Goal: Task Accomplishment & Management: Manage account settings

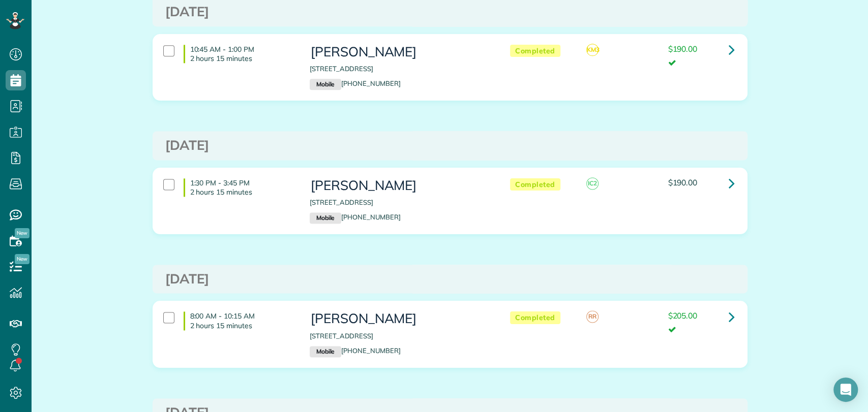
scroll to position [750, 0]
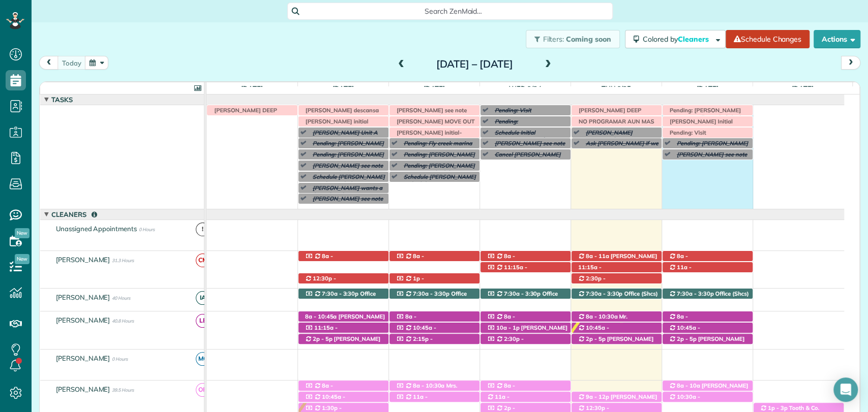
click at [700, 182] on div "Irma V descansa este lunes Pending: Caroline Byars see note (Call to ask if she…" at bounding box center [525, 157] width 638 height 104
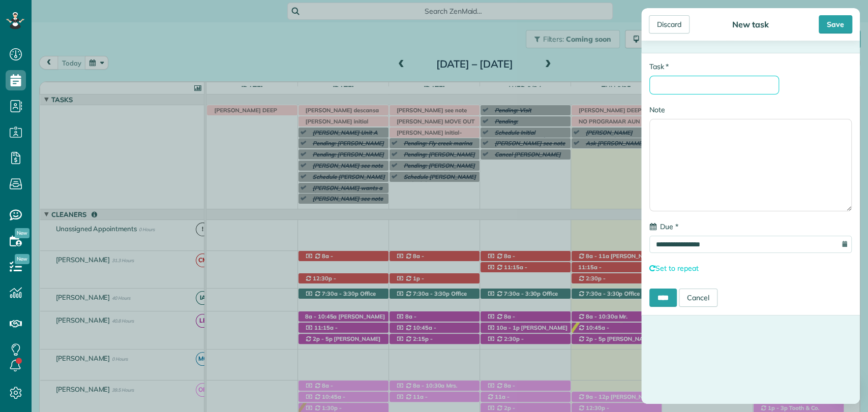
click at [723, 91] on input "* Task" at bounding box center [714, 85] width 130 height 19
type input "**********"
click at [829, 19] on div "Save" at bounding box center [836, 24] width 34 height 18
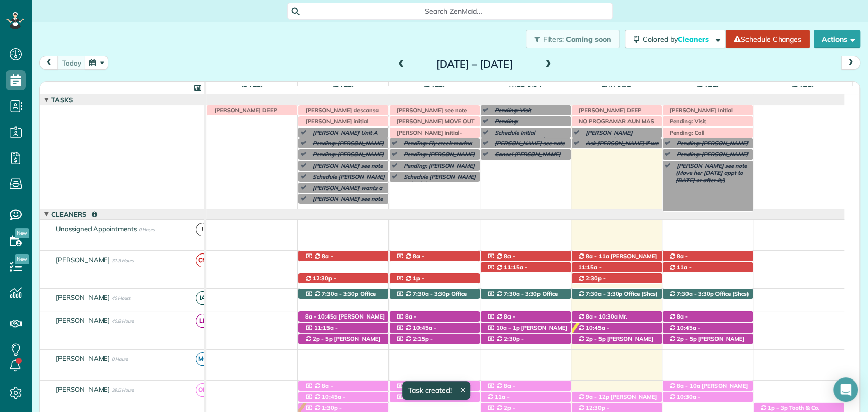
scroll to position [56, 0]
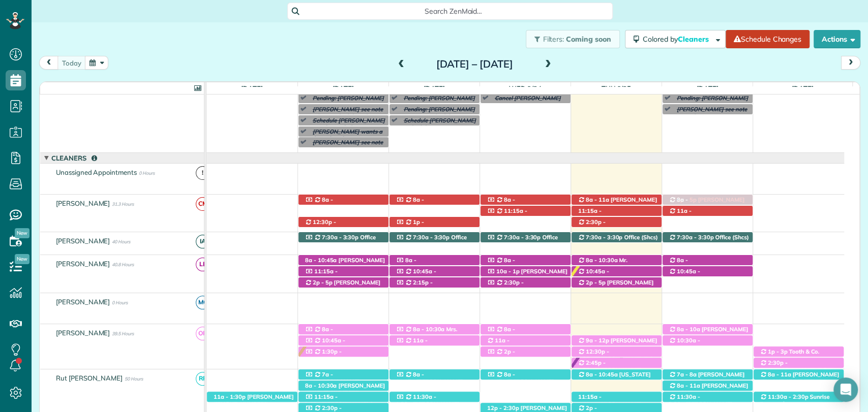
drag, startPoint x: 717, startPoint y: 282, endPoint x: 704, endPoint y: 221, distance: 63.0
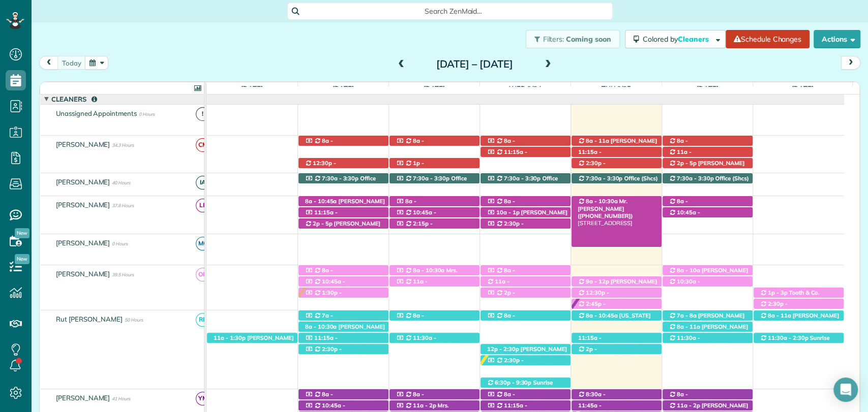
scroll to position [113, 0]
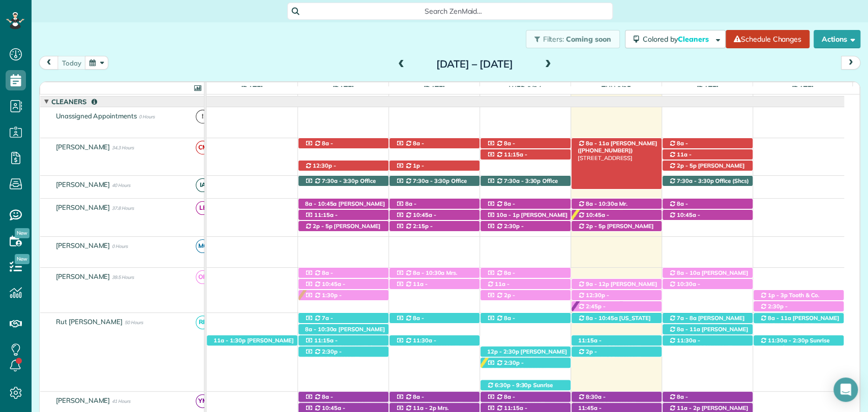
click at [618, 144] on span "[PERSON_NAME] ([PHONE_NUMBER])" at bounding box center [617, 147] width 79 height 14
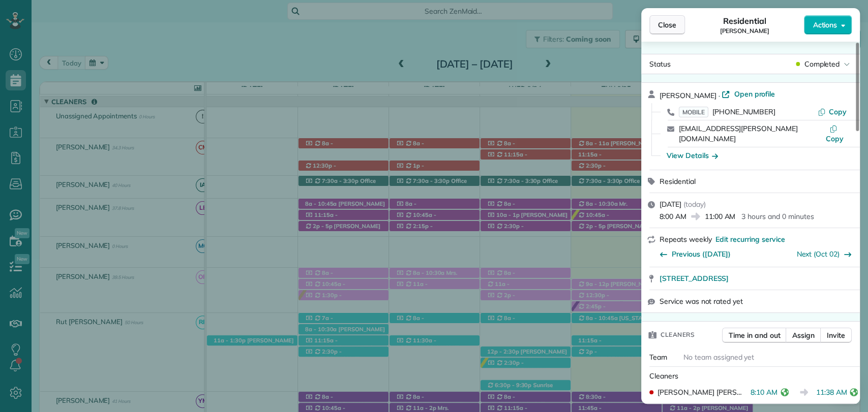
click at [675, 18] on button "Close" at bounding box center [667, 24] width 36 height 19
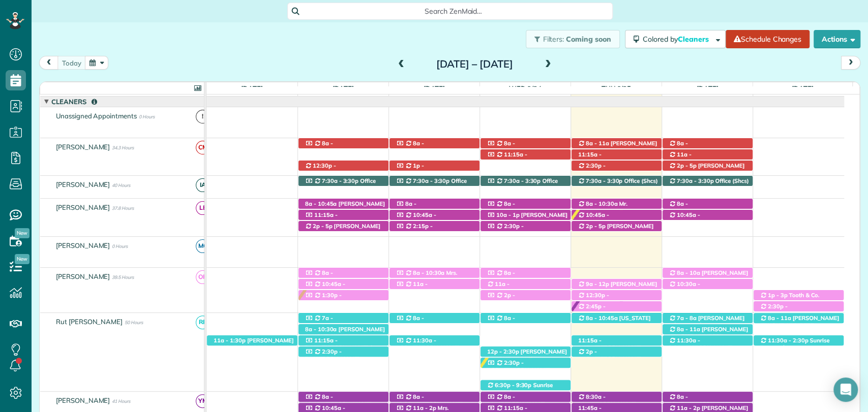
click at [654, 68] on div "today Sunday Sep 21 – Saturday Sep 27, 2025" at bounding box center [449, 65] width 821 height 19
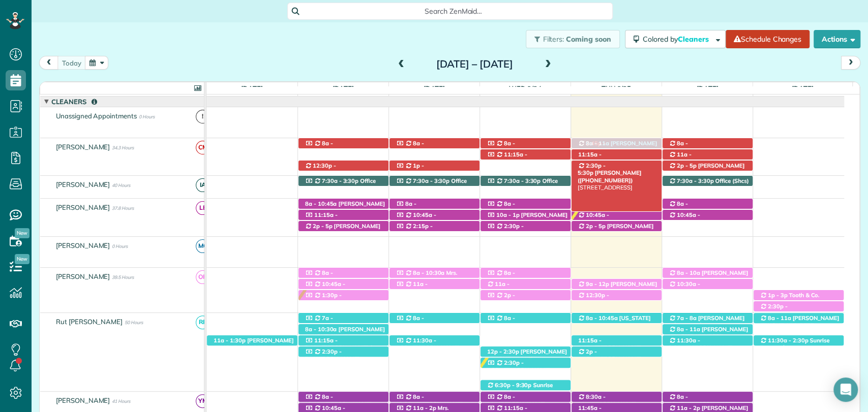
drag, startPoint x: 606, startPoint y: 306, endPoint x: 618, endPoint y: 169, distance: 137.3
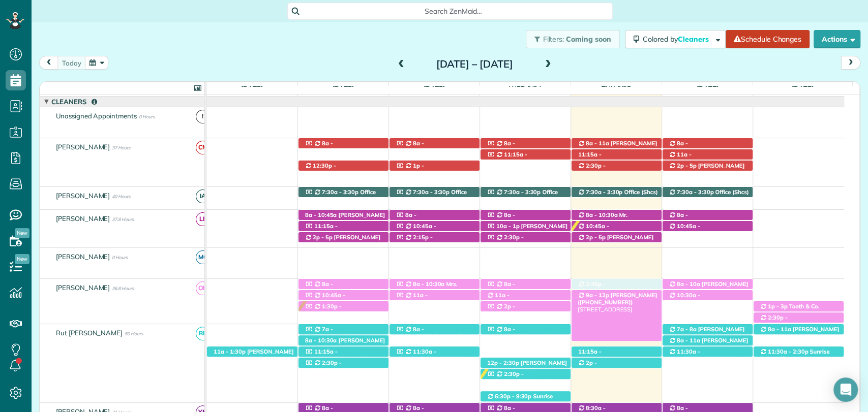
drag, startPoint x: 636, startPoint y: 176, endPoint x: 618, endPoint y: 294, distance: 118.7
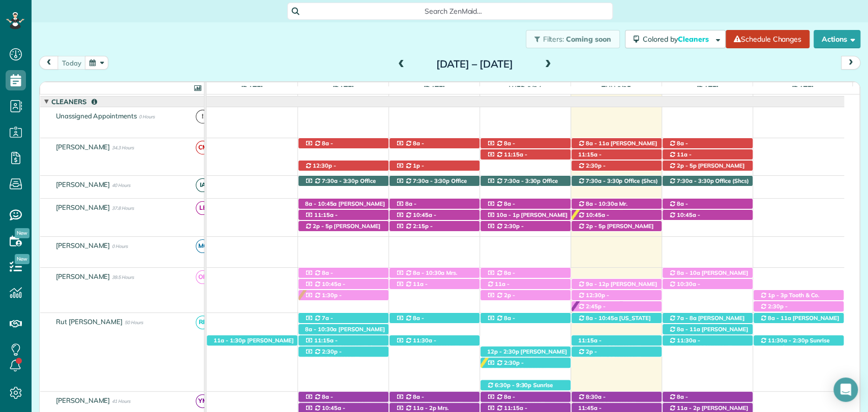
click at [597, 62] on div "today Sunday Sep 21 – Saturday Sep 27, 2025" at bounding box center [449, 65] width 821 height 19
click at [602, 157] on span "11:15a - 2:15p" at bounding box center [590, 158] width 24 height 14
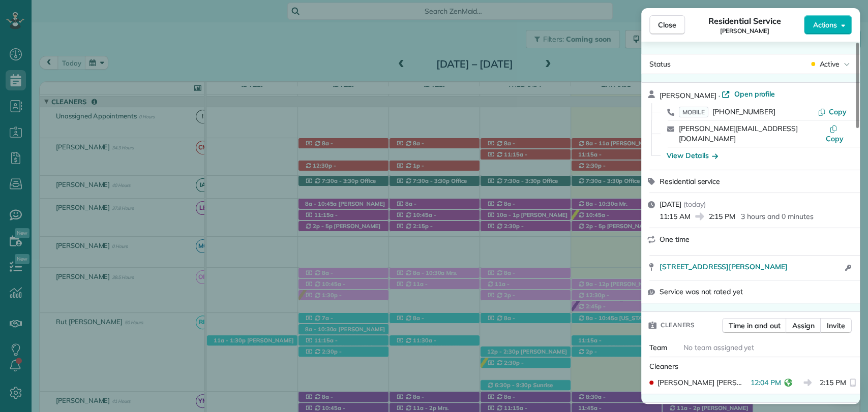
click at [609, 17] on div "Close Residential Service Kristen Eberlein Actions Status Active Kristen Eberle…" at bounding box center [434, 206] width 868 height 412
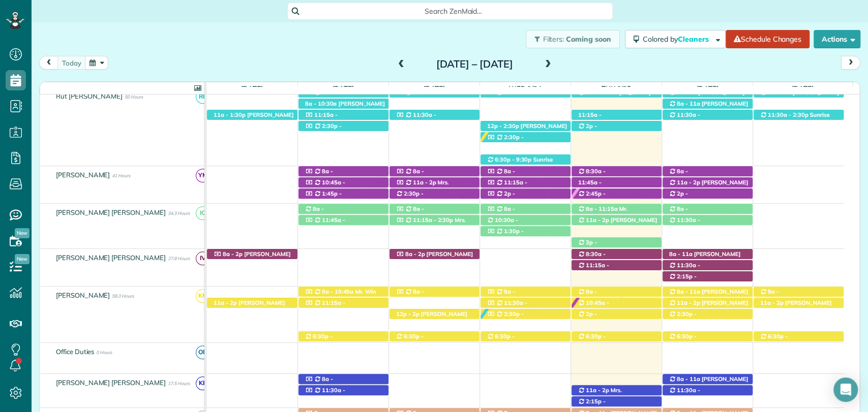
scroll to position [282, 0]
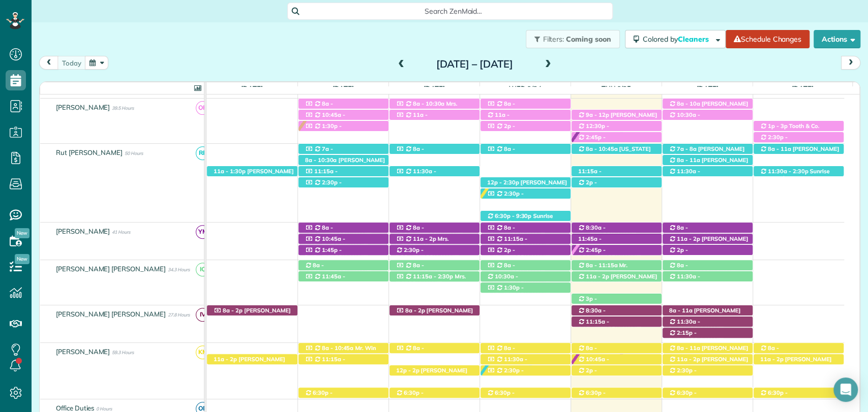
drag, startPoint x: 600, startPoint y: 63, endPoint x: 601, endPoint y: 36, distance: 27.0
click at [600, 63] on div "today Sunday Sep 21 – Saturday Sep 27, 2025" at bounding box center [449, 65] width 821 height 19
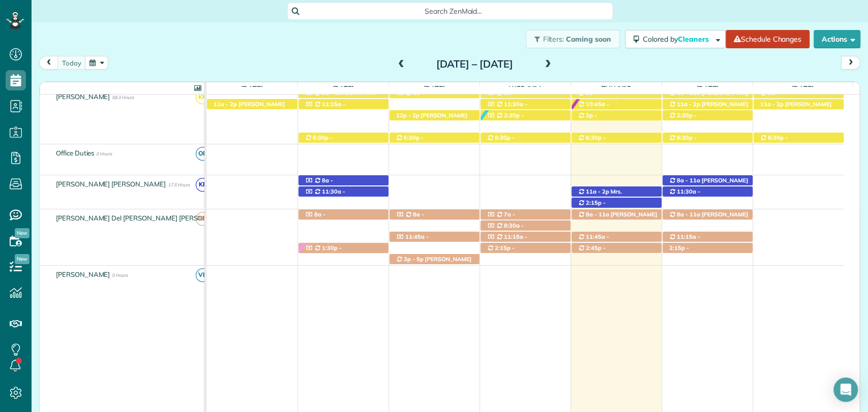
scroll to position [562, 0]
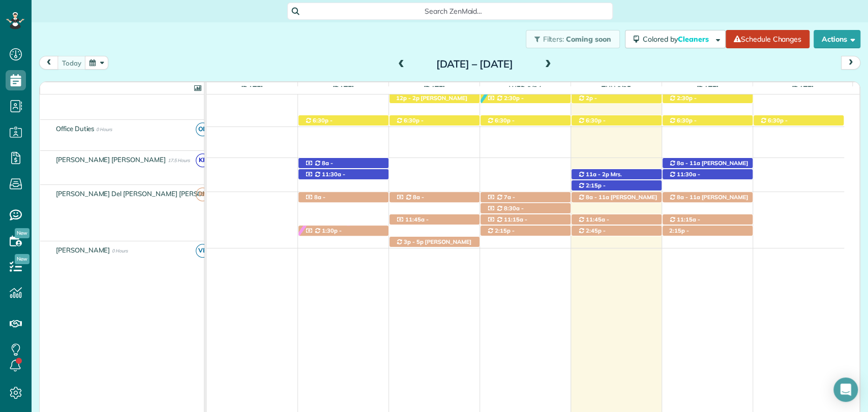
click at [554, 59] on span at bounding box center [548, 64] width 11 height 15
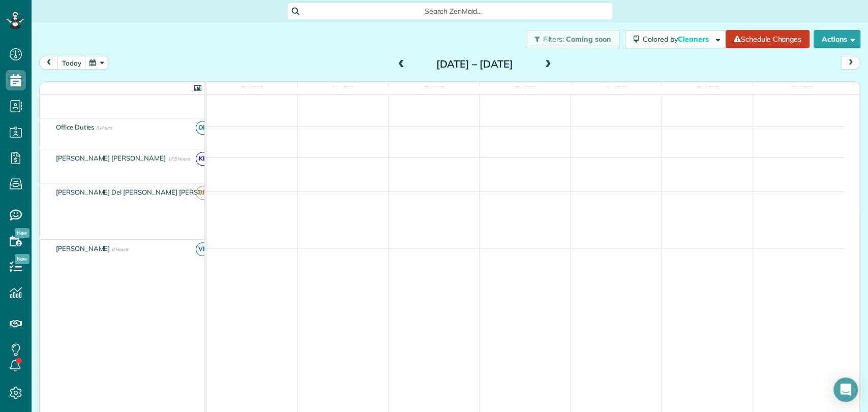
scroll to position [474, 0]
click at [396, 62] on span at bounding box center [401, 64] width 11 height 9
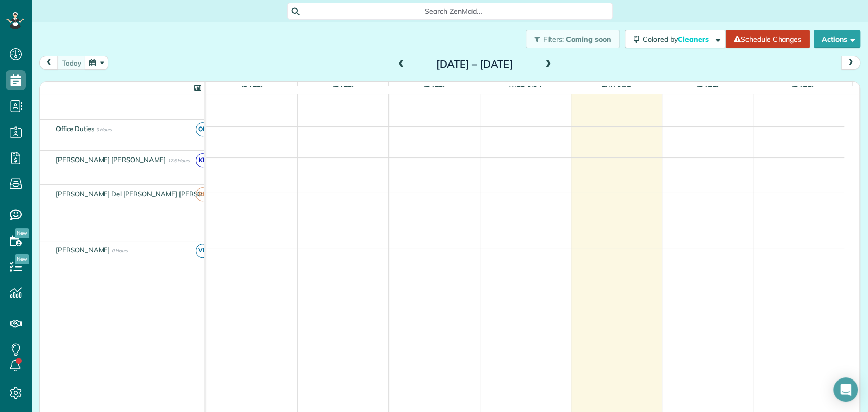
scroll to position [305, 0]
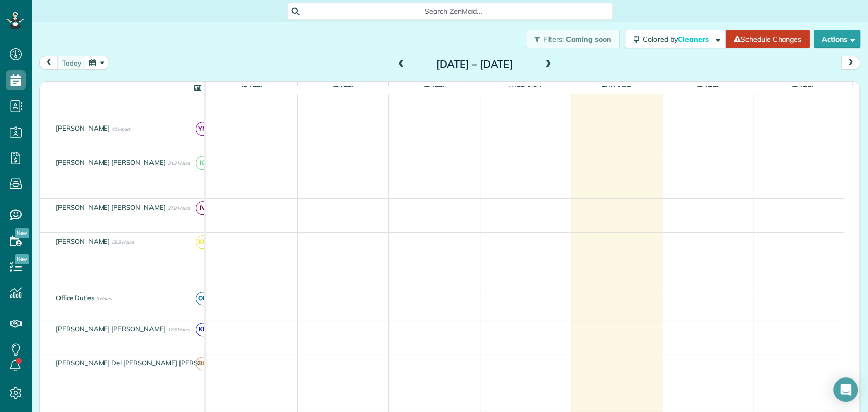
drag, startPoint x: 325, startPoint y: 36, endPoint x: 344, endPoint y: 23, distance: 22.7
click at [325, 36] on div "Filters: Coming soon Colored by Cleaners Color by Cleaner Color by Team Color b…" at bounding box center [450, 39] width 836 height 34
click at [304, 54] on div "Filters: Coming soon Colored by Cleaners Color by Cleaner Color by Team Color b…" at bounding box center [450, 39] width 836 height 34
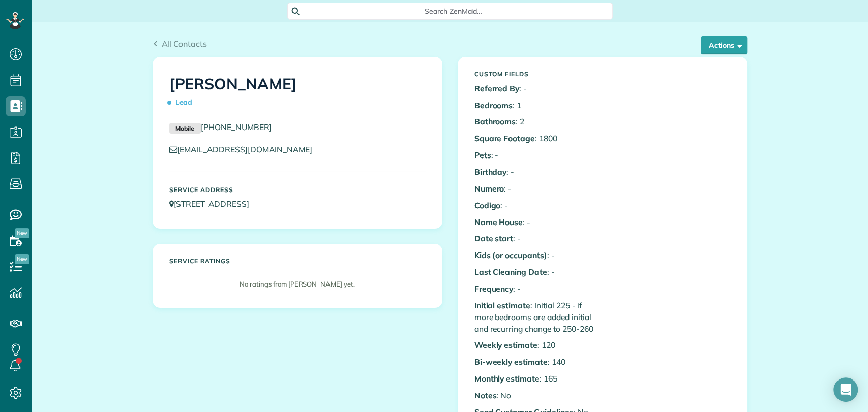
scroll to position [4, 4]
drag, startPoint x: 724, startPoint y: 268, endPoint x: 675, endPoint y: 200, distance: 84.1
click at [724, 268] on div "Custom Fields Referred By : - Bedrooms : 1 Bathrooms : 2 Square Footage : 1800 …" at bounding box center [603, 244] width 272 height 357
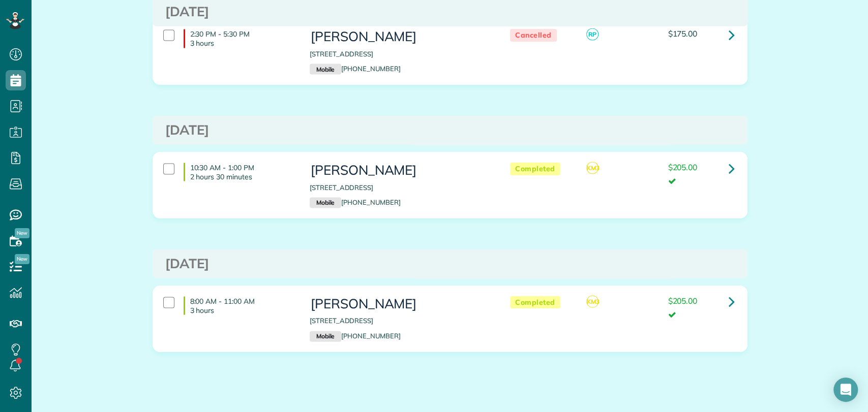
scroll to position [1315, 0]
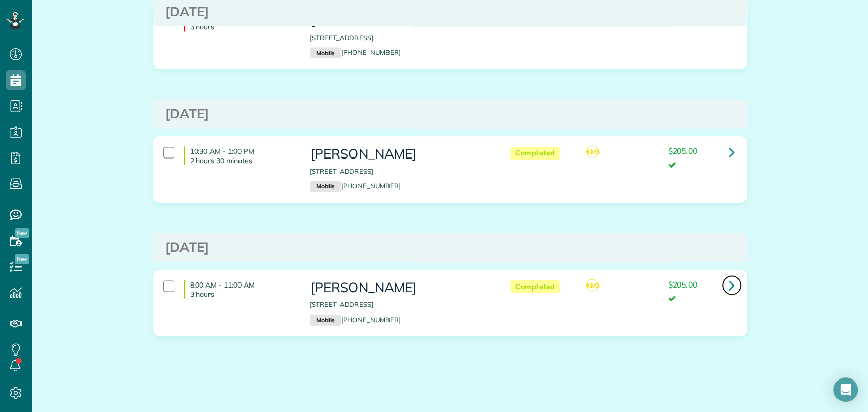
click at [729, 282] on icon at bounding box center [732, 286] width 6 height 18
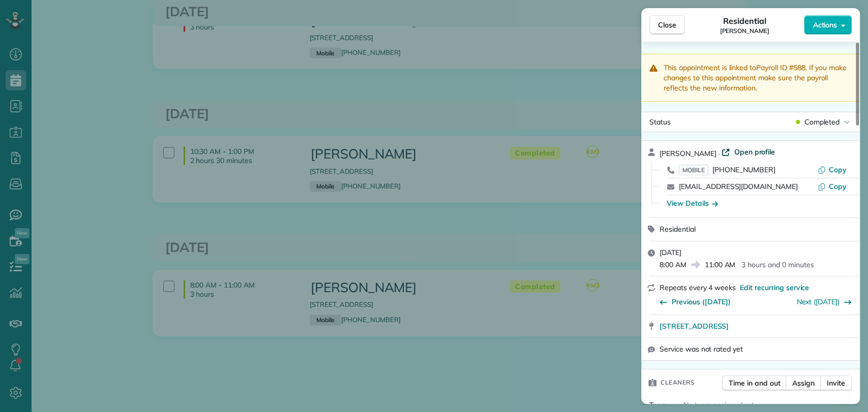
click at [749, 147] on span "Open profile" at bounding box center [754, 152] width 41 height 10
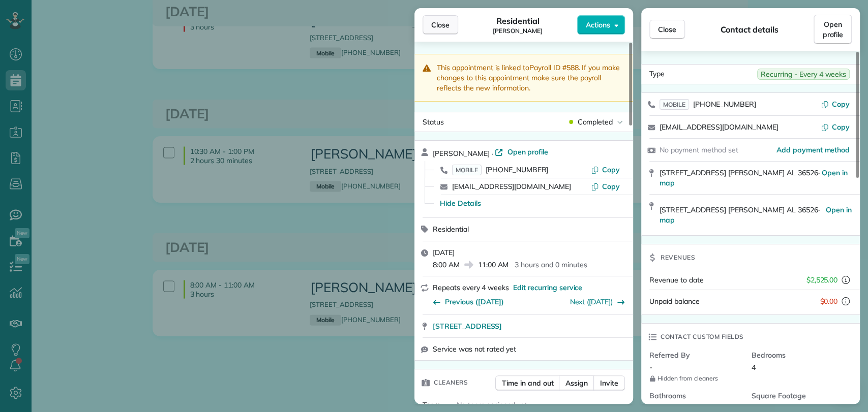
click at [431, 22] on span "Close" at bounding box center [440, 25] width 18 height 10
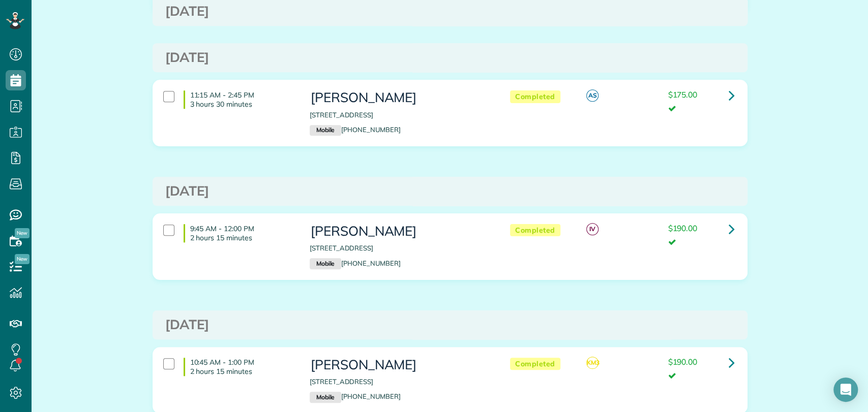
scroll to position [468, 0]
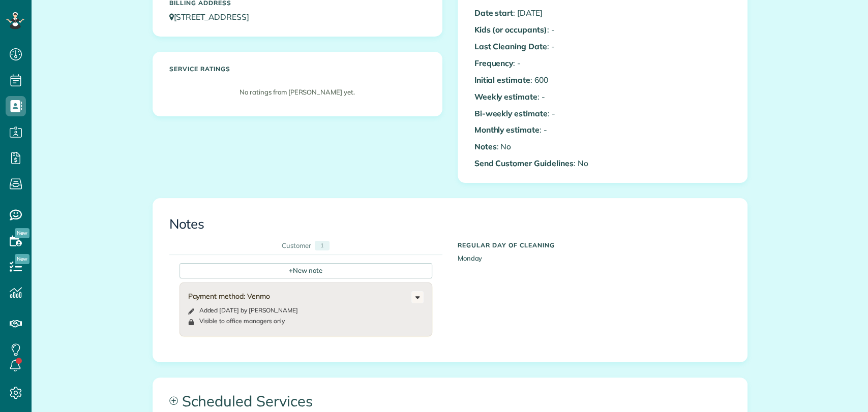
scroll to position [282, 0]
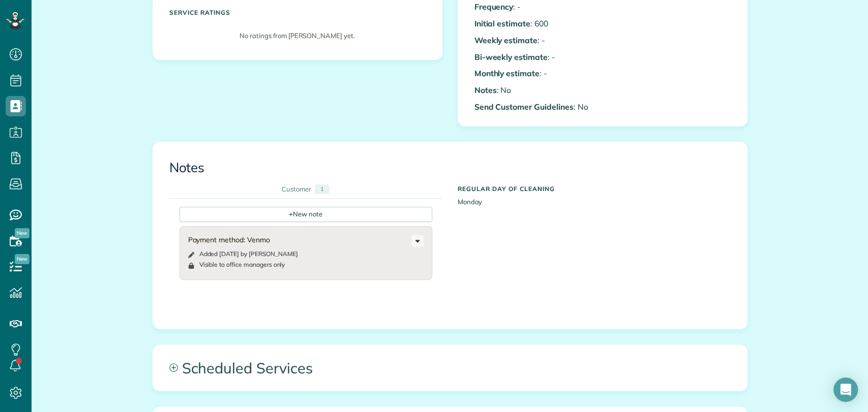
click at [249, 227] on div "Payment method: Venmo Added 9 days ago by Imelda Arenas Visible to office manag…" at bounding box center [305, 253] width 253 height 54
click at [411, 235] on div "Change to visible by everyone Edit note Delete note" at bounding box center [417, 241] width 12 height 12
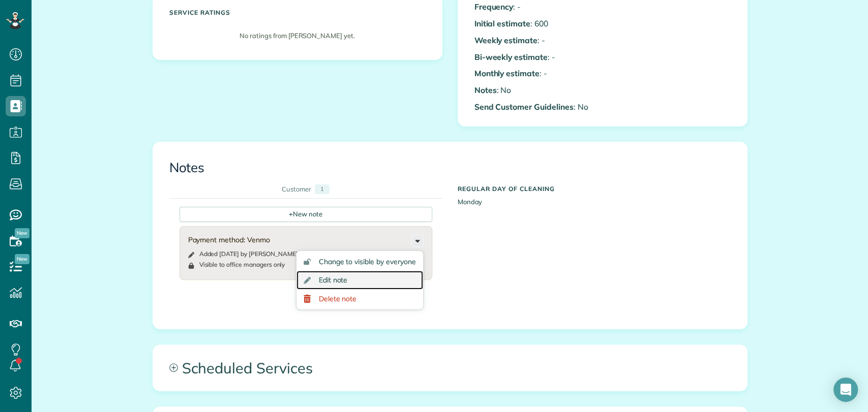
click at [319, 277] on span "Edit note" at bounding box center [333, 280] width 29 height 7
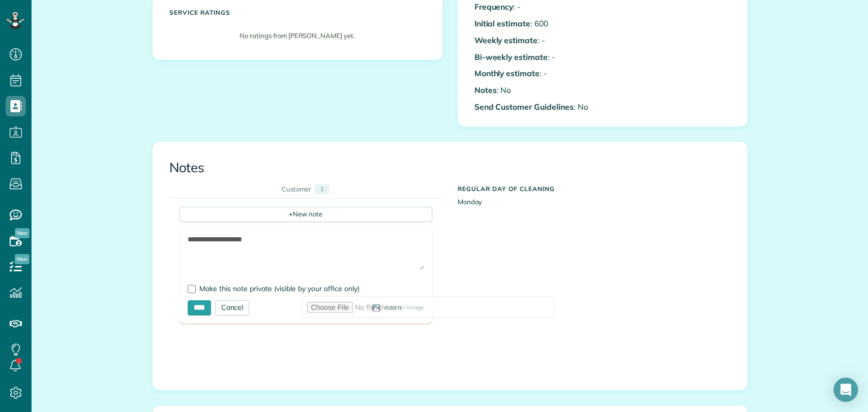
click at [276, 238] on textarea "**********" at bounding box center [306, 252] width 236 height 36
type textarea "**********"
click at [202, 304] on input "****" at bounding box center [199, 308] width 23 height 15
type input "**********"
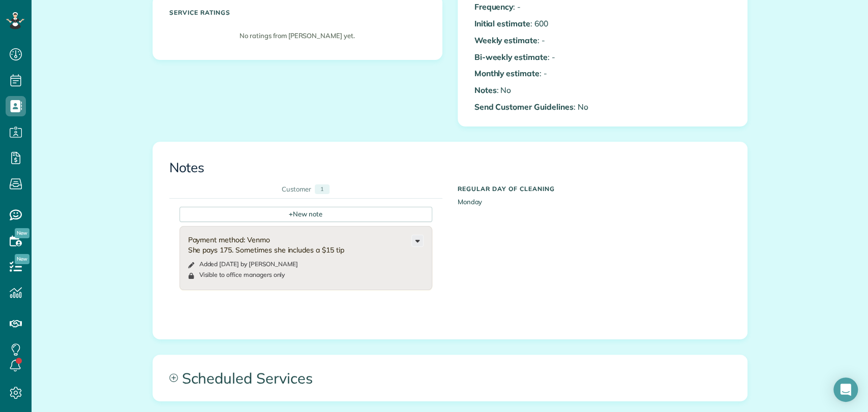
click at [412, 238] on icon at bounding box center [417, 240] width 11 height 11
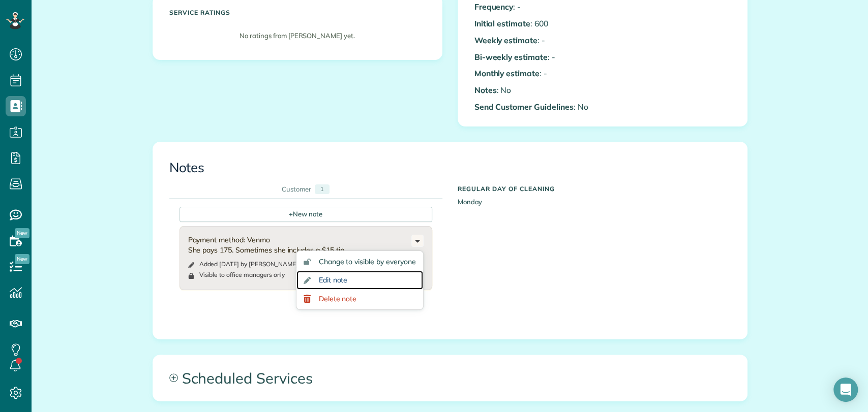
click at [355, 273] on link "Edit note" at bounding box center [359, 280] width 127 height 19
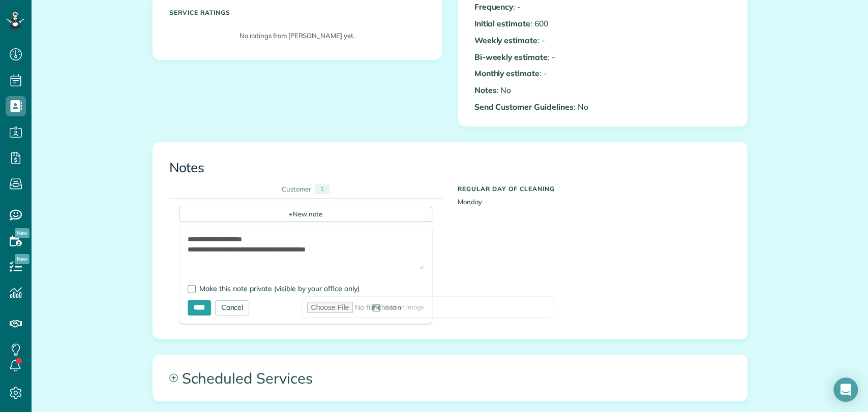
click at [354, 248] on textarea "**********" at bounding box center [306, 252] width 236 height 36
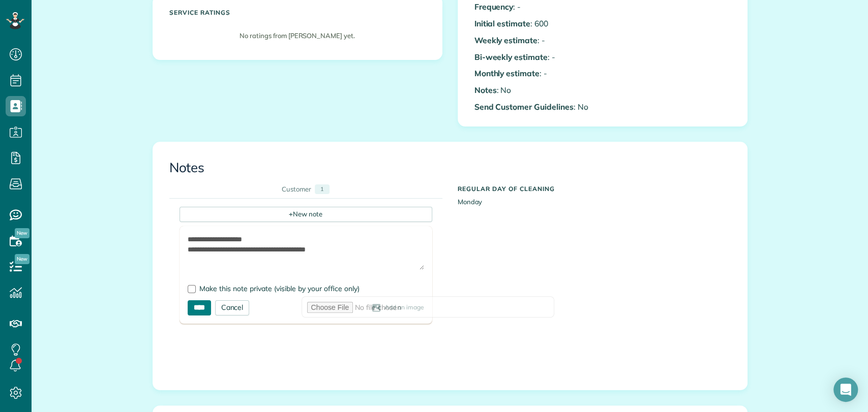
click at [198, 313] on input "****" at bounding box center [199, 308] width 23 height 15
type input "**********"
click at [296, 213] on div "+ New note" at bounding box center [305, 214] width 253 height 15
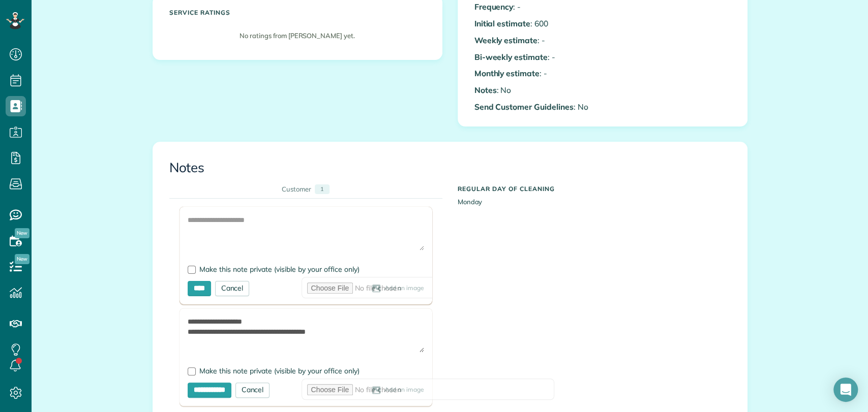
click at [273, 243] on div at bounding box center [305, 256] width 253 height 98
click at [254, 236] on textarea at bounding box center [306, 233] width 236 height 36
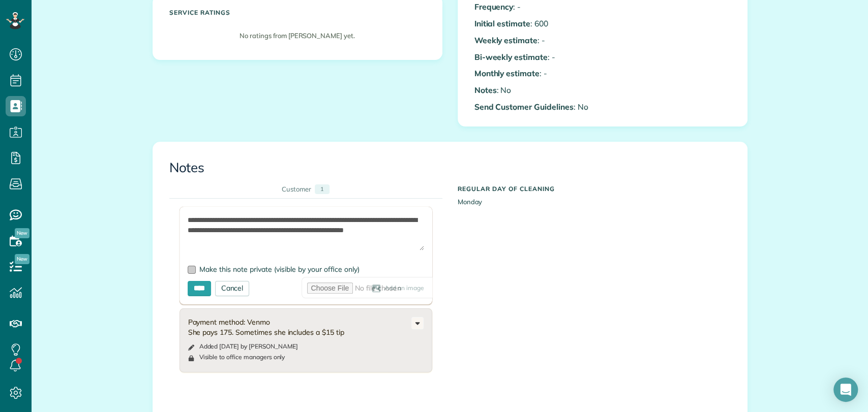
type textarea "**********"
click at [215, 265] on span "Make this note private (visible by your office only)" at bounding box center [279, 269] width 160 height 9
click at [195, 291] on input "****" at bounding box center [199, 288] width 23 height 15
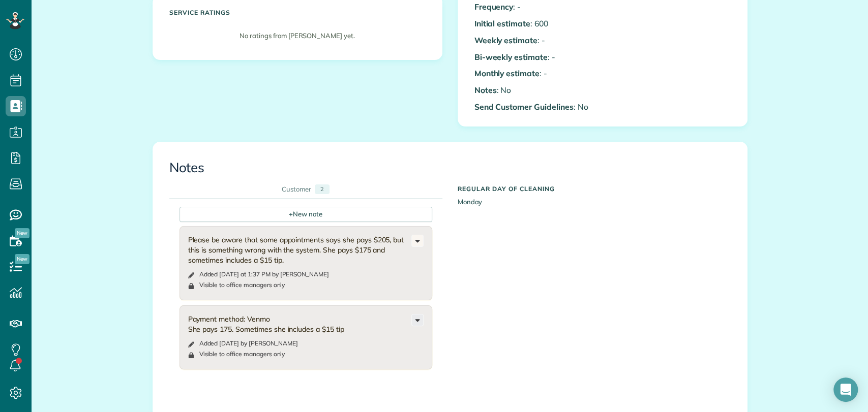
click at [412, 321] on icon at bounding box center [417, 320] width 11 height 11
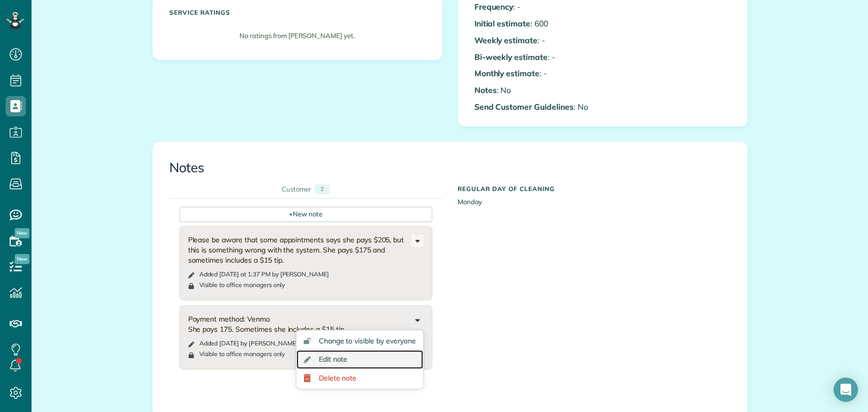
click at [346, 363] on link "Edit note" at bounding box center [359, 359] width 127 height 19
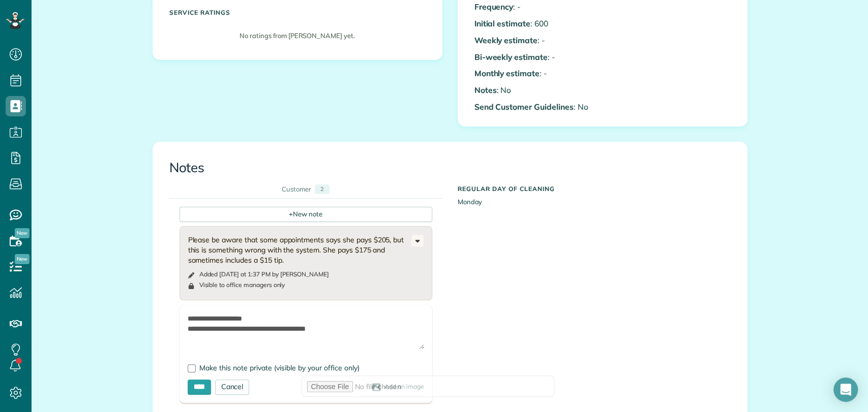
drag, startPoint x: 347, startPoint y: 327, endPoint x: 181, endPoint y: 340, distance: 166.8
click at [181, 340] on form "**********" at bounding box center [305, 355] width 253 height 98
type textarea "**********"
click at [198, 384] on input "****" at bounding box center [199, 387] width 23 height 15
type input "**********"
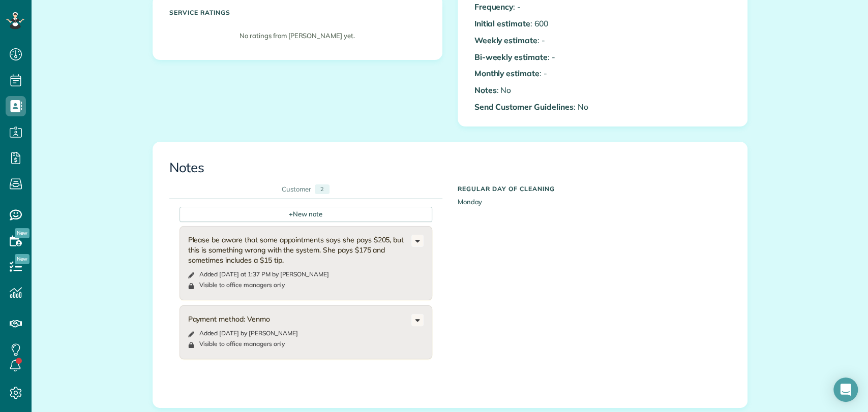
click at [582, 225] on div "+ New note Please be aware that some appointments says she pays $205, but this …" at bounding box center [442, 287] width 546 height 176
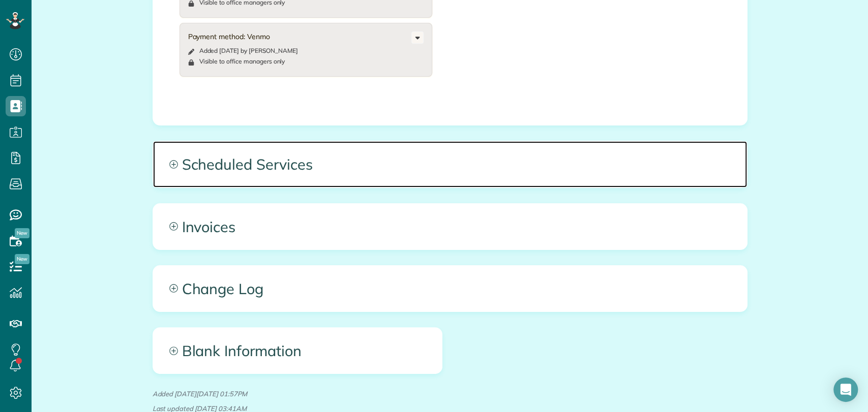
click at [260, 185] on span "Scheduled Services" at bounding box center [450, 164] width 594 height 46
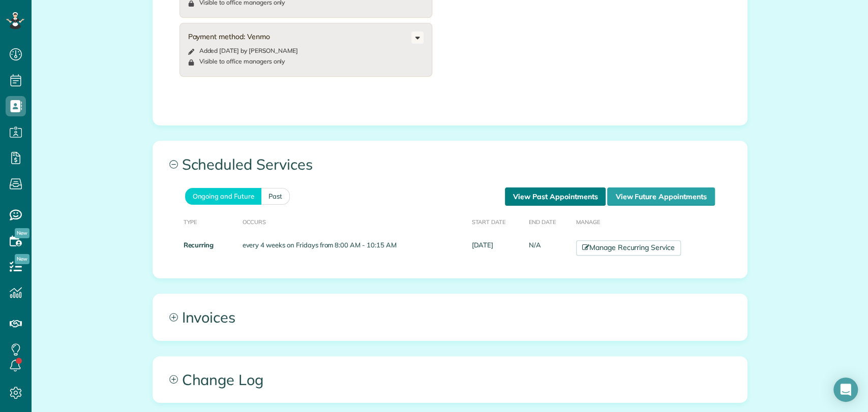
click at [522, 195] on link "View Past Appointments" at bounding box center [555, 197] width 101 height 18
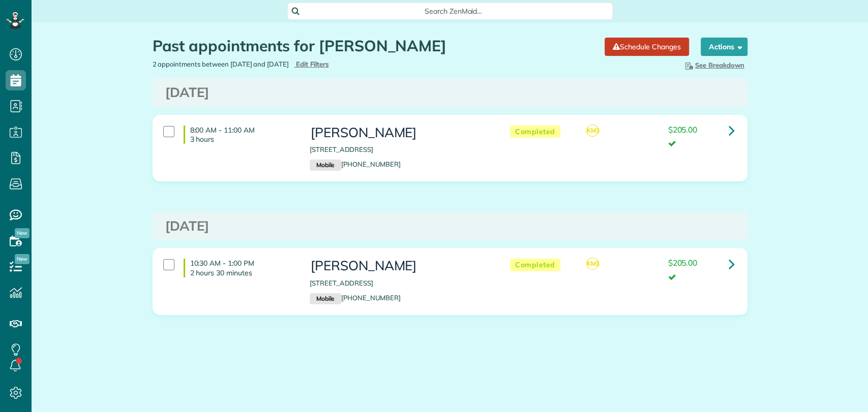
scroll to position [4, 4]
click at [728, 131] on link at bounding box center [732, 131] width 20 height 20
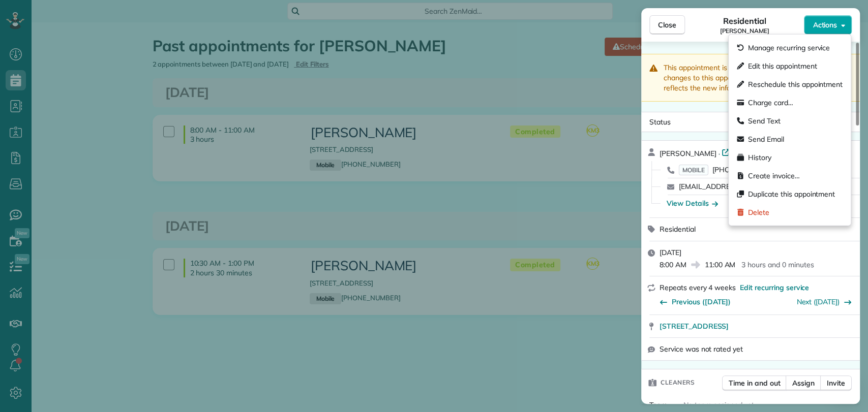
click at [826, 26] on span "Actions" at bounding box center [825, 25] width 24 height 10
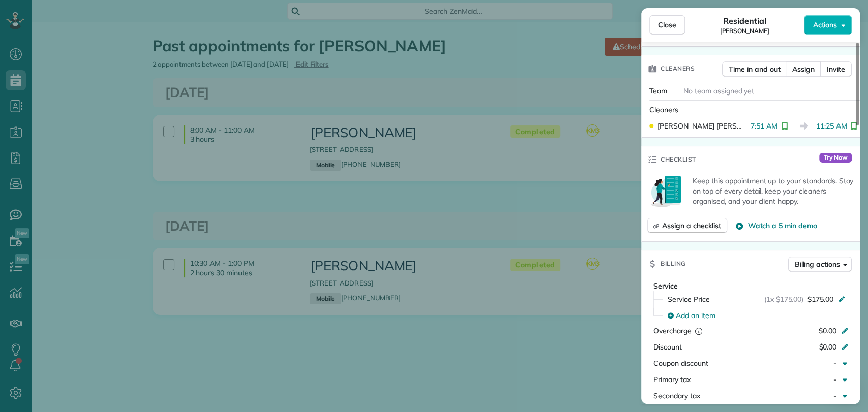
scroll to position [342, 0]
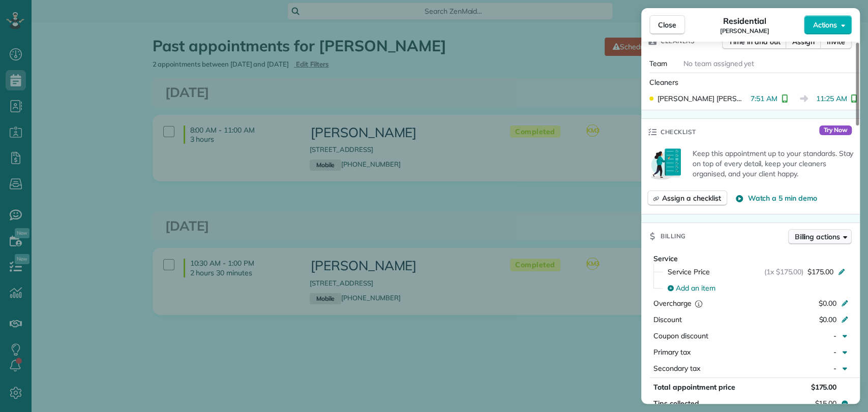
click at [815, 235] on span "Billing actions" at bounding box center [817, 237] width 45 height 10
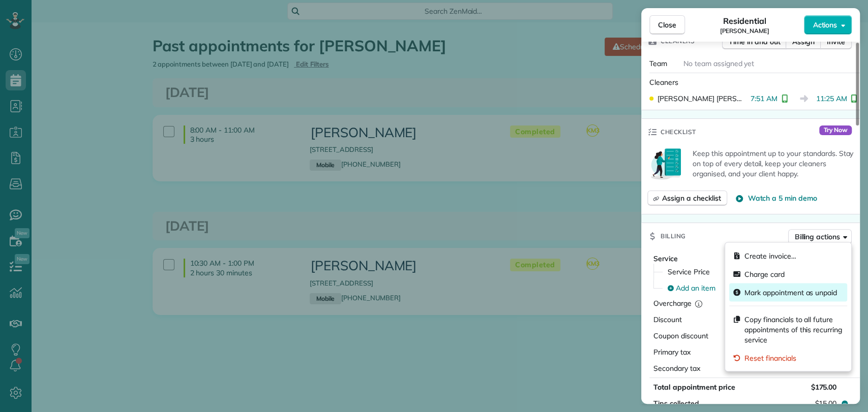
click at [768, 296] on span "Mark appointment as unpaid" at bounding box center [790, 292] width 93 height 10
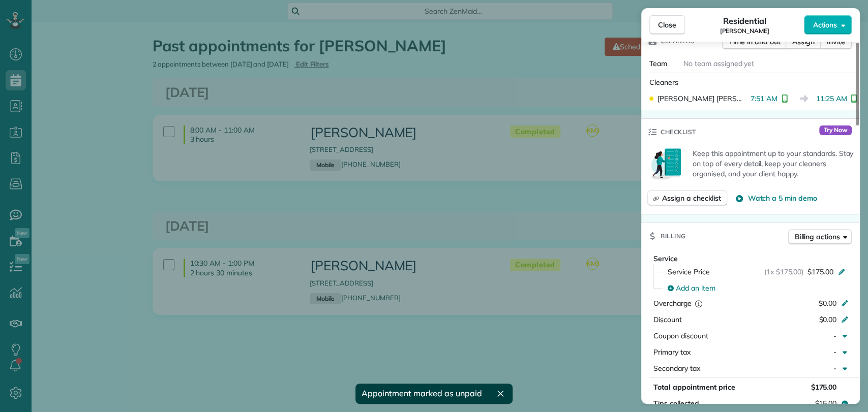
click at [556, 197] on div "Close Residential Lindsey Schoeneck Actions This appointment is linked to Payro…" at bounding box center [434, 206] width 868 height 412
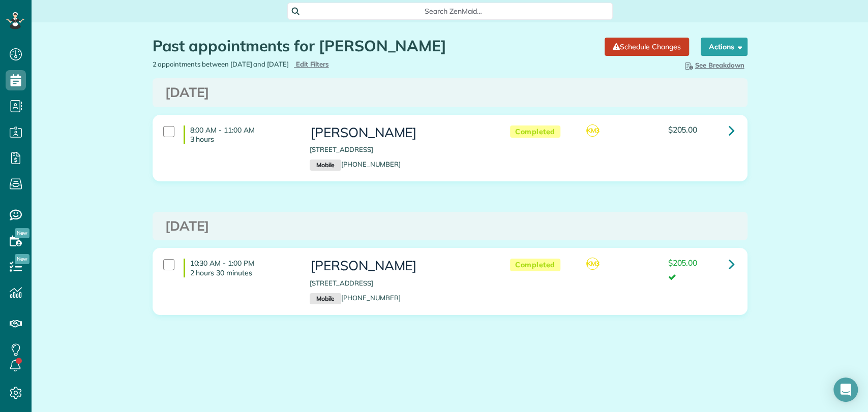
scroll to position [4, 4]
click at [732, 124] on icon at bounding box center [732, 131] width 6 height 18
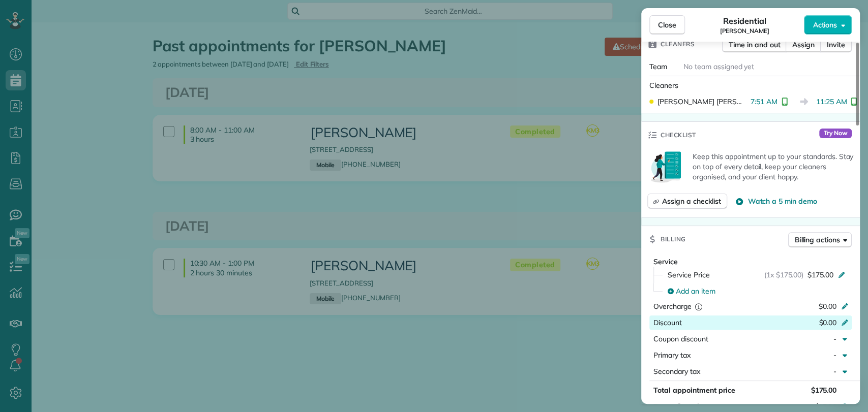
scroll to position [455, 0]
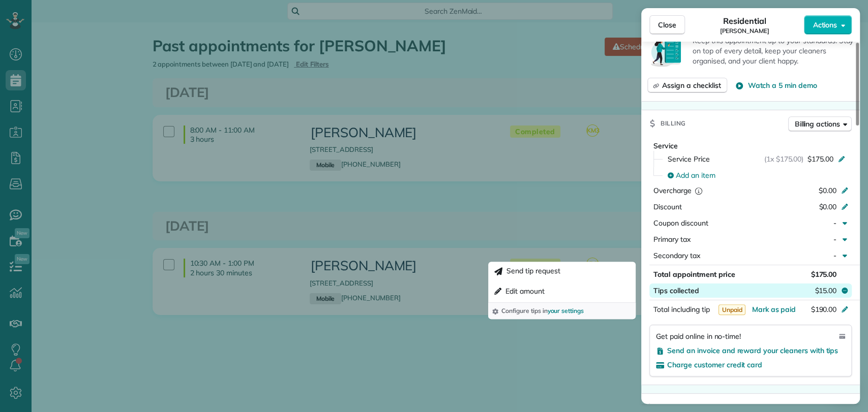
click at [834, 291] on span "$15.00" at bounding box center [826, 291] width 22 height 10
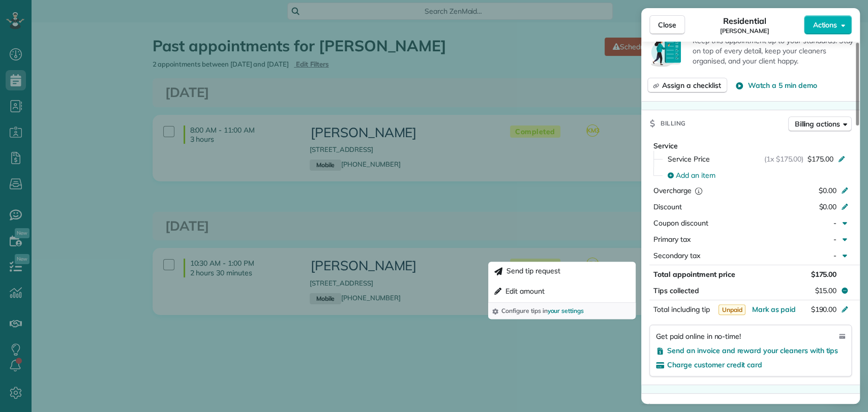
click at [564, 200] on div "Close Residential Lindsey Schoeneck Actions This appointment is linked to Payro…" at bounding box center [434, 206] width 868 height 412
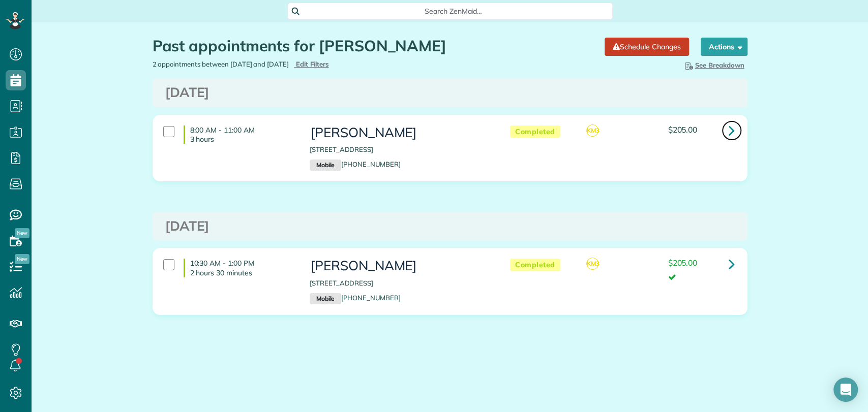
click at [728, 127] on link at bounding box center [732, 131] width 20 height 20
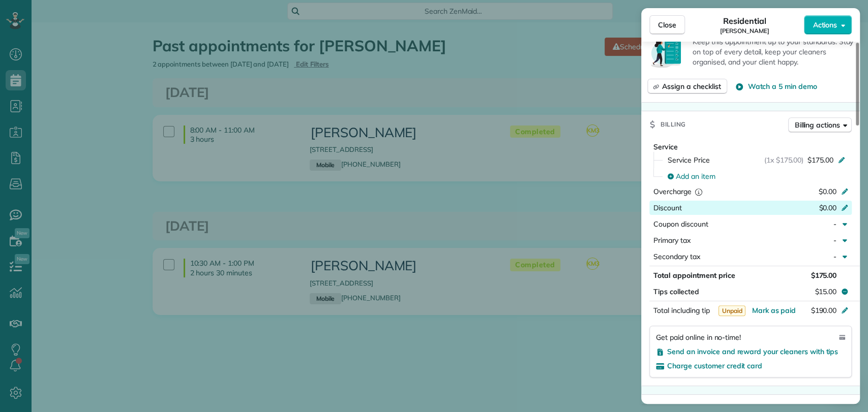
scroll to position [906, 0]
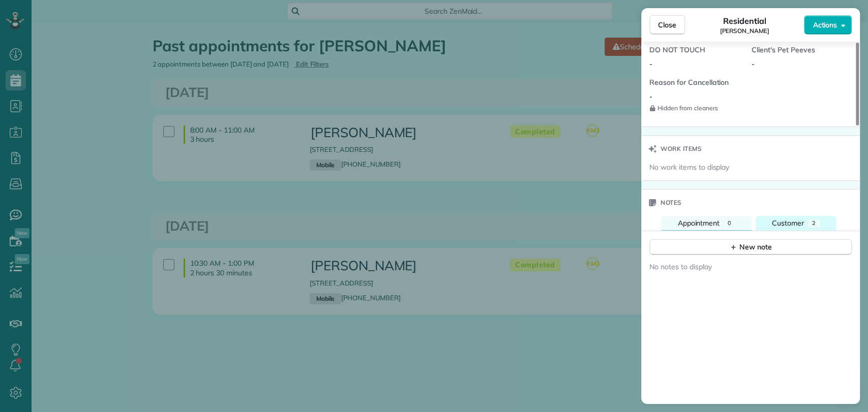
click at [785, 219] on span "Customer" at bounding box center [788, 223] width 32 height 9
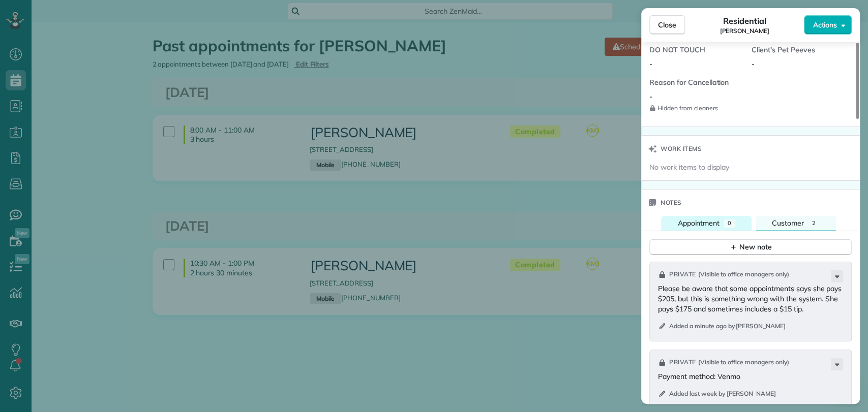
click at [722, 221] on button "Appointment 0" at bounding box center [706, 223] width 91 height 15
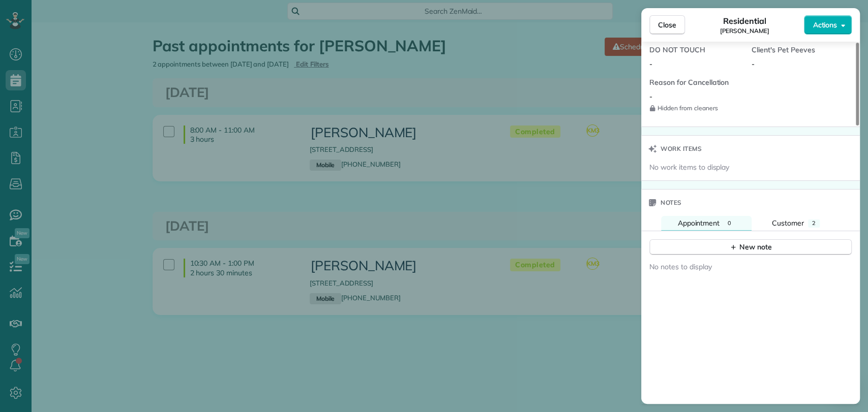
click at [456, 252] on div "Close Residential Lindsey Schoeneck Actions This appointment is linked to Payro…" at bounding box center [434, 206] width 868 height 412
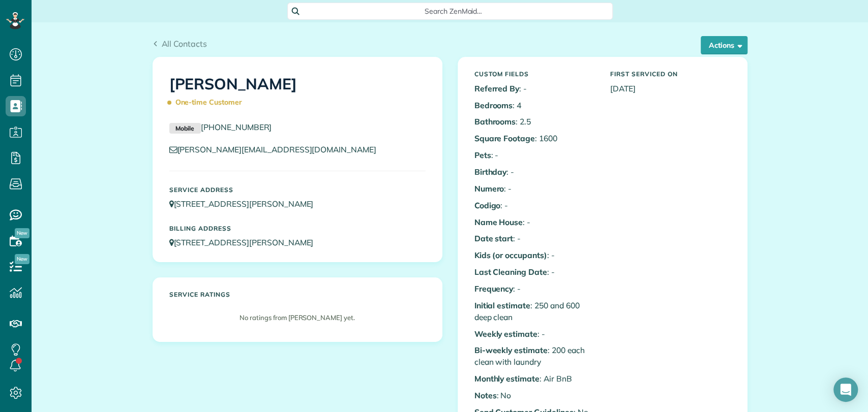
scroll to position [4, 4]
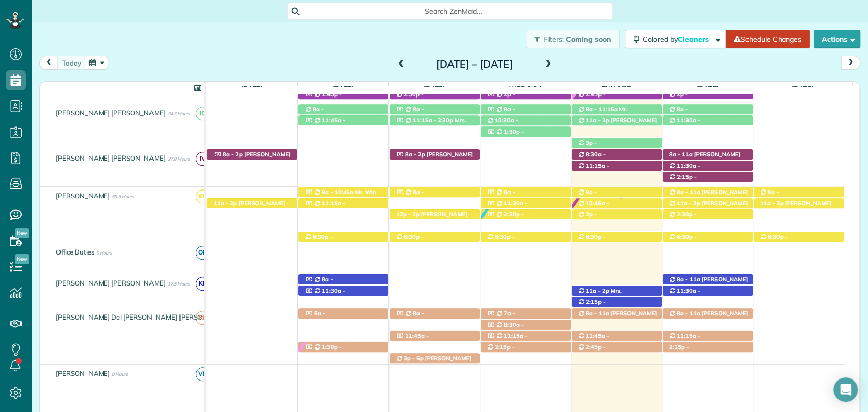
scroll to position [525, 0]
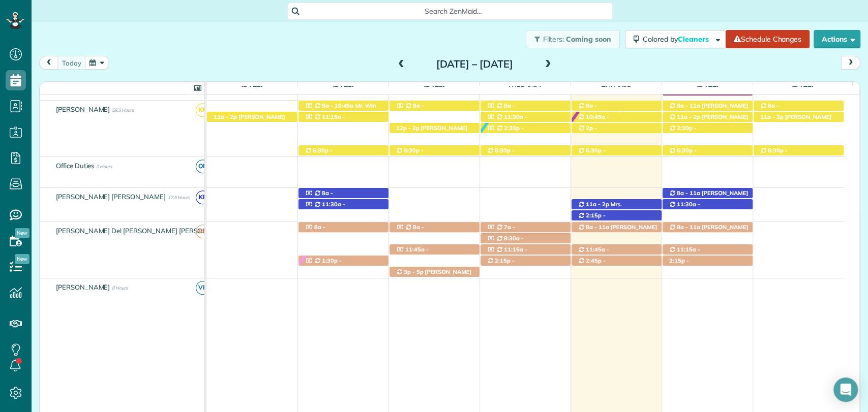
click at [274, 22] on div "Search ZenMaid…" at bounding box center [450, 11] width 836 height 22
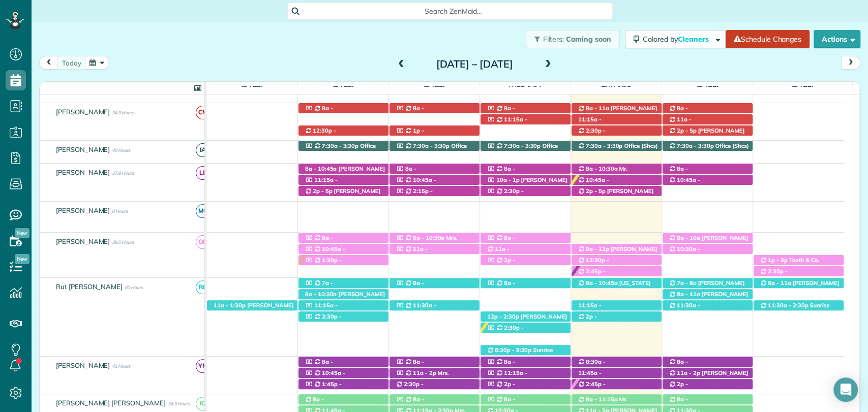
scroll to position [73, 0]
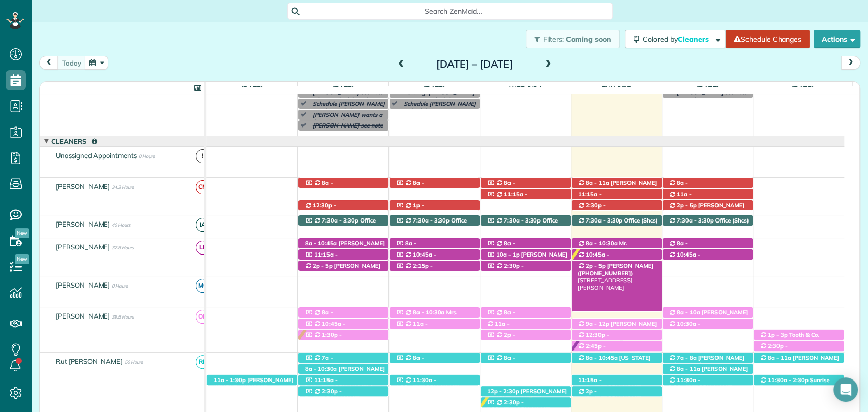
click at [607, 264] on span "Mrs. Joselyn Amoo (+12517163100)" at bounding box center [616, 269] width 76 height 14
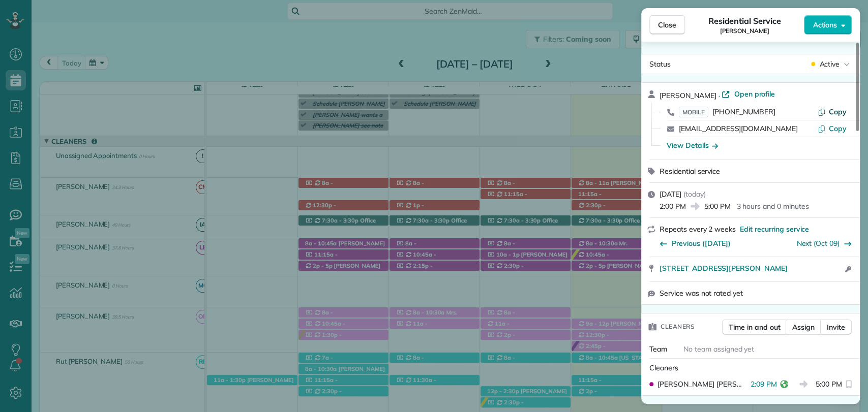
click at [831, 114] on span "Copy" at bounding box center [838, 111] width 18 height 9
click at [670, 29] on span "Close" at bounding box center [667, 25] width 18 height 10
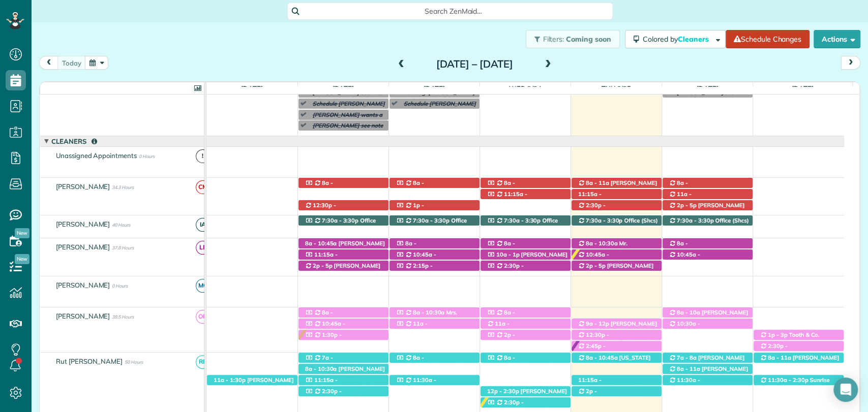
drag, startPoint x: 79, startPoint y: 44, endPoint x: 147, endPoint y: 46, distance: 68.7
click at [79, 44] on div "Filters: Coming soon Colored by Cleaners Color by Cleaner Color by Team Color b…" at bounding box center [450, 39] width 836 height 34
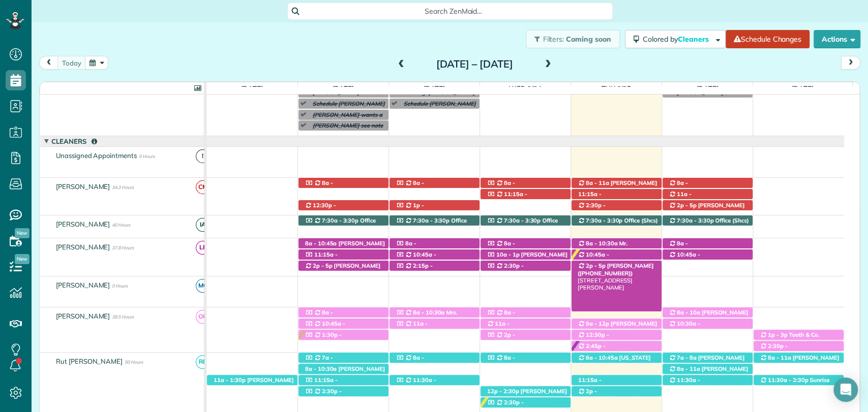
click at [624, 263] on span "Mrs. Joselyn Amoo (+12517163100)" at bounding box center [616, 269] width 76 height 14
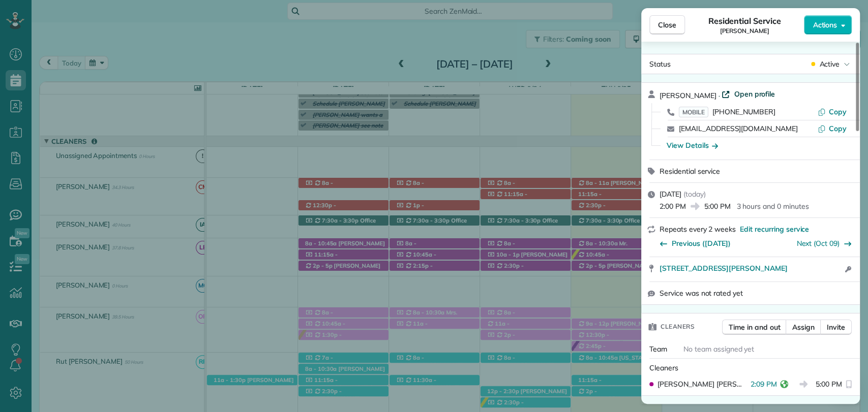
click at [739, 95] on span "Open profile" at bounding box center [754, 94] width 41 height 10
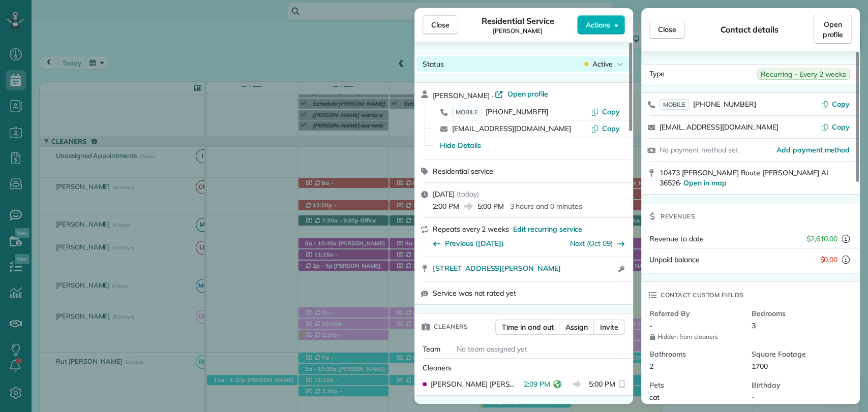
drag, startPoint x: 441, startPoint y: 29, endPoint x: 450, endPoint y: 57, distance: 29.4
click at [440, 29] on span "Close" at bounding box center [440, 25] width 18 height 10
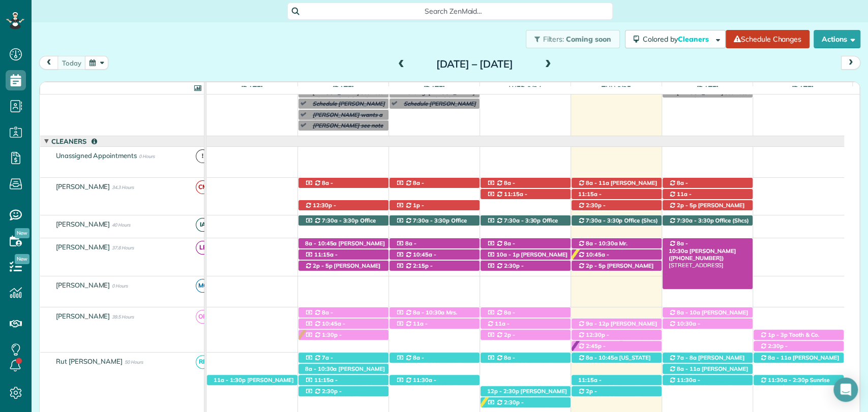
scroll to position [130, 0]
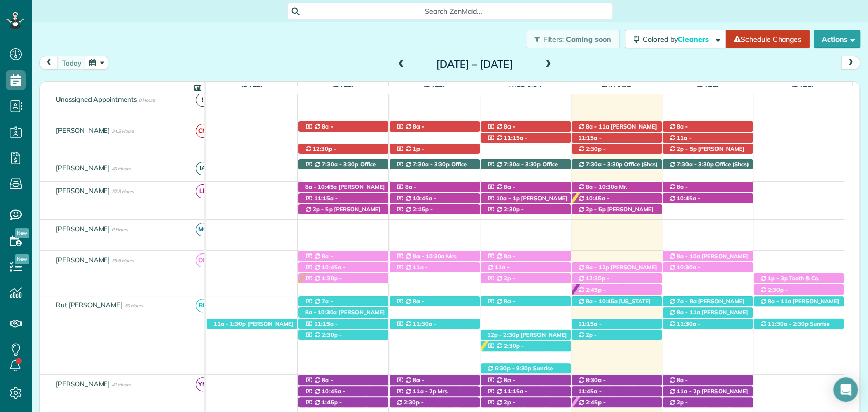
click at [77, 40] on div "Filters: Coming soon Colored by Cleaners Color by Cleaner Color by Team Color b…" at bounding box center [450, 39] width 836 height 34
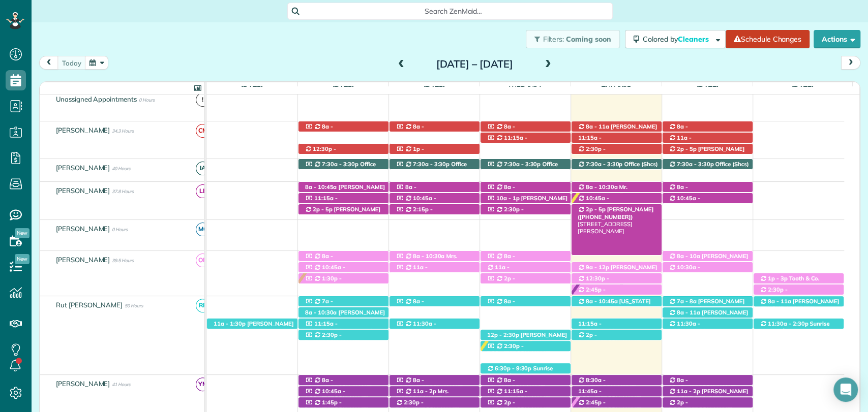
click at [634, 208] on span "Mrs. Joselyn Amoo (+12517163100)" at bounding box center [616, 213] width 76 height 14
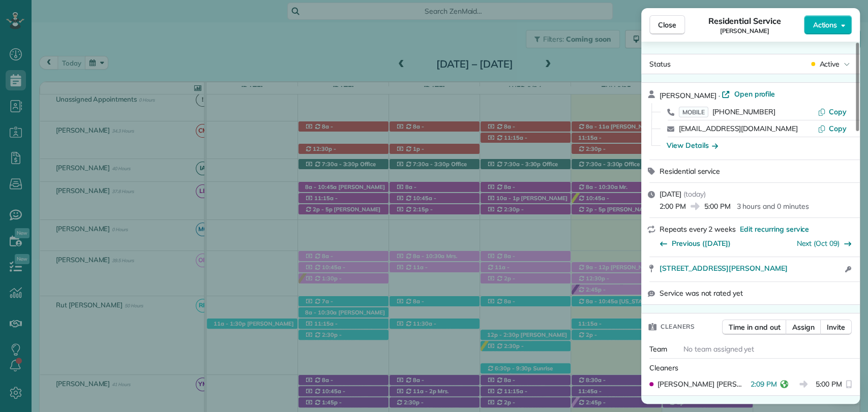
click at [733, 99] on div "Joselyn Amoo · Open profile" at bounding box center [757, 95] width 194 height 12
click at [735, 96] on span "Open profile" at bounding box center [754, 94] width 41 height 10
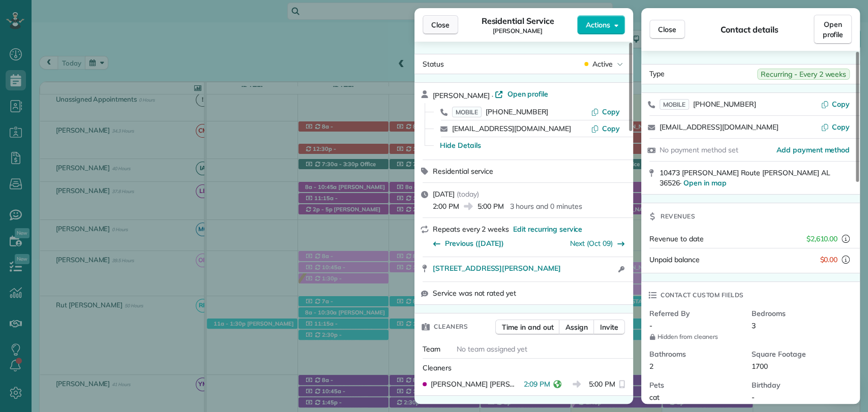
click at [434, 22] on span "Close" at bounding box center [440, 25] width 18 height 10
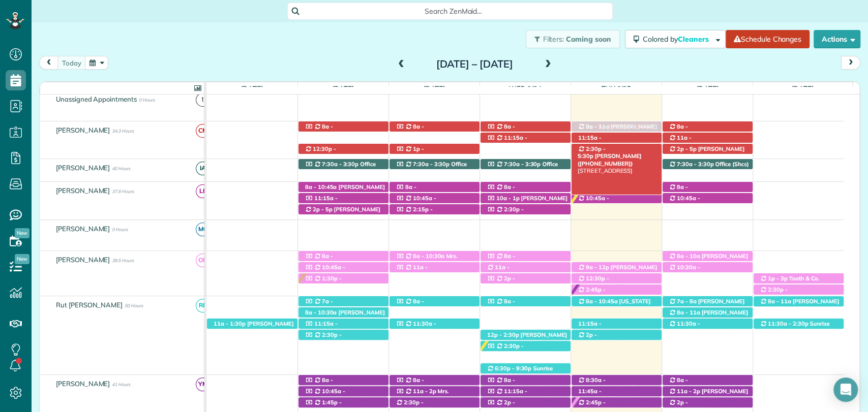
drag, startPoint x: 624, startPoint y: 210, endPoint x: 622, endPoint y: 152, distance: 58.5
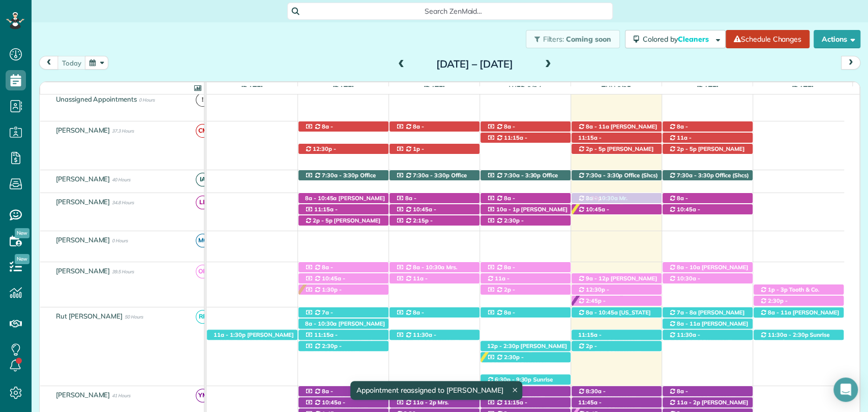
drag, startPoint x: 600, startPoint y: 160, endPoint x: 590, endPoint y: 223, distance: 64.4
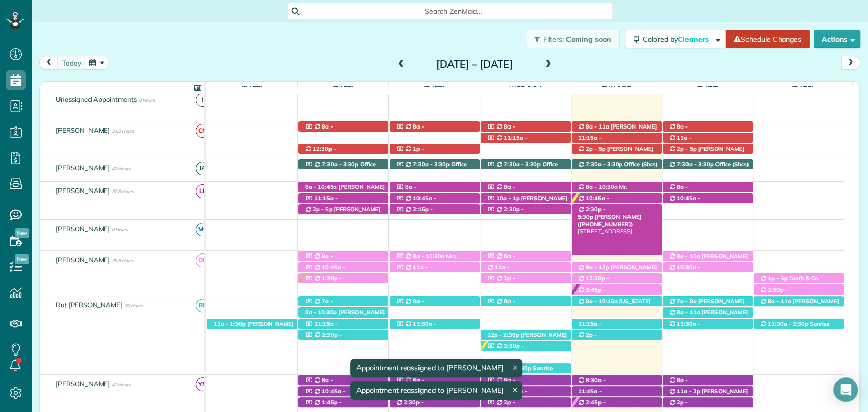
click at [617, 214] on span "Sarah Bryant (+12513670561)" at bounding box center [610, 221] width 64 height 14
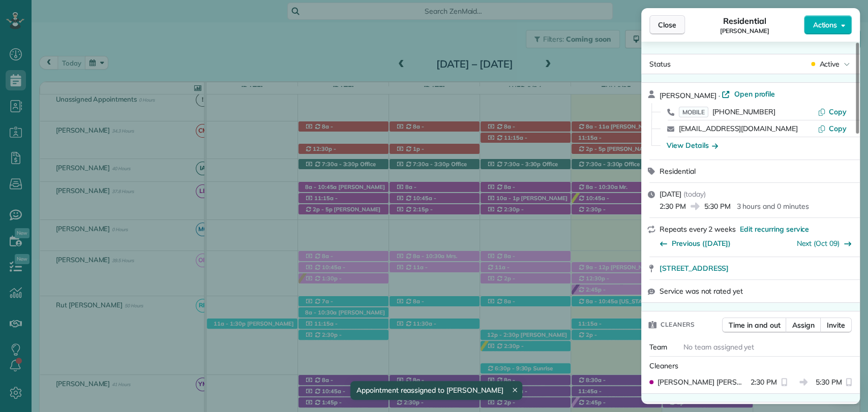
click at [666, 28] on span "Close" at bounding box center [667, 25] width 18 height 10
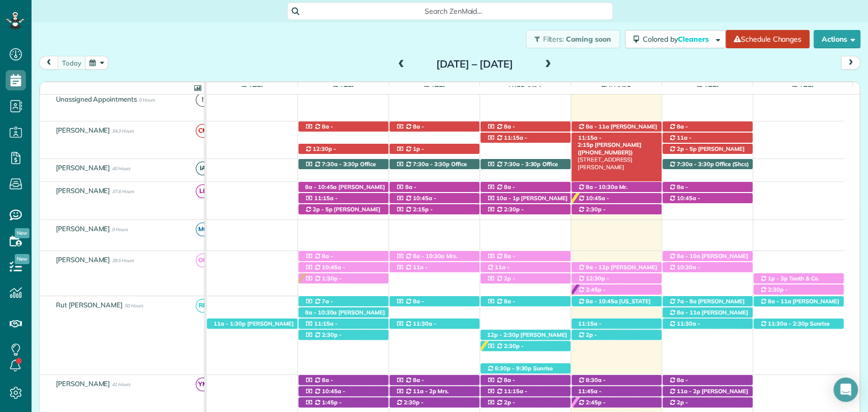
click at [617, 141] on span "Kristen Eberlein (+17703247138)" at bounding box center [610, 148] width 64 height 14
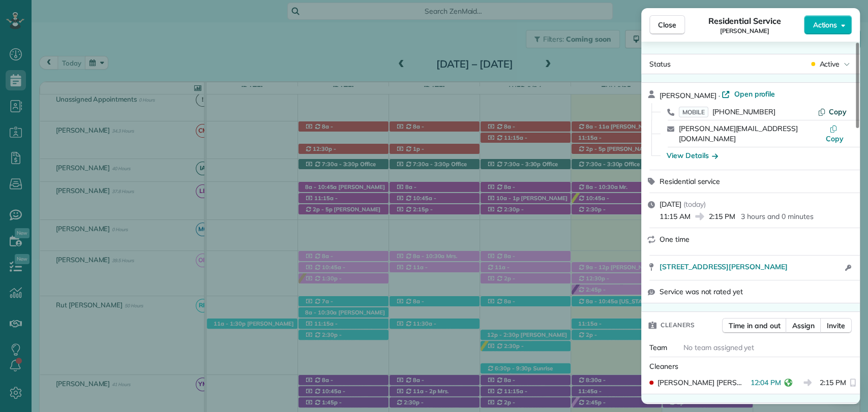
click at [838, 111] on span "Copy" at bounding box center [838, 111] width 18 height 9
click at [685, 25] on div "Residential Service Kristen Eberlein" at bounding box center [744, 25] width 119 height 20
click at [684, 25] on button "Close" at bounding box center [667, 24] width 36 height 19
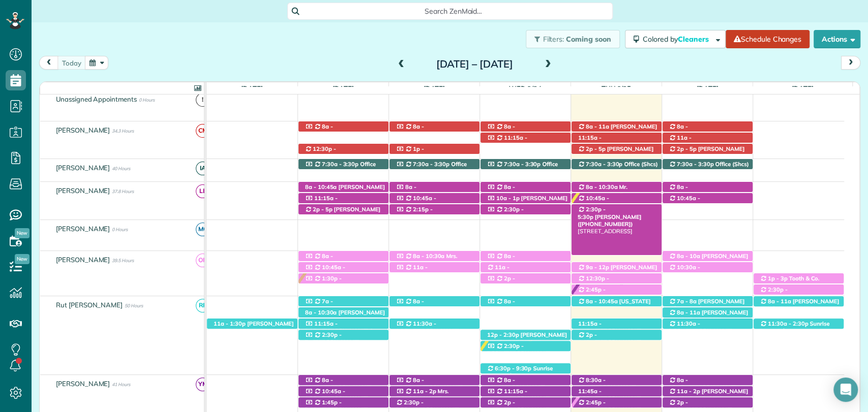
click at [627, 214] on span "Sarah Bryant (+12513670561)" at bounding box center [610, 221] width 64 height 14
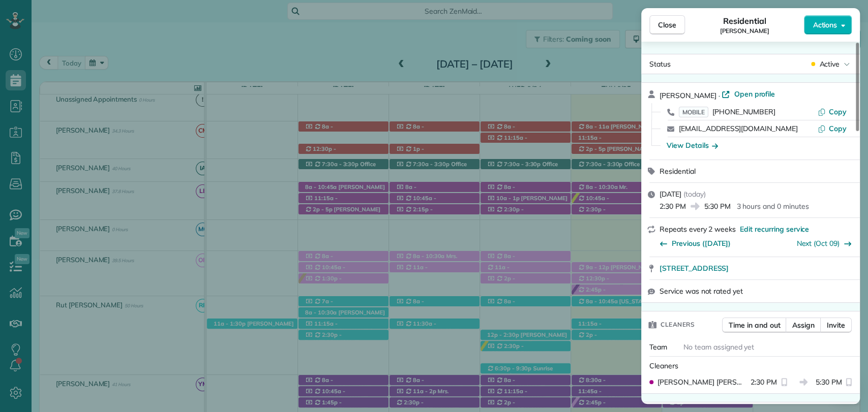
click at [664, 25] on span "Close" at bounding box center [667, 25] width 18 height 10
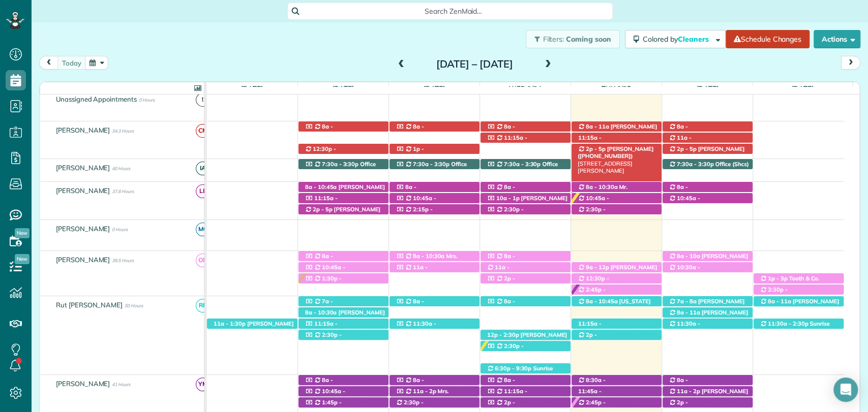
click at [610, 148] on span "Mrs. Joselyn Amoo (+12517163100)" at bounding box center [616, 152] width 76 height 14
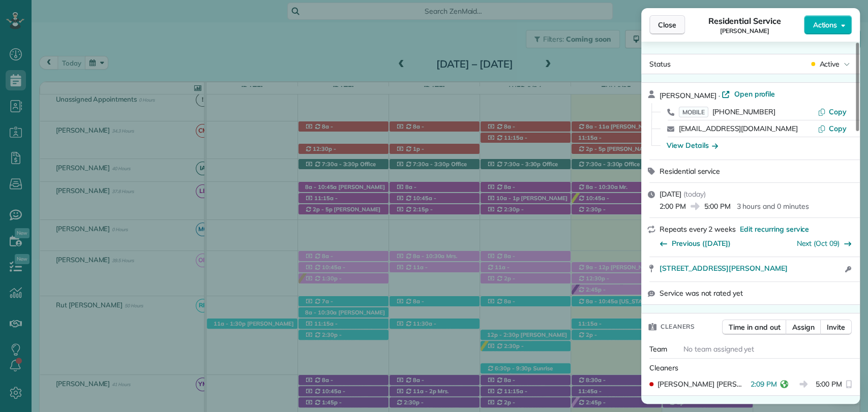
drag, startPoint x: 662, startPoint y: 31, endPoint x: 635, endPoint y: 96, distance: 70.0
click at [661, 31] on button "Close" at bounding box center [667, 24] width 36 height 19
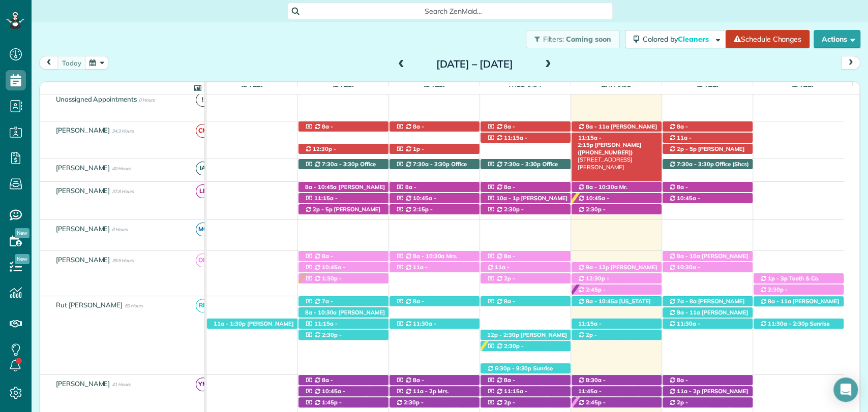
click at [621, 133] on div "11:15a - 2:15p Kristen Eberlein (+17703247138) 21411 South Meadows Drive - Fair…" at bounding box center [617, 138] width 90 height 11
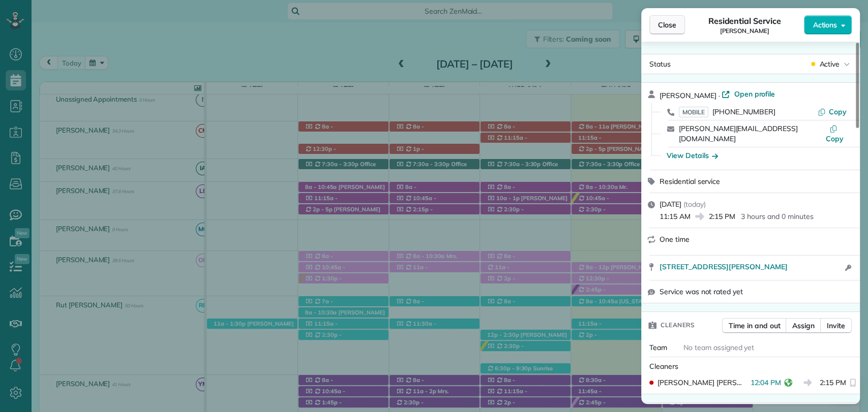
click at [663, 29] on span "Close" at bounding box center [667, 25] width 18 height 10
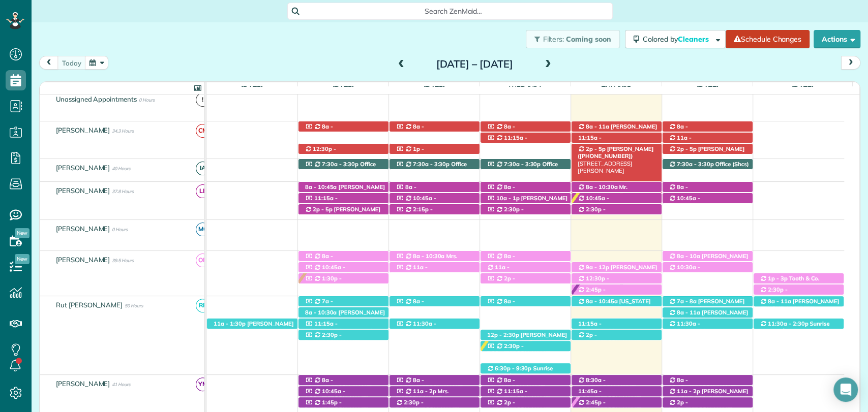
click at [608, 145] on span "Mrs. Joselyn Amoo (+12517163100)" at bounding box center [616, 152] width 76 height 14
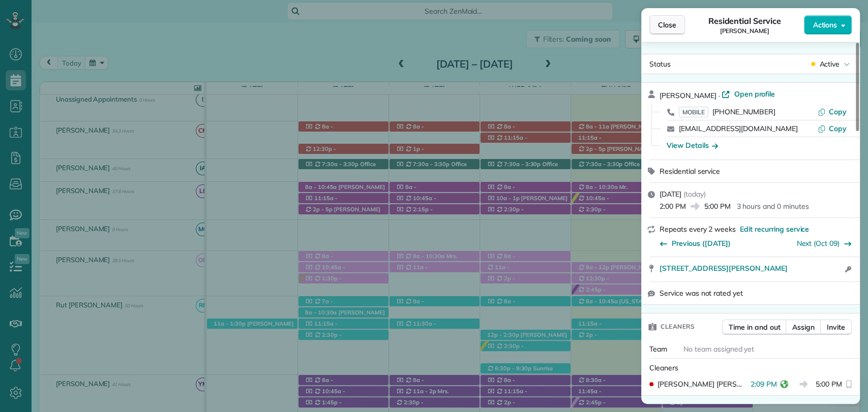
click at [668, 20] on span "Close" at bounding box center [667, 25] width 18 height 10
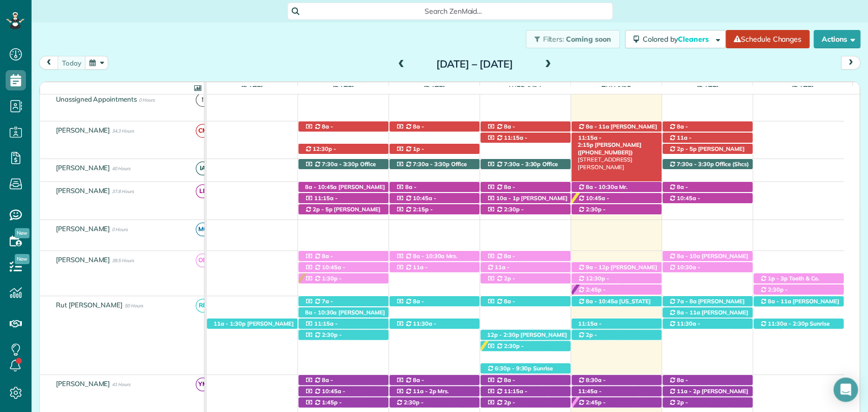
click at [614, 141] on span "Kristen Eberlein (+17703247138)" at bounding box center [610, 148] width 64 height 14
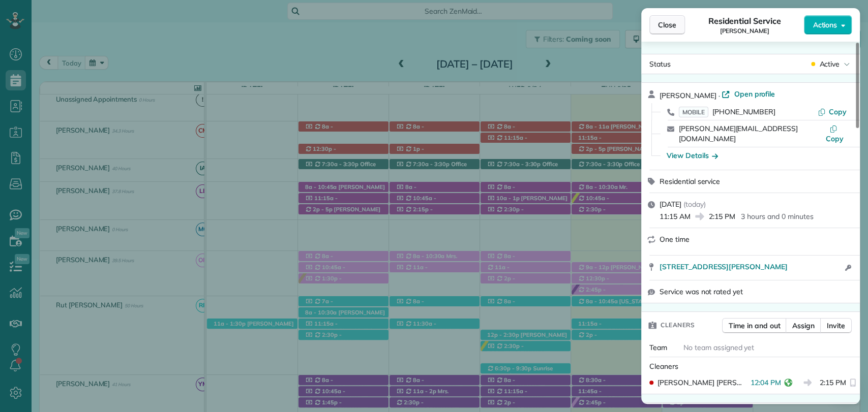
click at [667, 28] on span "Close" at bounding box center [667, 25] width 18 height 10
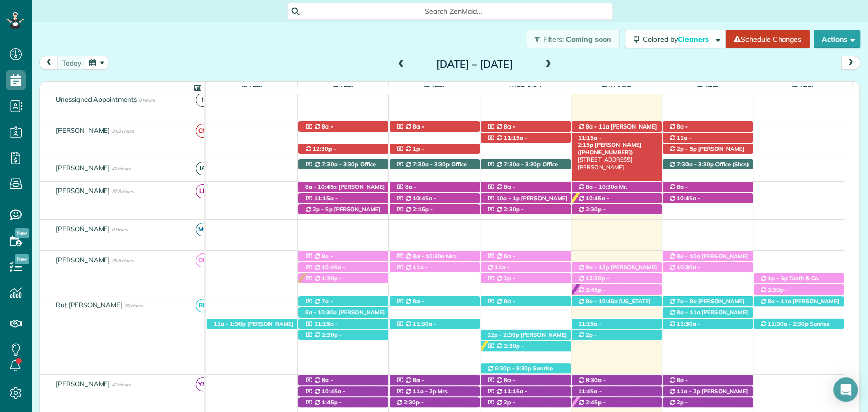
click at [626, 141] on span "Kristen Eberlein (+17703247138)" at bounding box center [610, 148] width 64 height 14
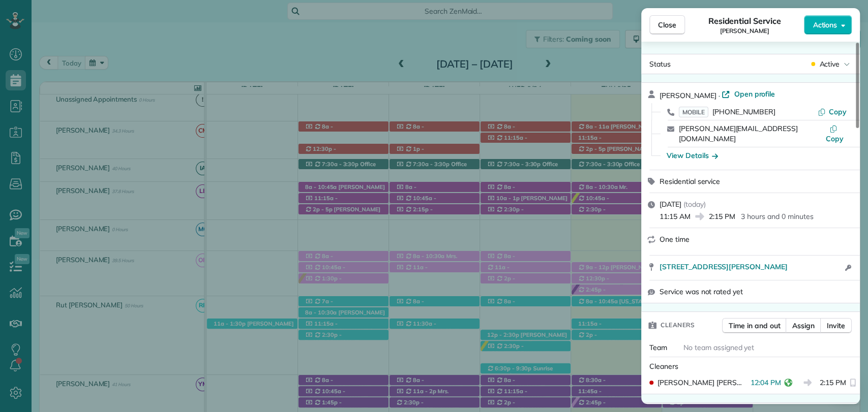
drag, startPoint x: 830, startPoint y: 109, endPoint x: 724, endPoint y: 48, distance: 122.3
click at [830, 108] on span "Copy" at bounding box center [838, 111] width 18 height 9
click at [669, 29] on span "Close" at bounding box center [667, 25] width 18 height 10
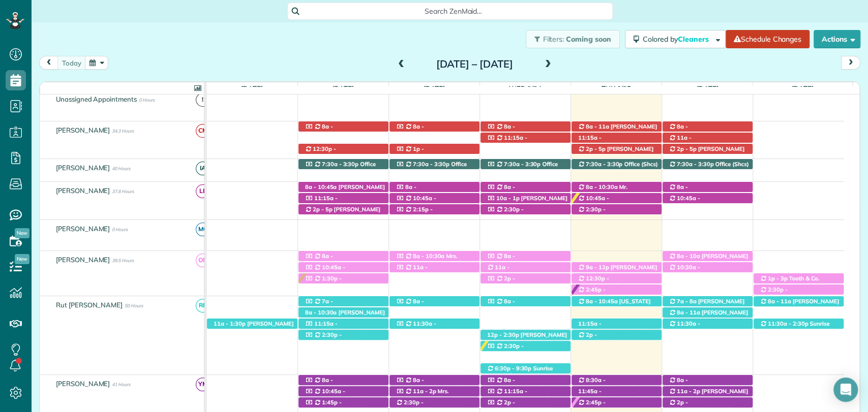
click at [97, 40] on div "Filters: Coming soon Colored by Cleaners Color by Cleaner Color by Team Color b…" at bounding box center [450, 39] width 836 height 34
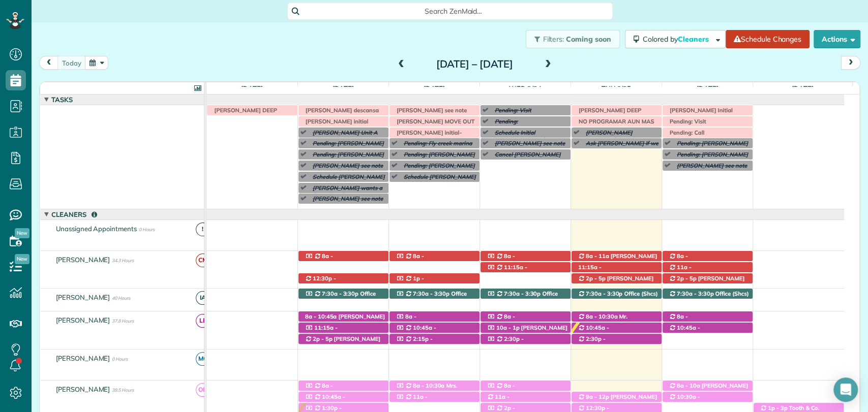
click at [554, 67] on span at bounding box center [548, 64] width 11 height 9
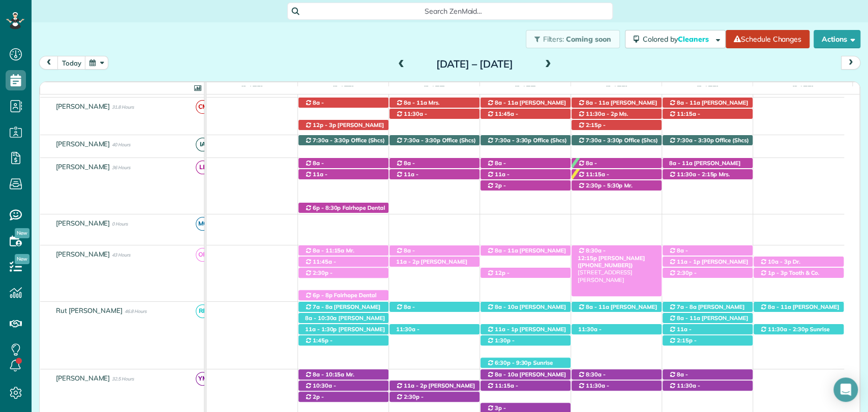
scroll to position [186, 0]
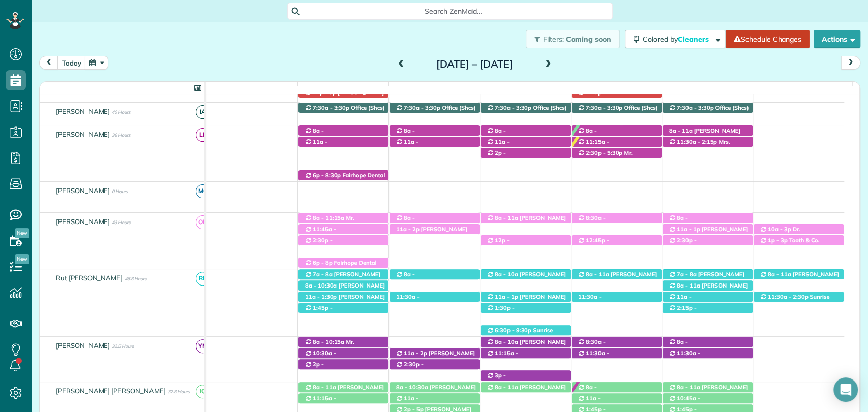
click at [554, 66] on span at bounding box center [548, 64] width 11 height 9
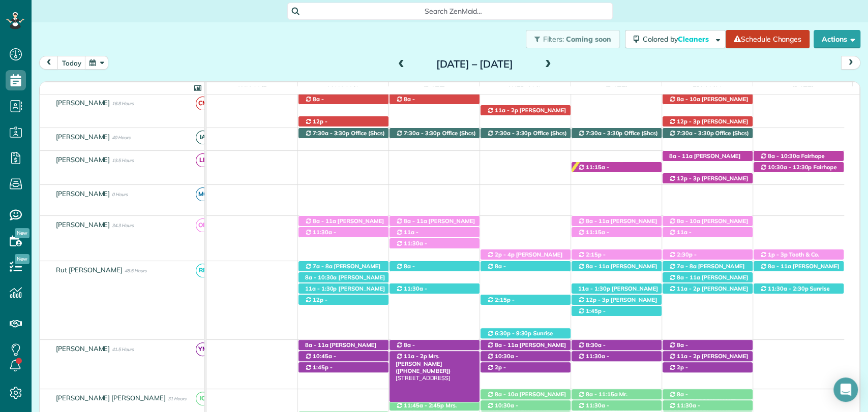
scroll to position [226, 0]
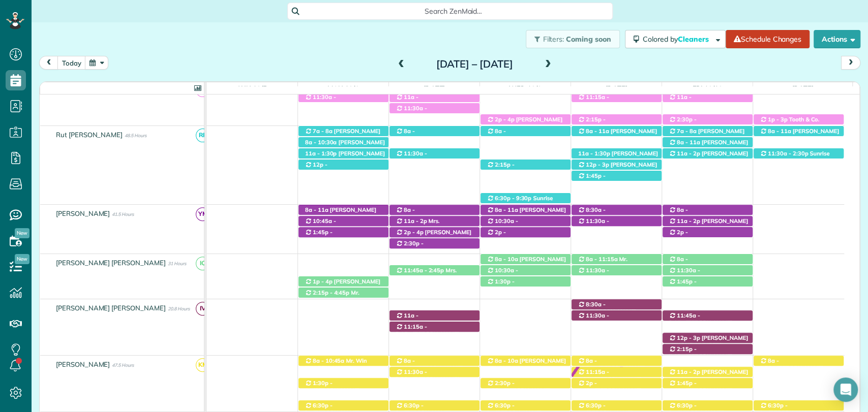
click at [554, 63] on span at bounding box center [548, 64] width 11 height 9
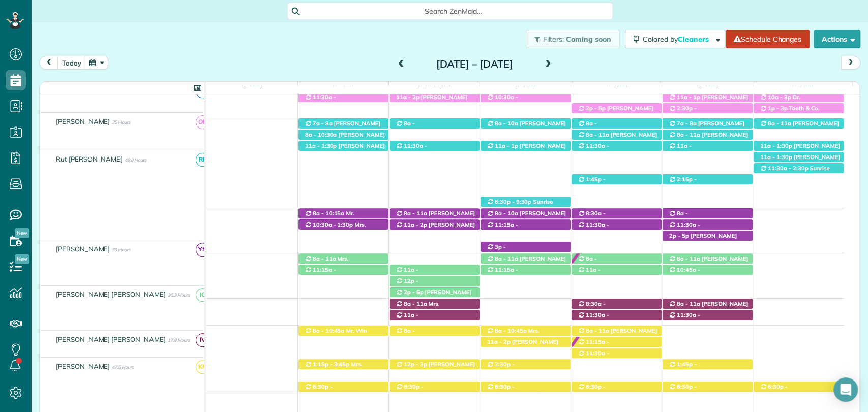
scroll to position [251, 0]
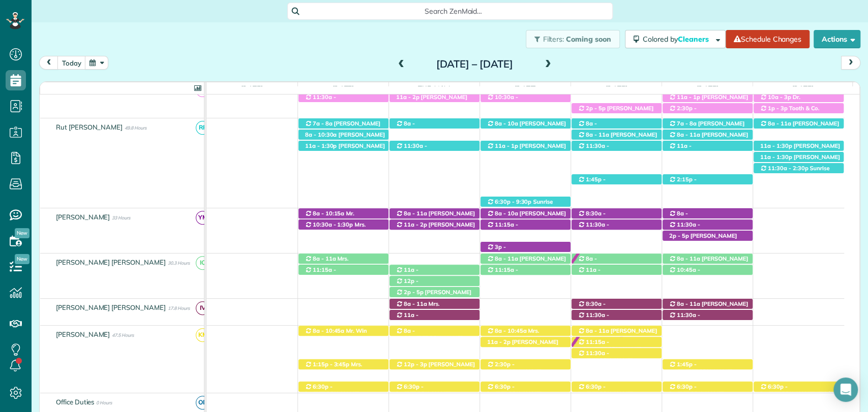
click at [596, 63] on div "today Sunday Oct 12 – Saturday Oct 18, 2025" at bounding box center [449, 65] width 821 height 19
click at [438, 214] on span "Casey Clark (+16156366042)" at bounding box center [435, 217] width 79 height 14
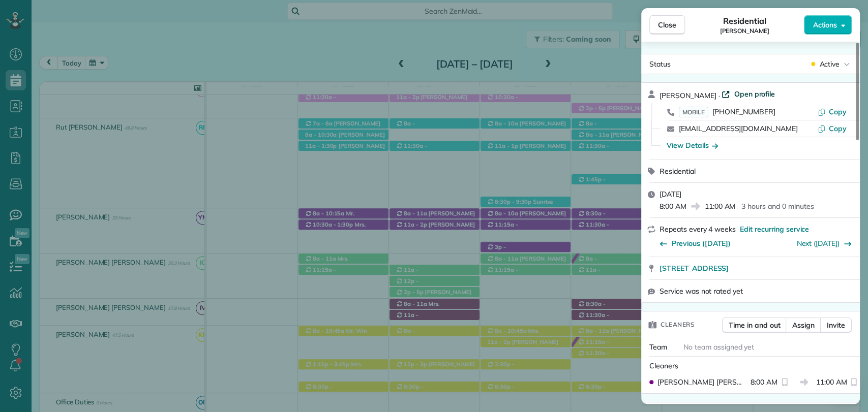
click at [734, 95] on span "Open profile" at bounding box center [754, 94] width 41 height 10
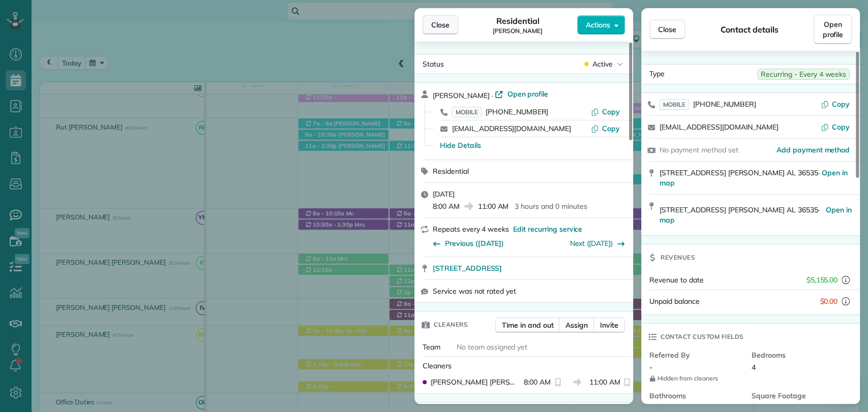
click at [444, 17] on button "Close" at bounding box center [441, 24] width 36 height 19
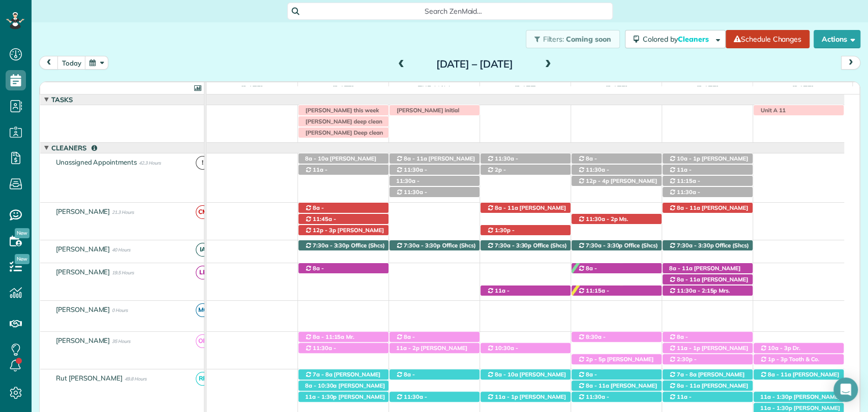
click at [329, 57] on div "today Sunday Oct 12 – Saturday Oct 18, 2025" at bounding box center [449, 65] width 821 height 19
click at [396, 61] on span at bounding box center [401, 64] width 11 height 9
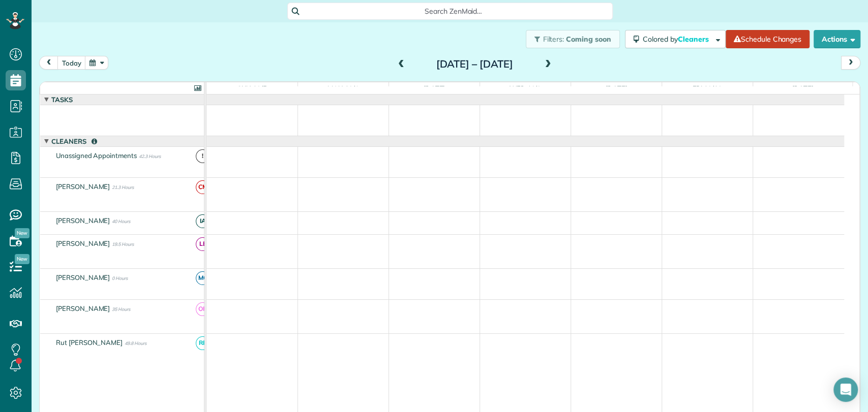
click at [396, 61] on span at bounding box center [401, 64] width 11 height 9
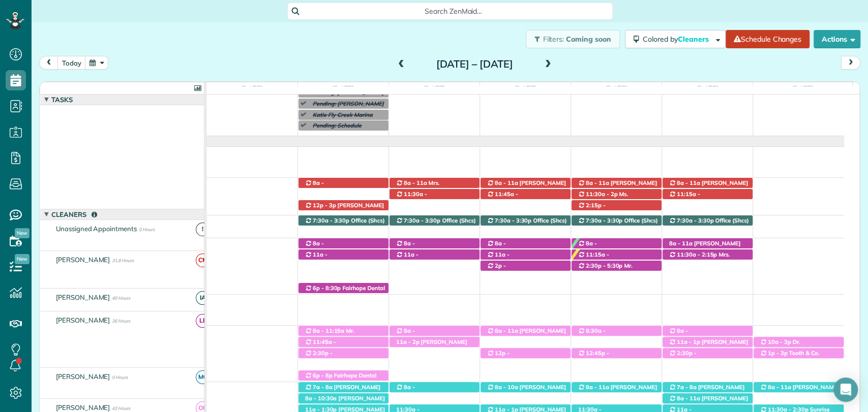
scroll to position [73, 0]
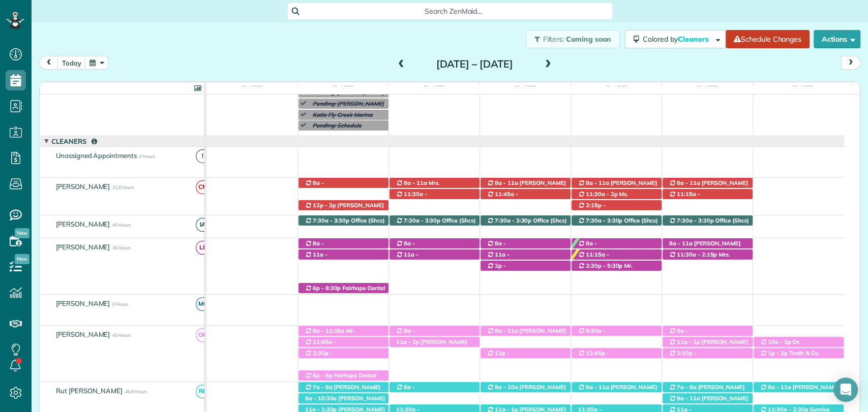
click at [396, 60] on span at bounding box center [401, 64] width 11 height 9
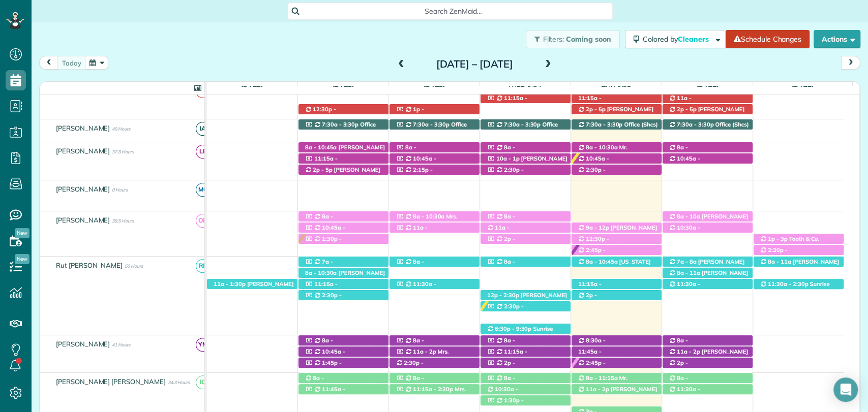
scroll to position [0, 0]
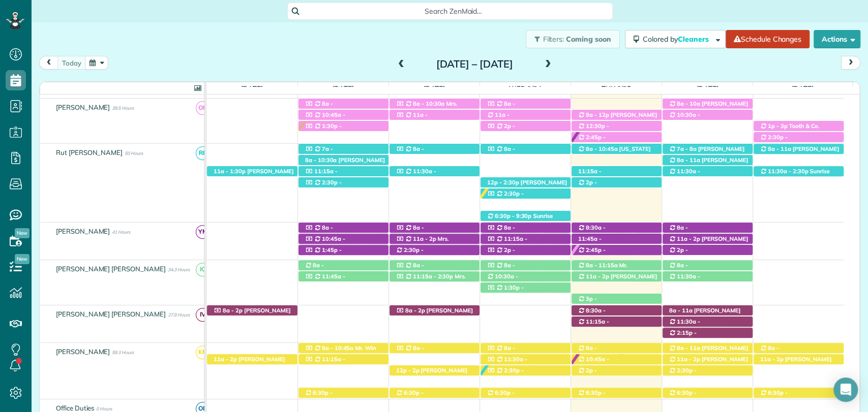
drag, startPoint x: 283, startPoint y: 45, endPoint x: 305, endPoint y: 53, distance: 23.2
click at [283, 45] on div "Filters: Coming soon Colored by Cleaners Color by Cleaner Color by Team Color b…" at bounding box center [450, 39] width 836 height 34
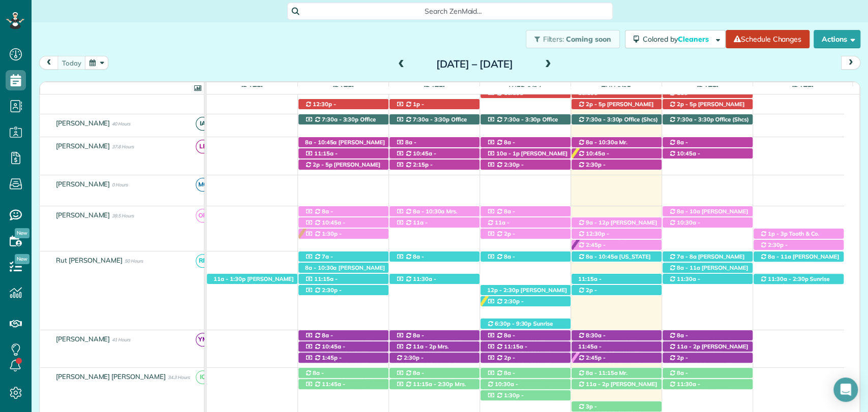
scroll to position [113, 0]
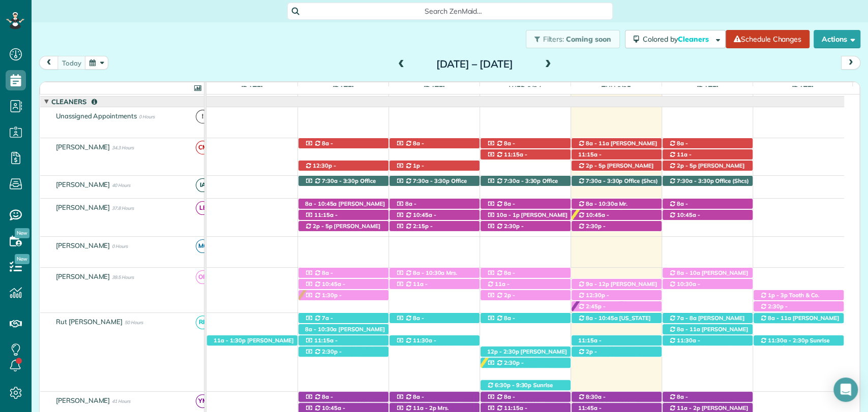
click at [296, 48] on div "Filters: Coming soon Colored by Cleaners Color by Cleaner Color by Team Color b…" at bounding box center [450, 39] width 836 height 34
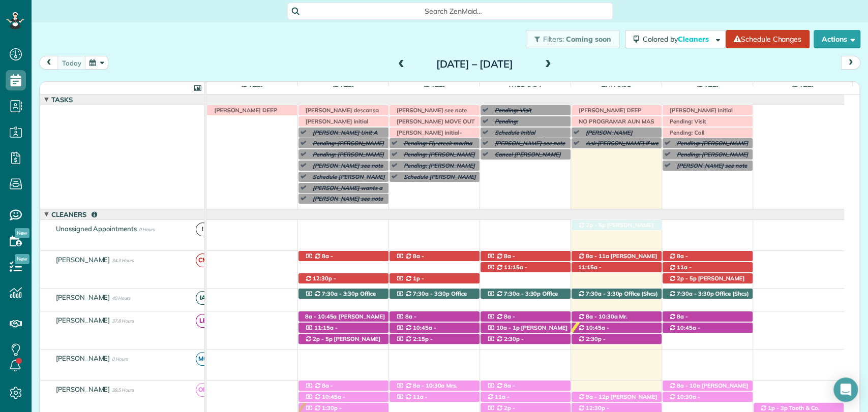
drag, startPoint x: 625, startPoint y: 284, endPoint x: 629, endPoint y: 238, distance: 45.4
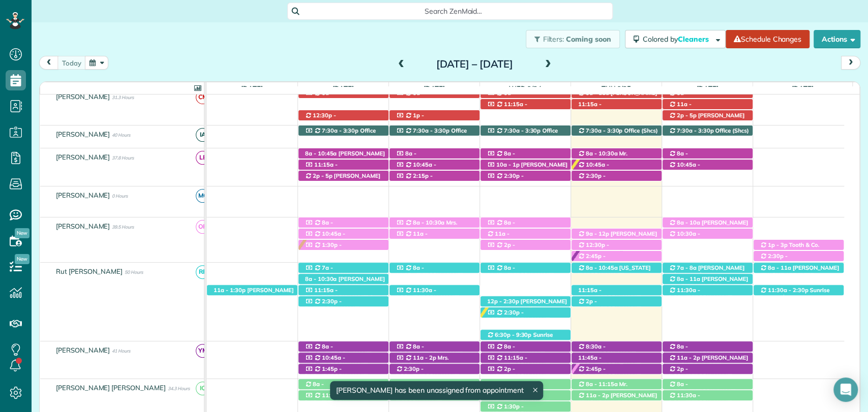
scroll to position [226, 0]
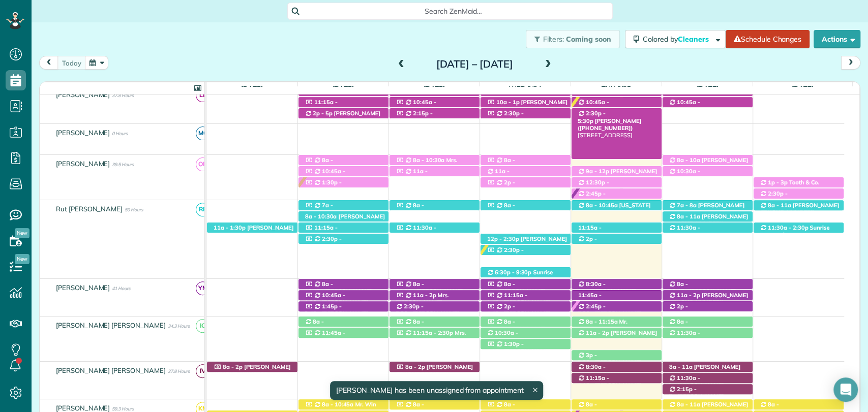
click at [604, 116] on span "2:30p - 5:30p" at bounding box center [592, 117] width 28 height 14
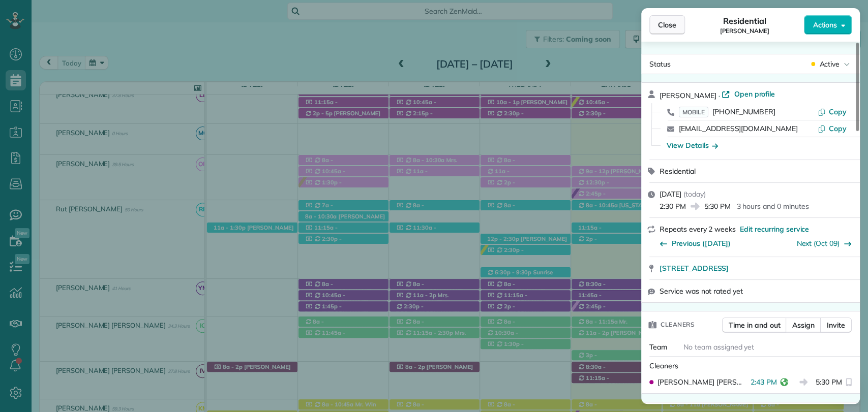
click at [661, 27] on span "Close" at bounding box center [667, 25] width 18 height 10
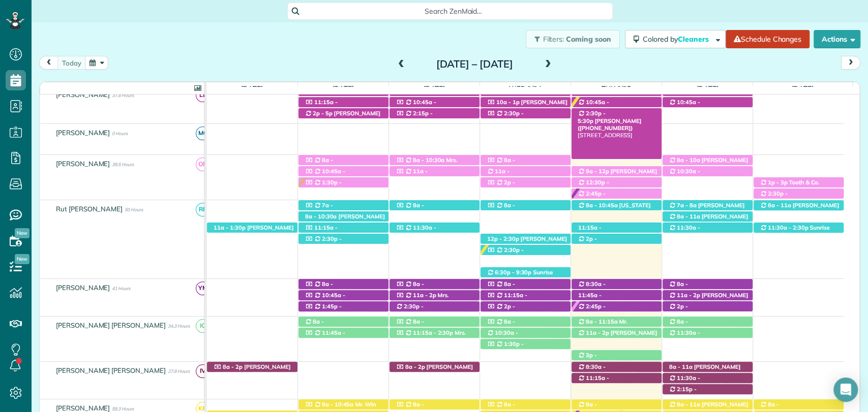
click at [640, 117] on span "Sarah Bryant (+12513670561)" at bounding box center [610, 124] width 64 height 14
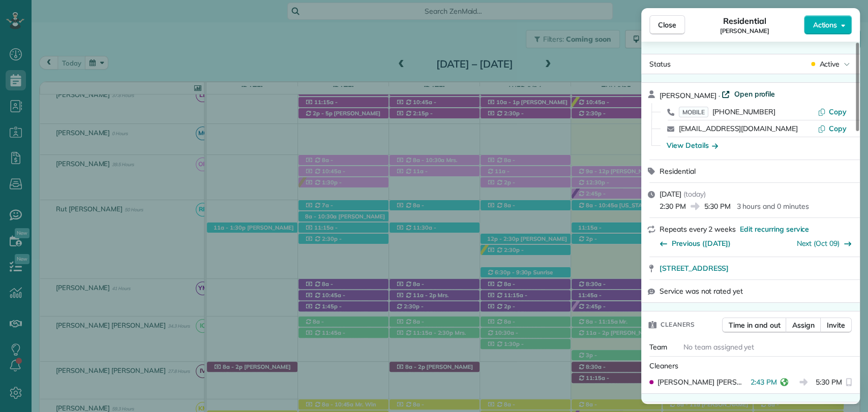
click at [739, 89] on span "Open profile" at bounding box center [754, 94] width 41 height 10
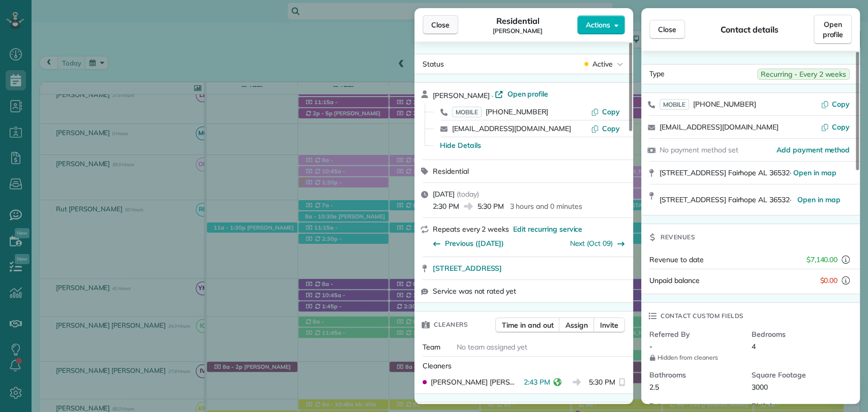
click at [443, 24] on span "Close" at bounding box center [440, 25] width 18 height 10
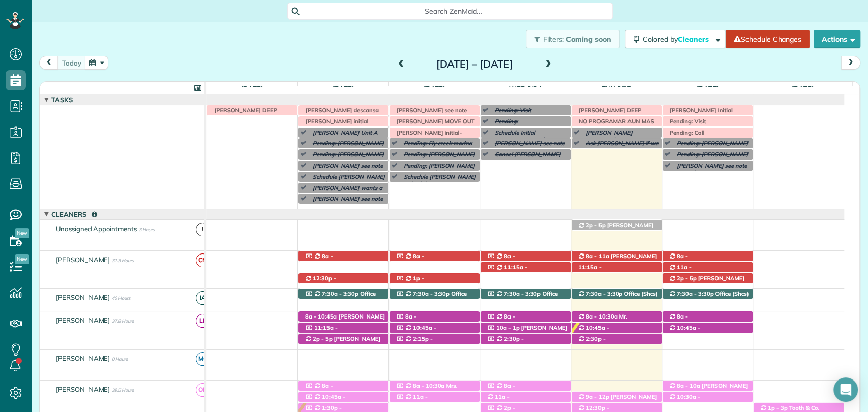
click at [607, 68] on div "today Sunday Sep 21 – Saturday Sep 27, 2025" at bounding box center [449, 65] width 821 height 19
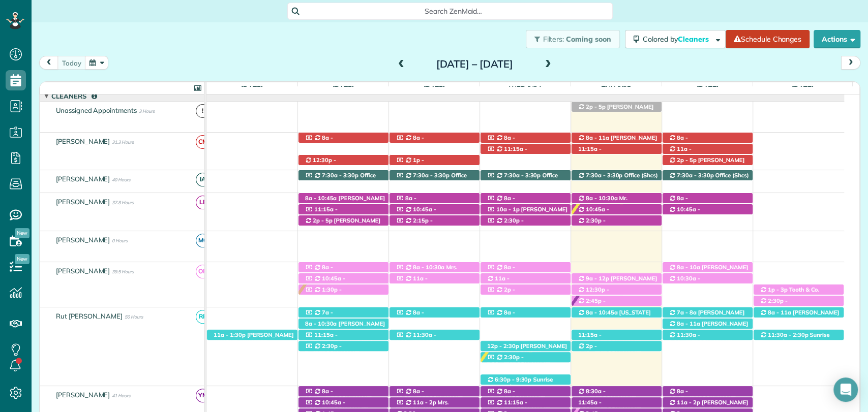
scroll to position [113, 0]
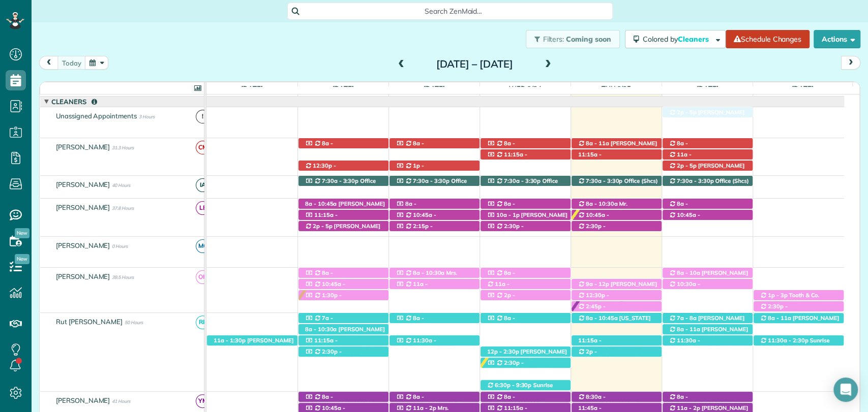
drag, startPoint x: 622, startPoint y: 114, endPoint x: 677, endPoint y: 121, distance: 55.8
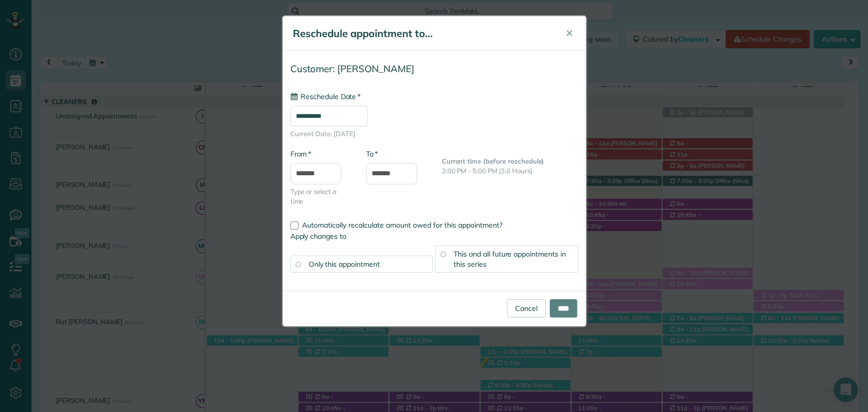
type input "**********"
click at [307, 179] on body "Dashboard Scheduling Calendar View List View Dispatch View - Weekly scheduling …" at bounding box center [434, 206] width 868 height 412
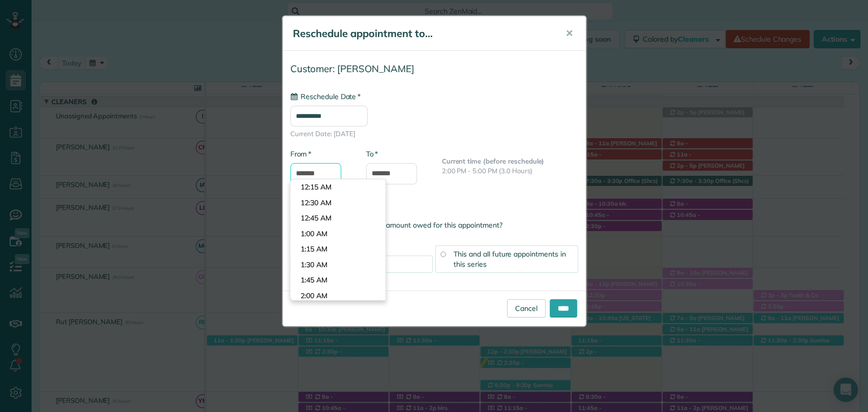
scroll to position [838, 0]
type input "*******"
click at [321, 218] on body "Dashboard Scheduling Calendar View List View Dispatch View - Weekly scheduling …" at bounding box center [434, 206] width 868 height 412
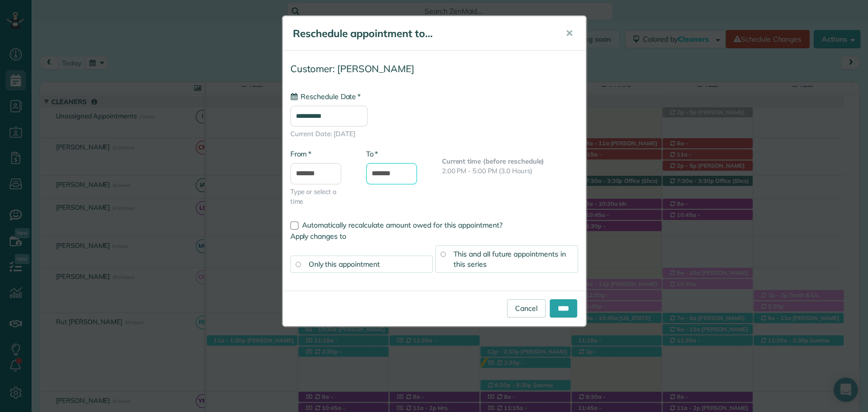
click at [396, 172] on input "*******" at bounding box center [391, 173] width 51 height 21
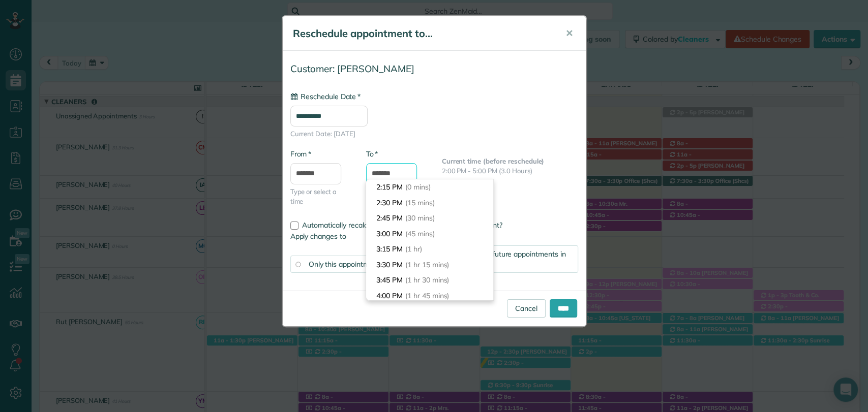
scroll to position [155, 0]
type input "*******"
click at [403, 218] on li "5:15 PM (3 hrs)" at bounding box center [429, 220] width 127 height 16
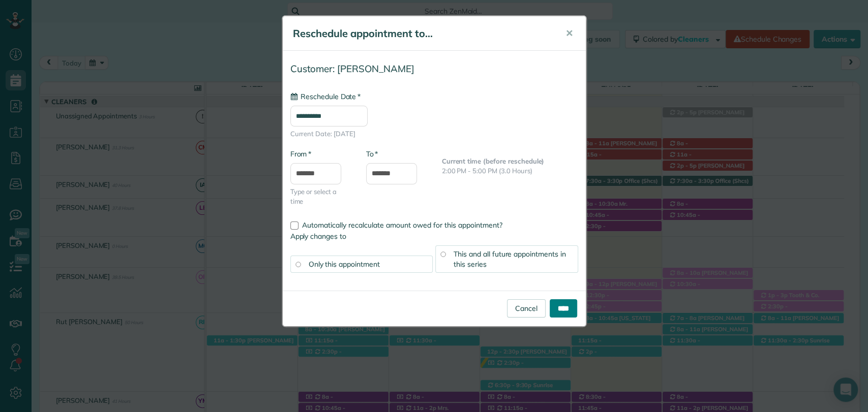
click at [560, 306] on input "****" at bounding box center [563, 308] width 27 height 18
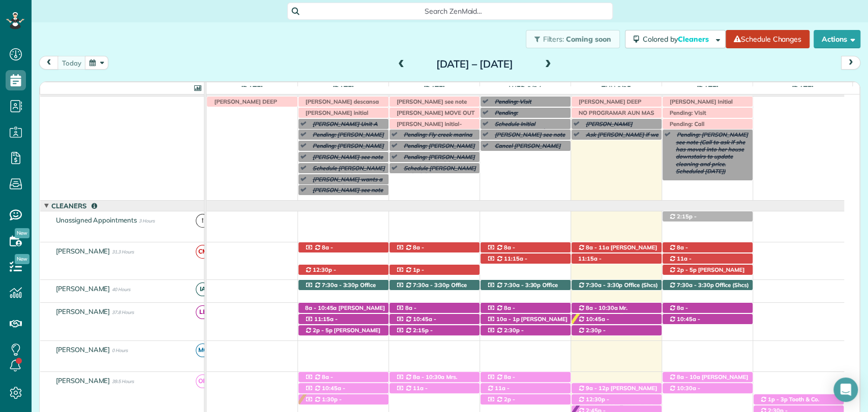
scroll to position [0, 0]
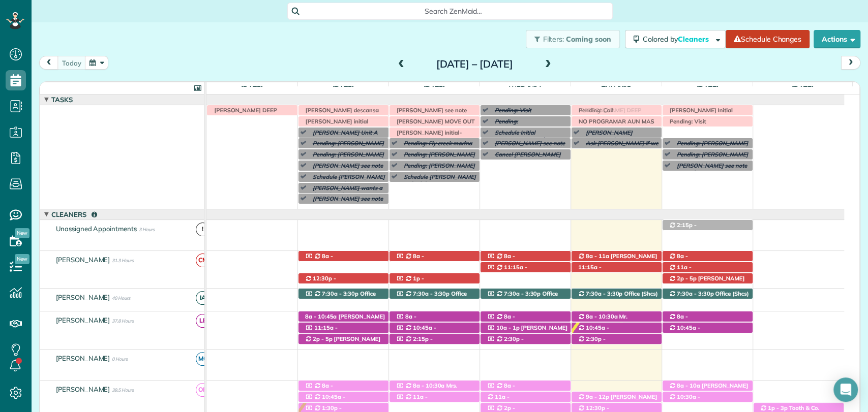
drag, startPoint x: 708, startPoint y: 131, endPoint x: 623, endPoint y: 152, distance: 87.6
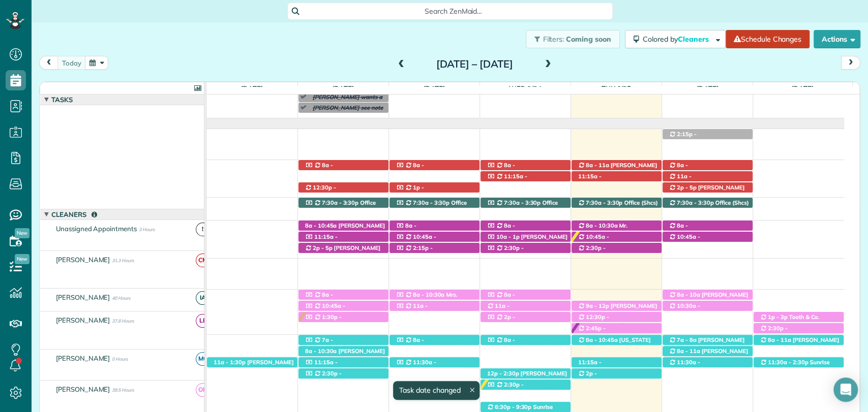
scroll to position [91, 0]
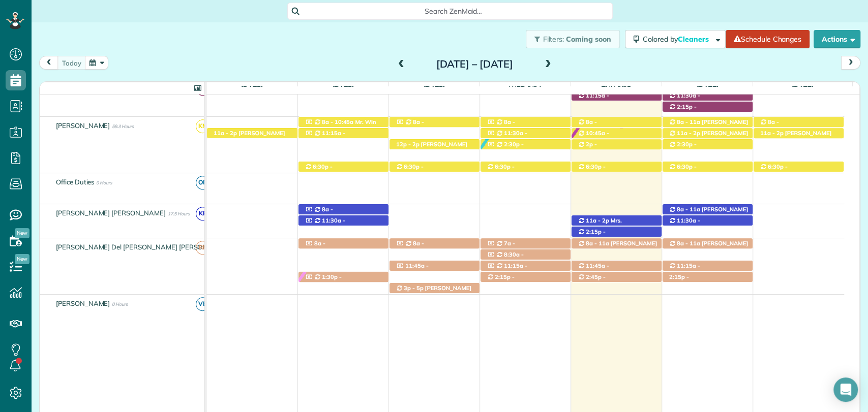
click at [319, 43] on div "Filters: Coming soon Colored by Cleaners Color by Cleaner Color by Team Color b…" at bounding box center [450, 39] width 836 height 34
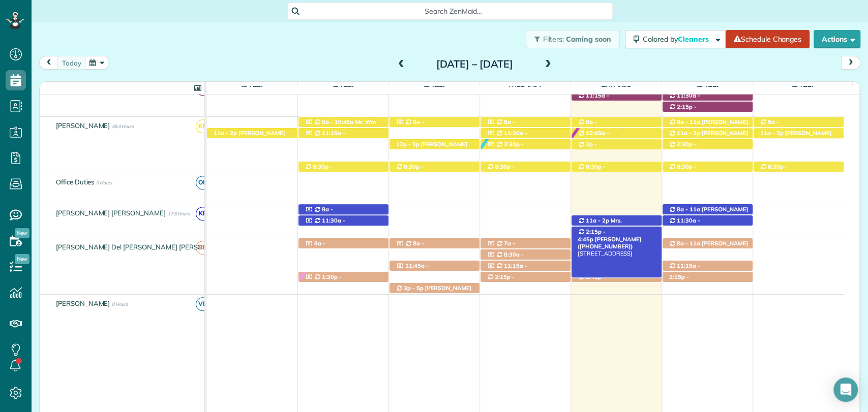
click at [619, 236] on span "Bob Grogan (+12565911504)" at bounding box center [610, 243] width 64 height 14
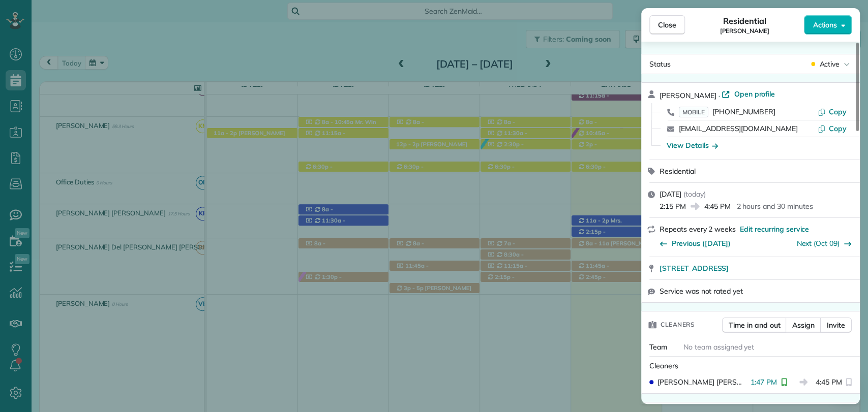
scroll to position [452, 0]
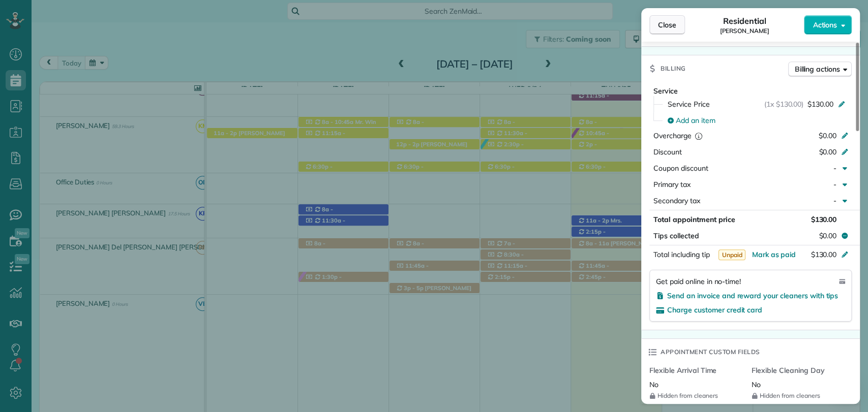
click at [659, 17] on button "Close" at bounding box center [667, 24] width 36 height 19
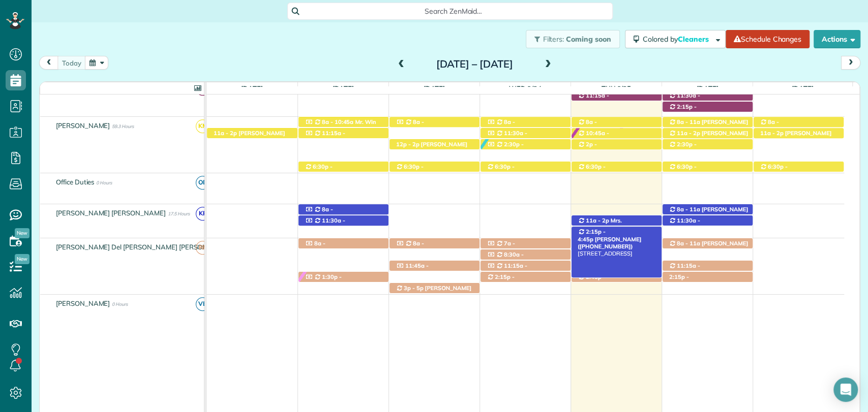
click at [634, 236] on span "Bob Grogan (+12565911504)" at bounding box center [610, 243] width 64 height 14
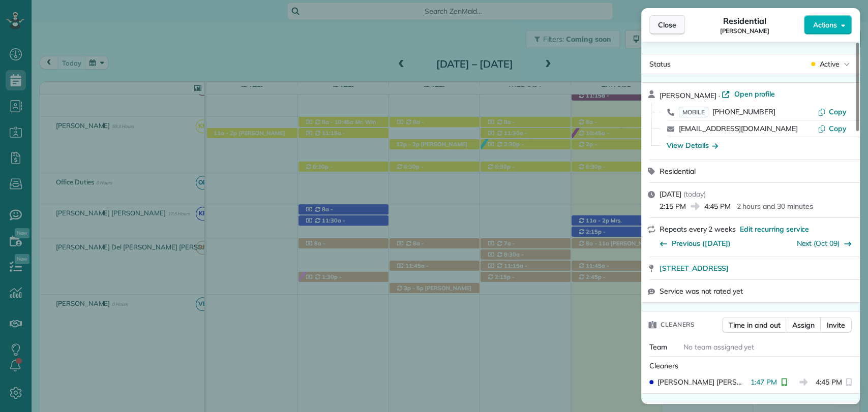
click at [660, 15] on button "Close" at bounding box center [667, 24] width 36 height 19
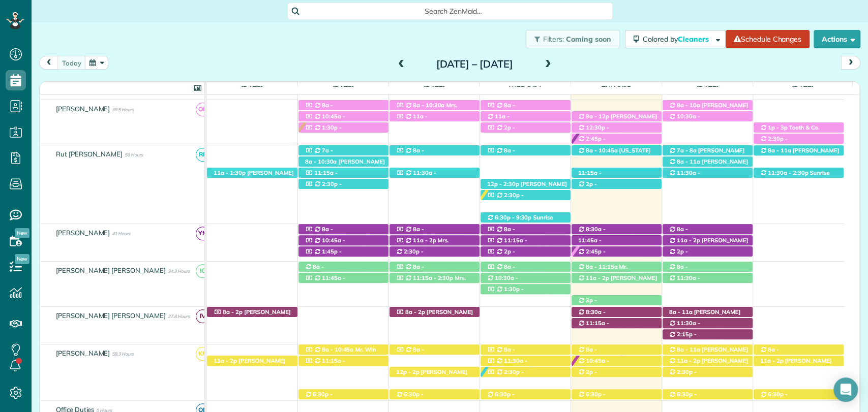
scroll to position [282, 0]
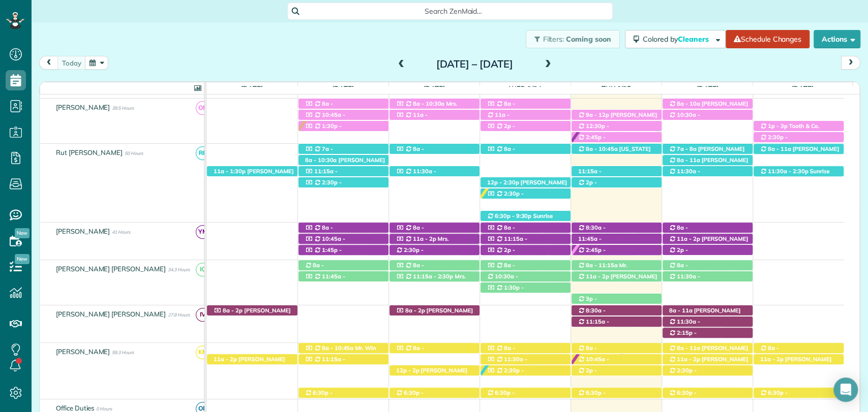
click at [608, 58] on div "today Sunday Sep 21 – Saturday Sep 27, 2025" at bounding box center [449, 65] width 821 height 19
click at [554, 63] on span at bounding box center [548, 64] width 11 height 9
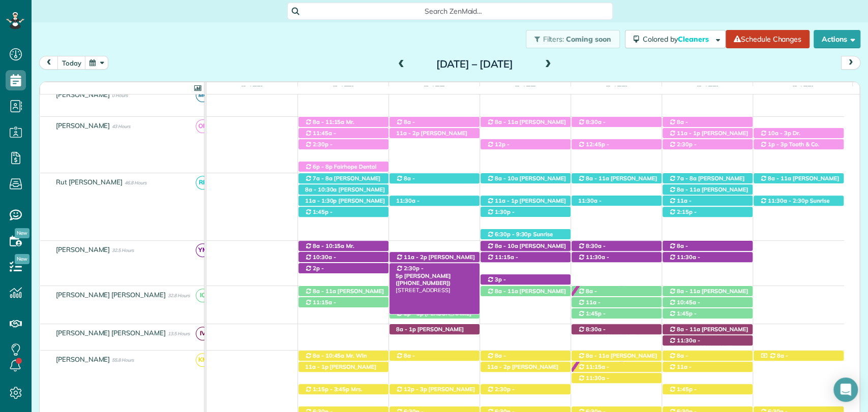
click at [447, 273] on span "Mary Corbitt (+13342245876)" at bounding box center [423, 280] width 55 height 14
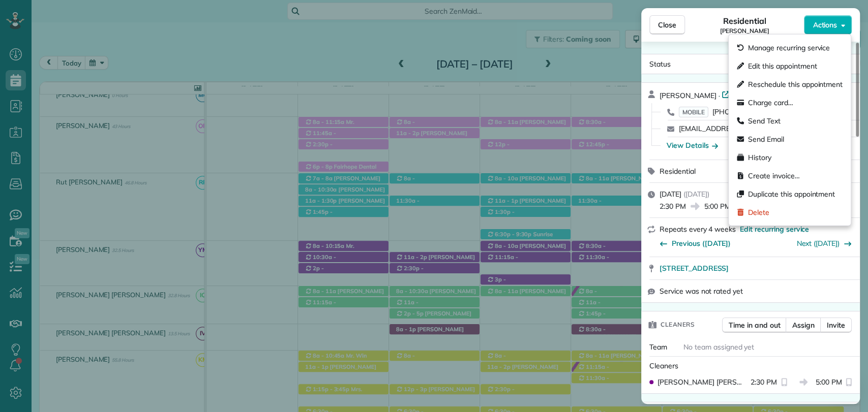
click at [828, 22] on span "Actions" at bounding box center [825, 25] width 24 height 10
click at [761, 65] on span "Edit this appointment" at bounding box center [782, 66] width 69 height 10
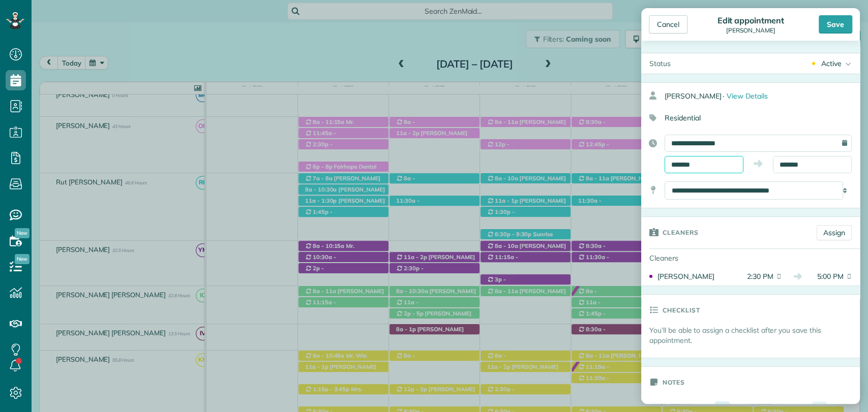
click at [697, 159] on input "*******" at bounding box center [704, 164] width 79 height 17
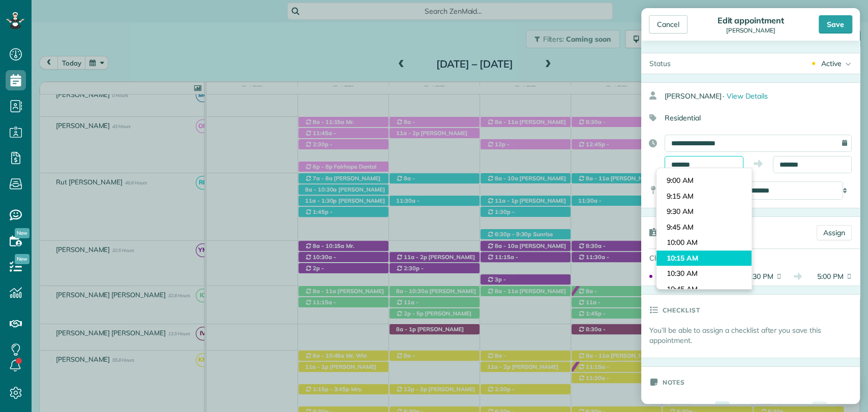
scroll to position [473, 0]
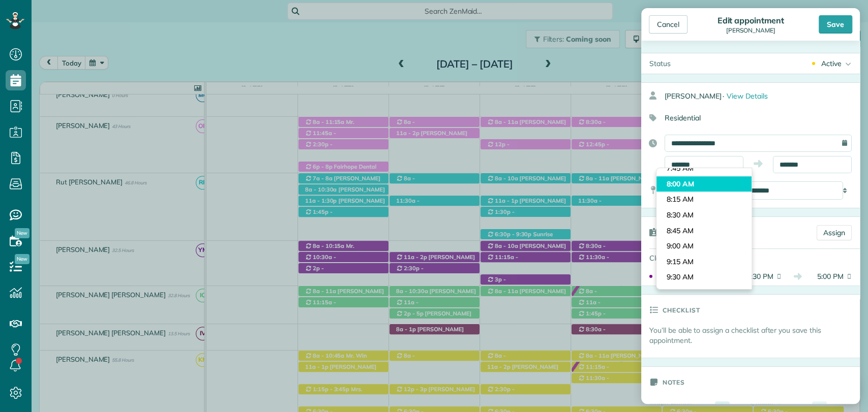
type input "*******"
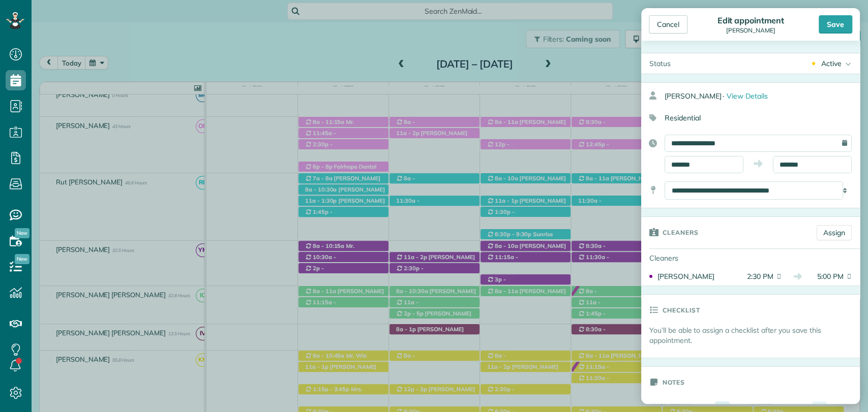
click at [692, 185] on body "Dashboard Scheduling Calendar View List View Dispatch View - Weekly scheduling …" at bounding box center [434, 206] width 868 height 412
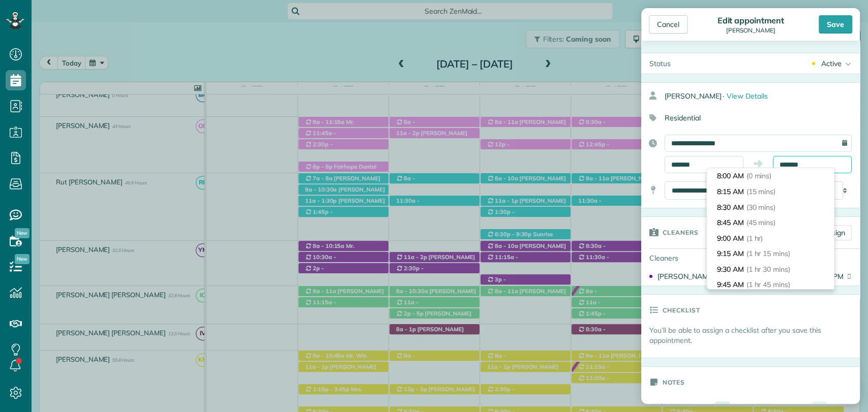
click at [777, 160] on input "*******" at bounding box center [812, 164] width 79 height 17
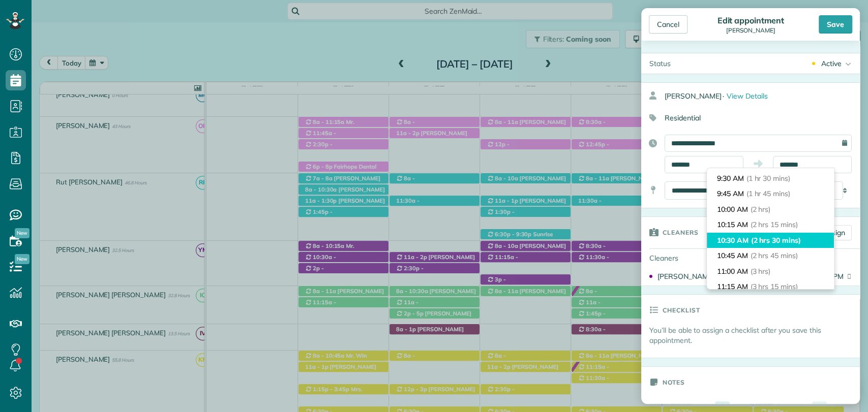
type input "********"
click at [784, 243] on span "(2 hrs 30 mins)" at bounding box center [776, 240] width 50 height 9
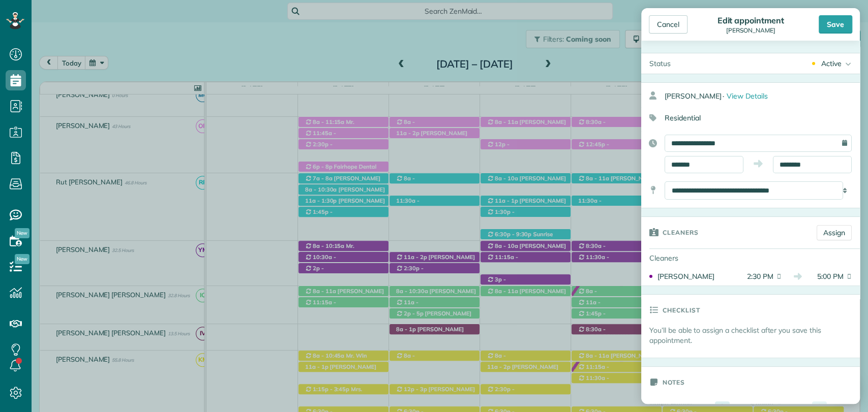
click at [831, 28] on div "Save" at bounding box center [836, 24] width 34 height 18
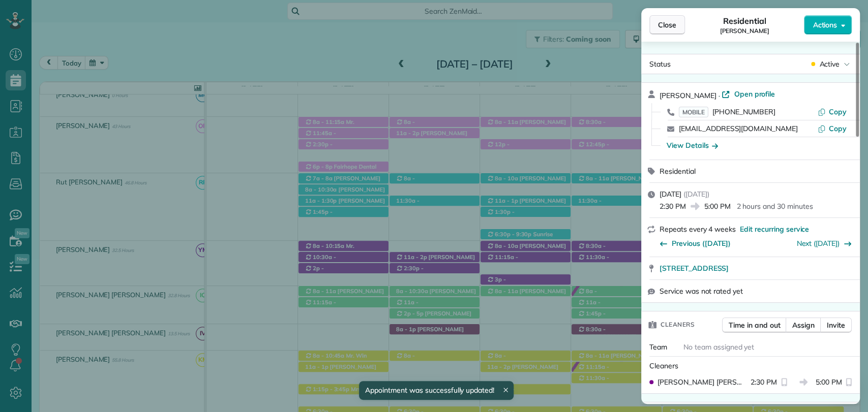
click at [656, 19] on button "Close" at bounding box center [667, 24] width 36 height 19
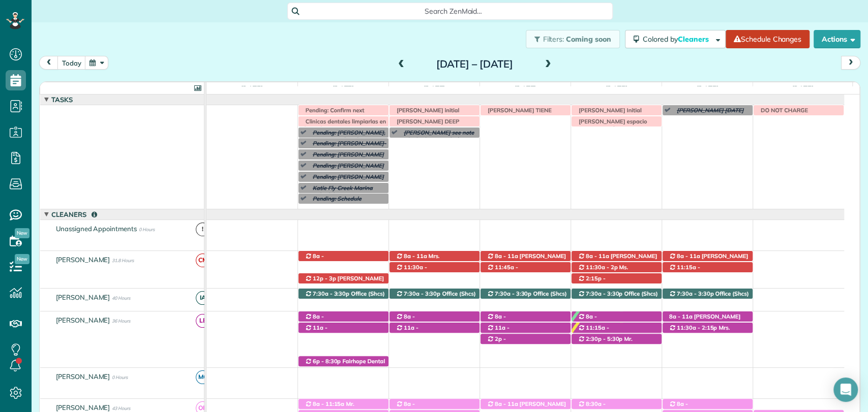
click at [346, 207] on div "Pending: Betty Bell see note (Condo cleaning Magnolia Beach for September 29th,…" at bounding box center [525, 157] width 638 height 104
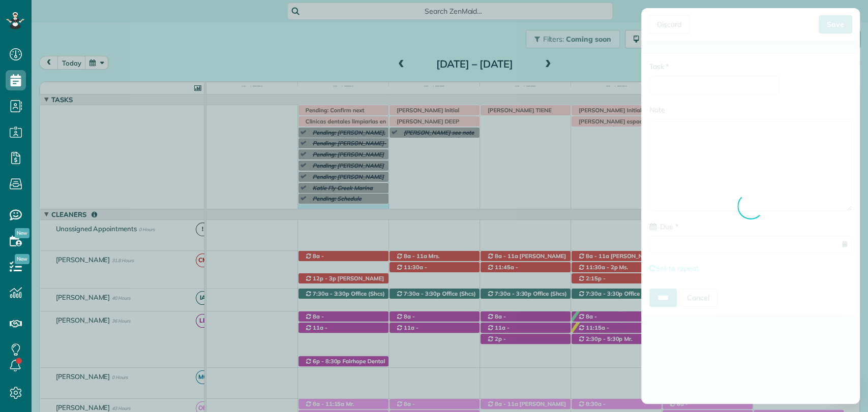
type input "**********"
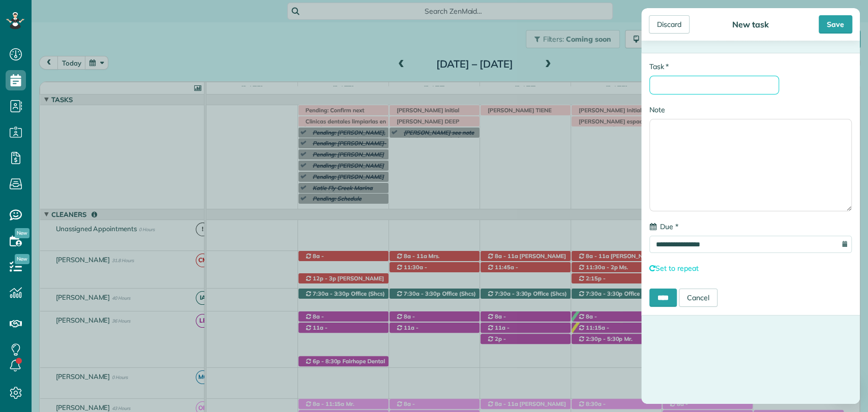
click at [716, 89] on input "* Task" at bounding box center [714, 85] width 130 height 19
type input "*"
type input "**********"
click at [822, 27] on div "Save" at bounding box center [836, 24] width 34 height 18
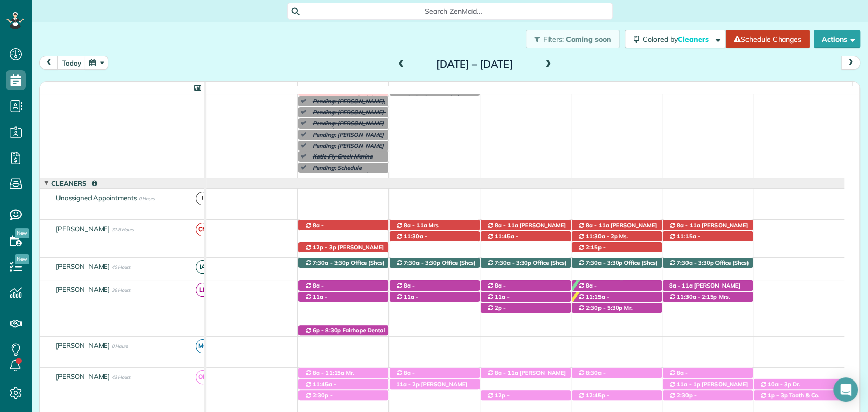
scroll to position [56, 0]
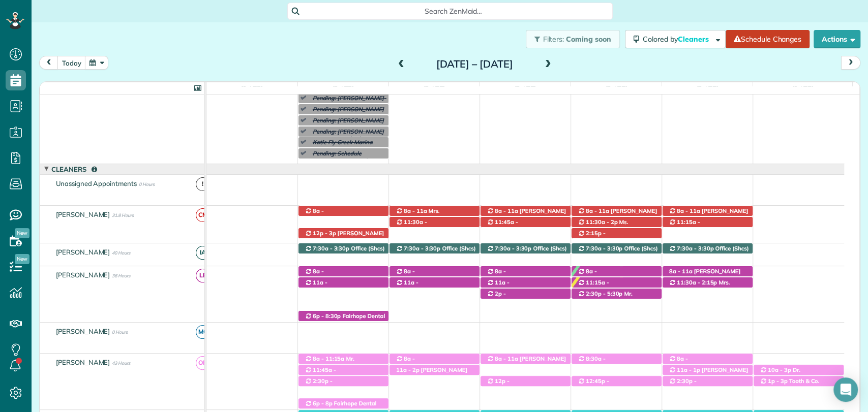
click at [396, 58] on span at bounding box center [401, 64] width 11 height 15
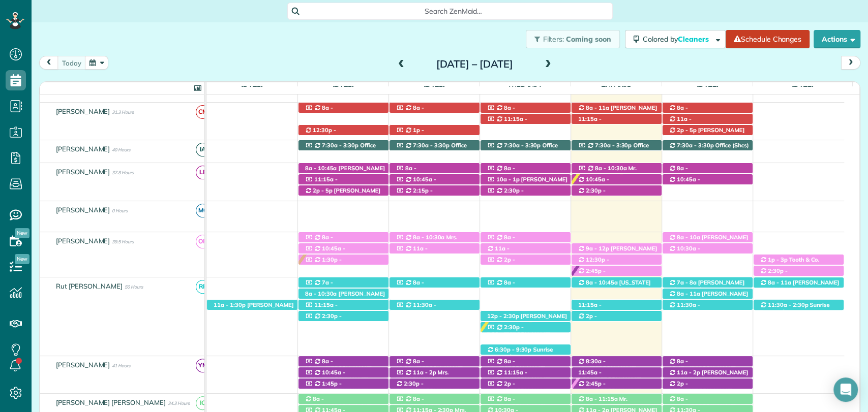
scroll to position [186, 0]
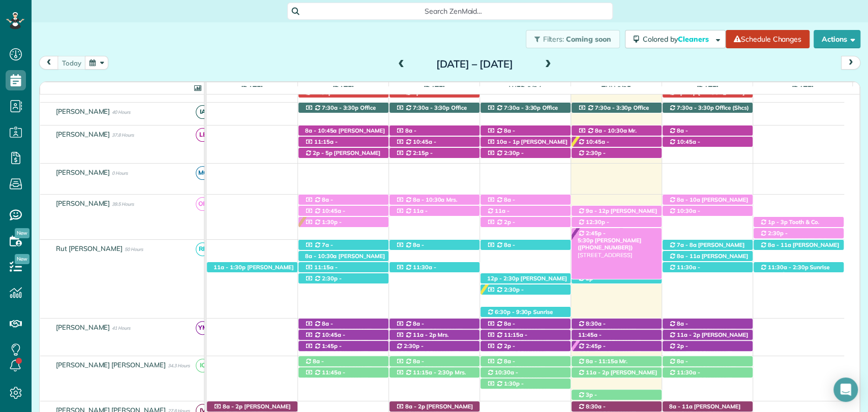
click at [606, 231] on span "2:45p - 5:30p" at bounding box center [592, 237] width 28 height 14
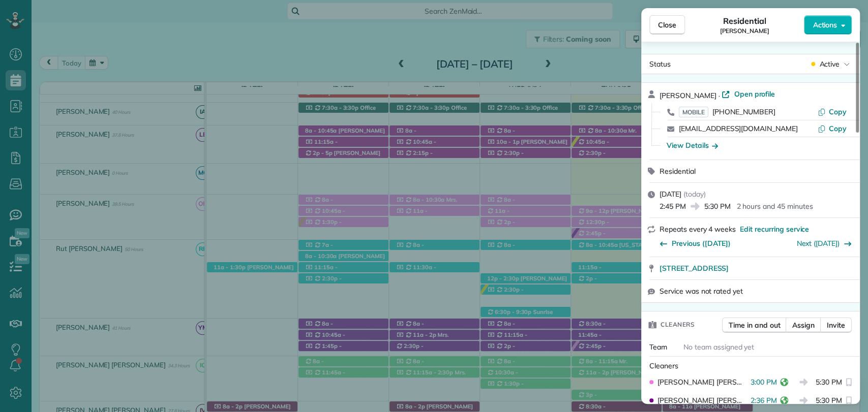
click at [740, 91] on span "Open profile" at bounding box center [754, 94] width 41 height 10
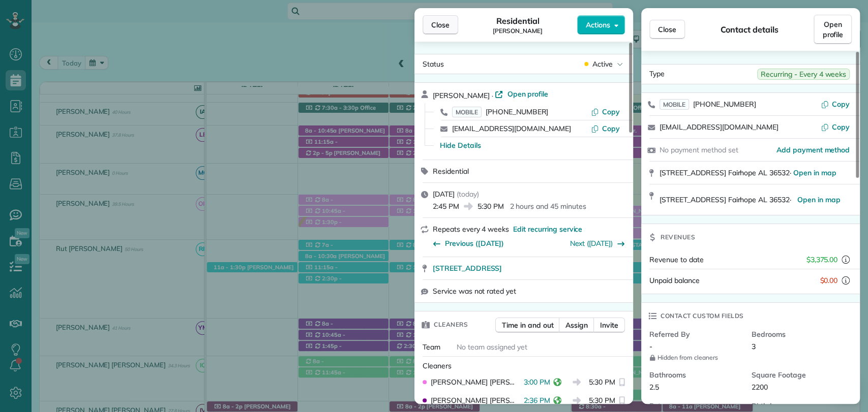
click at [442, 27] on span "Close" at bounding box center [440, 25] width 18 height 10
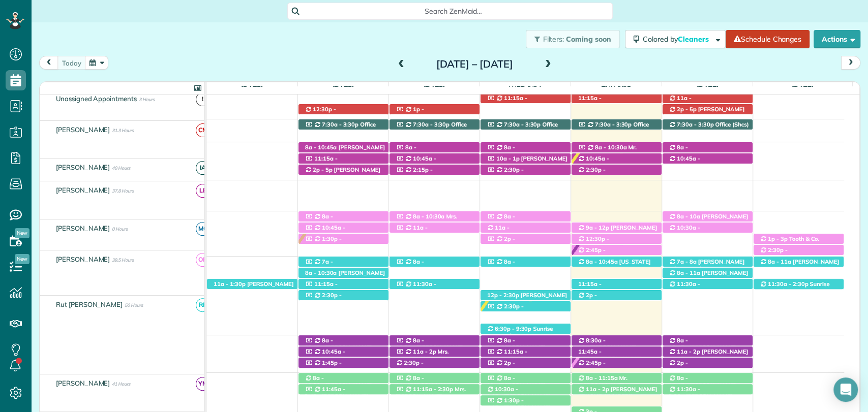
scroll to position [169, 0]
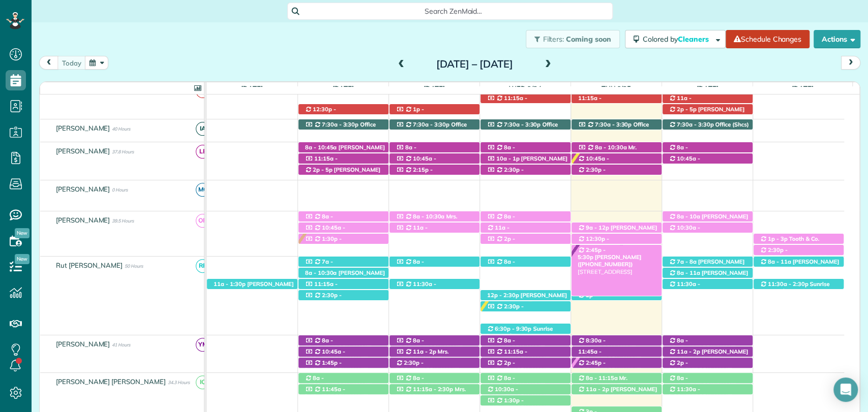
click at [632, 254] on span "Breanne Moulton (+14256159662)" at bounding box center [610, 261] width 64 height 14
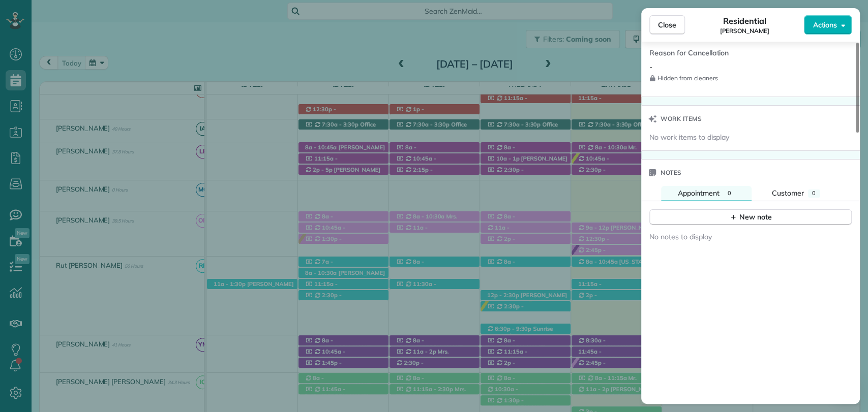
scroll to position [960, 0]
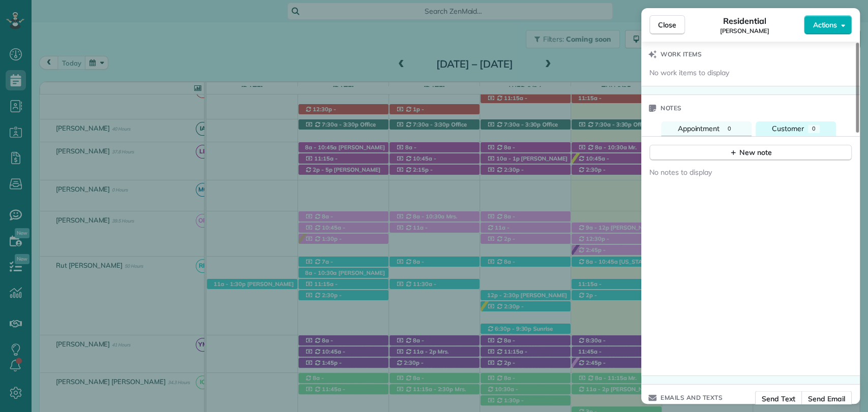
click at [811, 125] on div "0" at bounding box center [814, 129] width 12 height 8
click at [750, 156] on div "New note" at bounding box center [750, 152] width 43 height 11
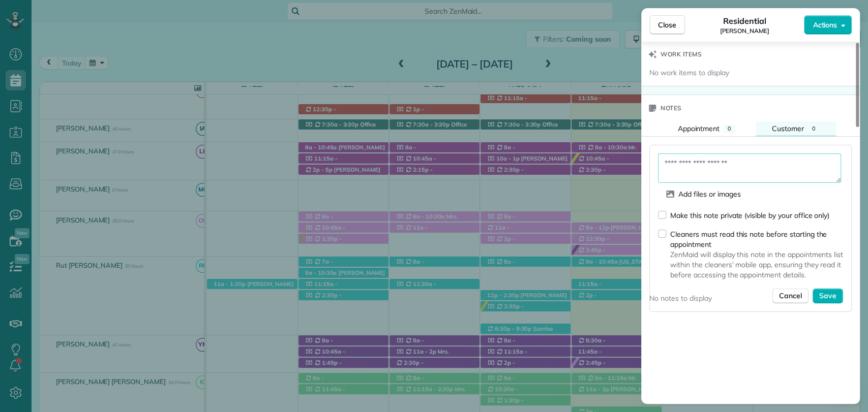
click at [689, 175] on textarea at bounding box center [749, 168] width 183 height 29
type textarea "**********"
drag, startPoint x: 827, startPoint y: 291, endPoint x: 822, endPoint y: 294, distance: 6.4
click at [826, 291] on span "Save" at bounding box center [827, 296] width 17 height 10
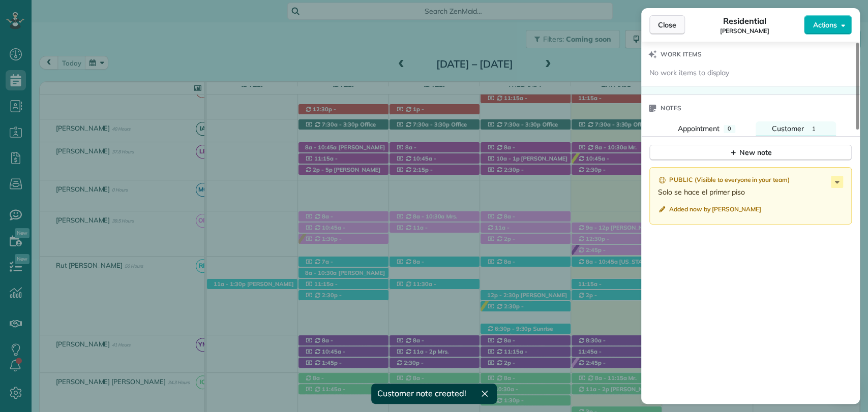
click at [669, 32] on button "Close" at bounding box center [667, 24] width 36 height 19
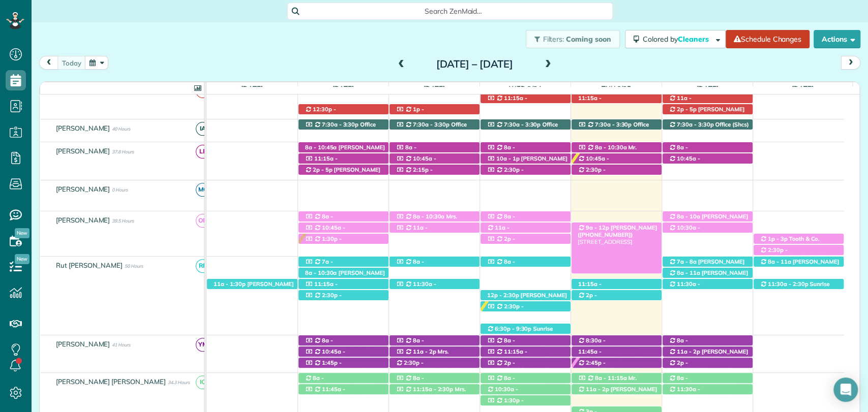
scroll to position [113, 0]
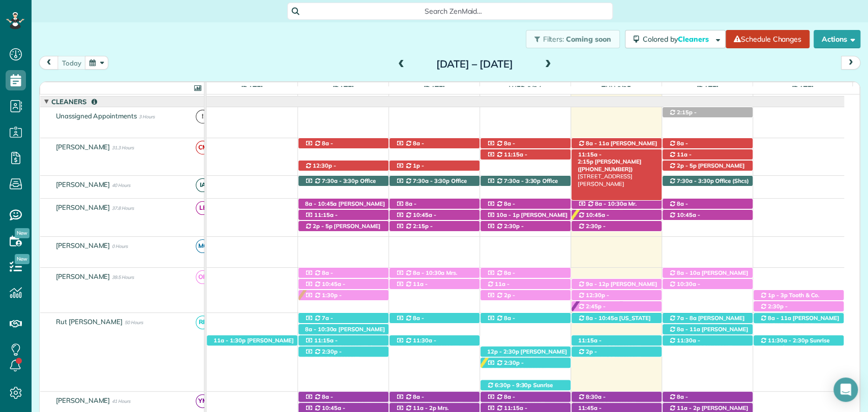
click at [626, 158] on span "Kristen Eberlein (+17703247138)" at bounding box center [610, 165] width 64 height 14
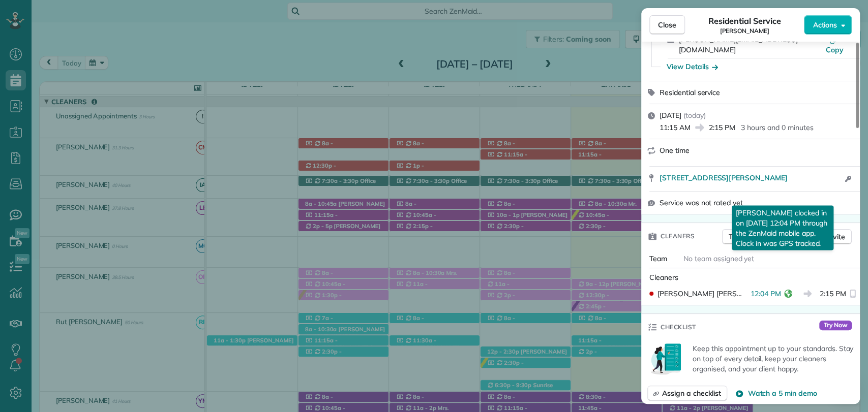
scroll to position [113, 0]
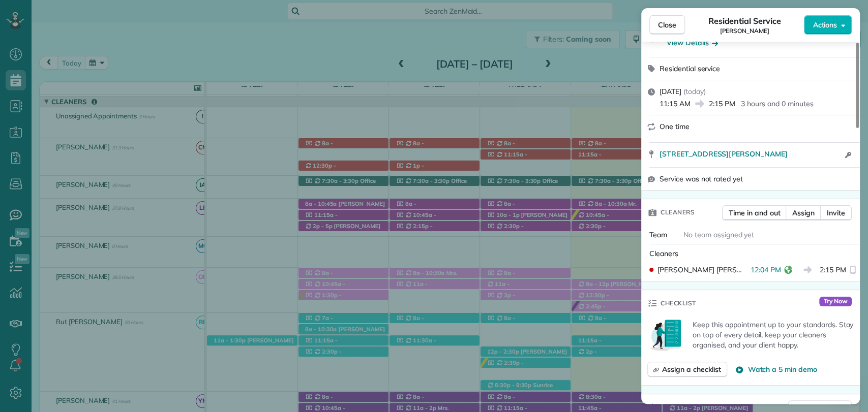
drag, startPoint x: 280, startPoint y: 47, endPoint x: 489, endPoint y: 95, distance: 214.8
click at [280, 47] on div "Close Residential Service Kristen Eberlein Actions Status Active Kristen Eberle…" at bounding box center [434, 206] width 868 height 412
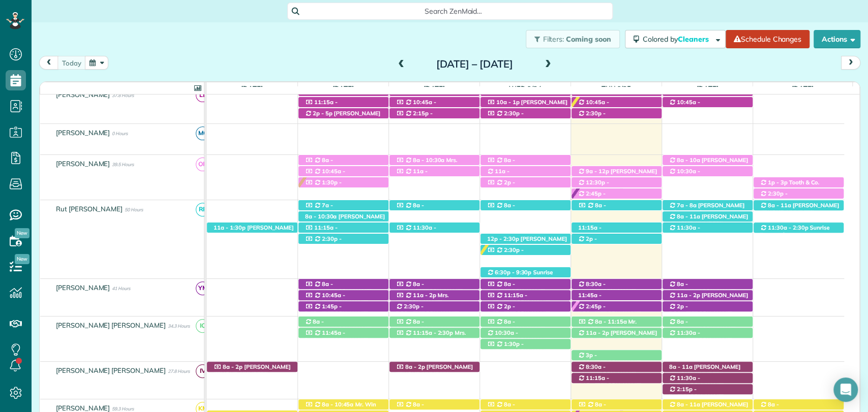
scroll to position [282, 0]
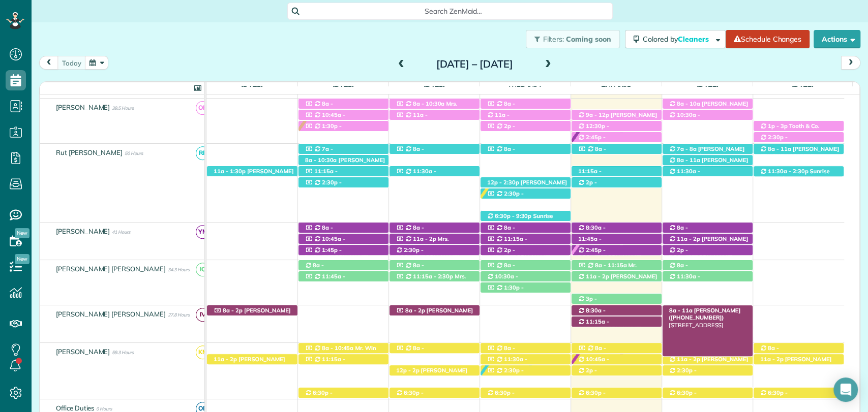
click at [739, 310] on div "8a - 11a Krystal Haywood (+19098449929) 13407 Shoshoney Circle - Fairhope, AL, …" at bounding box center [708, 311] width 90 height 11
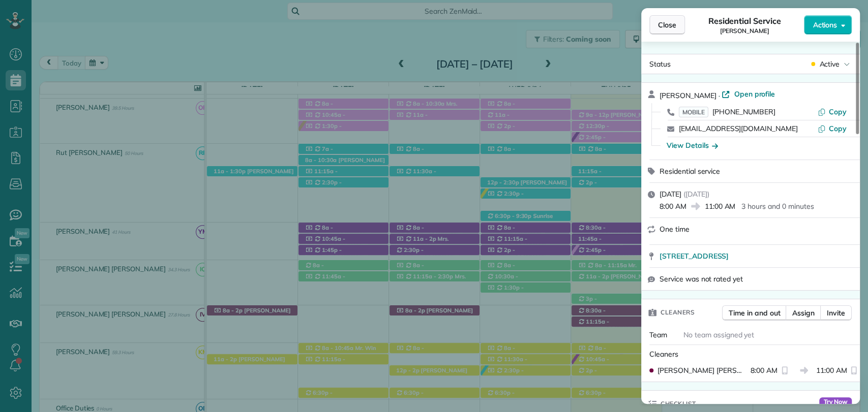
click at [670, 20] on span "Close" at bounding box center [667, 25] width 18 height 10
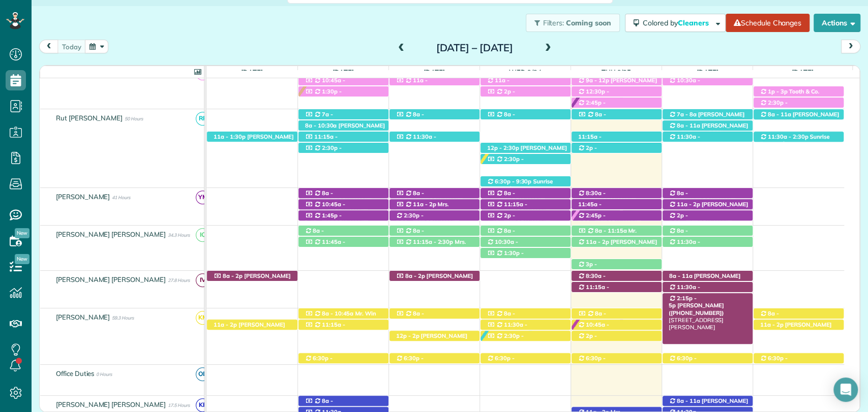
scroll to position [339, 0]
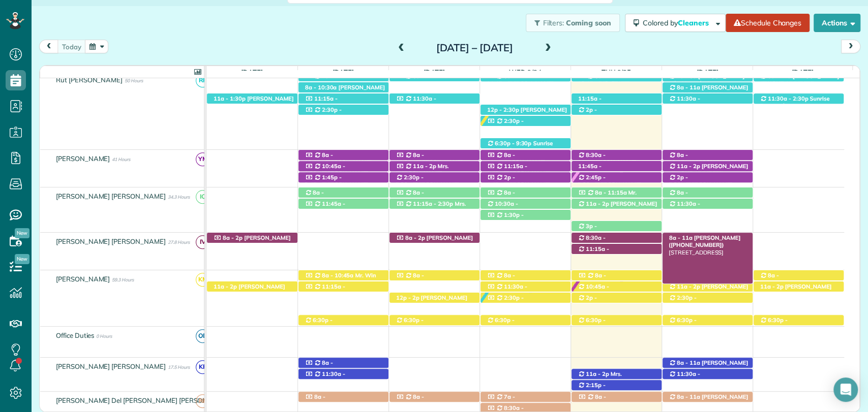
click at [728, 236] on span "Krystal Haywood (+19098449929)" at bounding box center [705, 241] width 72 height 14
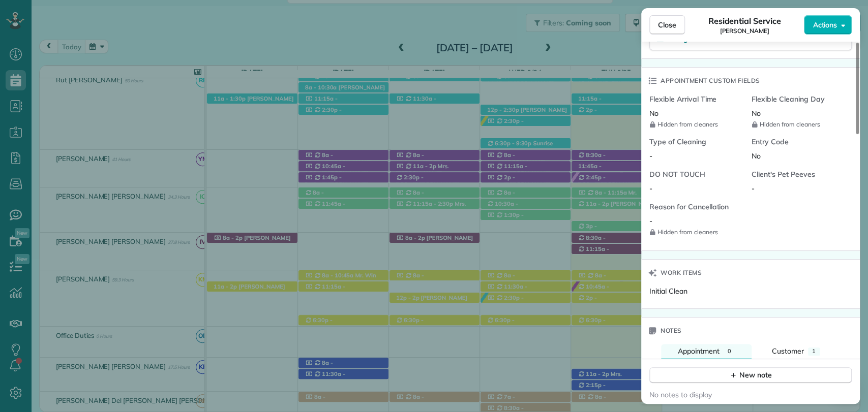
scroll to position [904, 0]
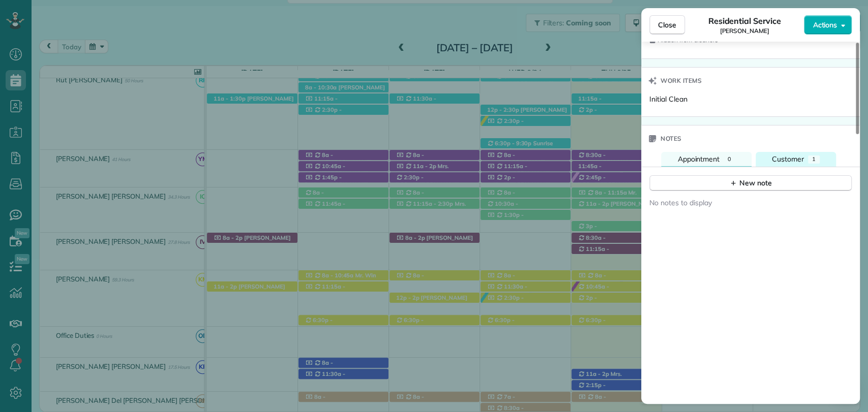
click at [798, 155] on span "Customer" at bounding box center [788, 159] width 32 height 9
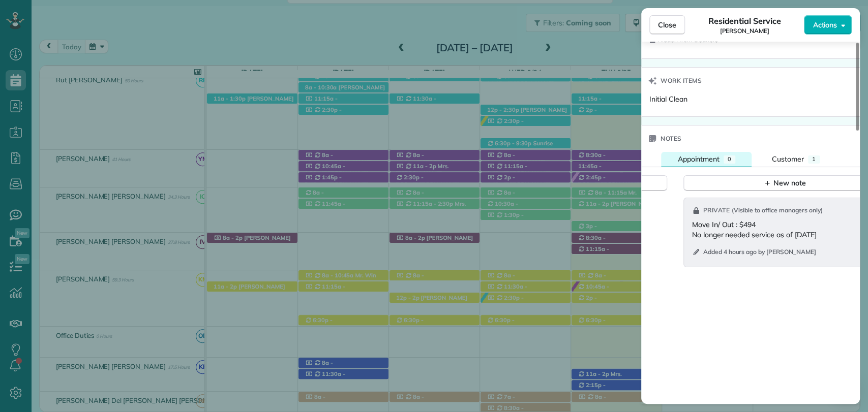
click at [716, 160] on span "Appointment" at bounding box center [698, 159] width 42 height 9
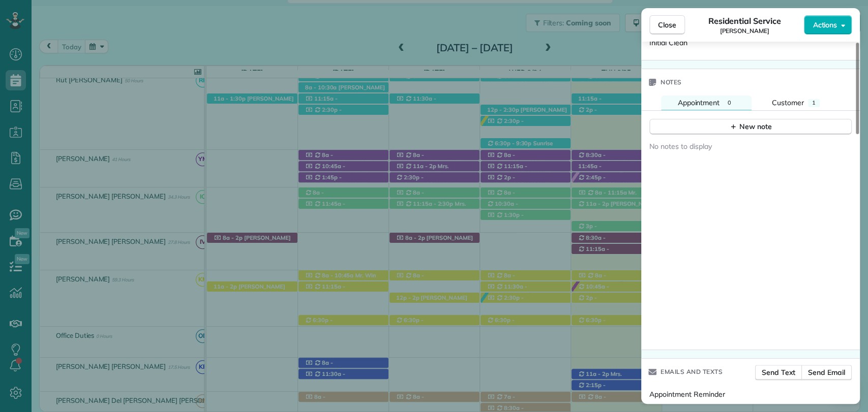
scroll to position [847, 0]
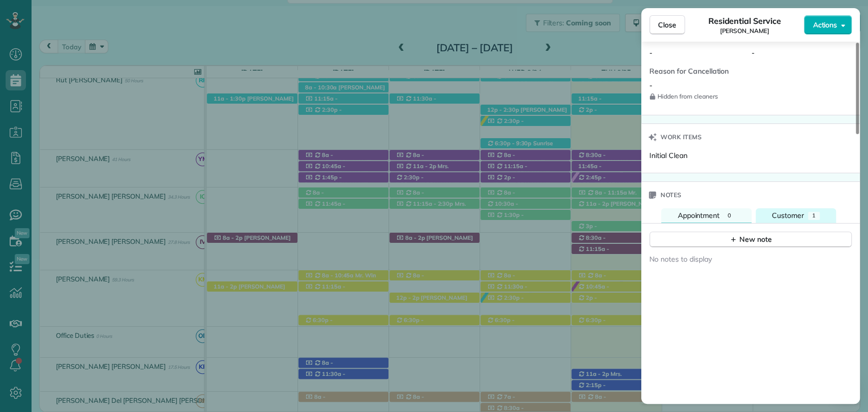
click at [799, 213] on span "Customer" at bounding box center [788, 215] width 32 height 9
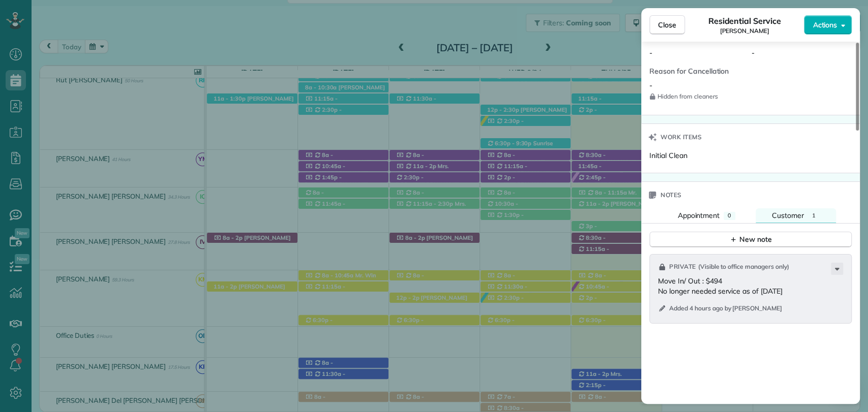
scroll to position [395, 0]
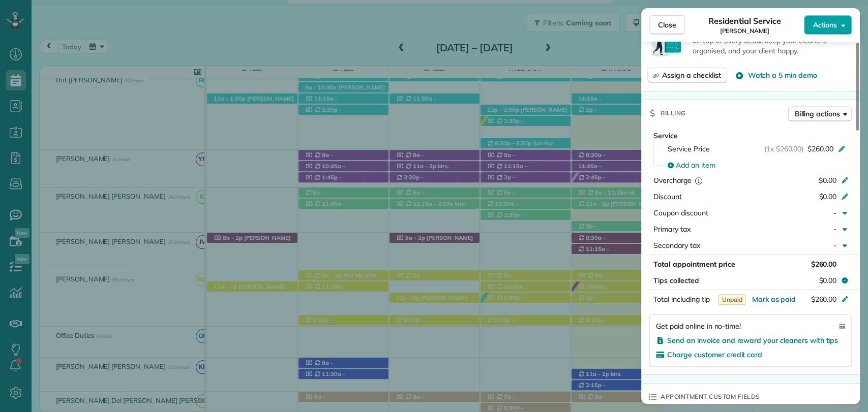
click at [832, 15] on button "Actions" at bounding box center [828, 24] width 48 height 19
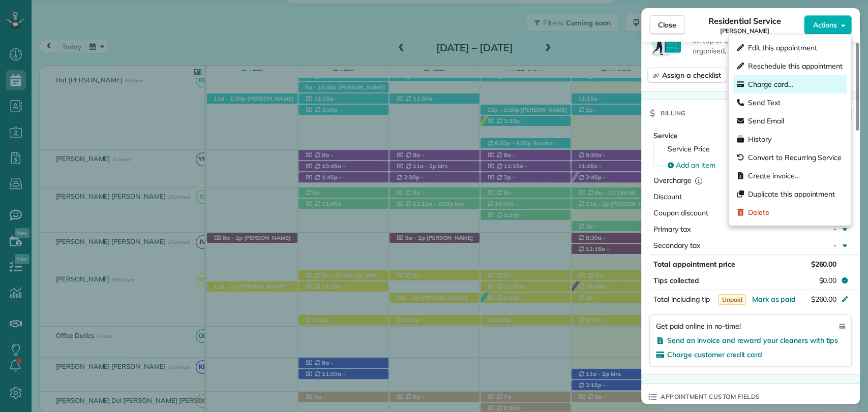
click at [766, 82] on span "Charge card…" at bounding box center [770, 84] width 45 height 10
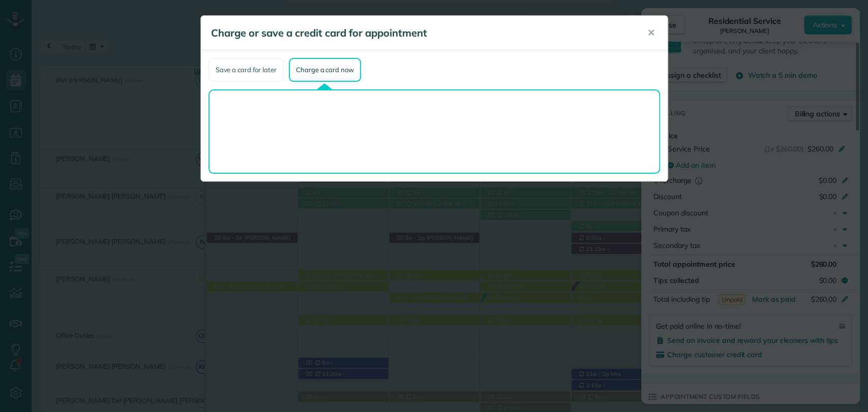
click at [256, 71] on div "Save a card for later" at bounding box center [245, 70] width 75 height 24
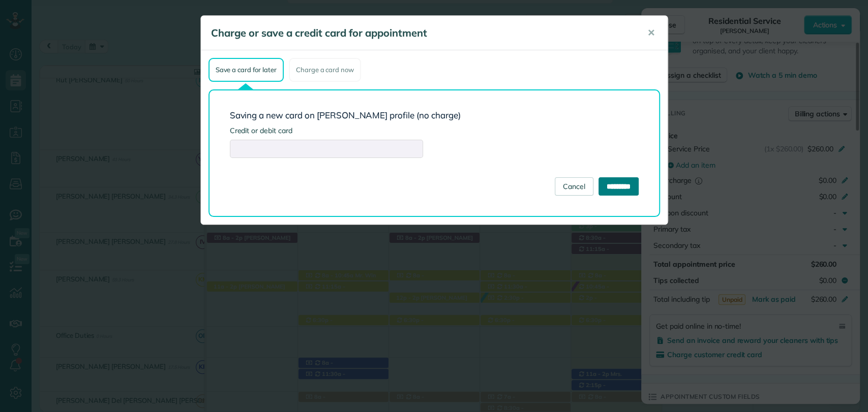
click at [612, 190] on input "*********" at bounding box center [618, 186] width 40 height 18
type input "**********"
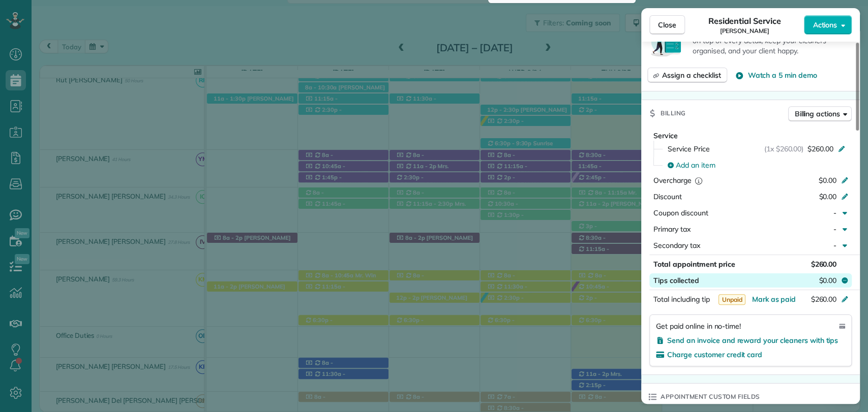
scroll to position [791, 0]
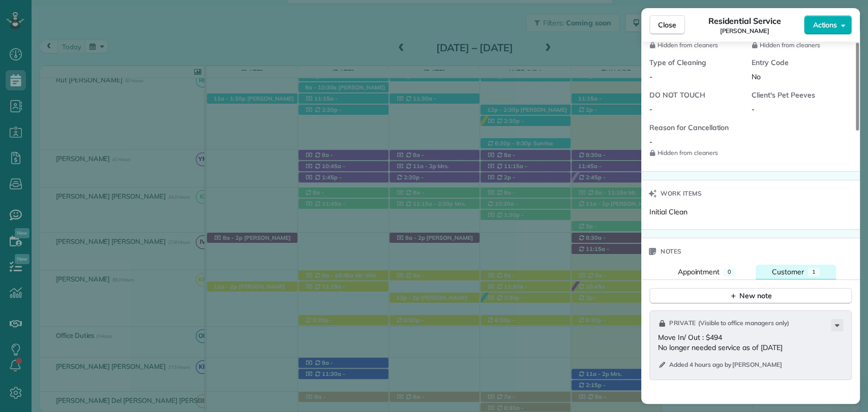
click at [789, 269] on span "Customer" at bounding box center [788, 271] width 32 height 9
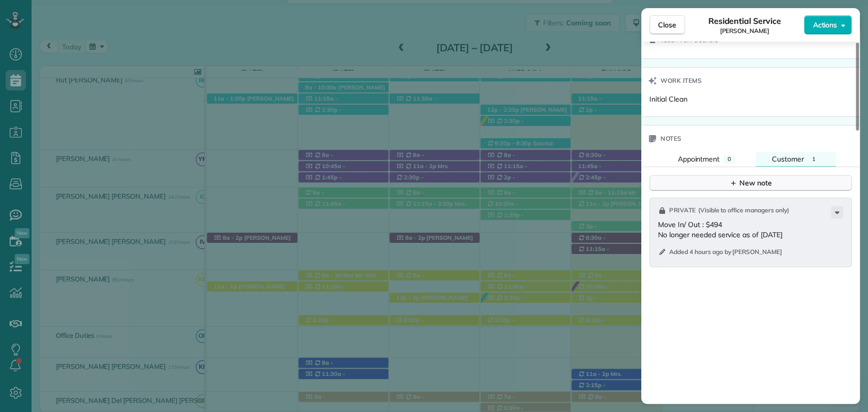
click at [730, 183] on icon "button" at bounding box center [733, 183] width 8 height 8
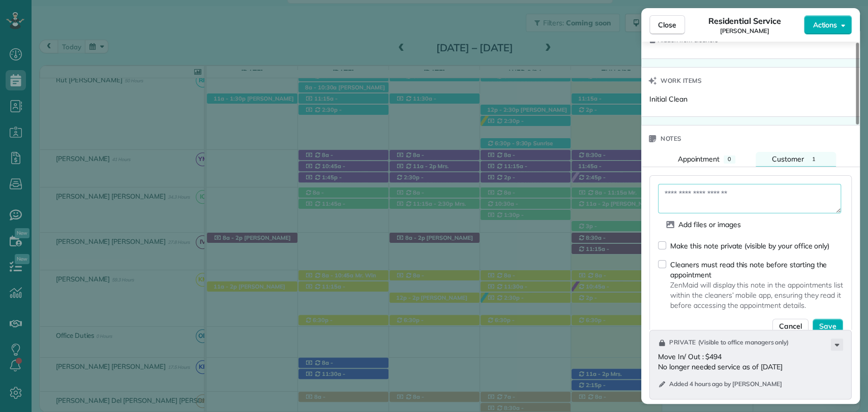
click at [692, 195] on textarea at bounding box center [749, 198] width 183 height 29
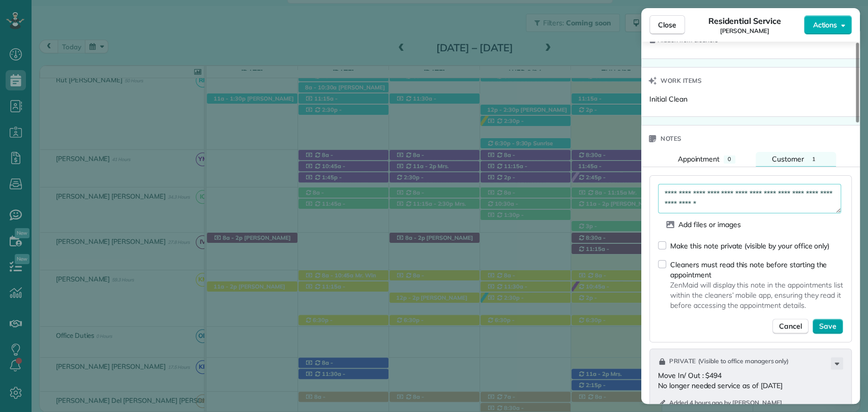
type textarea "**********"
click at [831, 323] on span "Save" at bounding box center [827, 326] width 17 height 10
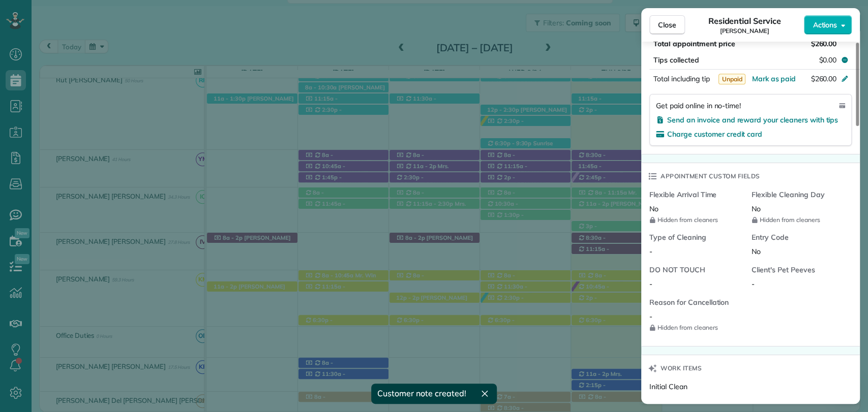
scroll to position [386, 0]
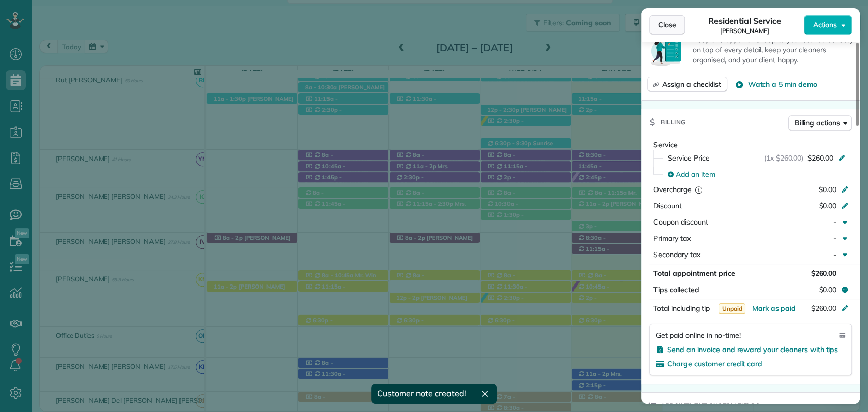
click at [656, 28] on button "Close" at bounding box center [667, 24] width 36 height 19
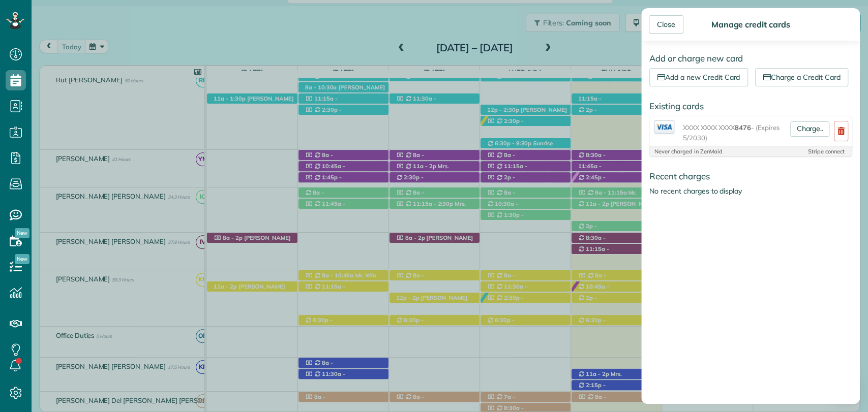
click at [688, 34] on div "Close Manage credit cards" at bounding box center [750, 24] width 219 height 33
drag, startPoint x: 671, startPoint y: 24, endPoint x: 663, endPoint y: 15, distance: 12.2
click at [669, 22] on div "Close" at bounding box center [666, 24] width 35 height 18
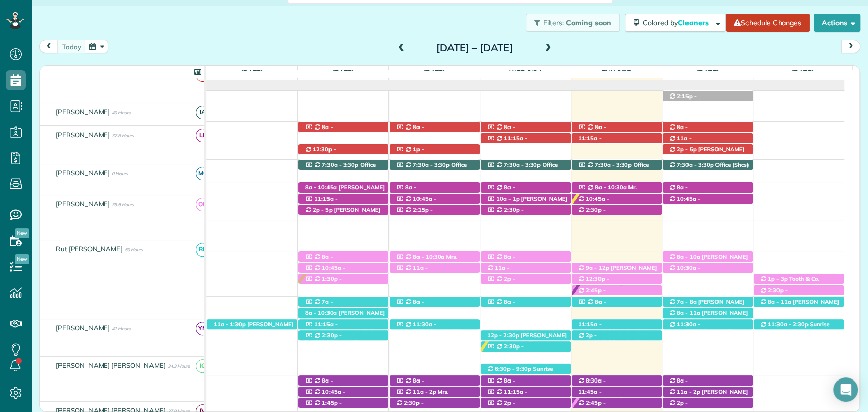
scroll to position [113, 0]
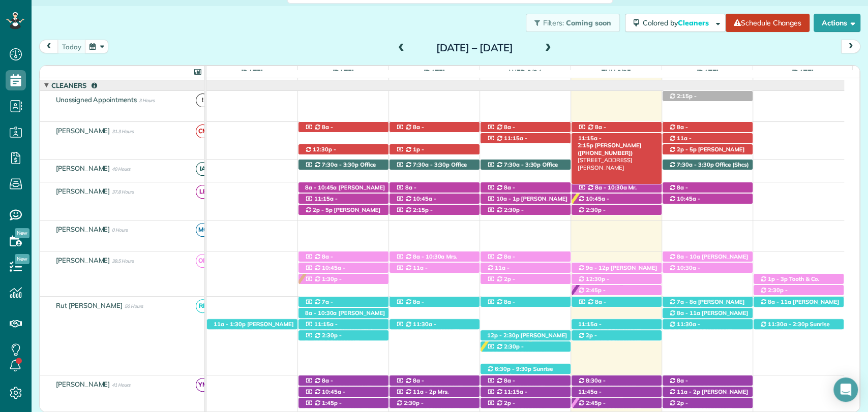
click at [622, 142] on span "Kristen Eberlein (+17703247138)" at bounding box center [610, 149] width 64 height 14
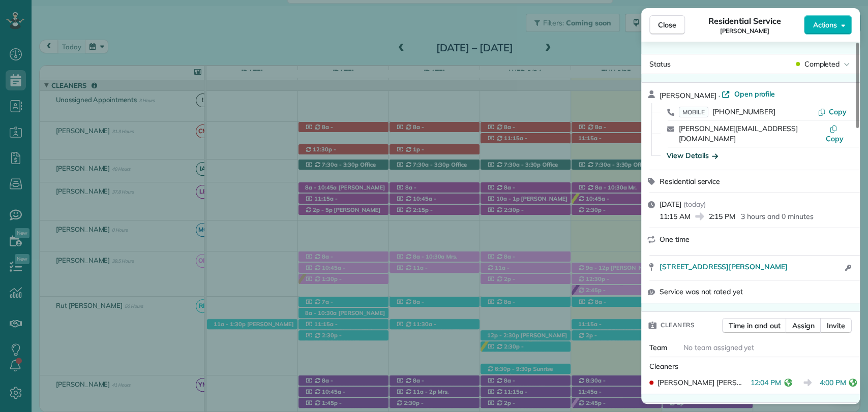
click at [704, 151] on div "View Details" at bounding box center [692, 156] width 51 height 10
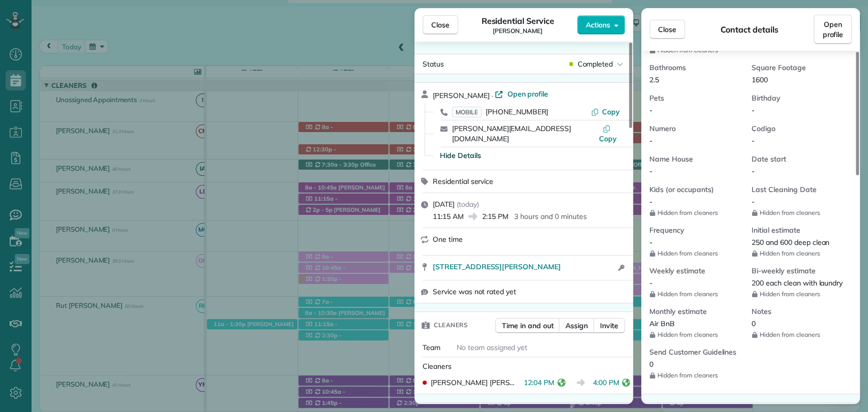
scroll to position [226, 0]
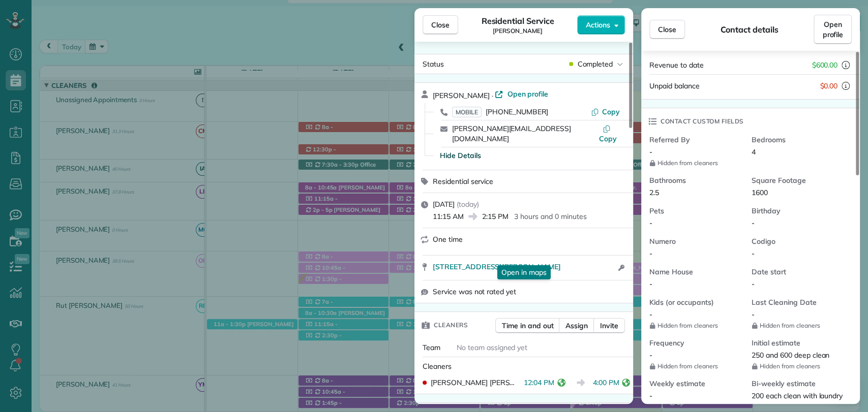
click at [589, 157] on div "Kristen Eberlein · Open profile MOBILE (770) 324-7138 Copy kristen@eberleinllc.…" at bounding box center [523, 126] width 219 height 87
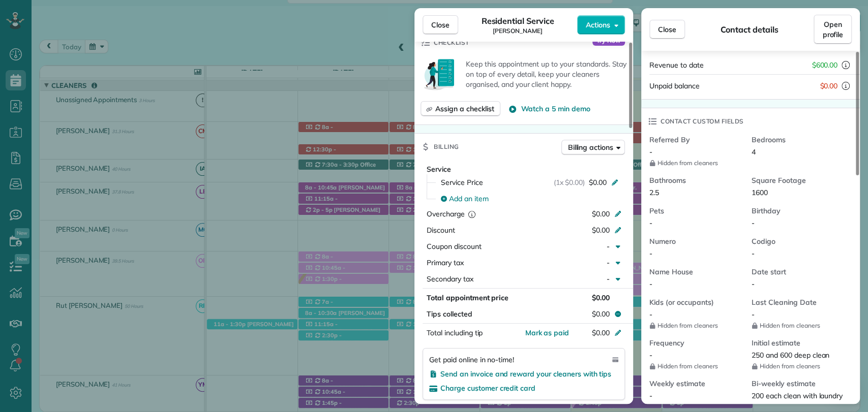
scroll to position [395, 0]
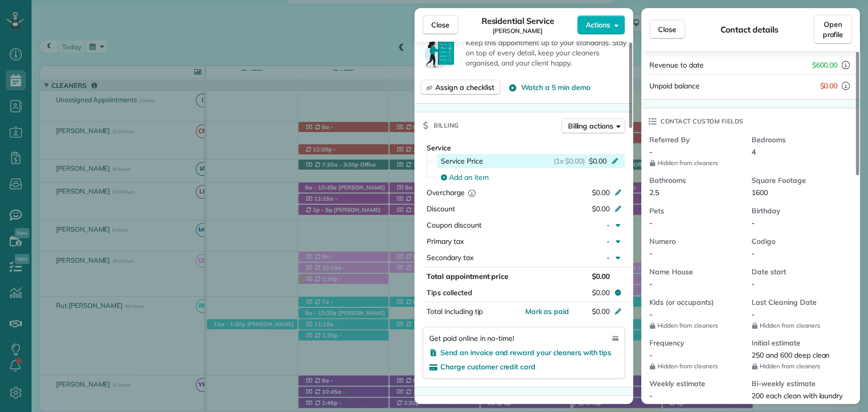
click at [592, 156] on span "$0.00" at bounding box center [598, 161] width 18 height 10
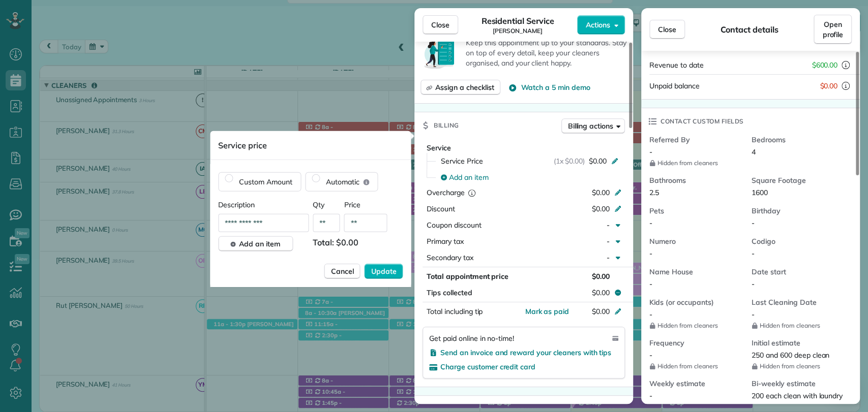
click at [365, 221] on input "**" at bounding box center [365, 223] width 43 height 18
type input "****"
click at [378, 268] on span "Update" at bounding box center [383, 271] width 25 height 10
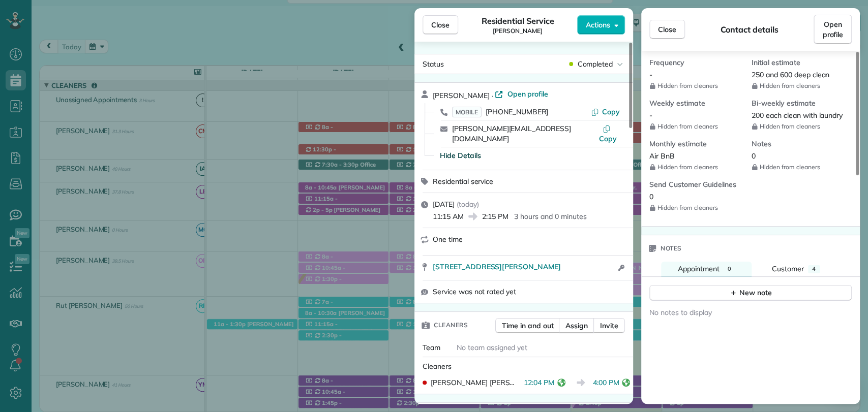
scroll to position [534, 0]
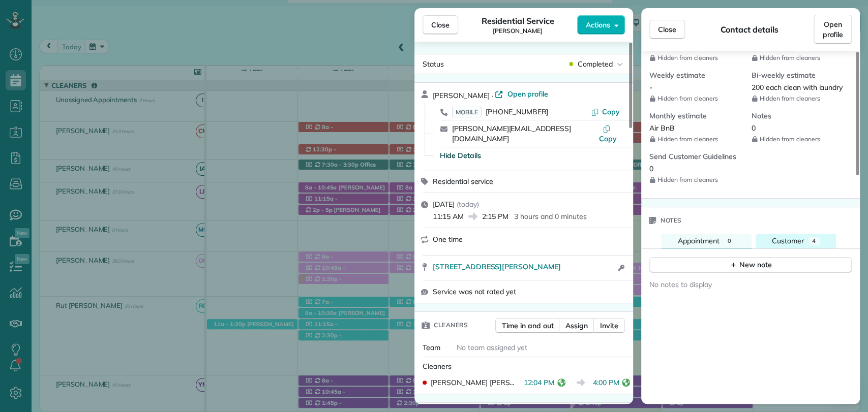
click at [804, 234] on button "Customer 4" at bounding box center [796, 241] width 80 height 15
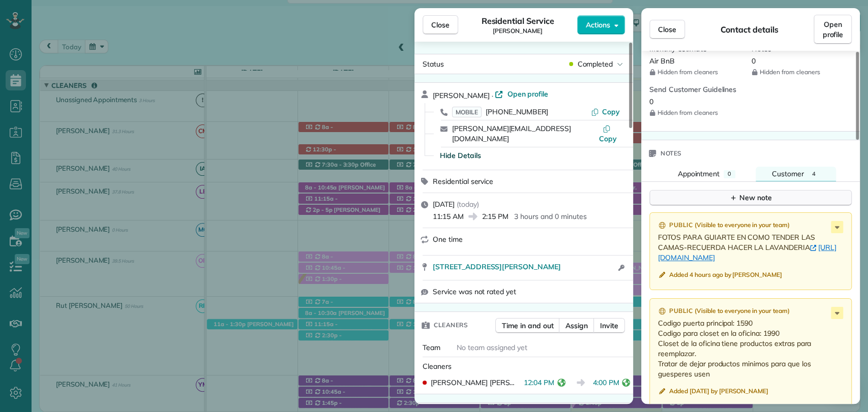
scroll to position [704, 0]
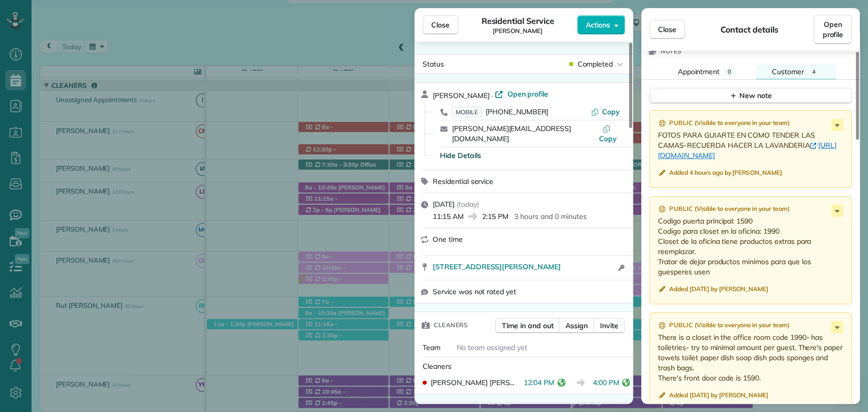
click at [603, 234] on div "One time" at bounding box center [530, 239] width 194 height 10
drag, startPoint x: 442, startPoint y: 28, endPoint x: 514, endPoint y: 203, distance: 189.5
click at [442, 28] on span "Close" at bounding box center [440, 25] width 18 height 10
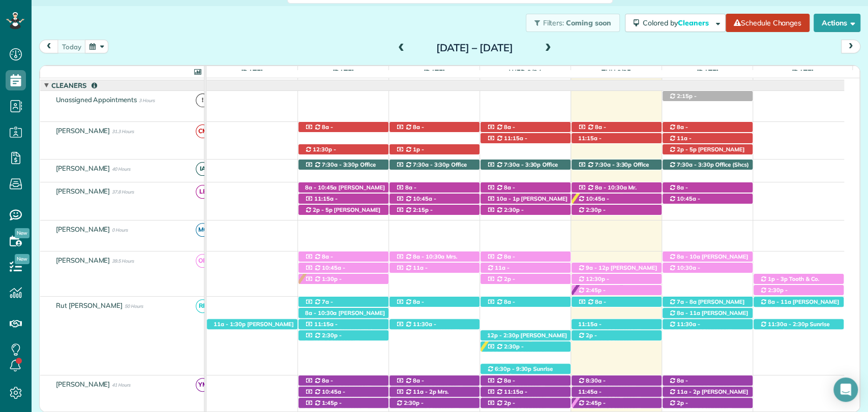
click at [612, 51] on div "today Sunday Sep 21 – Saturday Sep 27, 2025" at bounding box center [449, 49] width 821 height 19
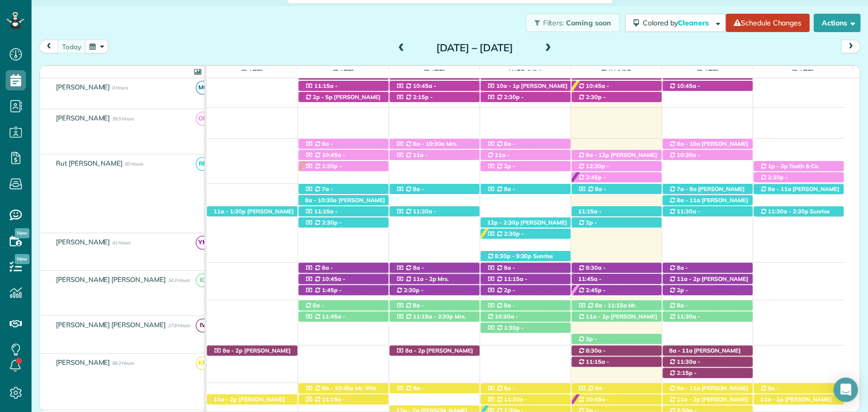
scroll to position [226, 0]
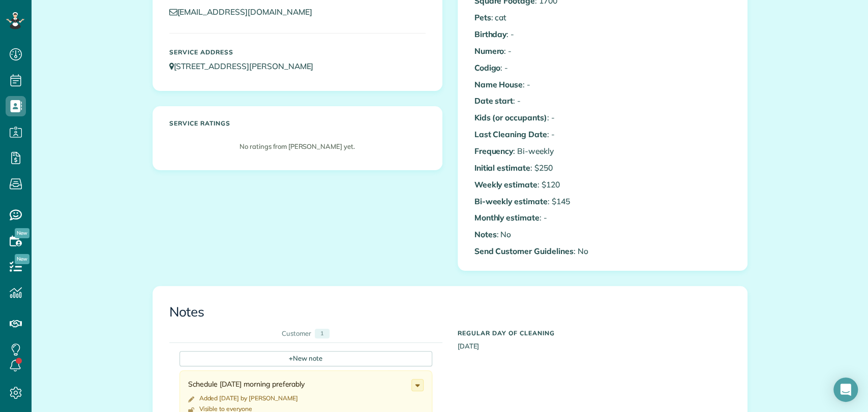
scroll to position [226, 0]
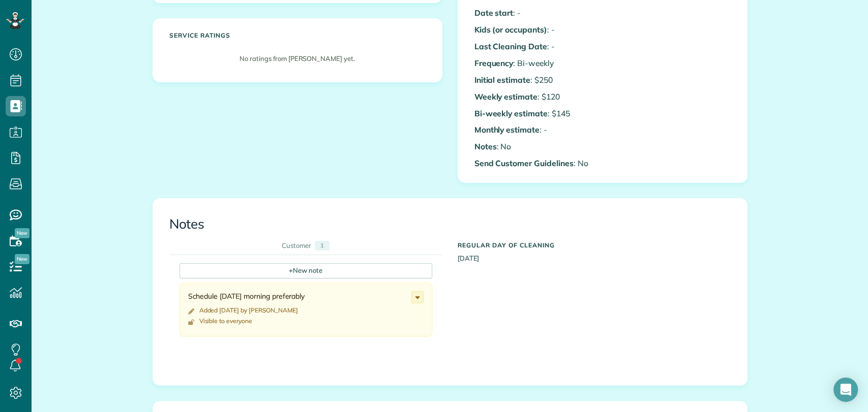
click at [647, 104] on div "Custom Fields Referred By : - Bedrooms : 3 Bathrooms : 2 Square Footage : 1700 …" at bounding box center [603, 7] width 272 height 335
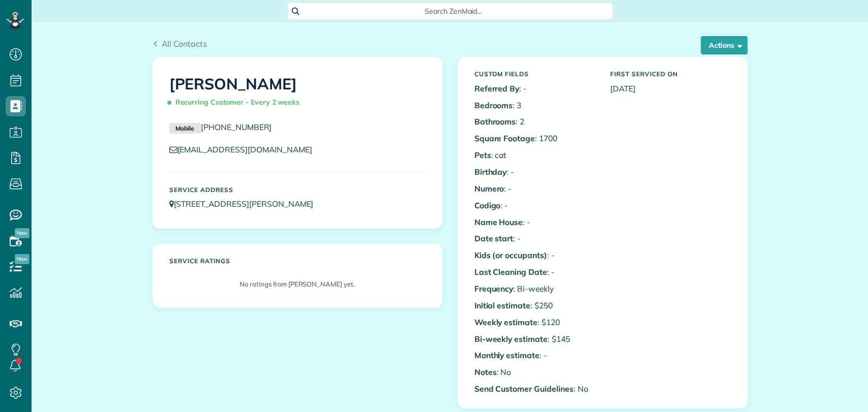
scroll to position [4, 4]
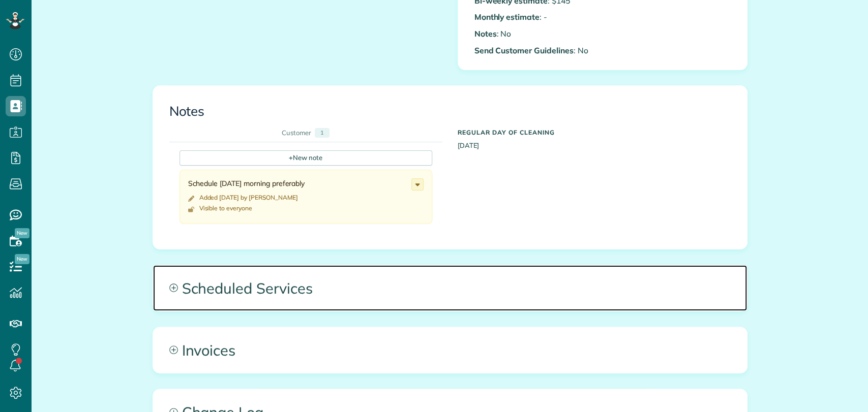
click at [286, 292] on span "Scheduled Services" at bounding box center [450, 288] width 594 height 46
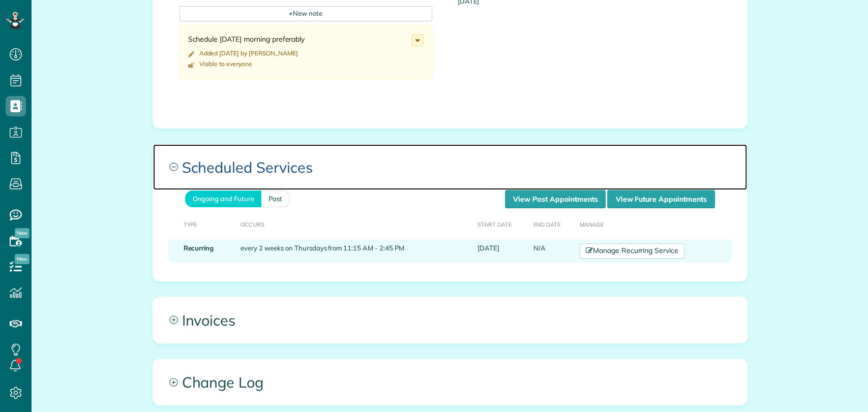
scroll to position [508, 0]
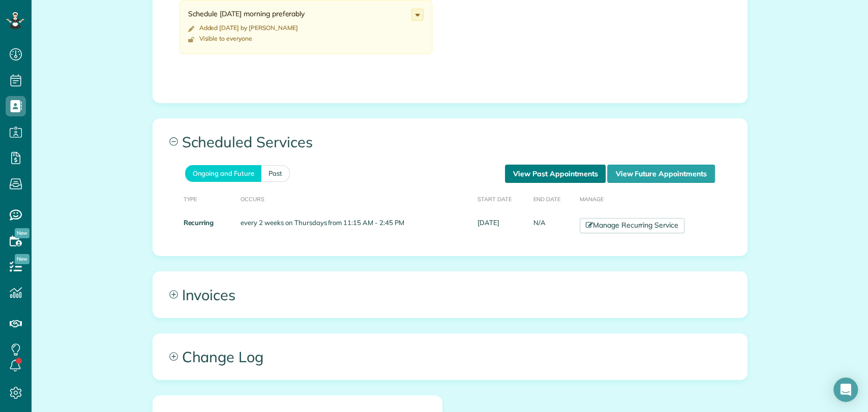
click at [531, 179] on link "View Past Appointments" at bounding box center [555, 174] width 101 height 18
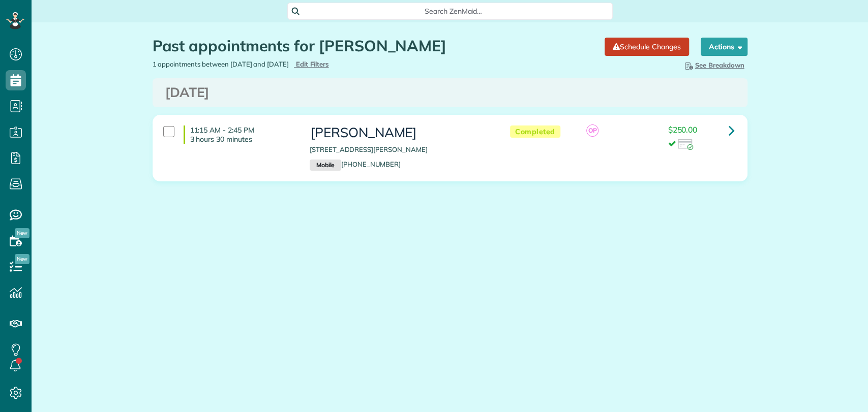
scroll to position [4, 4]
drag, startPoint x: 118, startPoint y: 164, endPoint x: 130, endPoint y: 156, distance: 15.0
click at [118, 164] on div "Past appointments for [PERSON_NAME] Schedule Changes Actions Create Appointment…" at bounding box center [450, 139] width 836 height 235
click at [391, 8] on span "Search ZenMaid…" at bounding box center [453, 11] width 309 height 10
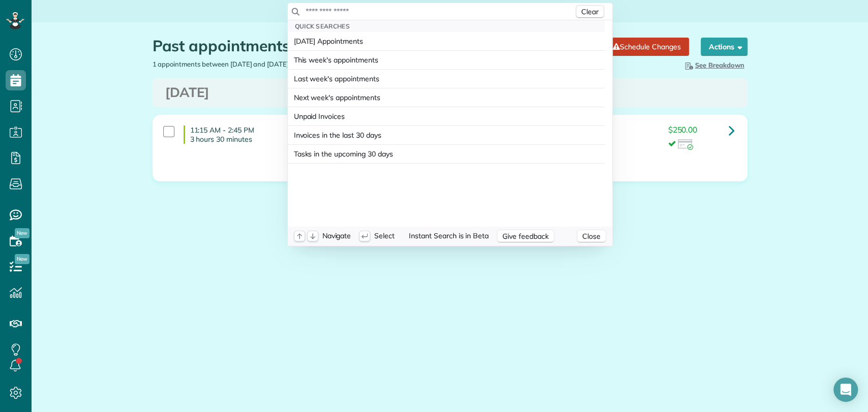
click at [391, 11] on input "text" at bounding box center [439, 11] width 268 height 10
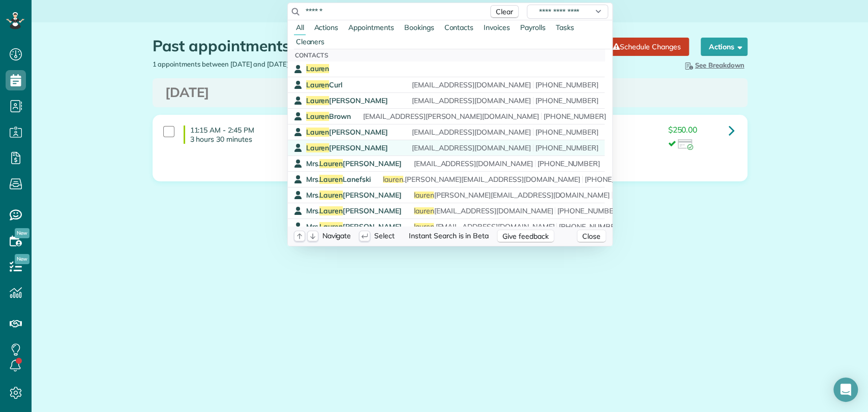
type input "******"
click at [360, 146] on span "[PERSON_NAME]" at bounding box center [347, 147] width 82 height 9
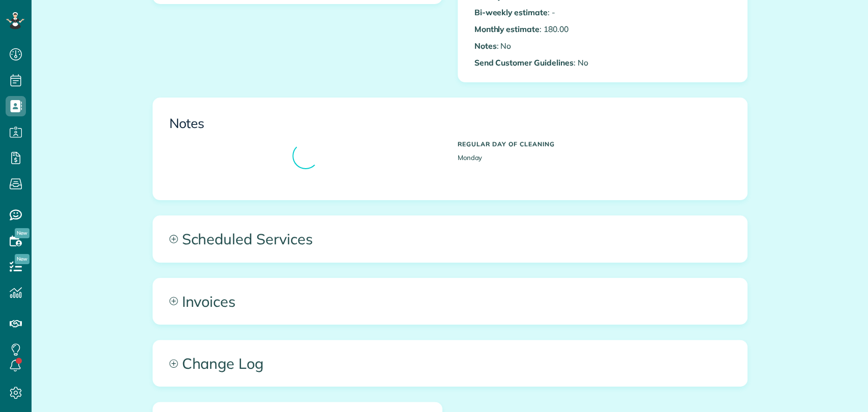
scroll to position [4, 4]
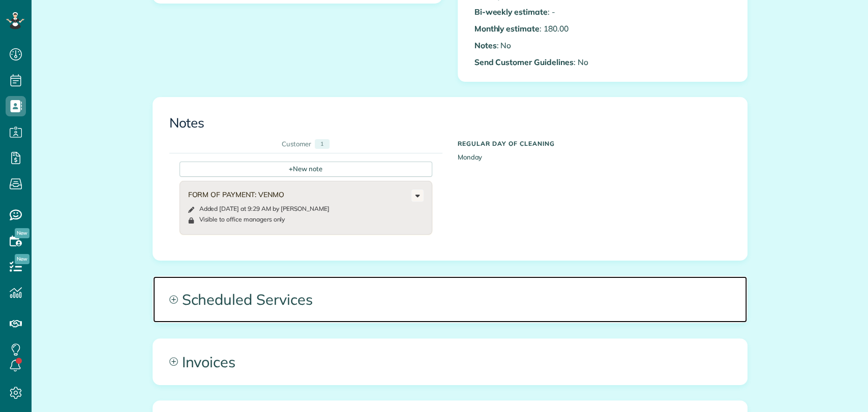
click at [298, 303] on span "Scheduled Services" at bounding box center [450, 300] width 594 height 46
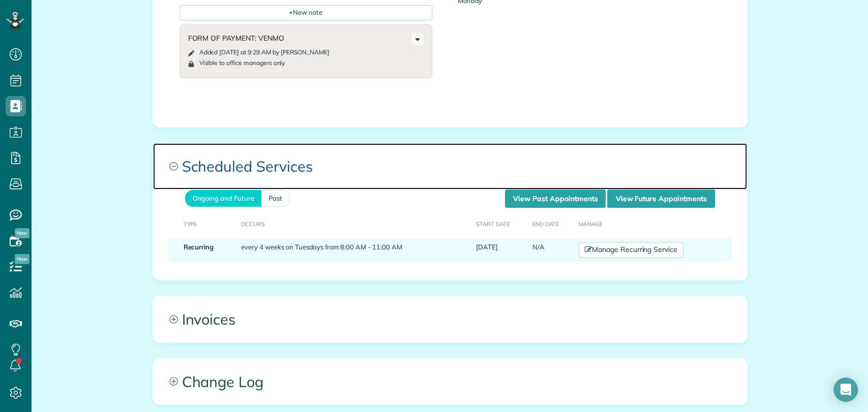
scroll to position [508, 0]
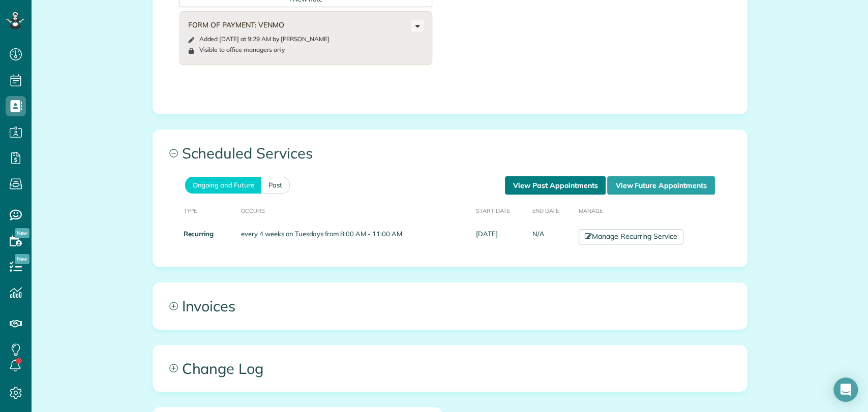
click at [557, 179] on link "View Past Appointments" at bounding box center [555, 185] width 101 height 18
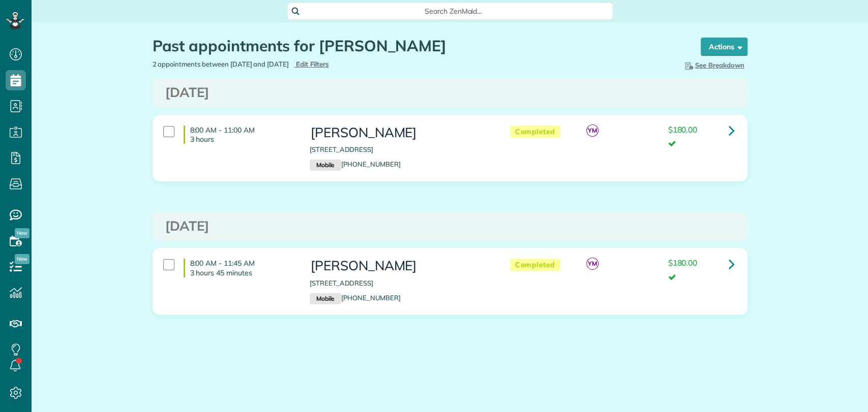
scroll to position [4, 4]
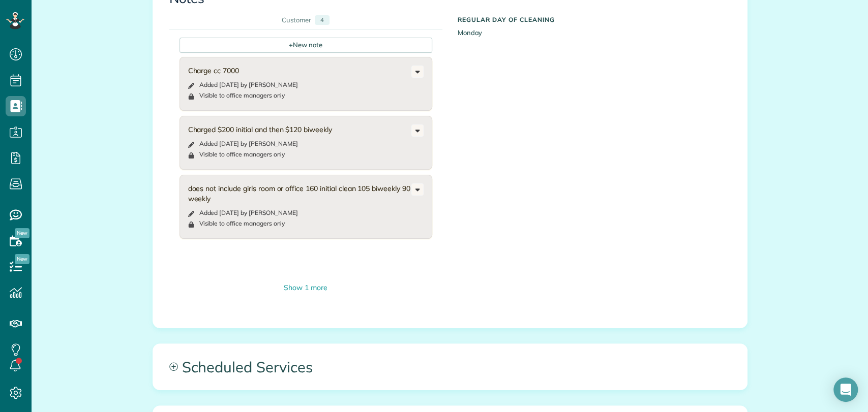
scroll to position [565, 0]
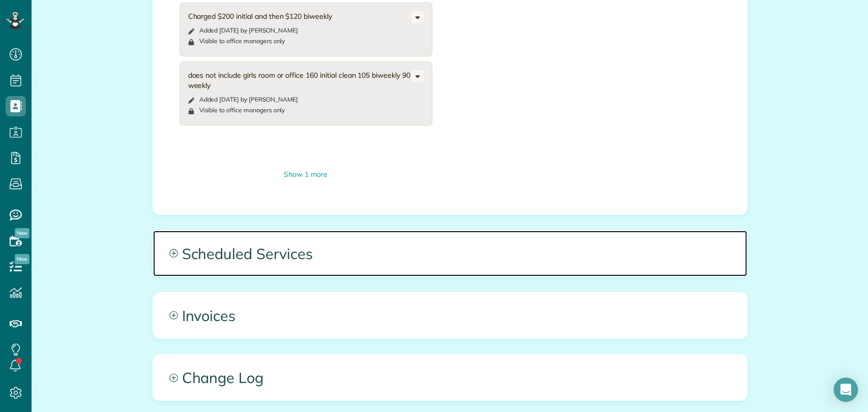
click at [302, 250] on span "Scheduled Services" at bounding box center [450, 254] width 594 height 46
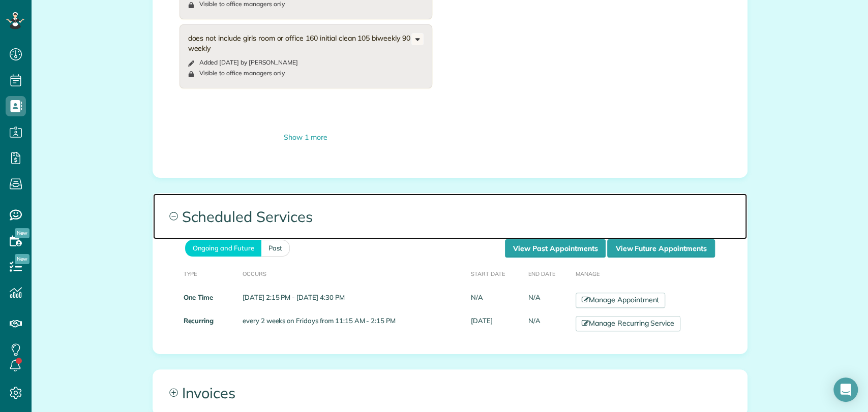
scroll to position [621, 0]
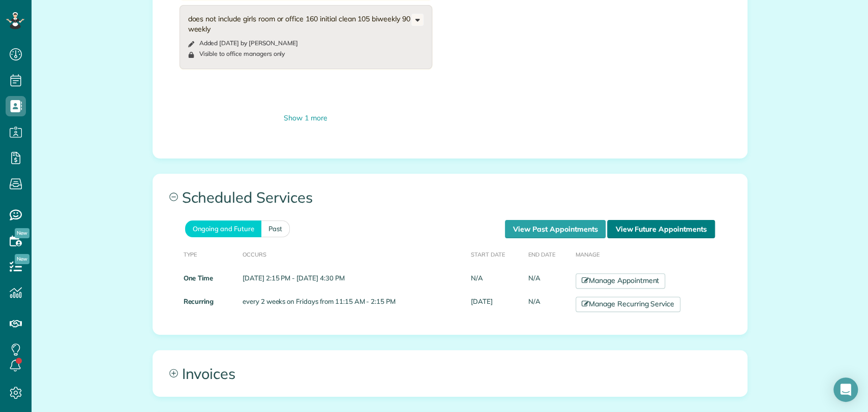
click at [637, 231] on link "View Future Appointments" at bounding box center [660, 229] width 107 height 18
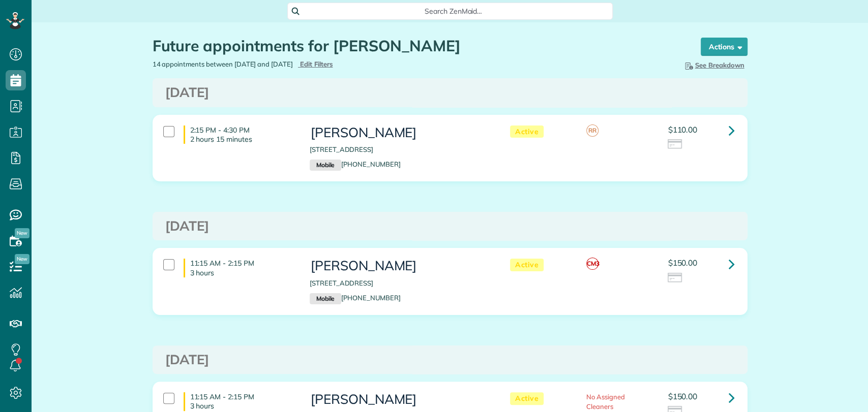
scroll to position [4, 4]
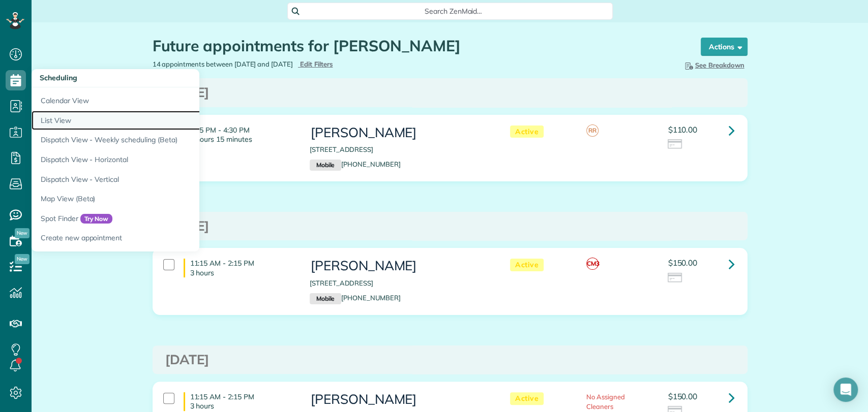
click at [73, 116] on link "List View" at bounding box center [159, 121] width 254 height 20
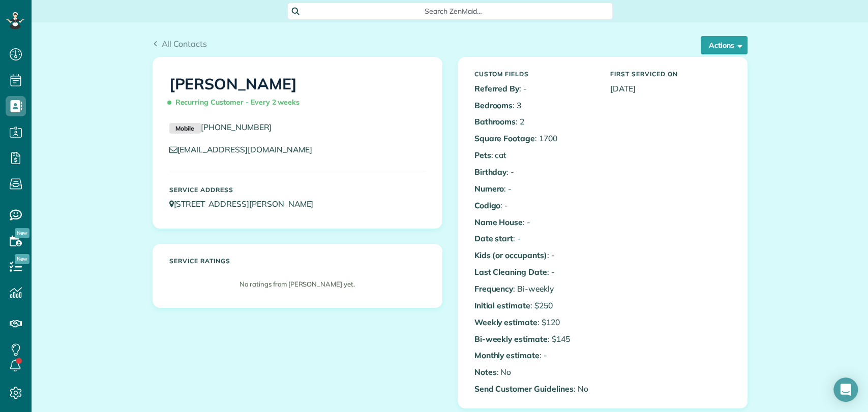
scroll to position [4, 4]
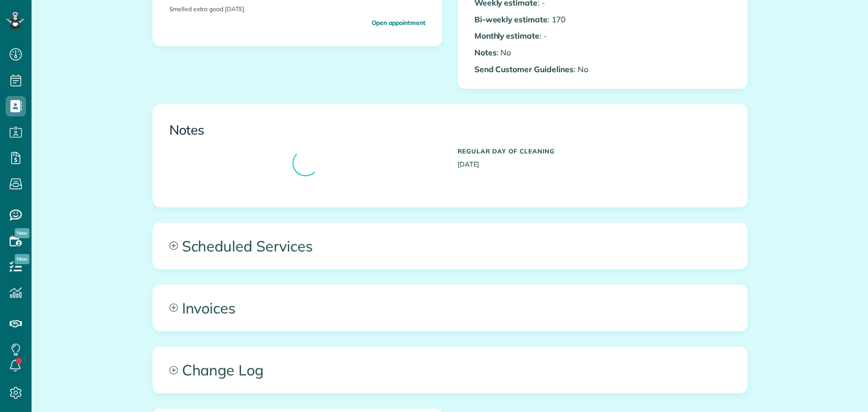
scroll to position [452, 0]
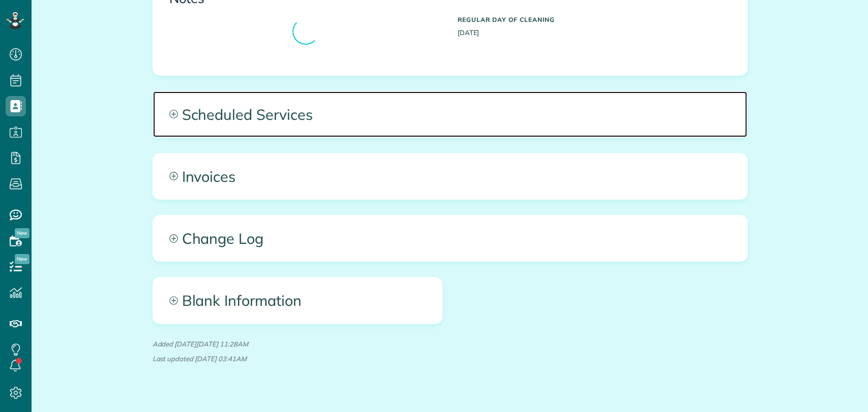
click at [378, 109] on span "Scheduled Services" at bounding box center [450, 115] width 594 height 46
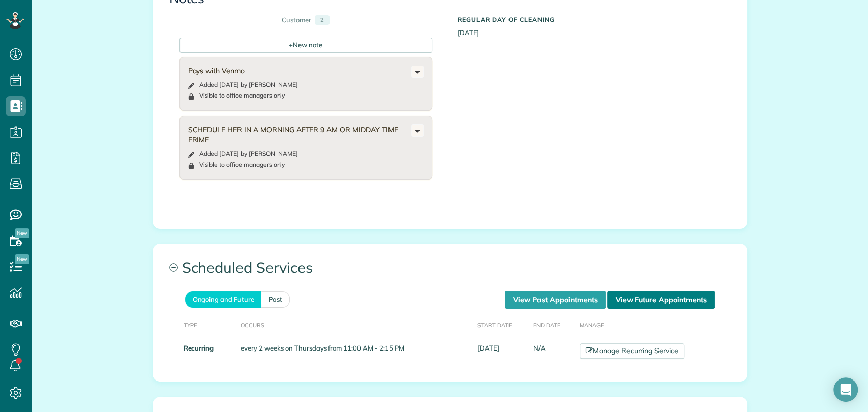
click at [647, 302] on link "View Future Appointments" at bounding box center [660, 300] width 107 height 18
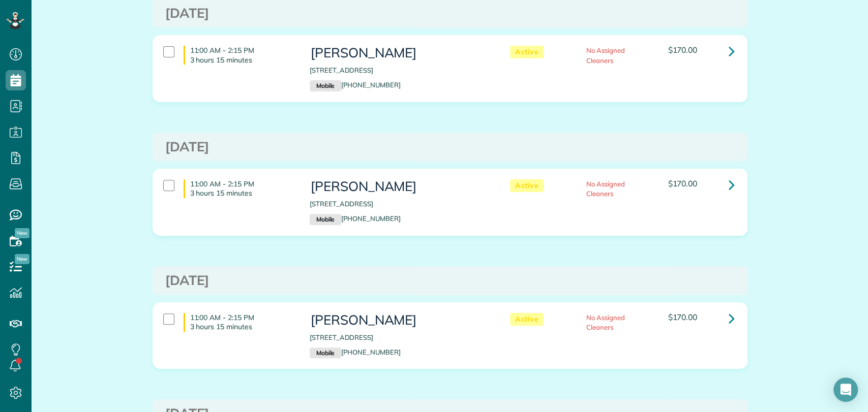
scroll to position [113, 0]
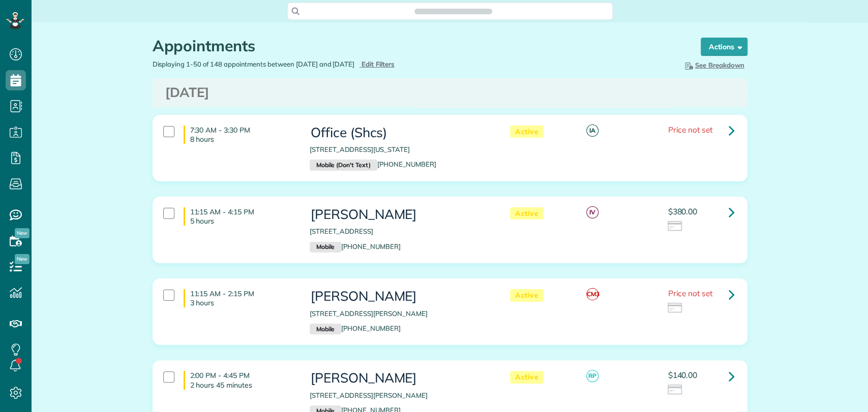
scroll to position [4, 4]
type input "**********"
click at [395, 65] on span "Edit Filters" at bounding box center [378, 64] width 33 height 8
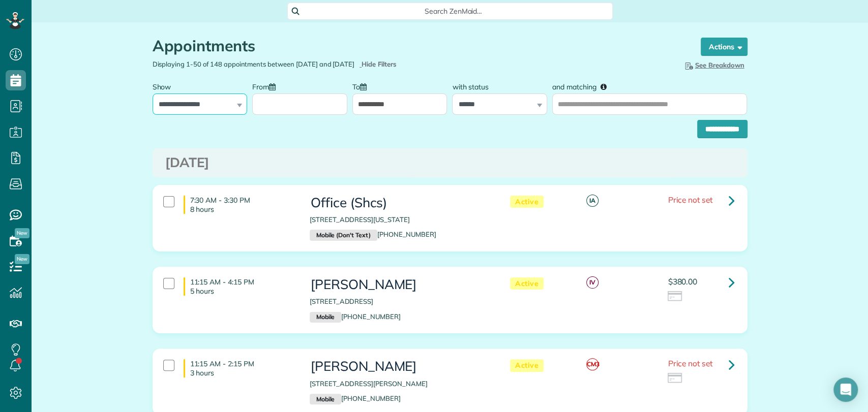
click at [219, 94] on select "**********" at bounding box center [200, 104] width 95 height 21
select select "**********"
click at [153, 94] on select "**********" at bounding box center [200, 104] width 95 height 21
click at [308, 96] on input "From" at bounding box center [299, 104] width 95 height 21
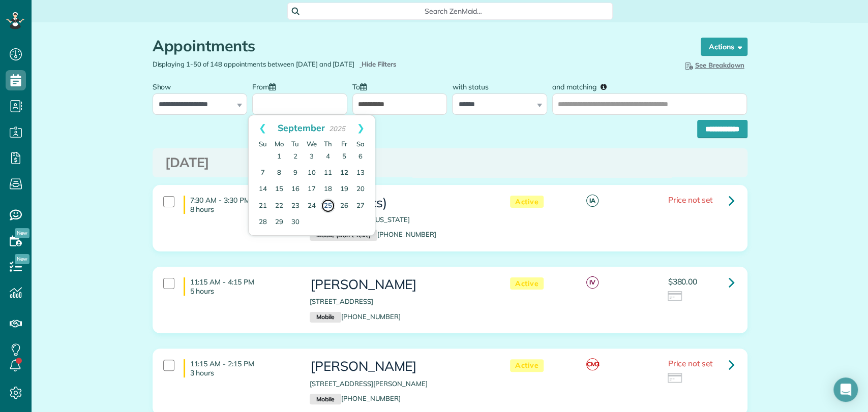
drag, startPoint x: 325, startPoint y: 206, endPoint x: 342, endPoint y: 171, distance: 39.4
click at [325, 208] on link "25" at bounding box center [328, 206] width 14 height 14
type input "**********"
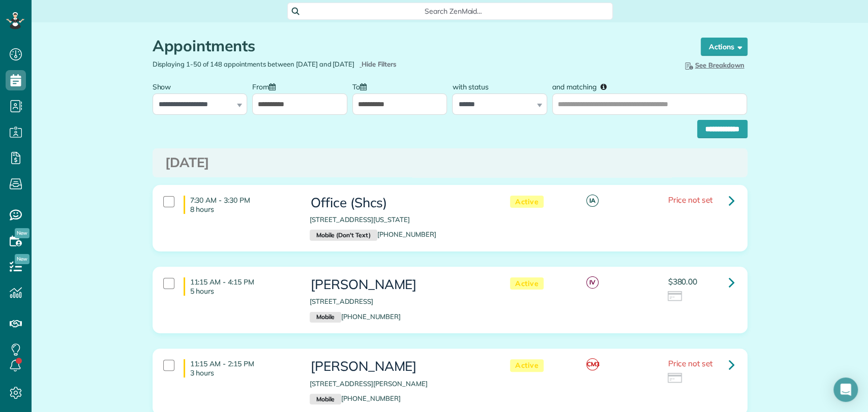
click at [375, 111] on input "**********" at bounding box center [399, 104] width 95 height 21
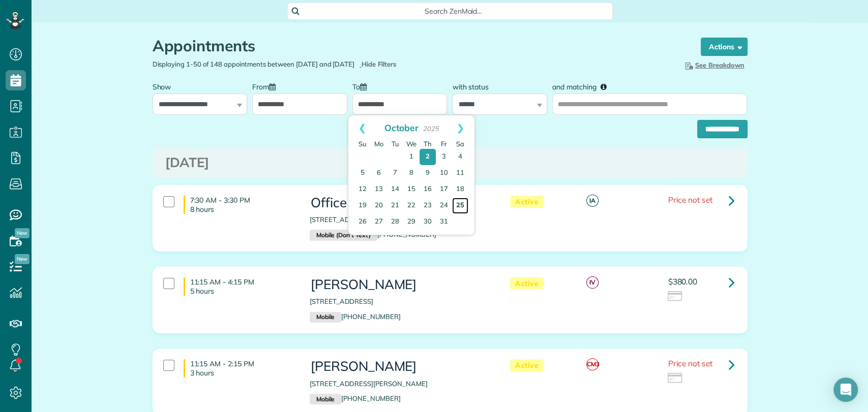
click at [461, 204] on link "25" at bounding box center [460, 206] width 16 height 16
type input "**********"
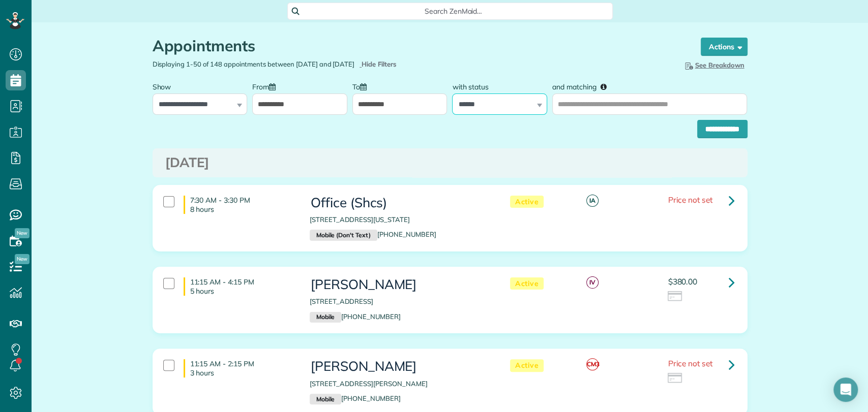
click at [468, 100] on select "**********" at bounding box center [499, 104] width 95 height 21
select select
click at [452, 94] on select "**********" at bounding box center [499, 104] width 95 height 21
click at [716, 134] on input "**********" at bounding box center [722, 129] width 50 height 18
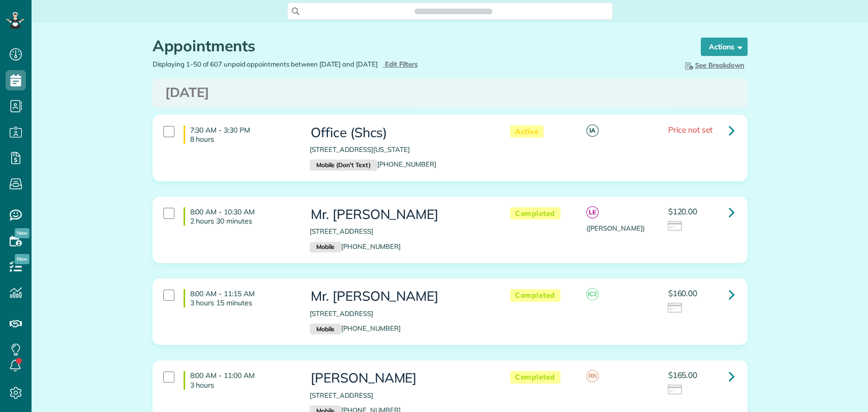
scroll to position [4, 4]
click at [723, 132] on link at bounding box center [732, 131] width 20 height 20
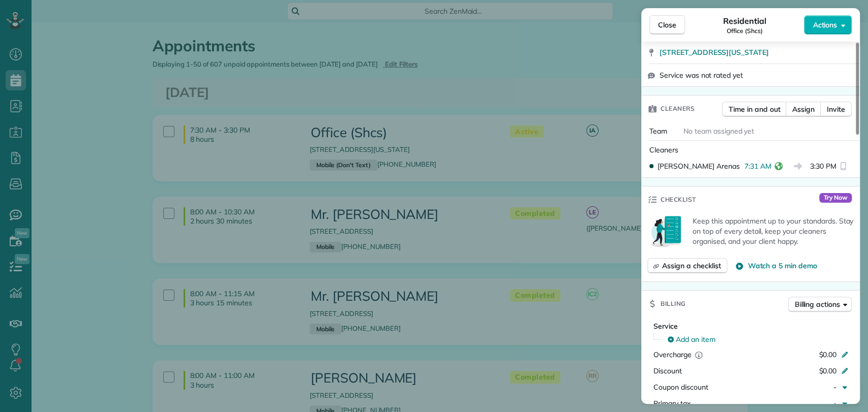
scroll to position [508, 0]
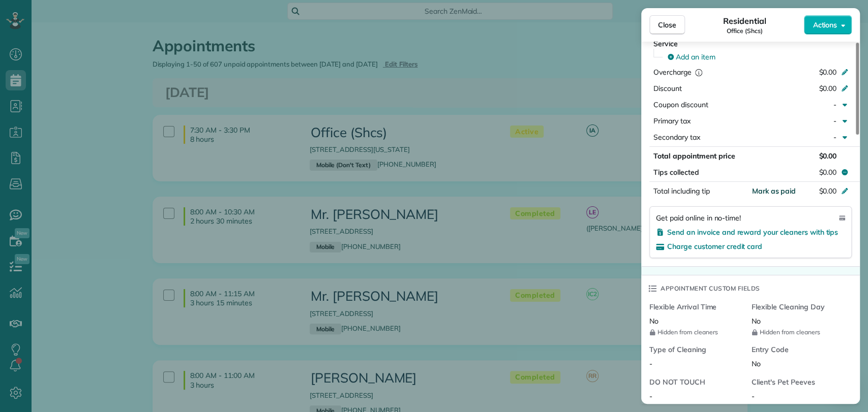
click at [761, 187] on span "Mark as paid" at bounding box center [774, 191] width 44 height 9
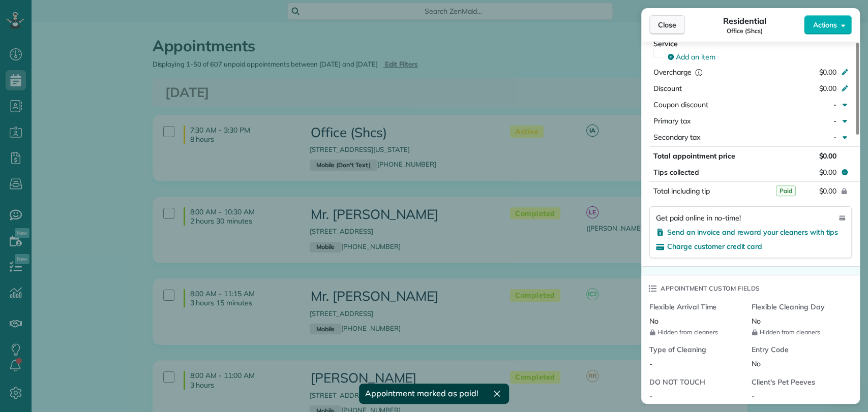
click at [667, 24] on span "Close" at bounding box center [667, 25] width 18 height 10
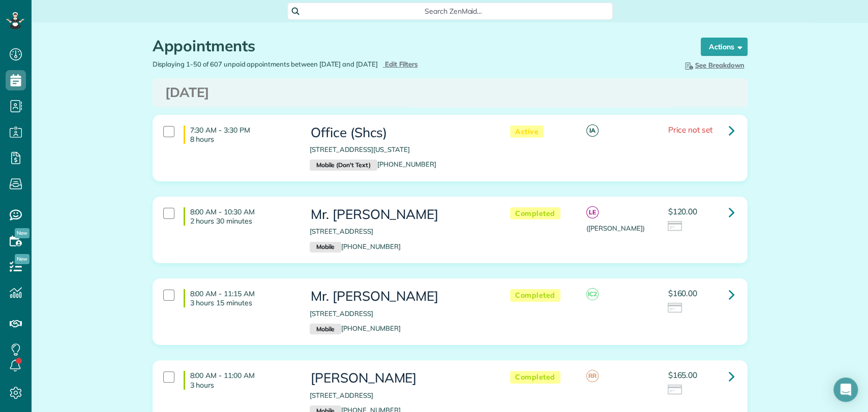
scroll to position [56, 0]
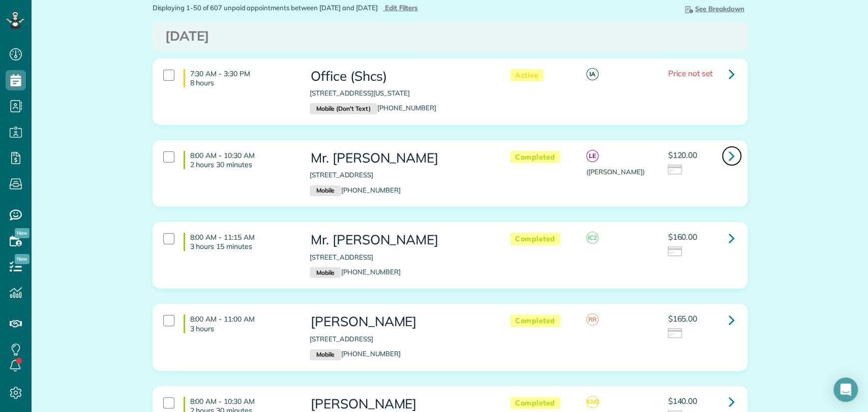
click at [733, 162] on link at bounding box center [732, 156] width 20 height 20
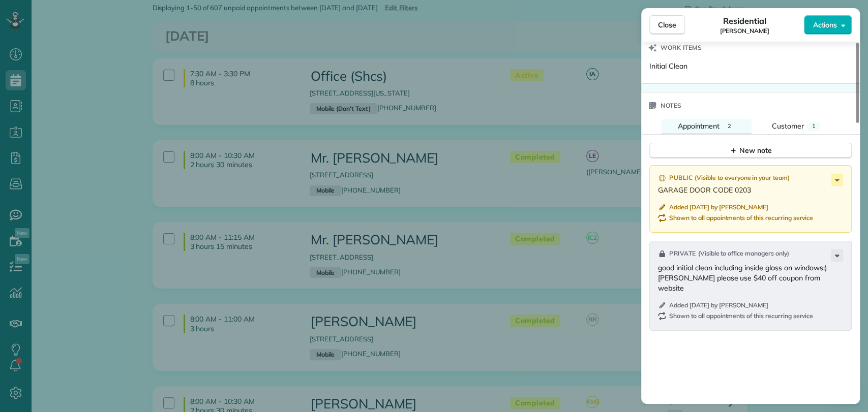
scroll to position [961, 0]
click at [799, 121] on span "Customer" at bounding box center [788, 125] width 32 height 9
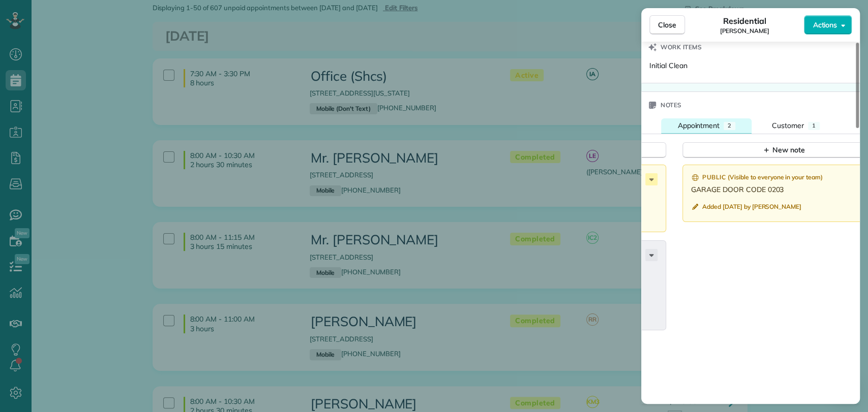
click at [698, 121] on span "Appointment" at bounding box center [698, 125] width 42 height 9
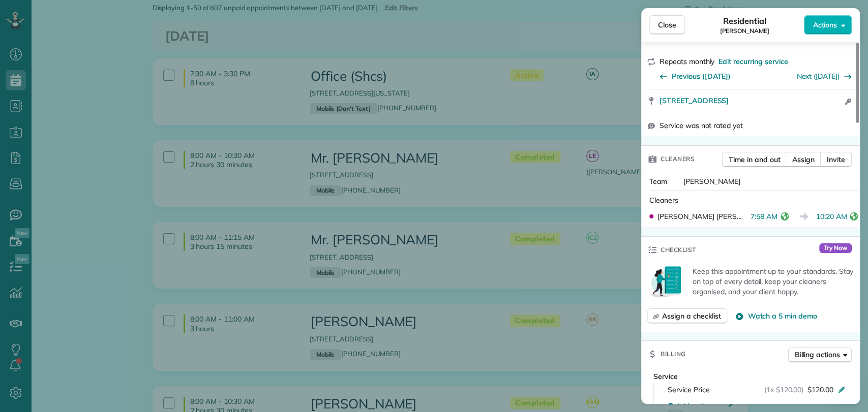
scroll to position [1, 0]
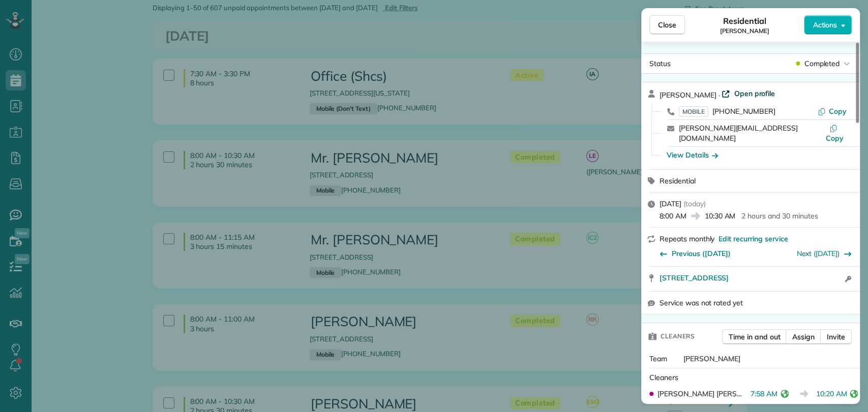
click at [744, 93] on span "Open profile" at bounding box center [754, 93] width 41 height 10
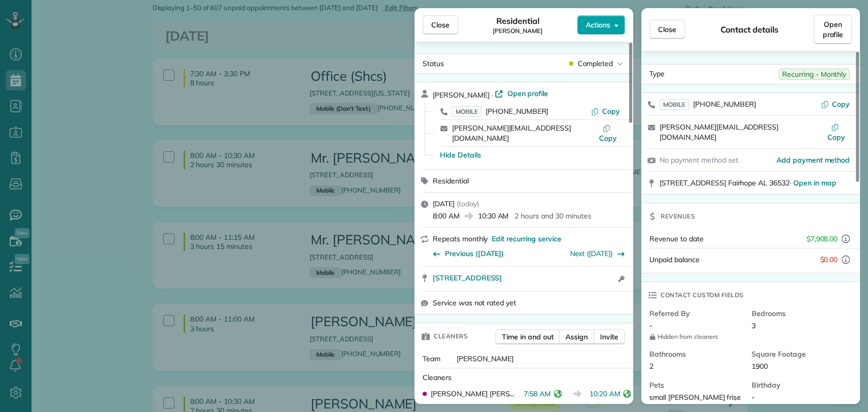
click at [624, 25] on button "Actions" at bounding box center [601, 24] width 48 height 19
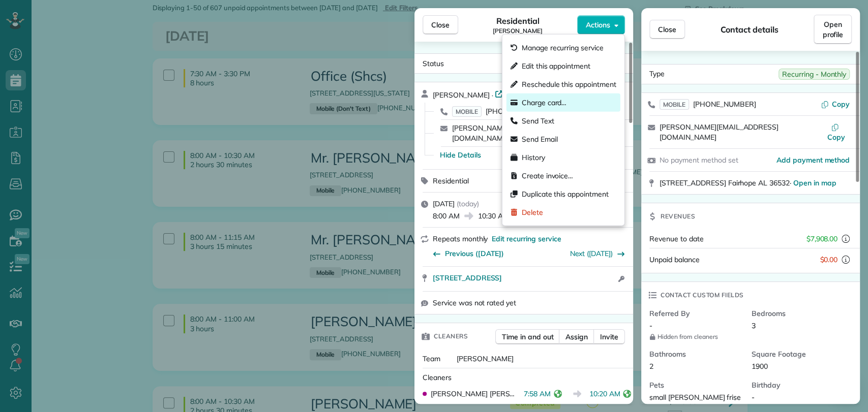
click at [546, 107] on div "Charge card…" at bounding box center [563, 103] width 114 height 18
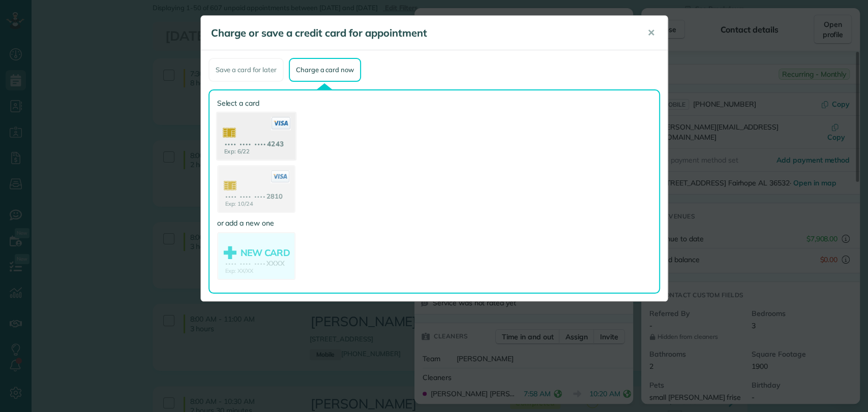
click at [244, 142] on use at bounding box center [256, 137] width 78 height 49
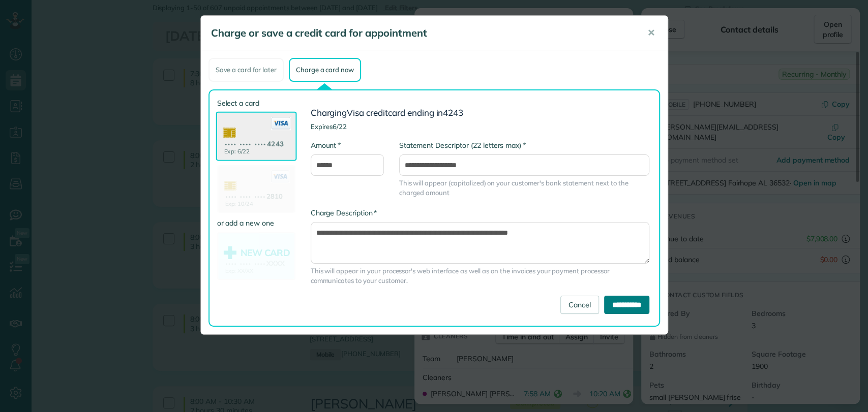
click at [613, 300] on input "**********" at bounding box center [626, 305] width 45 height 18
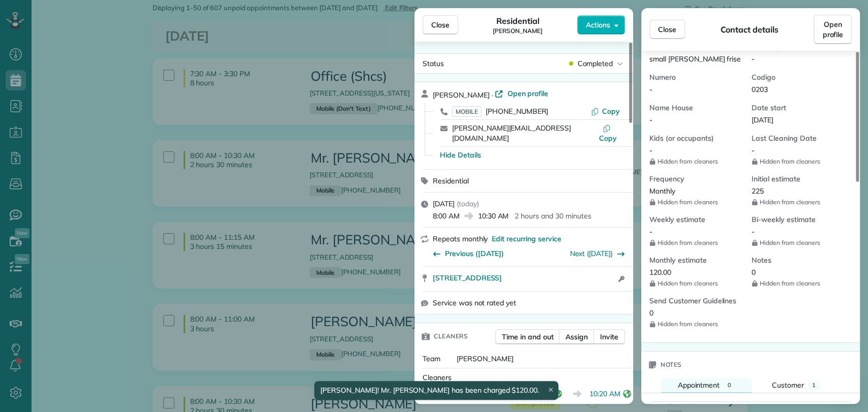
scroll to position [396, 0]
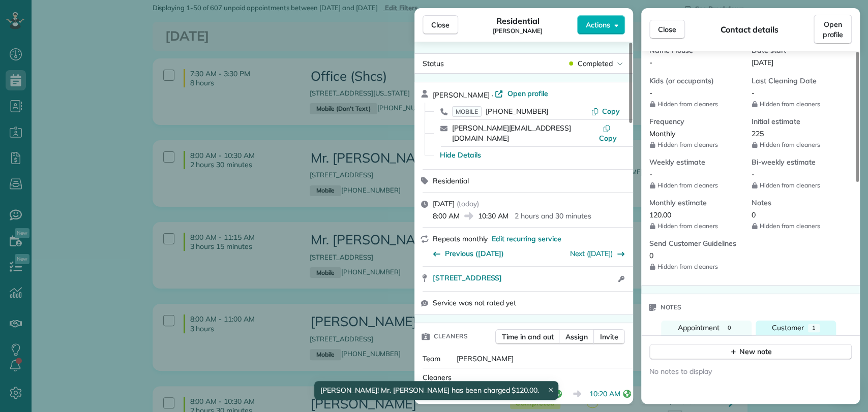
click at [790, 321] on button "Customer 1" at bounding box center [796, 328] width 80 height 15
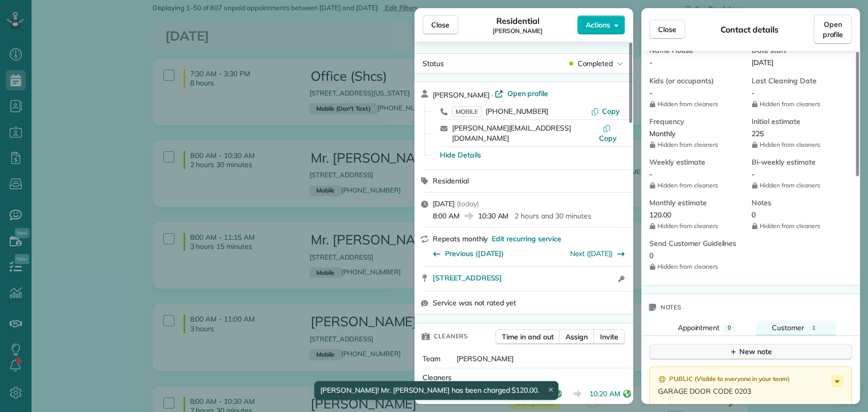
click at [747, 347] on div "New note" at bounding box center [750, 352] width 43 height 11
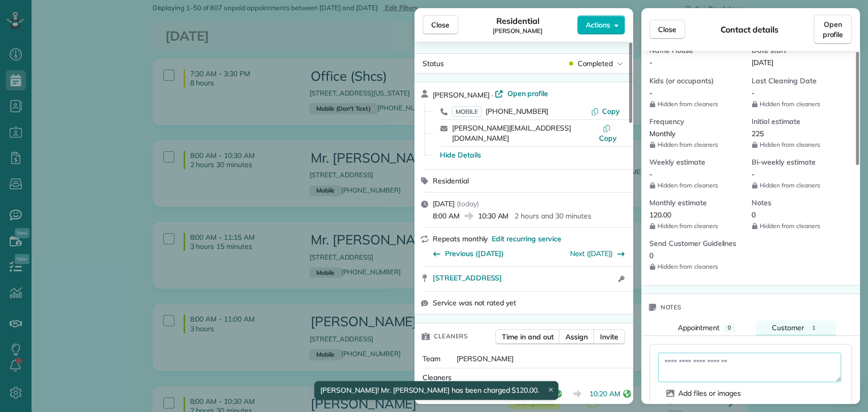
click at [691, 353] on textarea at bounding box center [749, 367] width 183 height 29
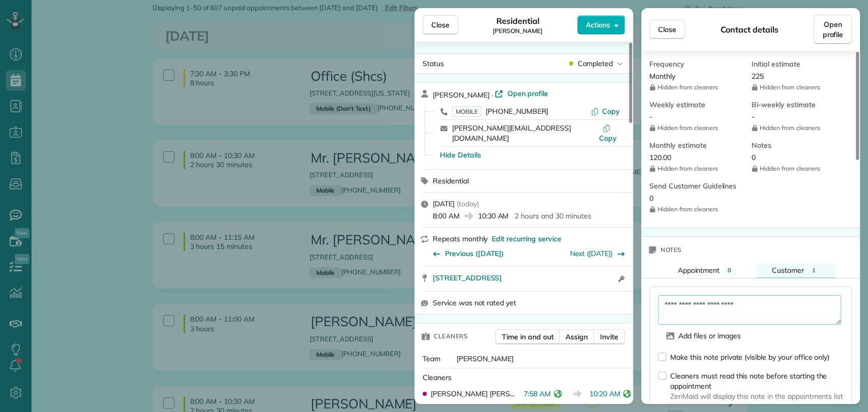
scroll to position [568, 0]
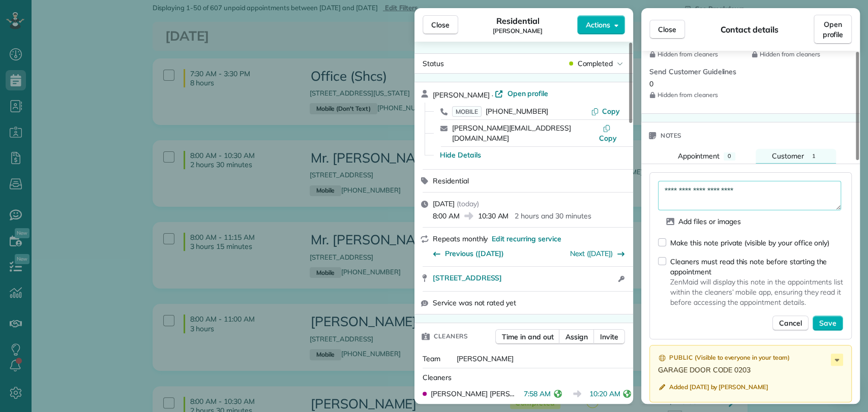
type textarea "**********"
click at [720, 238] on div "Make this note private (visible by your office only)" at bounding box center [749, 243] width 159 height 10
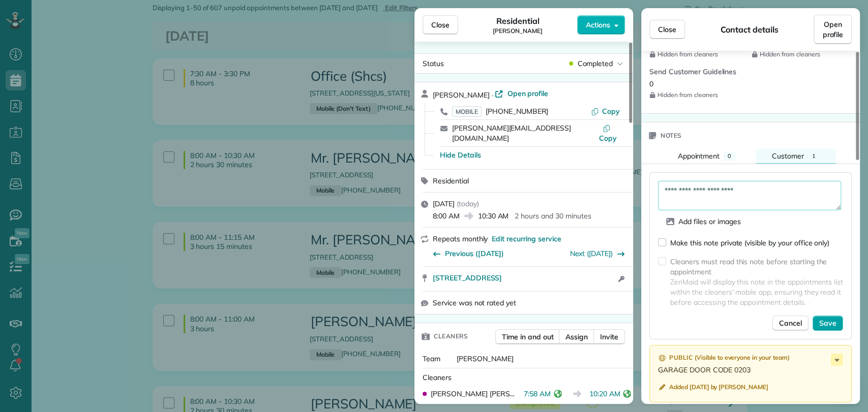
click at [833, 318] on span "Save" at bounding box center [827, 323] width 17 height 10
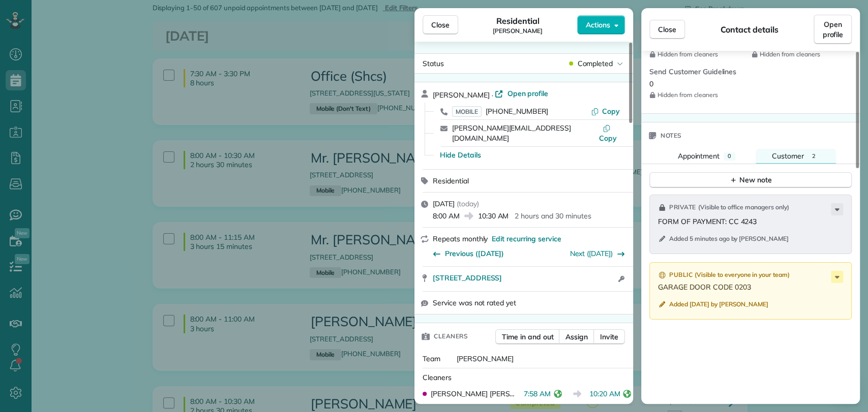
click at [575, 40] on div "Close Residential Ryan Campbell Actions" at bounding box center [523, 25] width 219 height 34
click at [432, 22] on span "Close" at bounding box center [440, 25] width 18 height 10
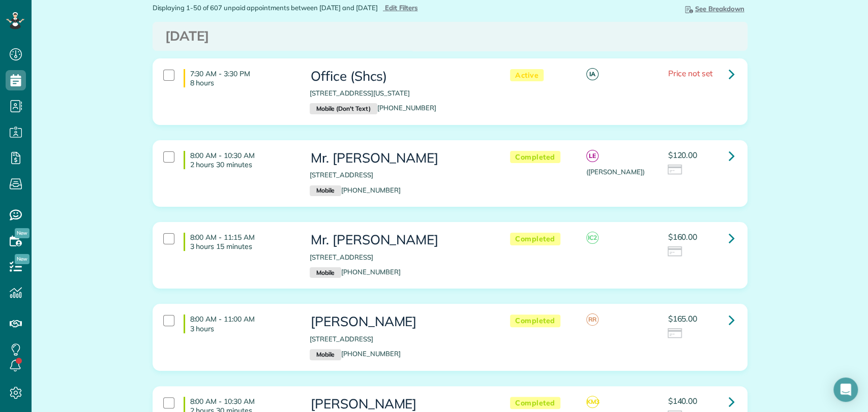
scroll to position [113, 0]
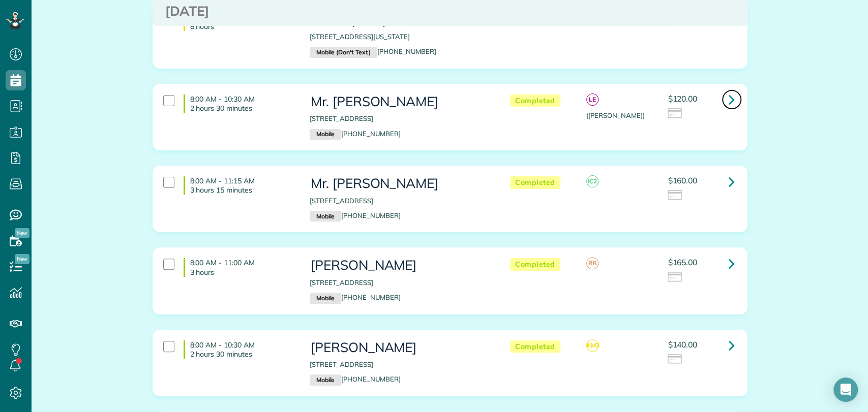
click at [730, 110] on link at bounding box center [732, 99] width 20 height 20
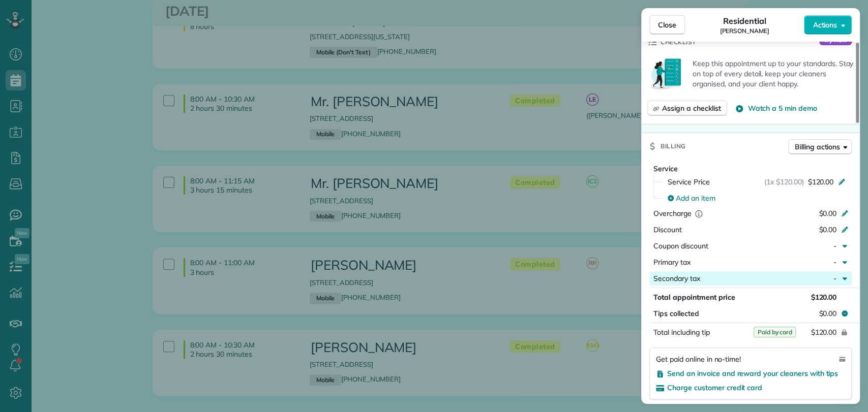
scroll to position [452, 0]
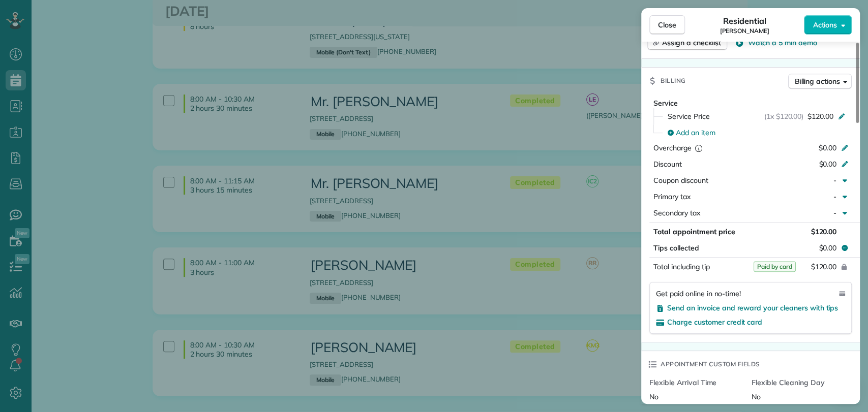
click at [458, 250] on div "Close Residential Ryan Campbell Actions Status Completed Ryan Campbell · Open p…" at bounding box center [434, 206] width 868 height 412
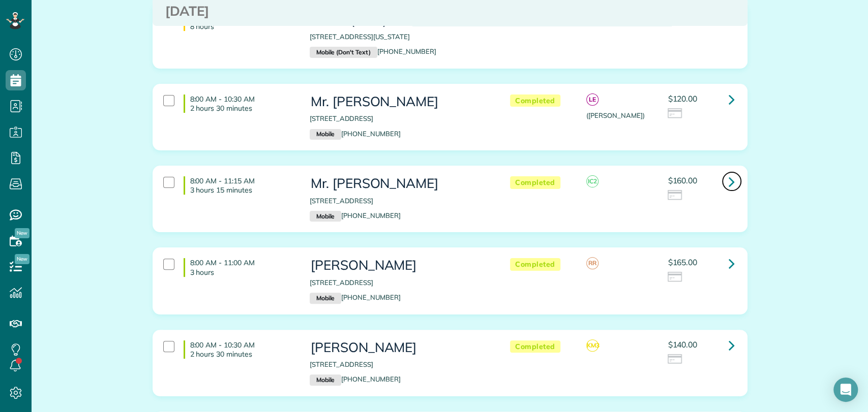
click at [722, 190] on link at bounding box center [732, 181] width 20 height 20
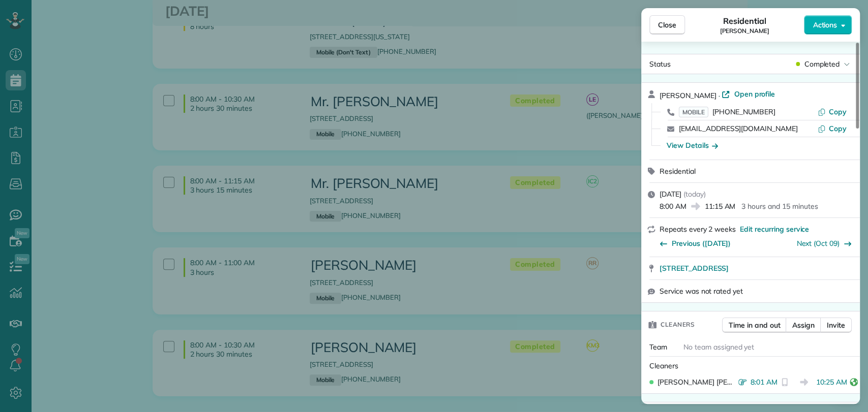
click at [742, 91] on span "Open profile" at bounding box center [754, 94] width 41 height 10
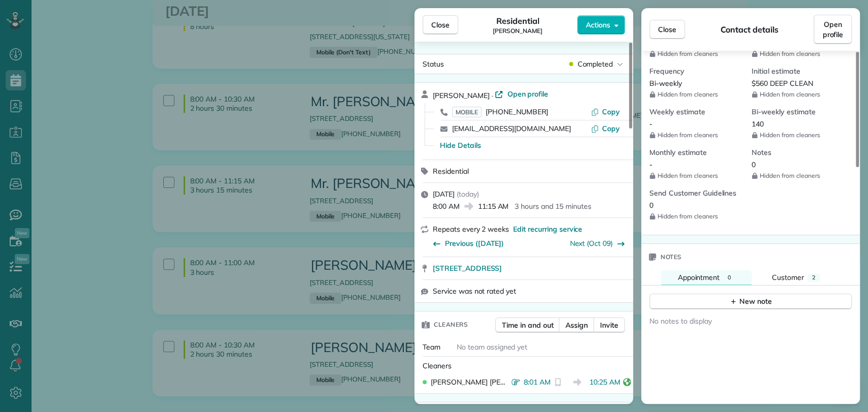
scroll to position [452, 0]
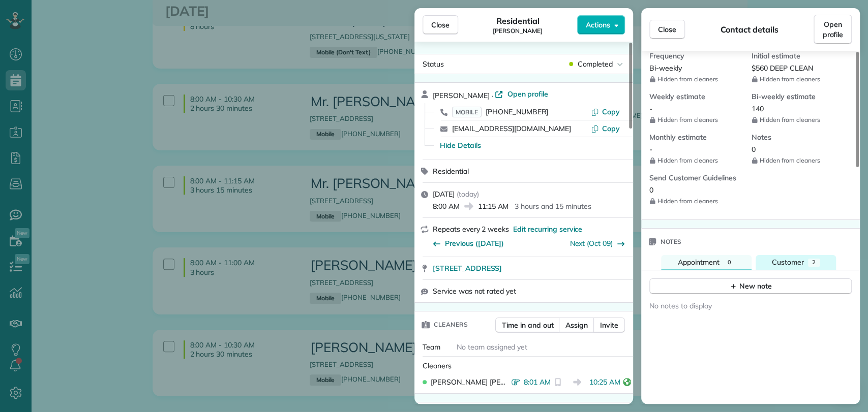
click at [795, 263] on span "Customer" at bounding box center [788, 262] width 32 height 9
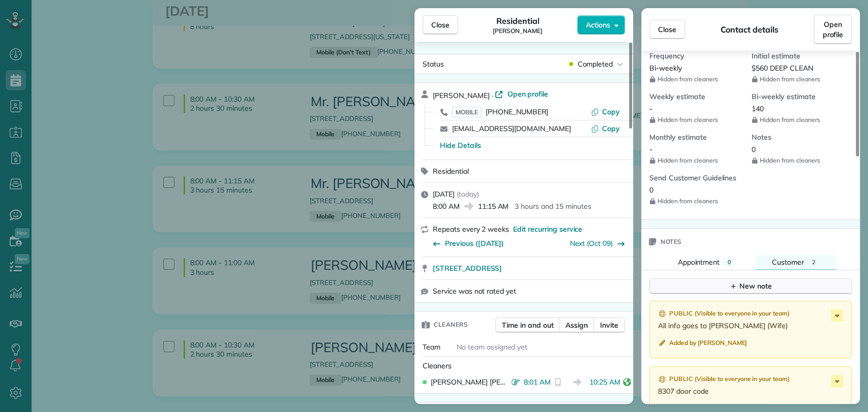
click at [751, 281] on div "New note" at bounding box center [750, 286] width 43 height 11
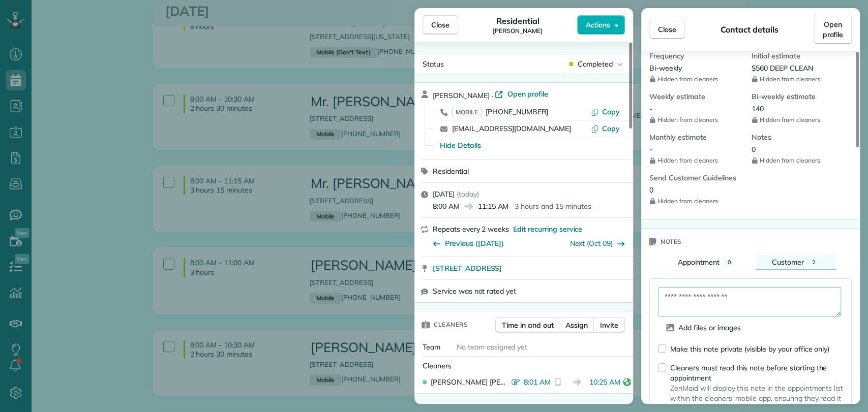
click at [719, 292] on textarea at bounding box center [749, 301] width 183 height 29
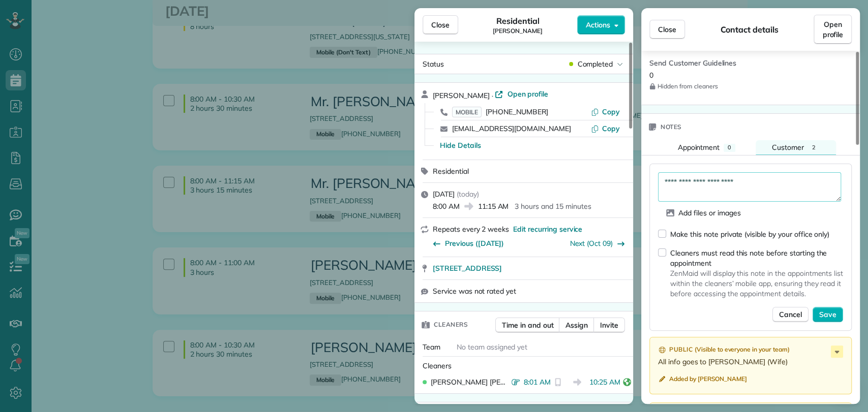
type textarea "**********"
click at [718, 229] on div "Make this note private (visible by your office only)" at bounding box center [749, 234] width 159 height 10
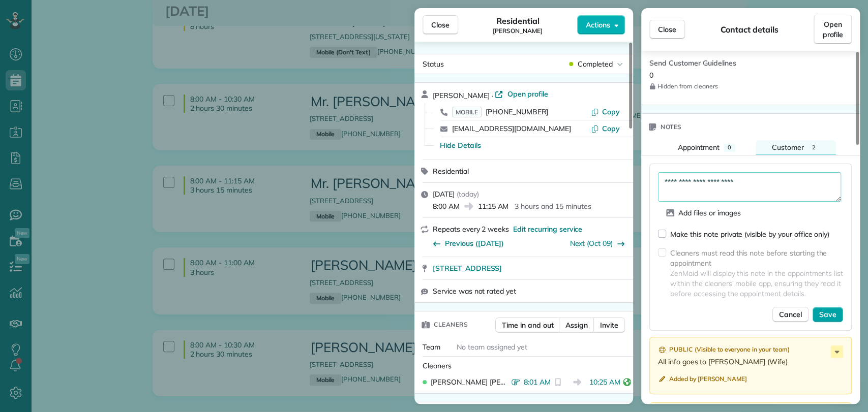
click at [837, 315] on button "Save" at bounding box center [828, 314] width 31 height 15
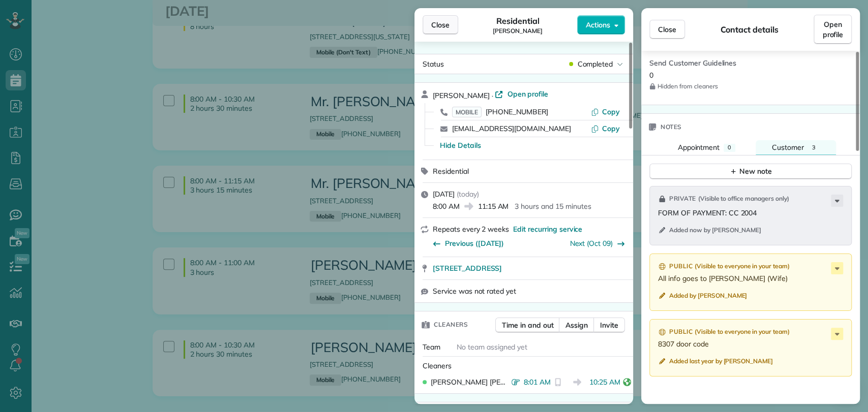
click at [441, 20] on span "Close" at bounding box center [440, 25] width 18 height 10
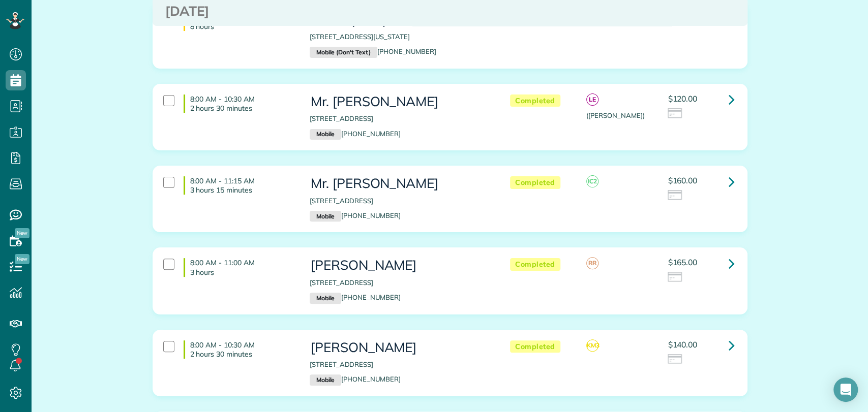
click at [729, 186] on icon at bounding box center [732, 182] width 6 height 18
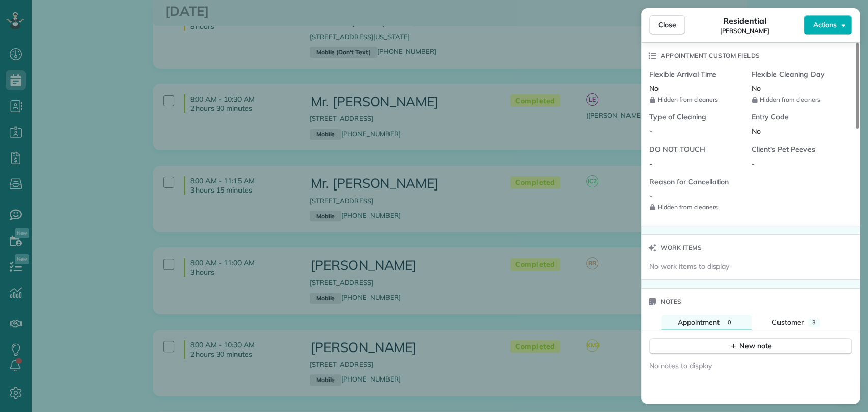
scroll to position [791, 0]
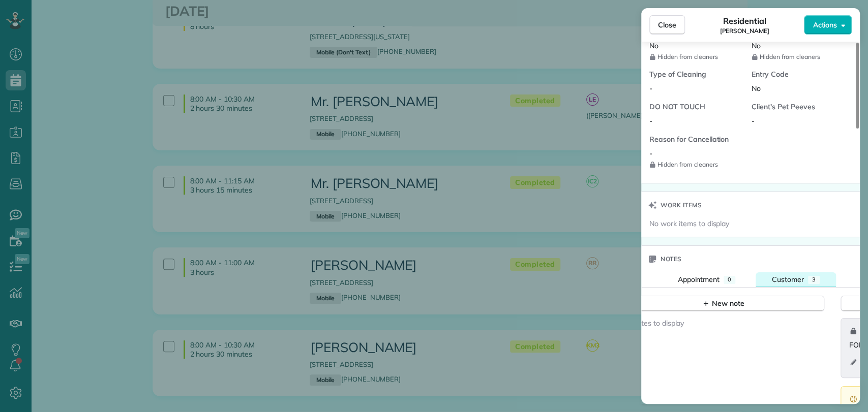
click at [794, 275] on span "Customer" at bounding box center [788, 279] width 32 height 9
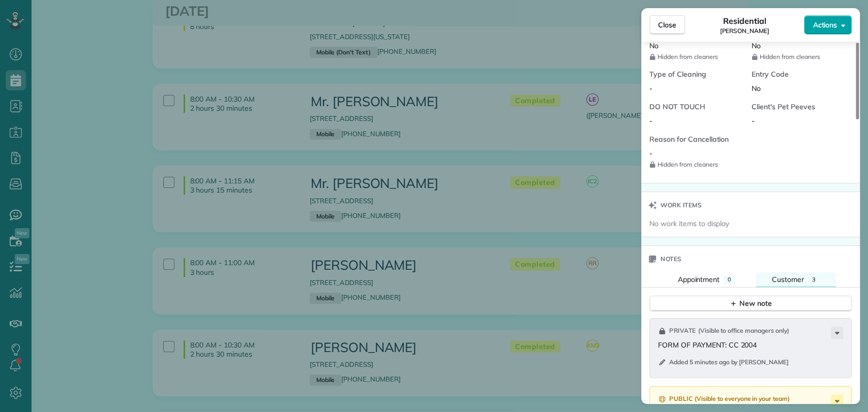
click at [837, 27] on button "Actions" at bounding box center [828, 24] width 48 height 19
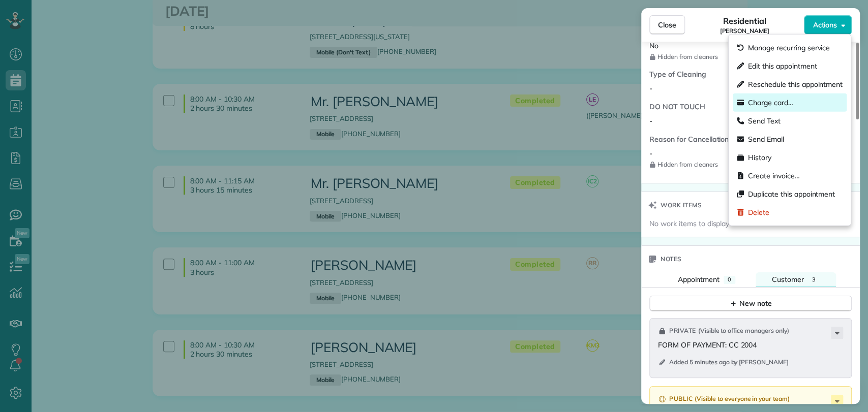
click at [790, 104] on span "Charge card…" at bounding box center [770, 103] width 45 height 10
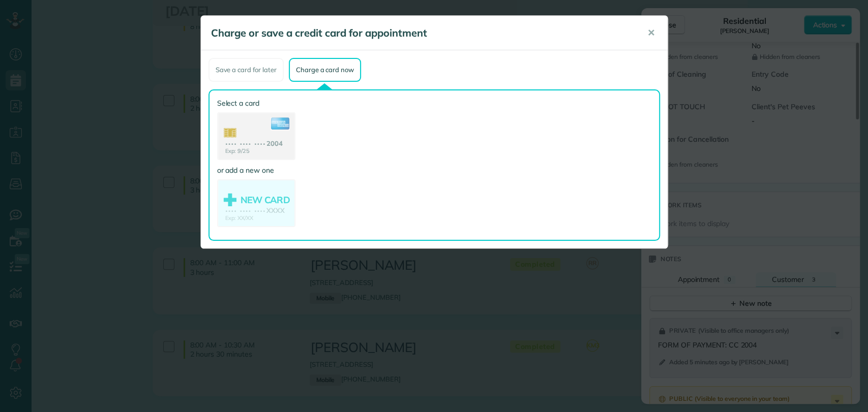
click at [253, 143] on use at bounding box center [256, 137] width 76 height 48
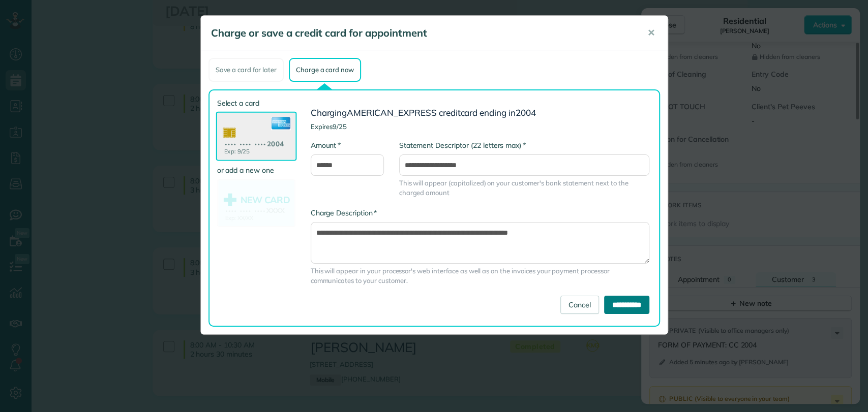
click at [616, 302] on input "**********" at bounding box center [626, 305] width 45 height 18
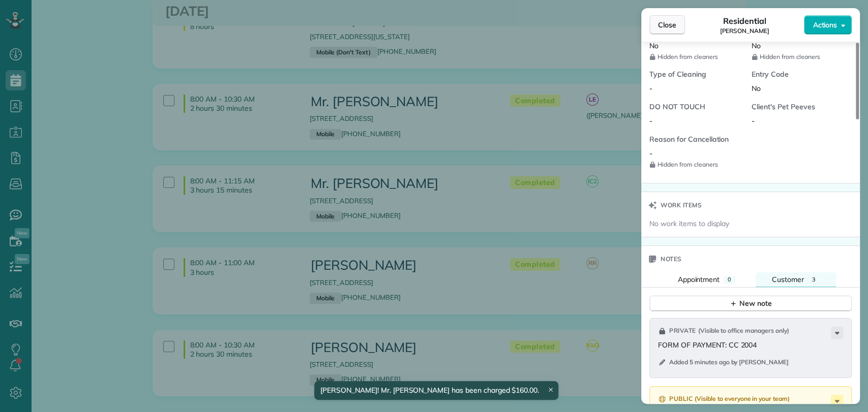
click at [669, 30] on button "Close" at bounding box center [667, 24] width 36 height 19
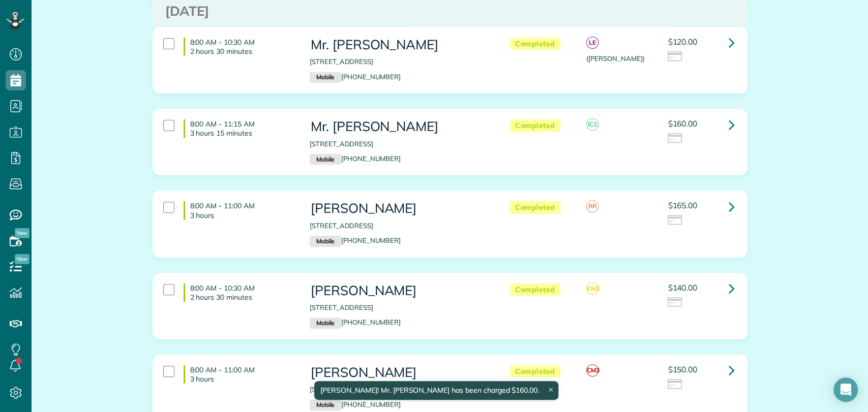
scroll to position [226, 0]
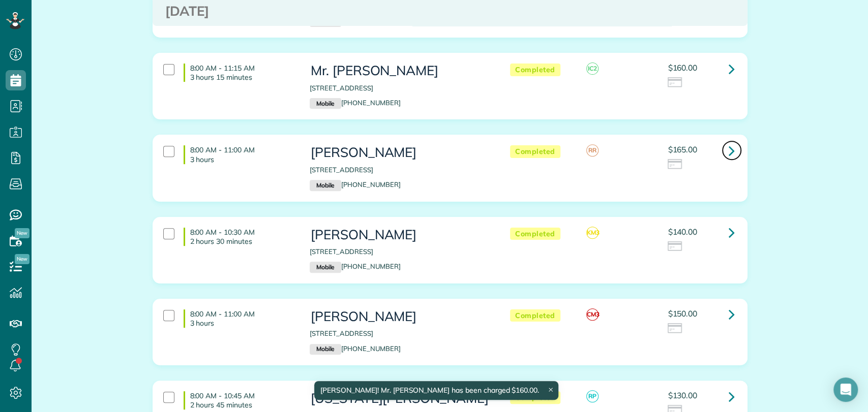
click at [729, 156] on icon at bounding box center [732, 151] width 6 height 18
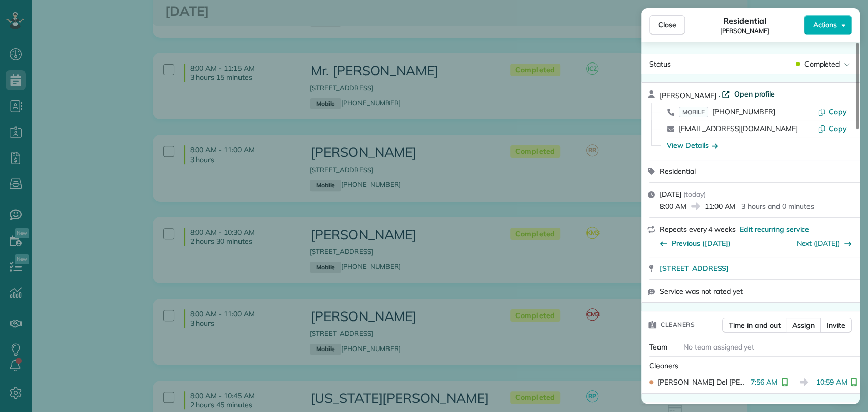
click at [765, 98] on span "Open profile" at bounding box center [754, 94] width 41 height 10
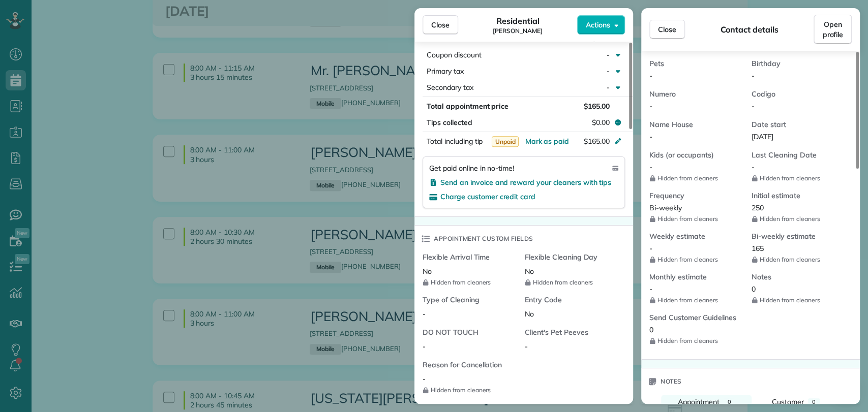
scroll to position [565, 0]
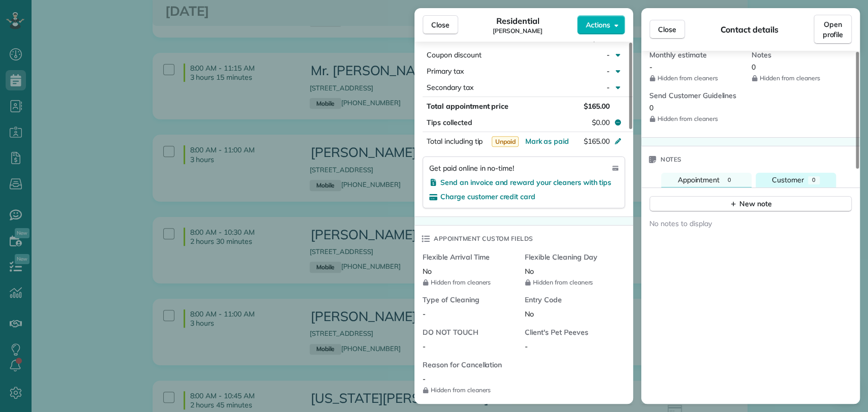
click at [792, 188] on button "Customer 0" at bounding box center [796, 180] width 80 height 15
click at [764, 209] on div "New note" at bounding box center [750, 204] width 43 height 11
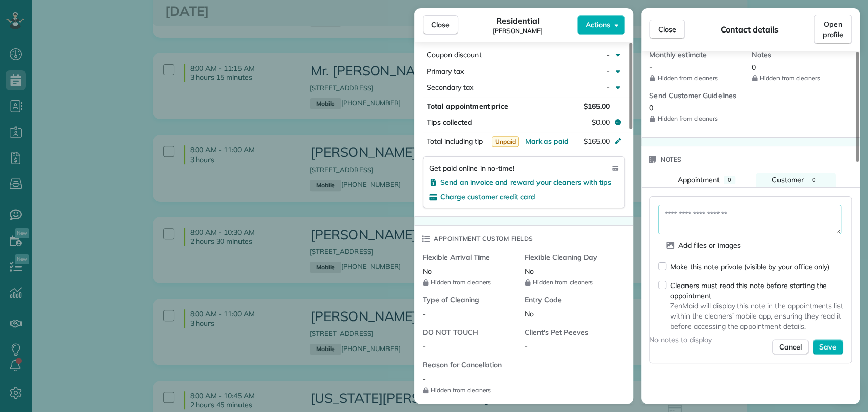
click at [719, 232] on textarea at bounding box center [749, 219] width 183 height 29
type textarea "**********"
click at [693, 272] on div "Make this note private (visible by your office only)" at bounding box center [749, 267] width 159 height 10
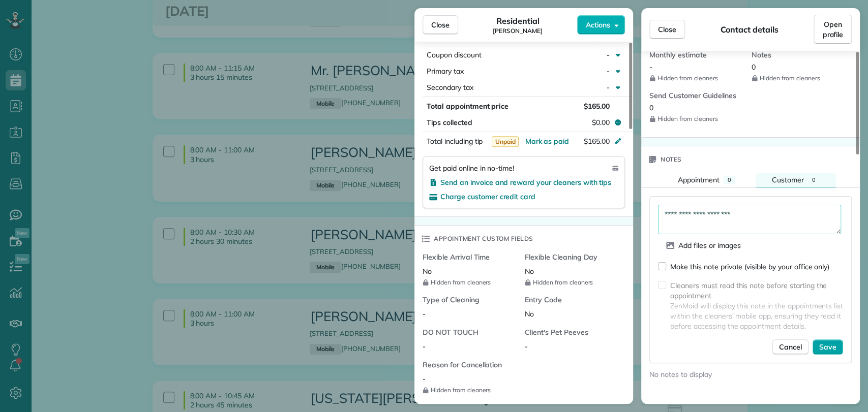
click at [834, 352] on span "Save" at bounding box center [827, 347] width 17 height 10
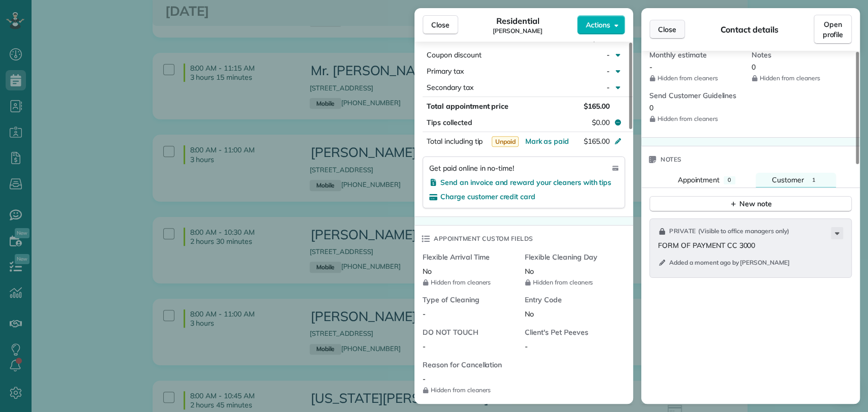
click at [678, 26] on button "Close" at bounding box center [667, 29] width 36 height 19
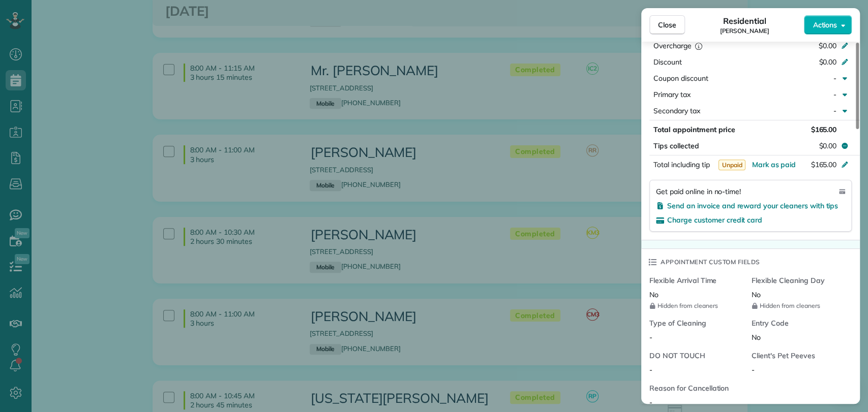
scroll to position [339, 0]
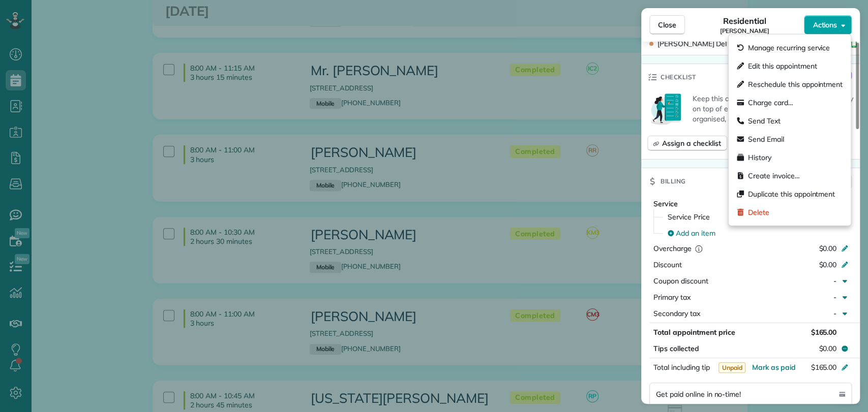
click at [822, 0] on div "Close Residential Lindsey VonCannon Actions Status Completed Lindsey VonCannon …" at bounding box center [434, 0] width 868 height 0
click at [773, 104] on span "Charge card…" at bounding box center [770, 103] width 45 height 10
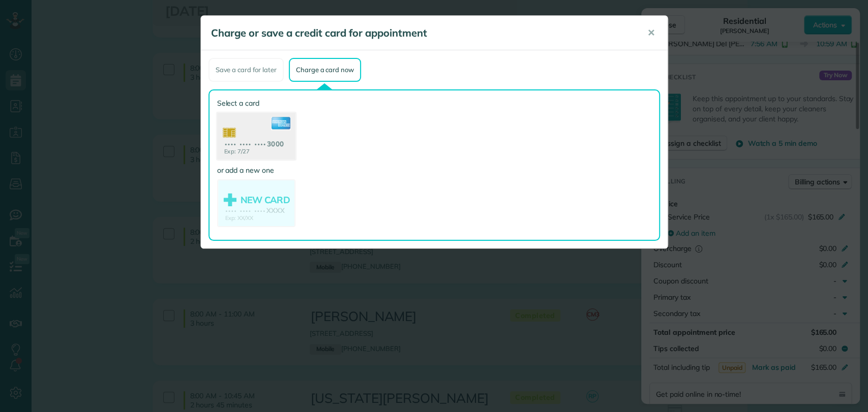
click at [278, 148] on use at bounding box center [256, 137] width 78 height 49
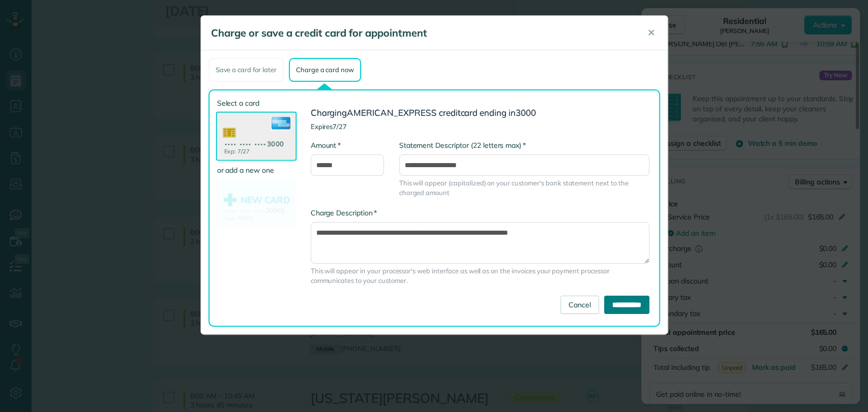
click at [604, 301] on input "**********" at bounding box center [626, 305] width 45 height 18
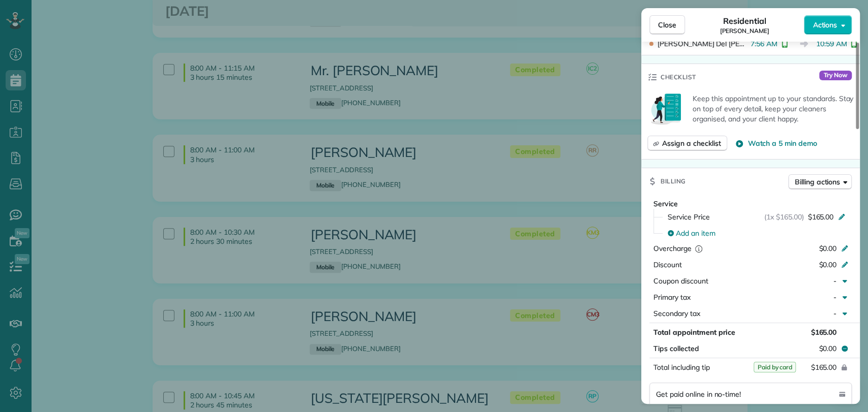
click at [668, 22] on span "Close" at bounding box center [667, 25] width 18 height 10
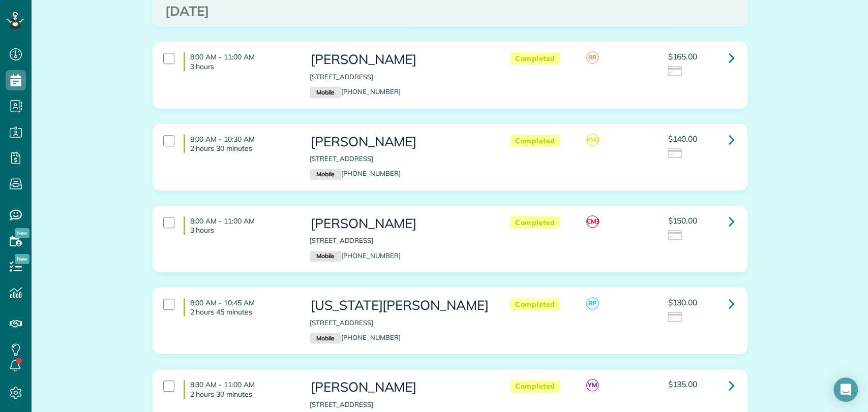
scroll to position [339, 0]
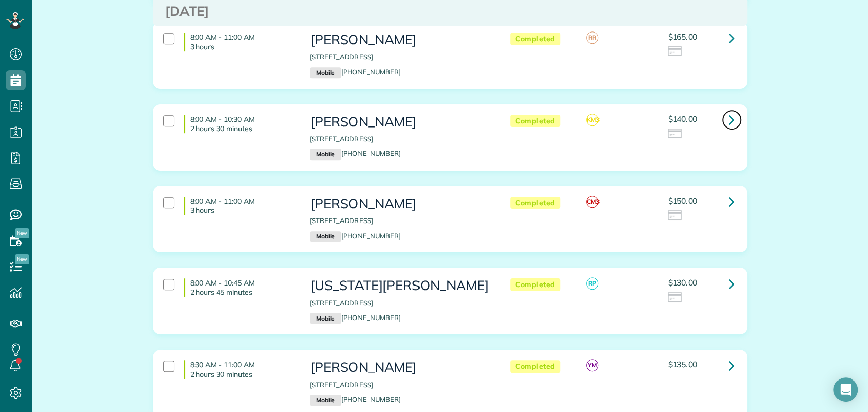
click at [729, 126] on icon at bounding box center [732, 120] width 6 height 18
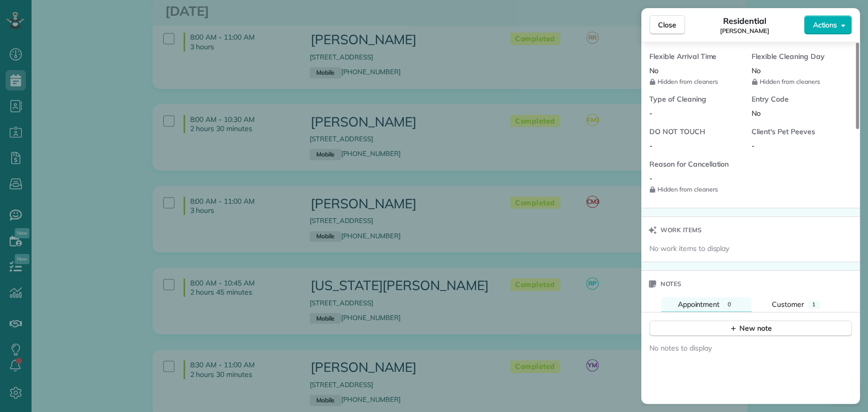
scroll to position [792, 0]
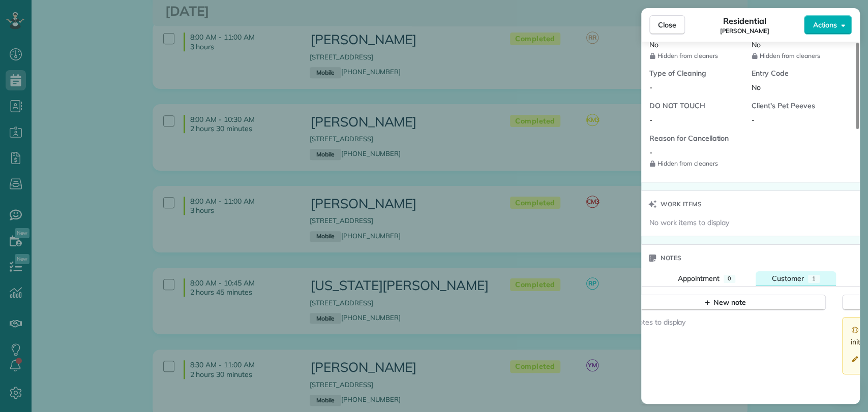
click at [796, 274] on span "Customer" at bounding box center [788, 278] width 32 height 9
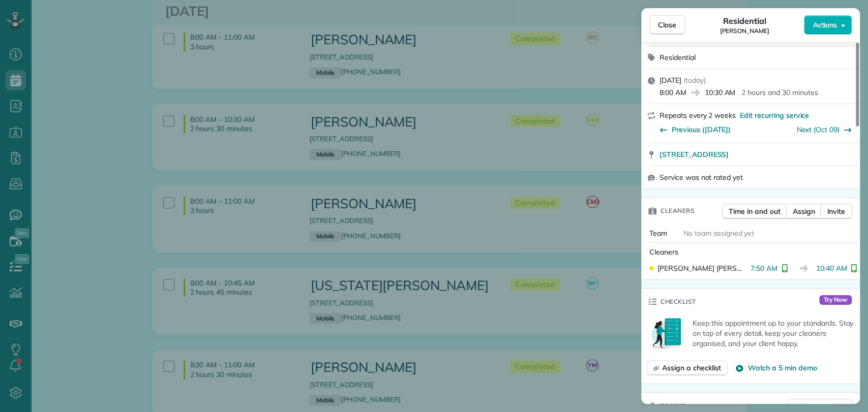
scroll to position [0, 0]
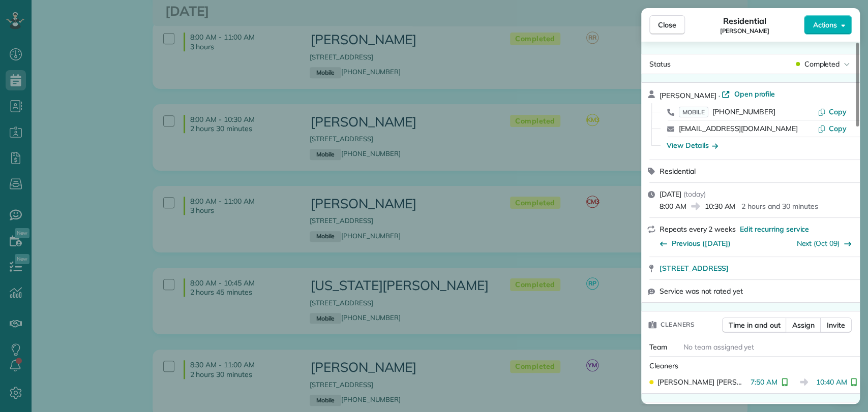
click at [89, 195] on div "Close Residential Andy Tubertini Actions Status Completed Andy Tubertini · Open…" at bounding box center [434, 206] width 868 height 412
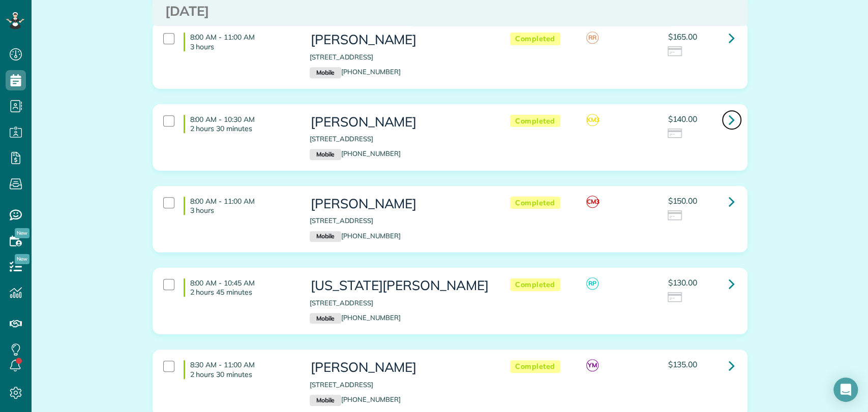
click at [733, 125] on link at bounding box center [732, 120] width 20 height 20
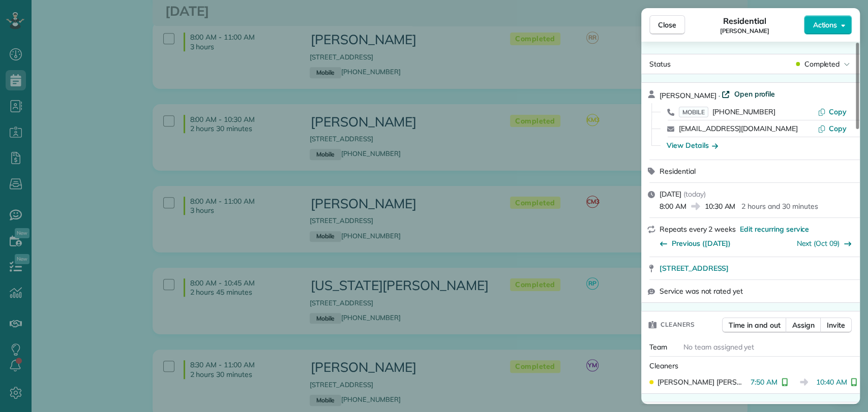
click at [750, 90] on span "Open profile" at bounding box center [754, 94] width 41 height 10
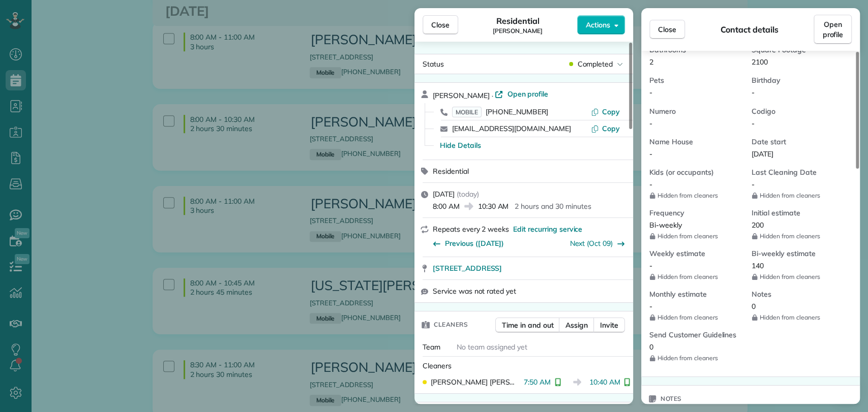
scroll to position [452, 0]
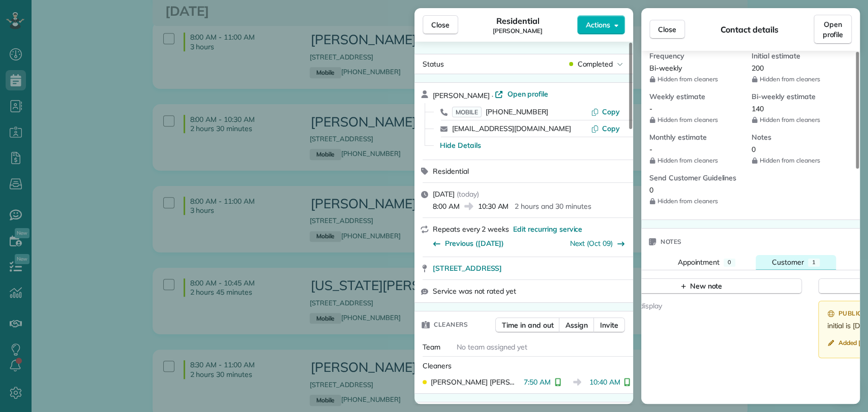
click at [771, 257] on button "Customer 1" at bounding box center [796, 262] width 80 height 15
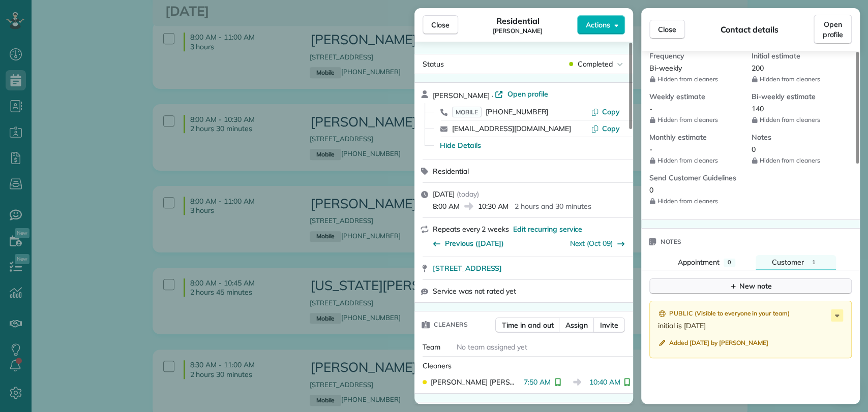
click at [732, 283] on icon "button" at bounding box center [733, 286] width 8 height 8
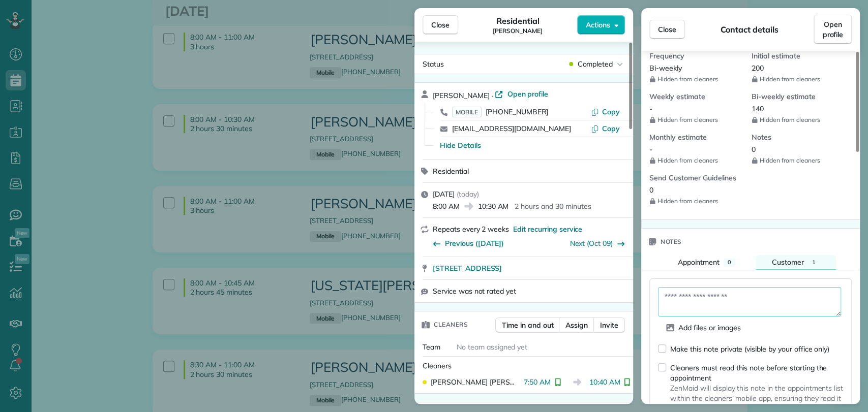
click at [713, 291] on textarea at bounding box center [749, 301] width 183 height 29
type textarea "**********"
click at [683, 353] on div "Make this note private (visible by your office only) Cleaners must read this no…" at bounding box center [750, 391] width 185 height 94
click at [692, 346] on div "Make this note private (visible by your office only)" at bounding box center [749, 349] width 159 height 10
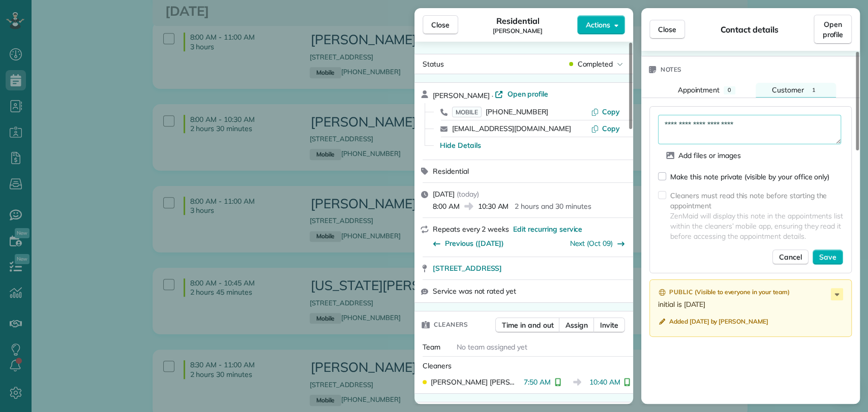
scroll to position [681, 0]
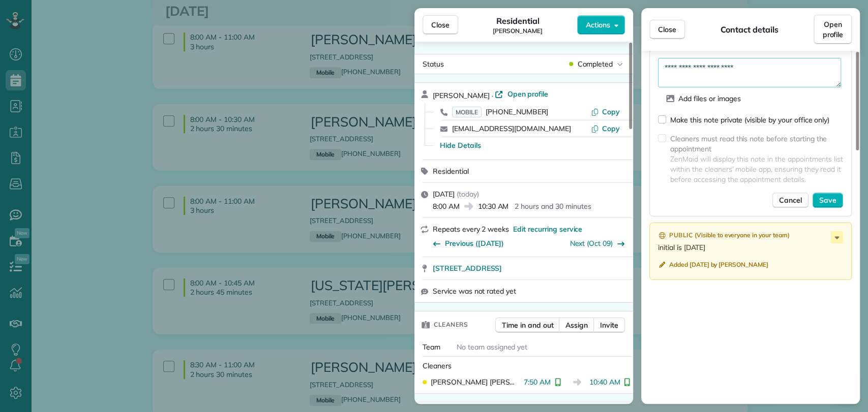
click at [830, 208] on div "**********" at bounding box center [750, 132] width 202 height 167
click at [826, 202] on span "Save" at bounding box center [827, 200] width 17 height 10
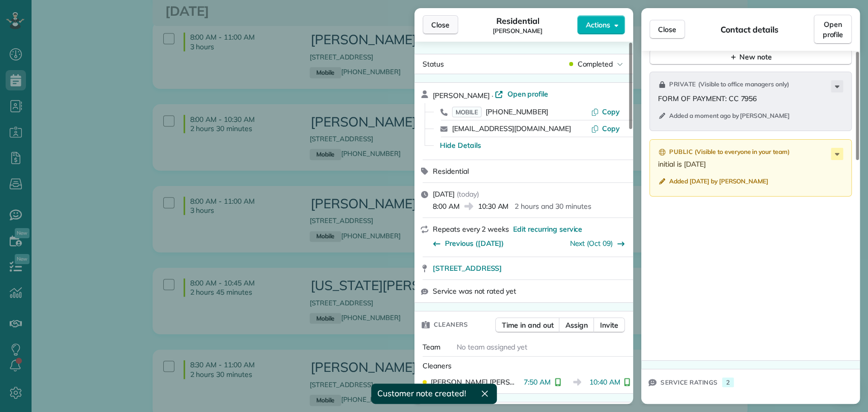
click at [454, 23] on button "Close" at bounding box center [441, 24] width 36 height 19
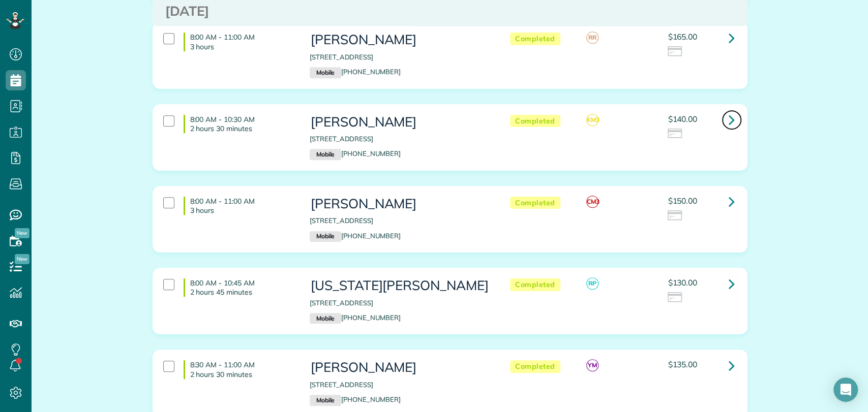
click at [722, 124] on link at bounding box center [732, 120] width 20 height 20
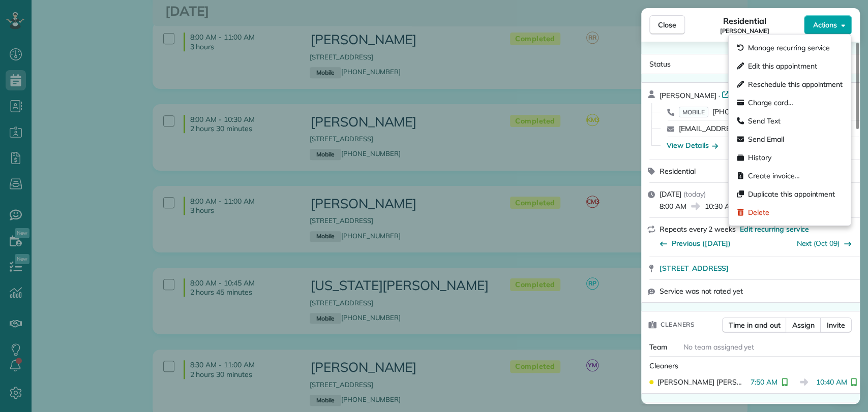
click at [814, 29] on span "Actions" at bounding box center [825, 25] width 24 height 10
click at [777, 101] on span "Charge card…" at bounding box center [770, 103] width 45 height 10
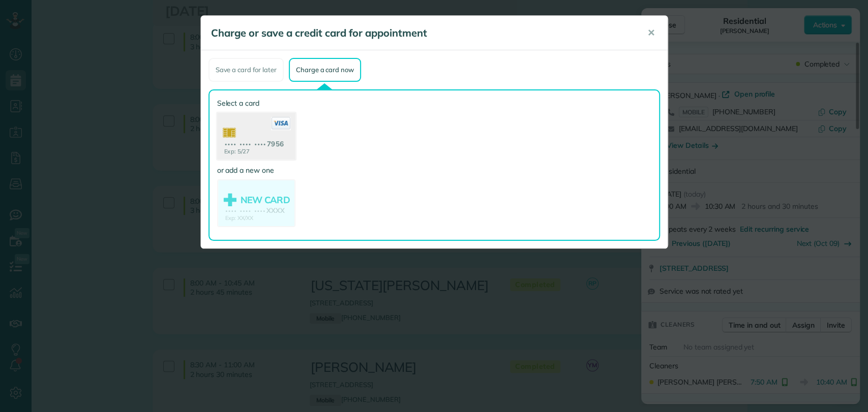
click at [239, 142] on use at bounding box center [256, 137] width 78 height 49
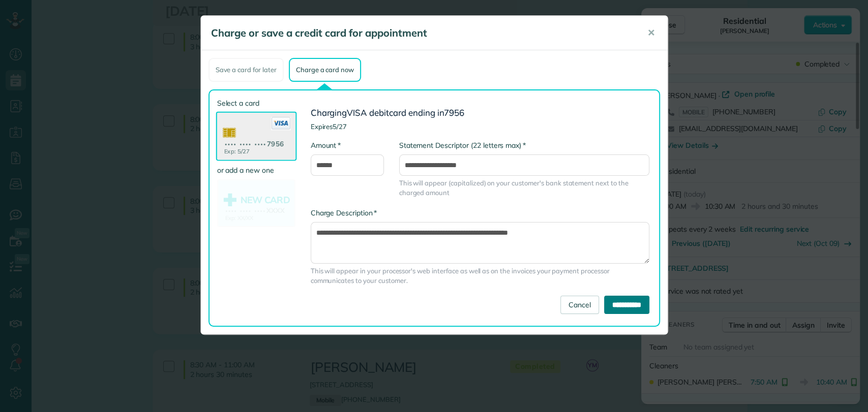
click at [622, 307] on input "**********" at bounding box center [626, 305] width 45 height 18
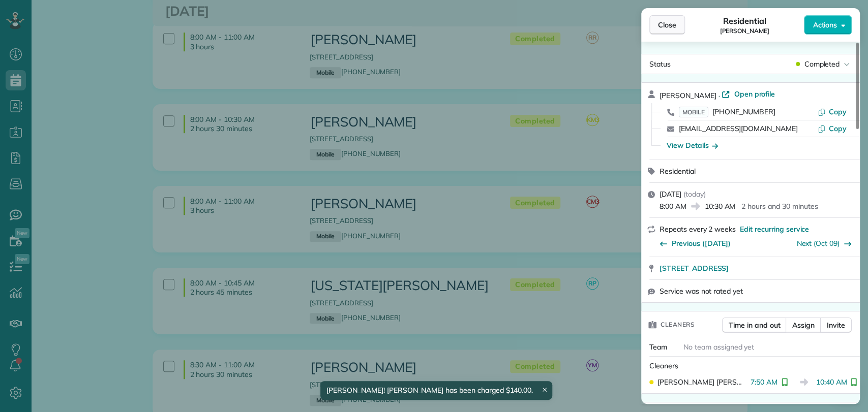
click at [679, 26] on button "Close" at bounding box center [667, 24] width 36 height 19
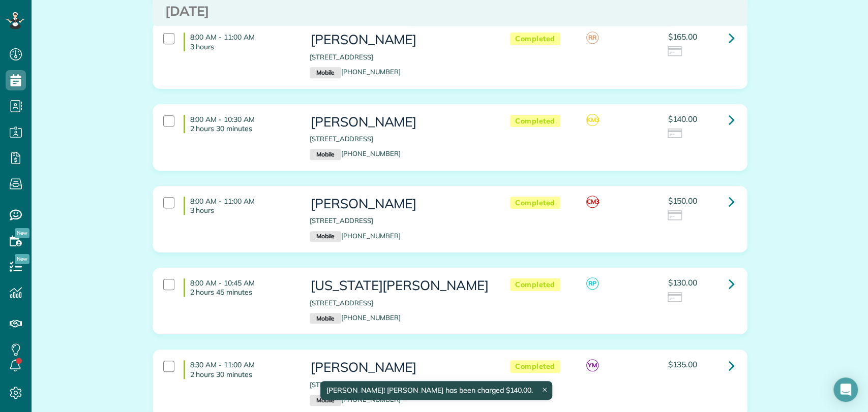
scroll to position [395, 0]
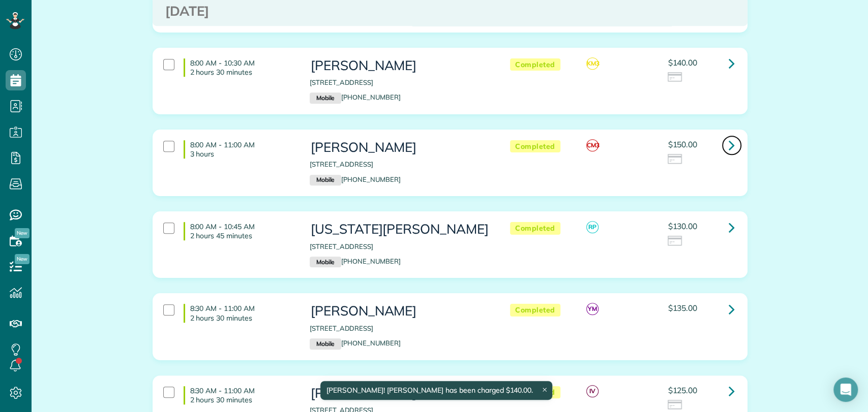
click at [735, 155] on link at bounding box center [732, 145] width 20 height 20
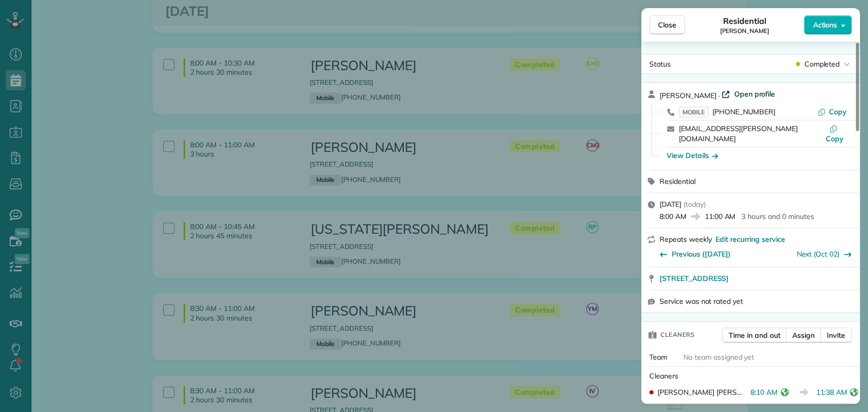
click at [735, 92] on span "Open profile" at bounding box center [754, 94] width 41 height 10
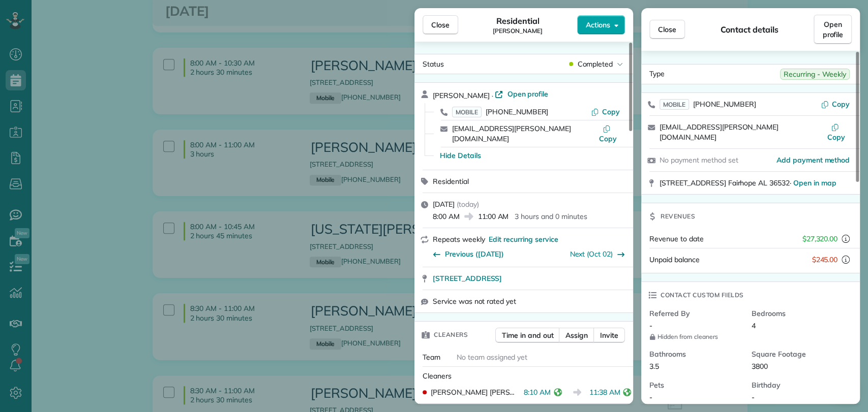
click at [614, 31] on button "Actions" at bounding box center [601, 24] width 48 height 19
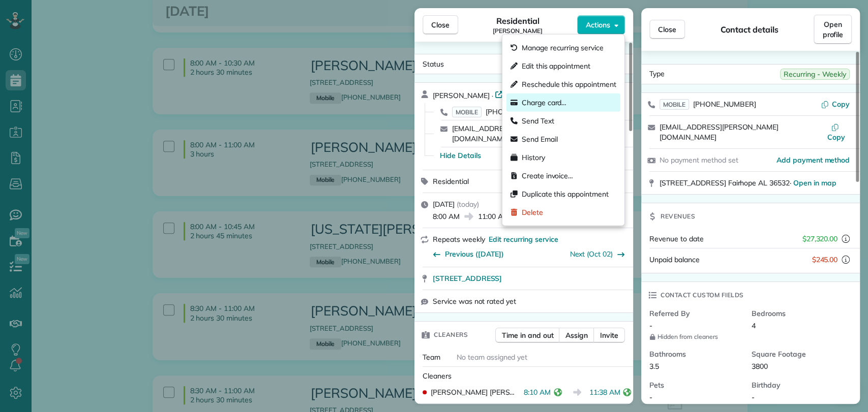
click at [566, 111] on div "Charge card…" at bounding box center [563, 103] width 114 height 18
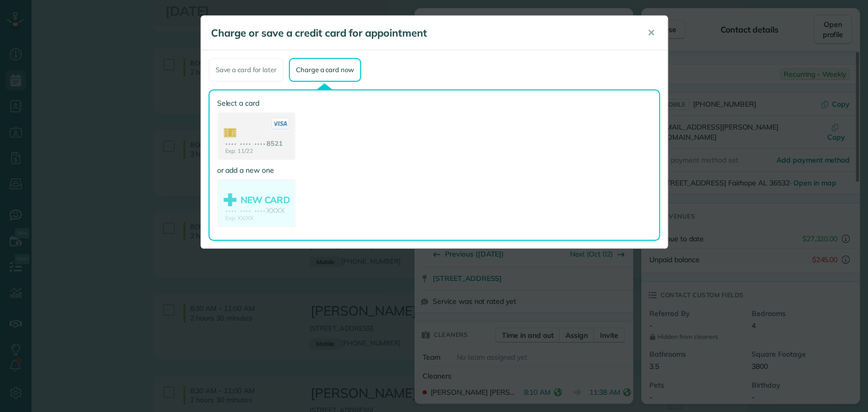
click at [255, 135] on use at bounding box center [256, 137] width 76 height 48
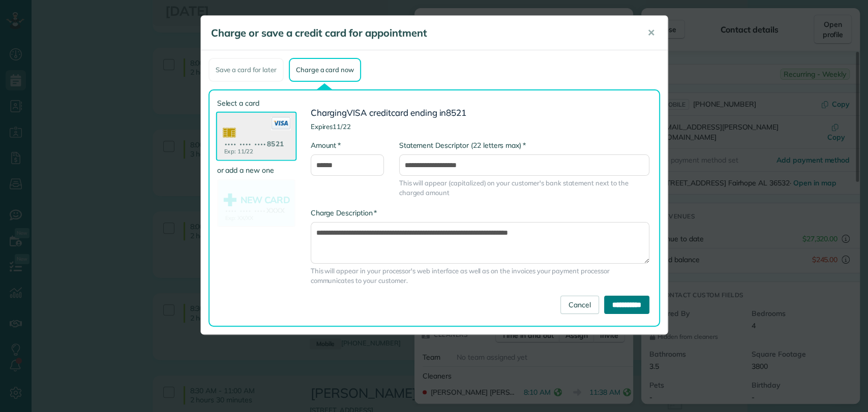
click at [610, 301] on input "**********" at bounding box center [626, 305] width 45 height 18
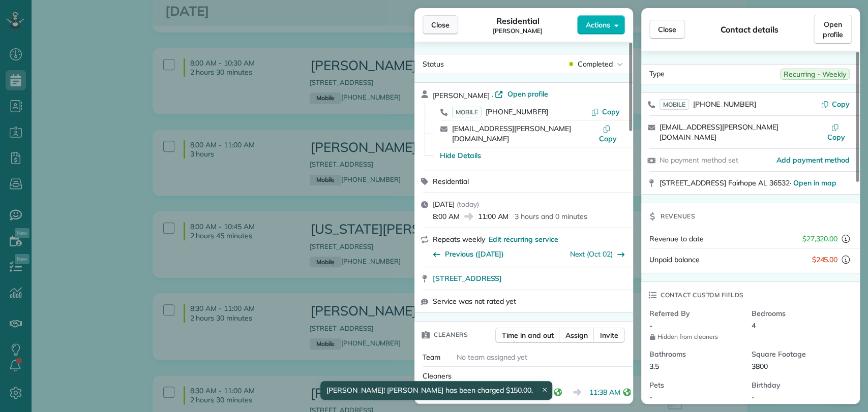
click at [448, 31] on button "Close" at bounding box center [441, 24] width 36 height 19
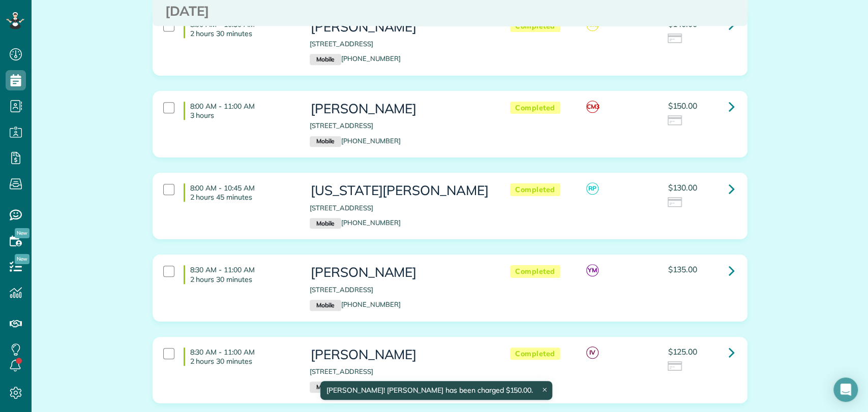
scroll to position [452, 0]
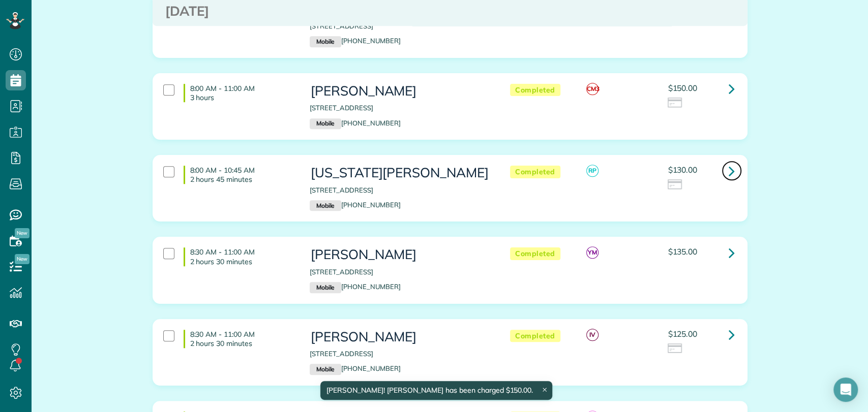
click at [729, 180] on icon at bounding box center [732, 171] width 6 height 18
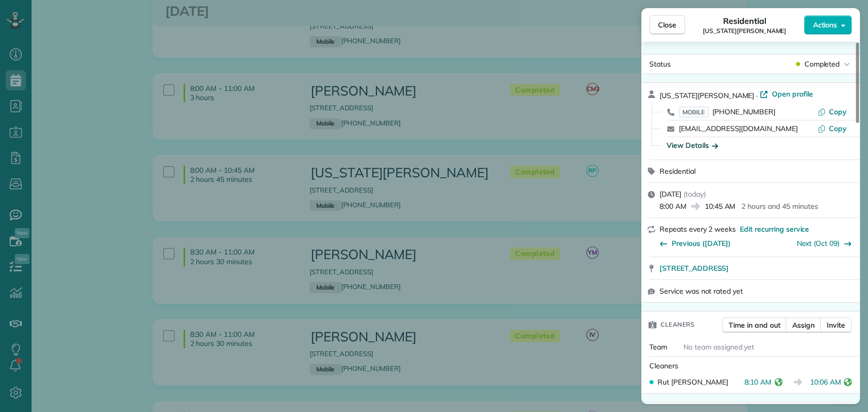
click at [708, 143] on div "View Details" at bounding box center [692, 145] width 51 height 10
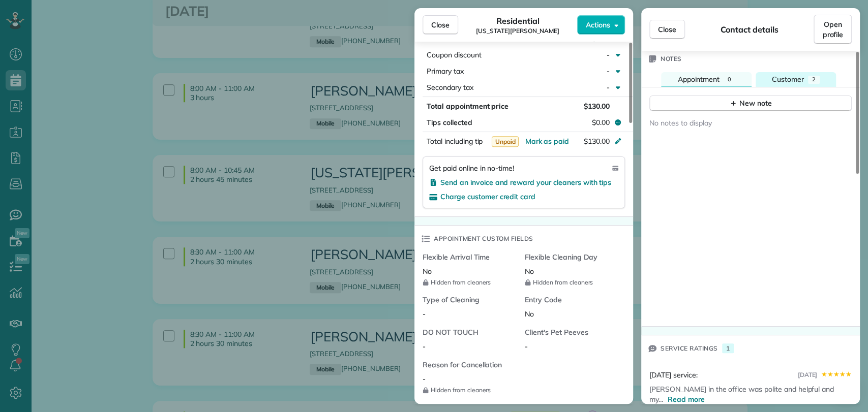
scroll to position [609, 0]
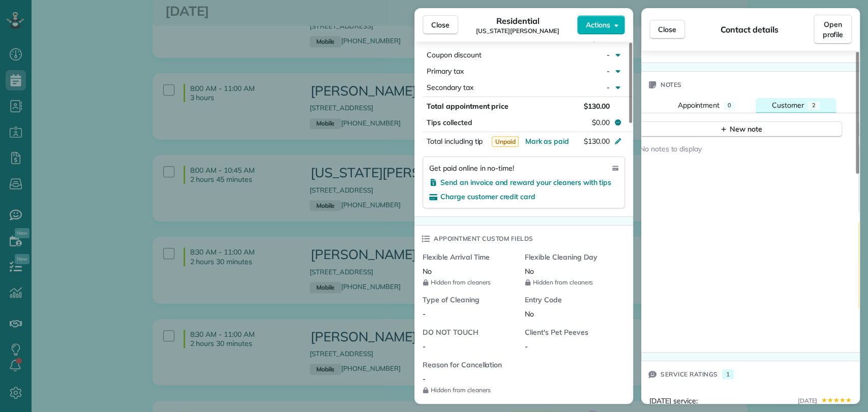
click at [803, 100] on div "Customer" at bounding box center [788, 105] width 32 height 10
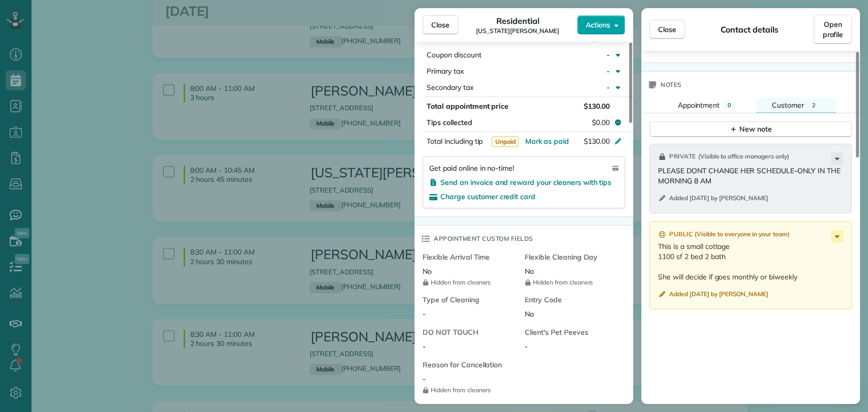
click at [614, 21] on icon "button" at bounding box center [616, 25] width 4 height 8
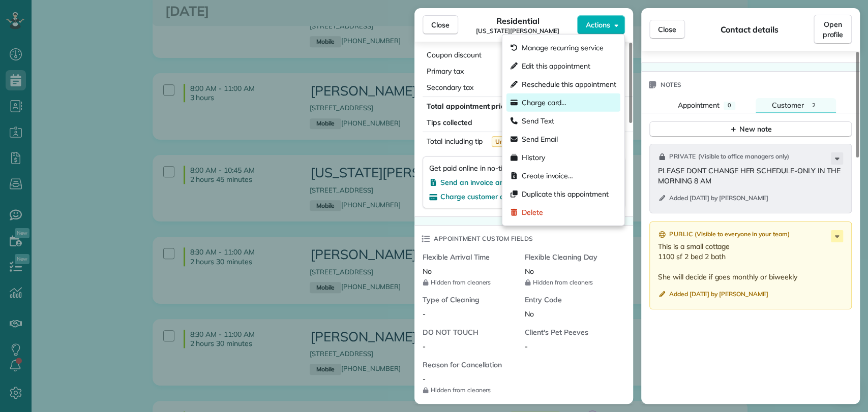
click at [575, 107] on div "Charge card…" at bounding box center [563, 103] width 114 height 18
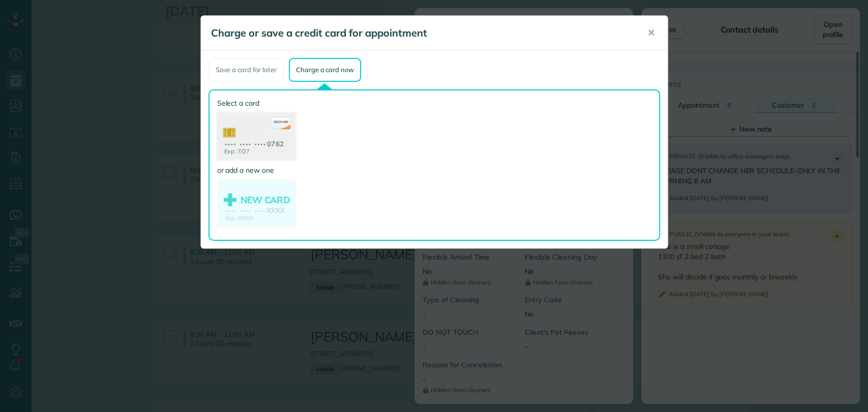
click at [248, 144] on use at bounding box center [256, 137] width 78 height 49
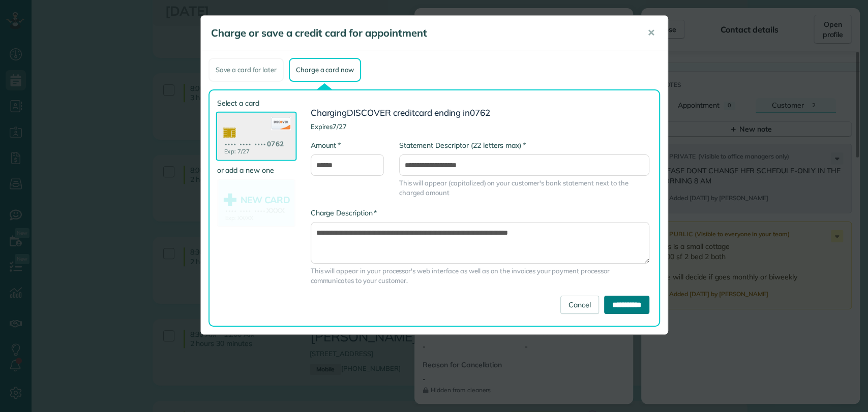
click at [610, 306] on input "**********" at bounding box center [626, 305] width 45 height 18
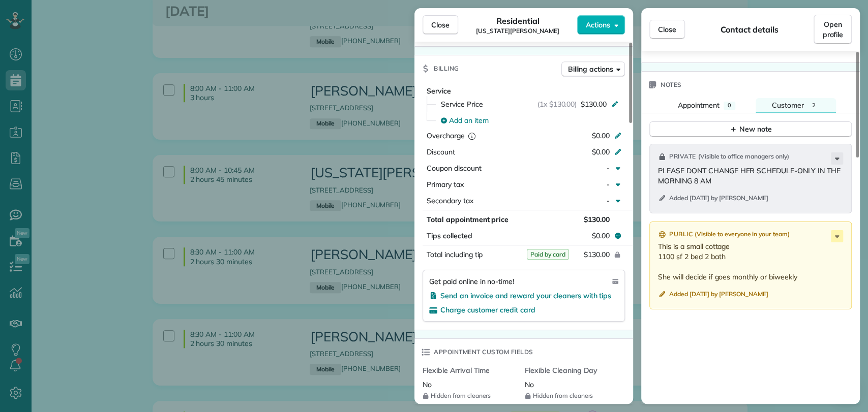
scroll to position [226, 0]
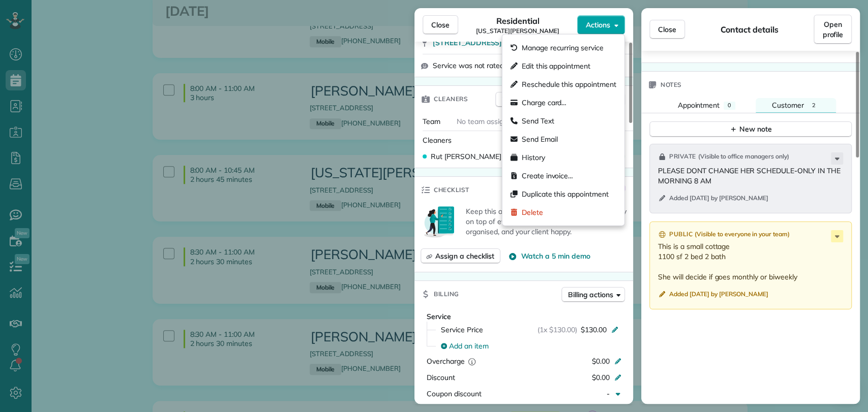
click at [591, 24] on span "Actions" at bounding box center [598, 25] width 24 height 10
click at [555, 106] on span "Charge card…" at bounding box center [544, 103] width 45 height 10
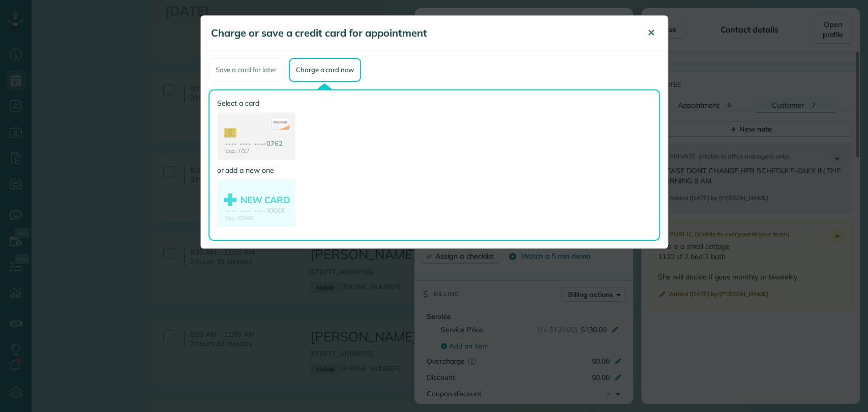
click at [652, 29] on span "✕" at bounding box center [651, 33] width 8 height 12
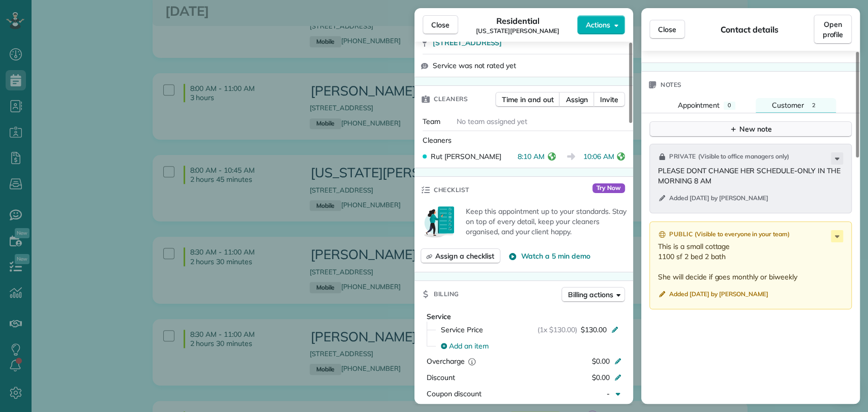
click at [770, 130] on div "New note" at bounding box center [750, 129] width 43 height 11
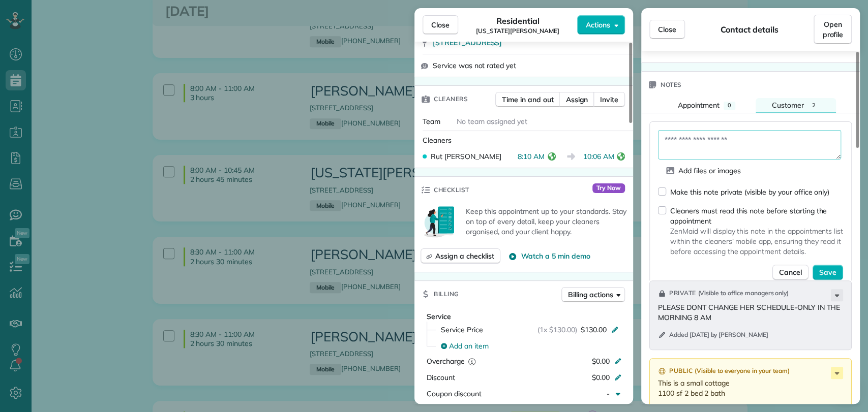
click at [688, 139] on textarea at bounding box center [749, 144] width 183 height 29
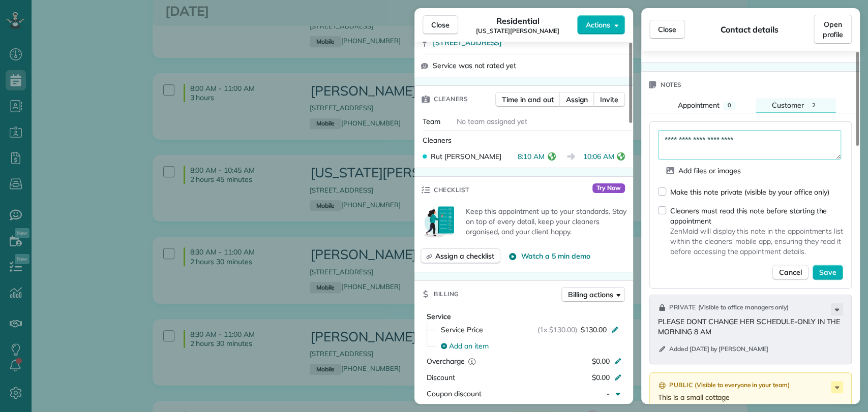
type textarea "**********"
click at [695, 188] on div "Make this note private (visible by your office only)" at bounding box center [749, 192] width 159 height 10
click at [827, 271] on span "Save" at bounding box center [827, 272] width 17 height 10
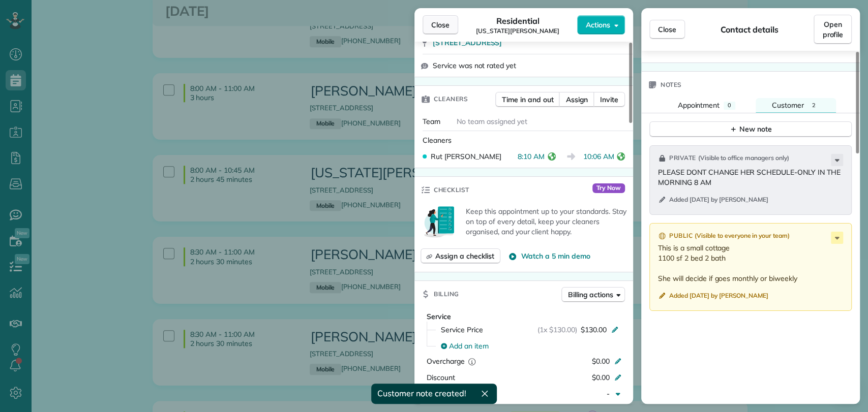
click at [433, 24] on span "Close" at bounding box center [440, 25] width 18 height 10
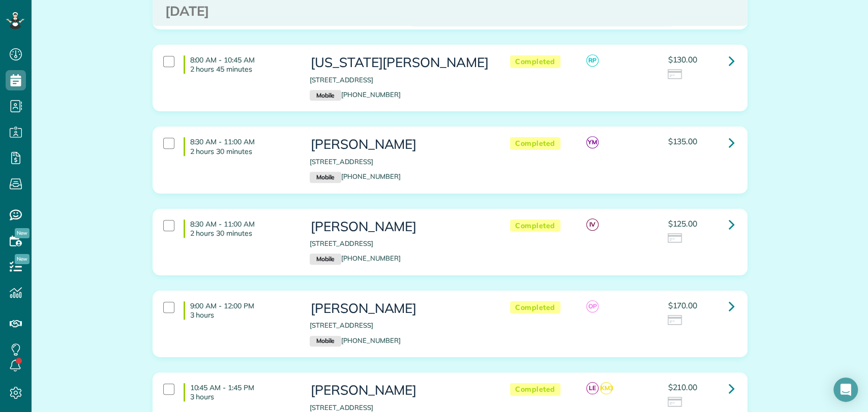
scroll to position [565, 0]
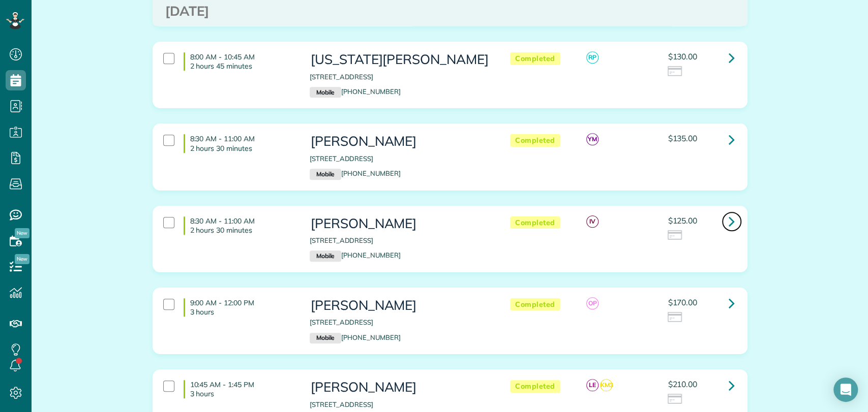
click at [724, 229] on link at bounding box center [732, 222] width 20 height 20
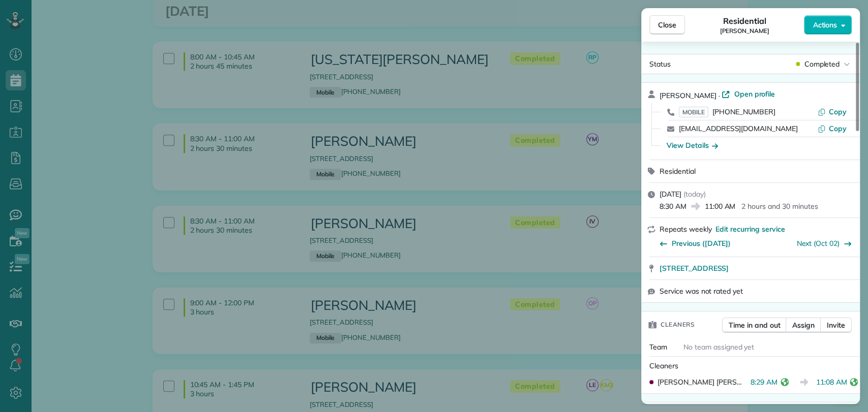
click at [313, 42] on div "Close Residential Evelyn Fusaiotti Actions Status Completed Evelyn Fusaiotti · …" at bounding box center [434, 206] width 868 height 412
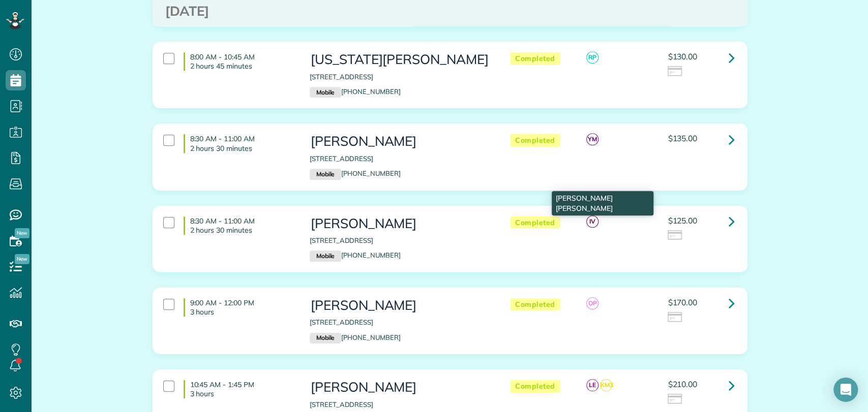
scroll to position [791, 0]
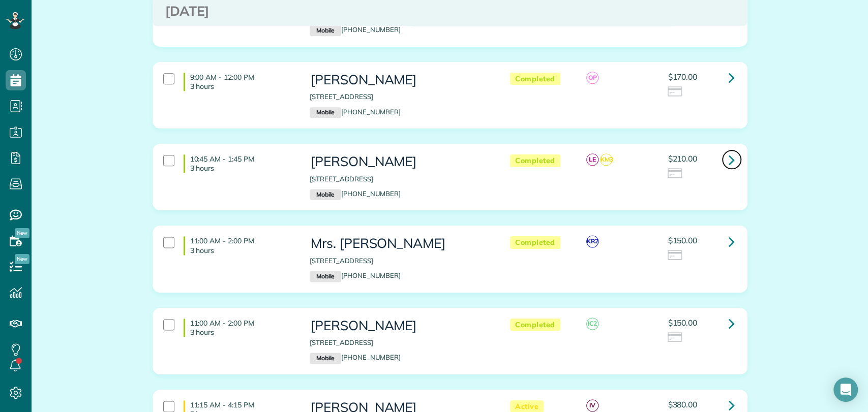
click at [729, 169] on icon at bounding box center [732, 160] width 6 height 18
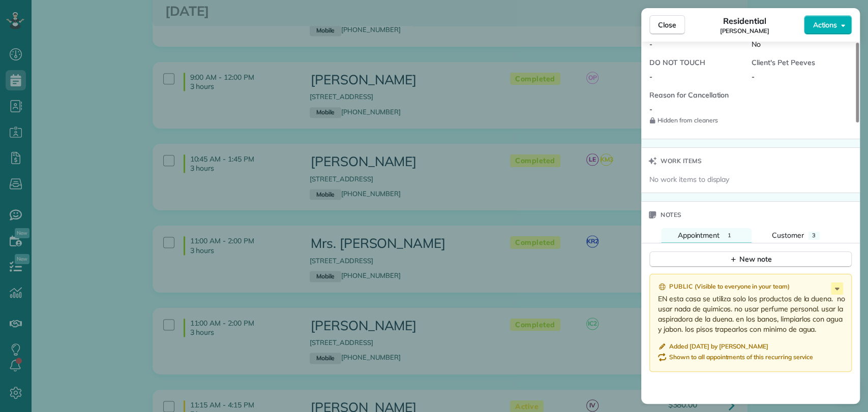
scroll to position [904, 0]
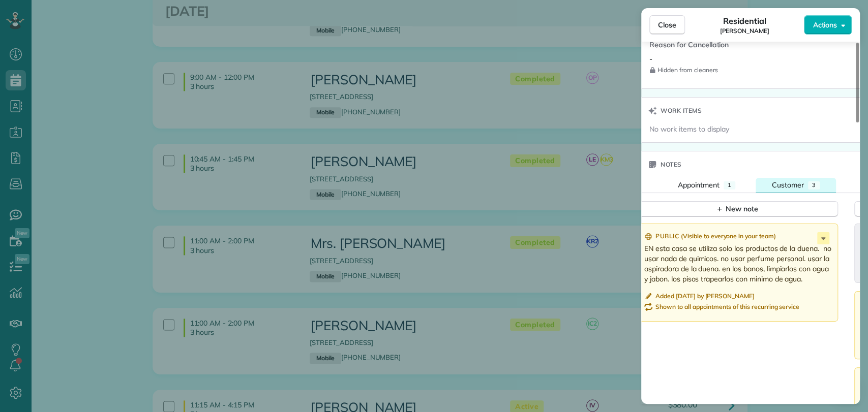
click at [791, 183] on span "Customer" at bounding box center [788, 185] width 32 height 9
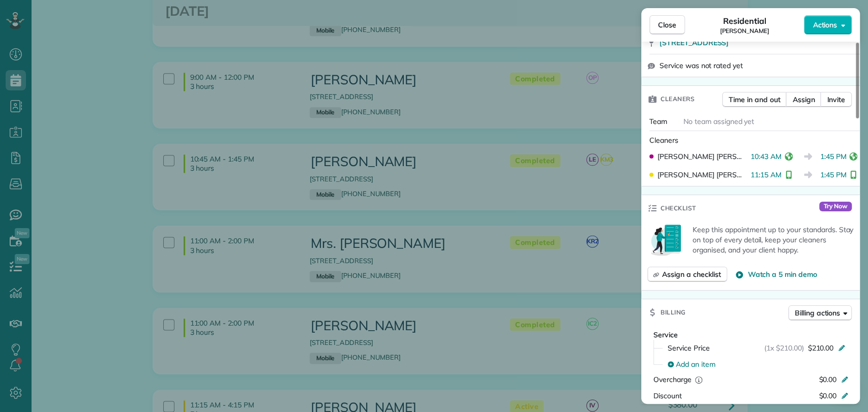
scroll to position [0, 0]
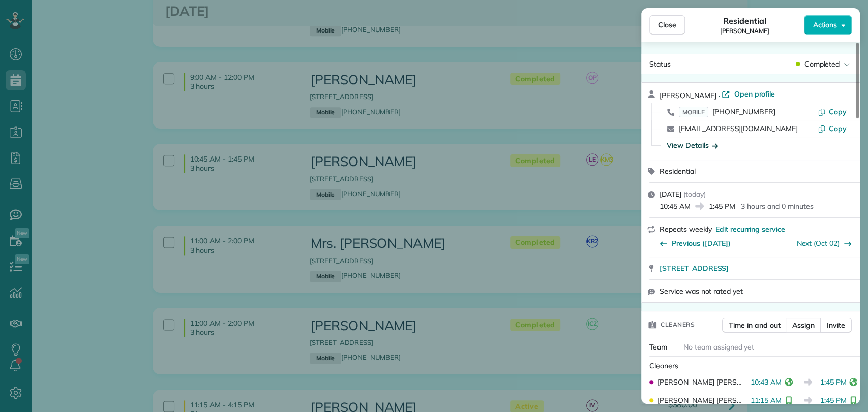
drag, startPoint x: 687, startPoint y: 135, endPoint x: 687, endPoint y: 142, distance: 6.6
click at [687, 141] on div "Shelby Norton · Open profile MOBILE (251) 209-1316 Copy shelbynortn@gmail.com C…" at bounding box center [757, 121] width 194 height 65
click at [687, 143] on div "View Details" at bounding box center [692, 145] width 51 height 10
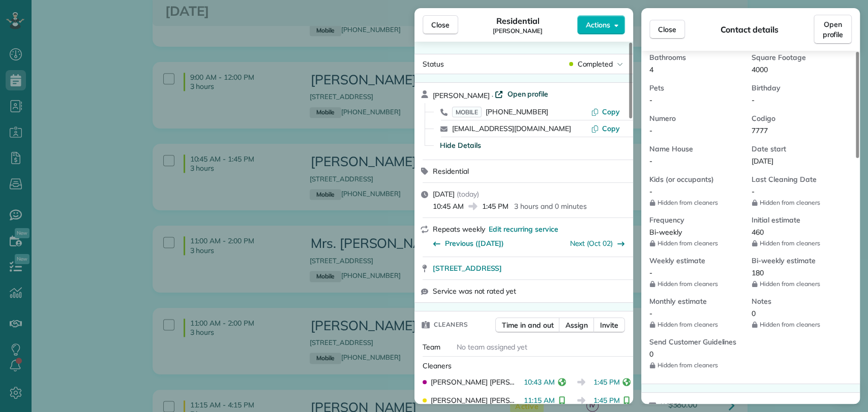
click at [512, 91] on span "Open profile" at bounding box center [527, 94] width 41 height 10
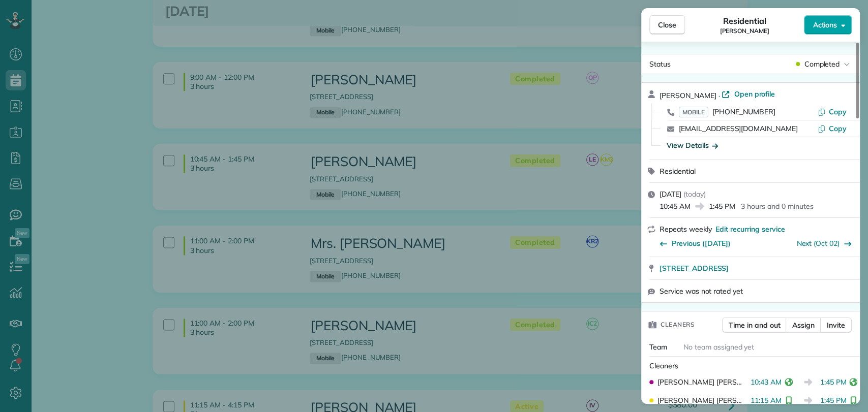
click at [831, 25] on span "Actions" at bounding box center [825, 25] width 24 height 10
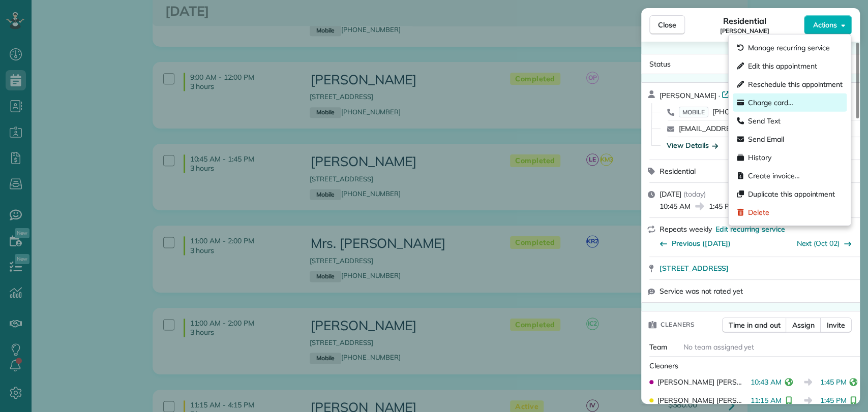
click at [785, 103] on span "Charge card…" at bounding box center [770, 103] width 45 height 10
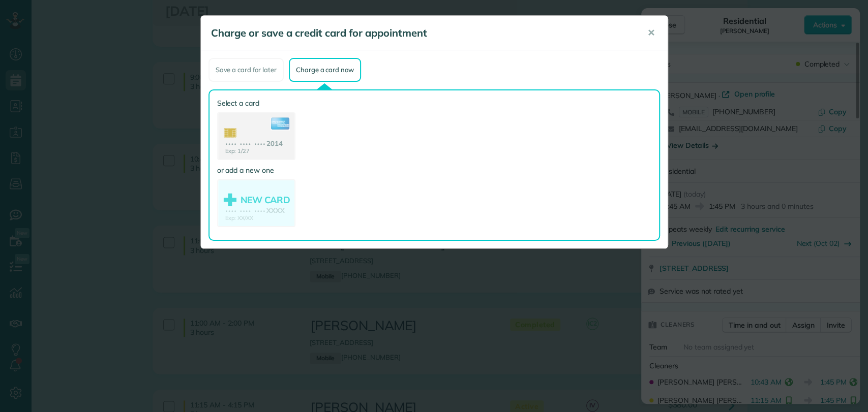
click at [257, 147] on use at bounding box center [256, 137] width 76 height 48
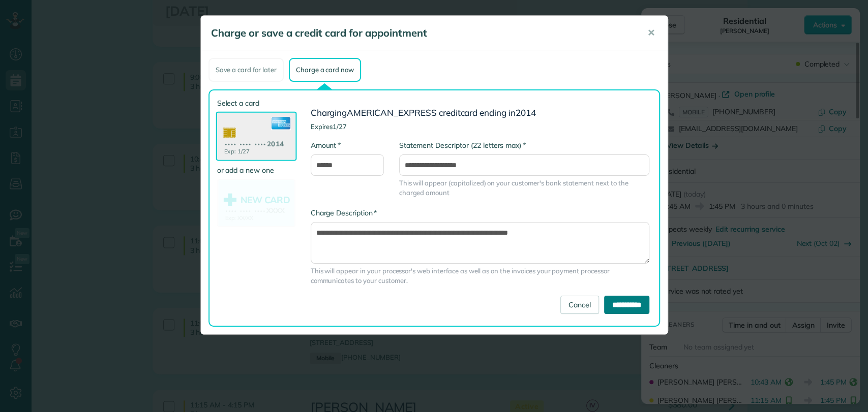
click at [609, 304] on input "**********" at bounding box center [626, 305] width 45 height 18
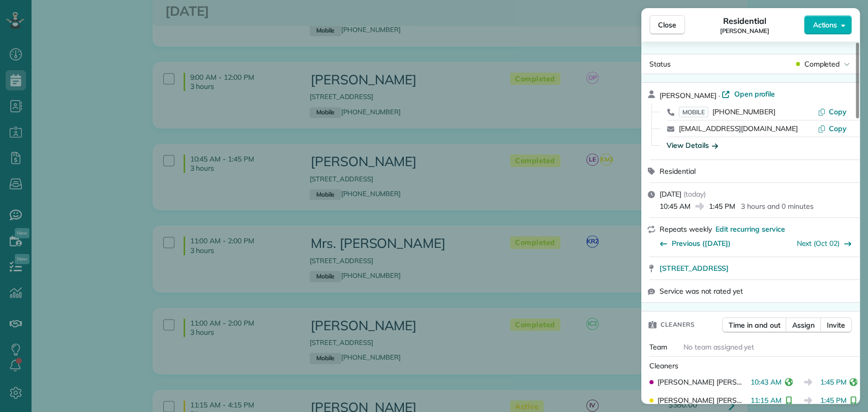
click at [598, 66] on div "Close Residential Shelby Norton Actions Status Completed Shelby Norton · Open p…" at bounding box center [434, 206] width 868 height 412
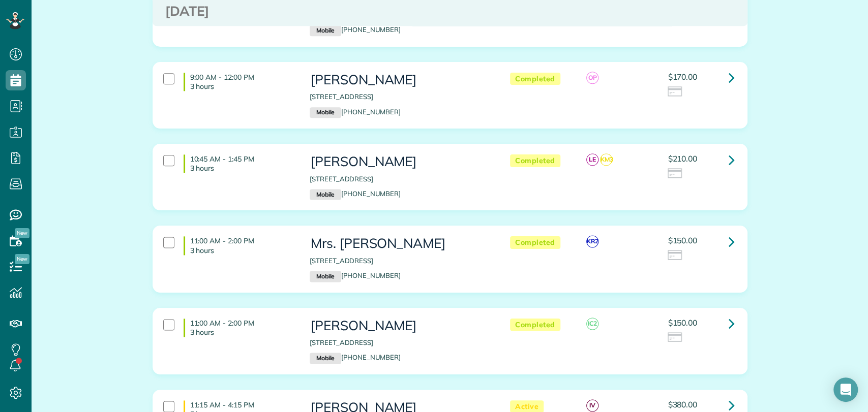
scroll to position [847, 0]
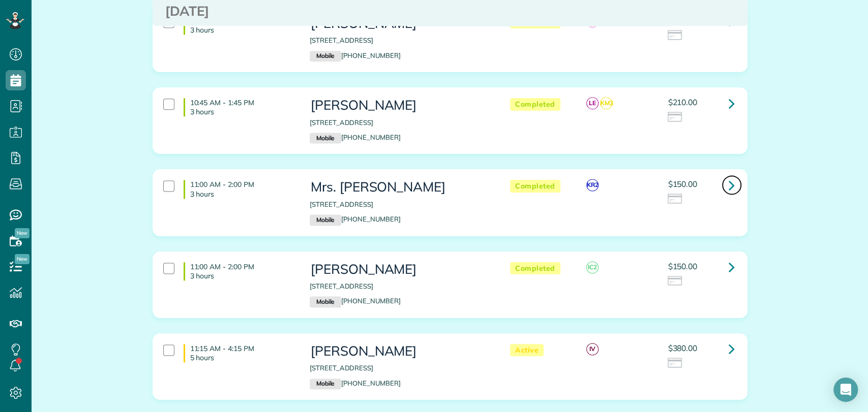
click at [723, 185] on link at bounding box center [732, 185] width 20 height 20
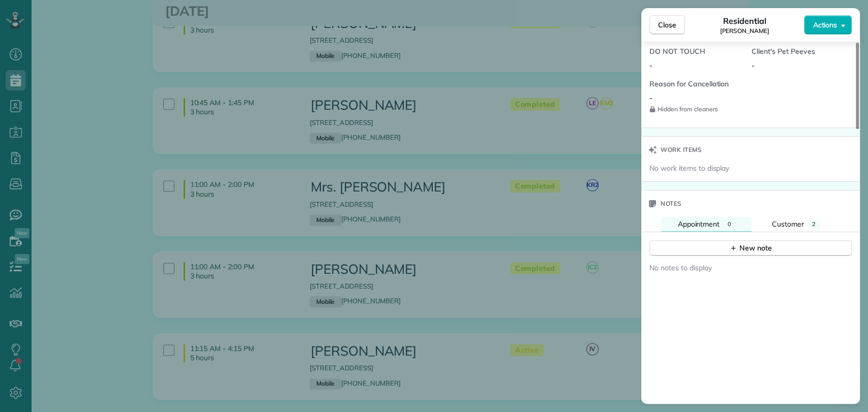
scroll to position [848, 0]
click at [796, 218] on span "Customer" at bounding box center [788, 222] width 32 height 9
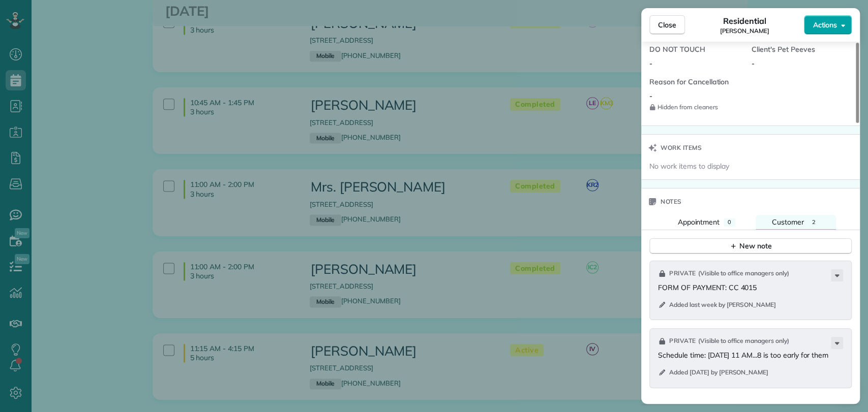
click at [826, 32] on button "Actions" at bounding box center [828, 24] width 48 height 19
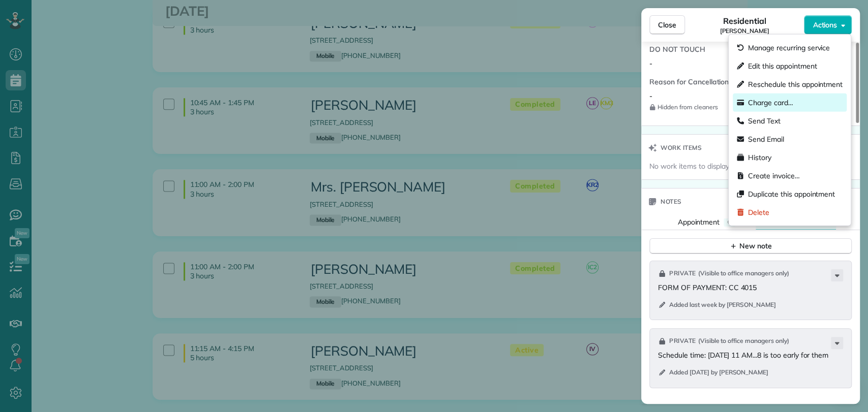
click at [797, 103] on div "Charge card…" at bounding box center [790, 103] width 114 height 18
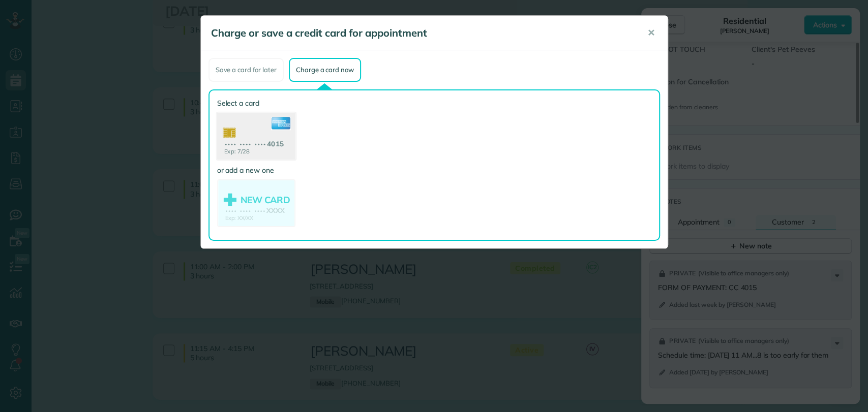
click at [241, 139] on use at bounding box center [256, 137] width 78 height 49
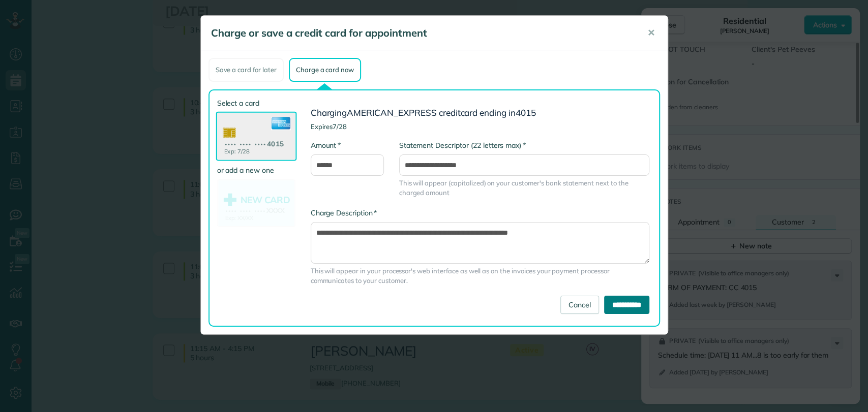
click at [604, 304] on input "**********" at bounding box center [626, 305] width 45 height 18
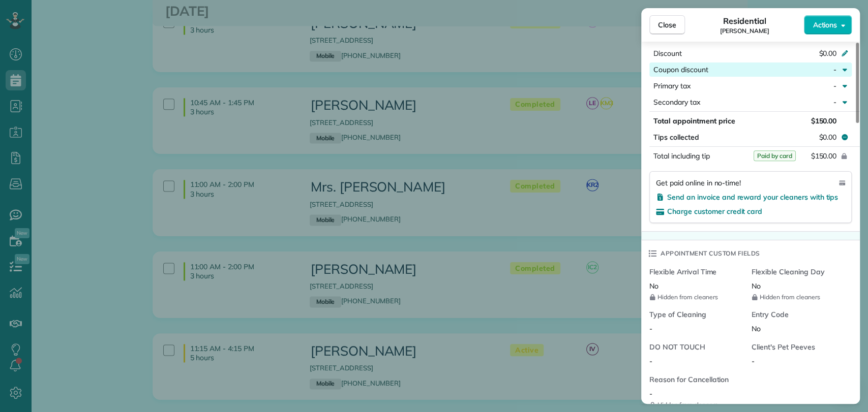
scroll to position [622, 0]
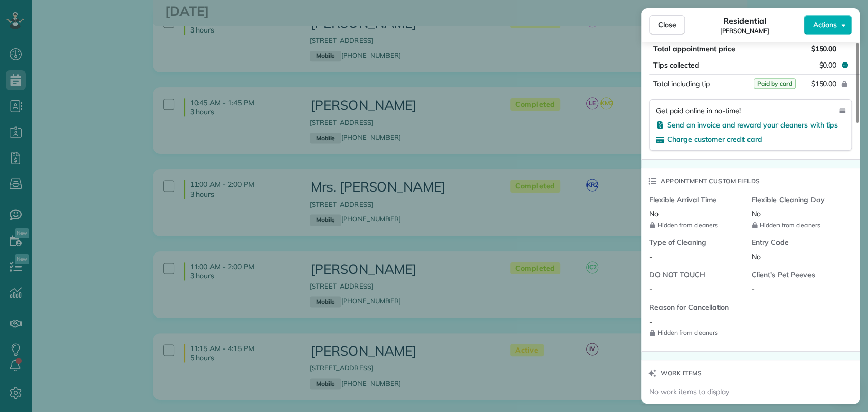
click at [661, 9] on div "Close Residential Kristine Smith Actions" at bounding box center [750, 25] width 219 height 34
click at [656, 24] on button "Close" at bounding box center [667, 24] width 36 height 19
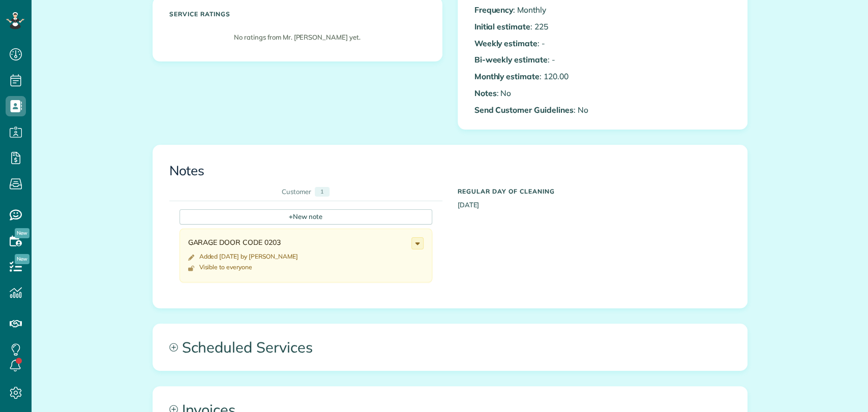
scroll to position [395, 0]
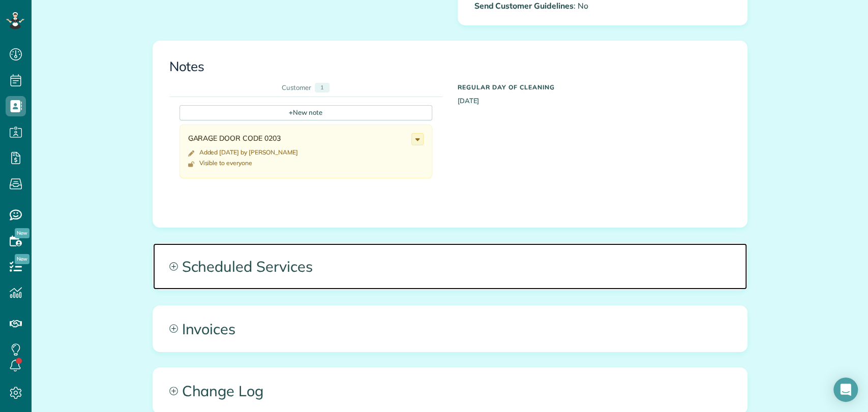
click at [251, 246] on span "Scheduled Services" at bounding box center [450, 267] width 594 height 46
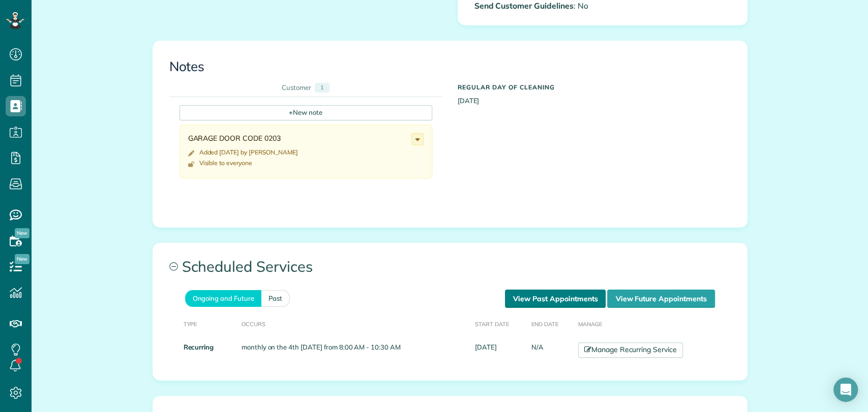
click at [567, 291] on link "View Past Appointments" at bounding box center [555, 299] width 101 height 18
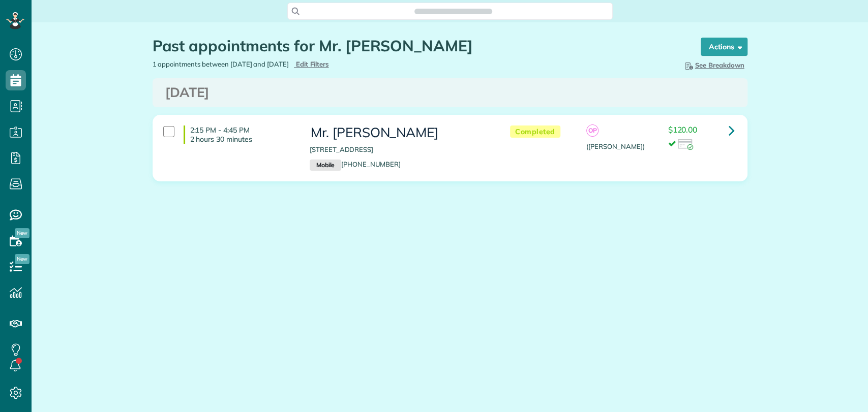
scroll to position [4, 4]
click at [601, 292] on main "Search ZenMaid… Past appointments for Mr. [PERSON_NAME] Schedule Changes Action…" at bounding box center [450, 206] width 836 height 412
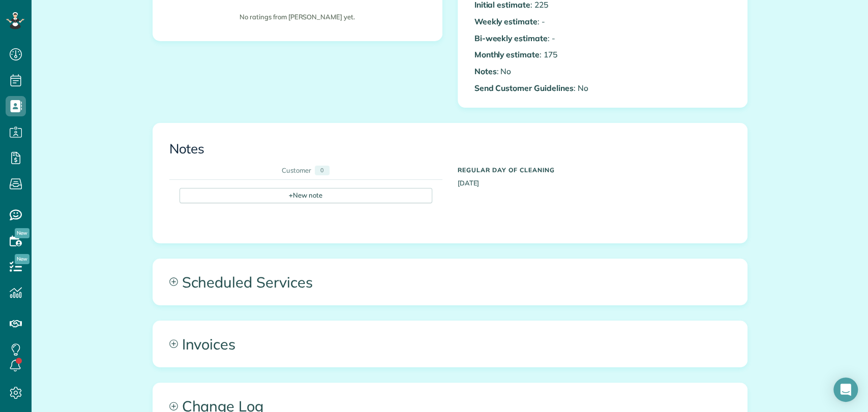
scroll to position [395, 0]
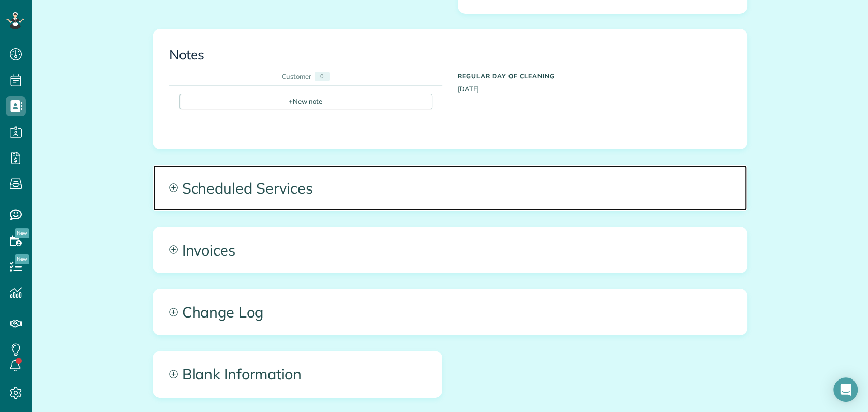
click at [325, 188] on span "Scheduled Services" at bounding box center [450, 188] width 594 height 46
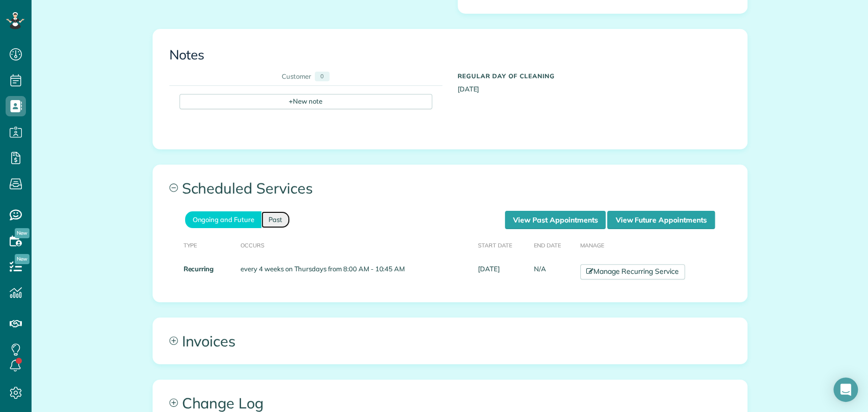
click at [276, 218] on link "Past" at bounding box center [275, 220] width 28 height 17
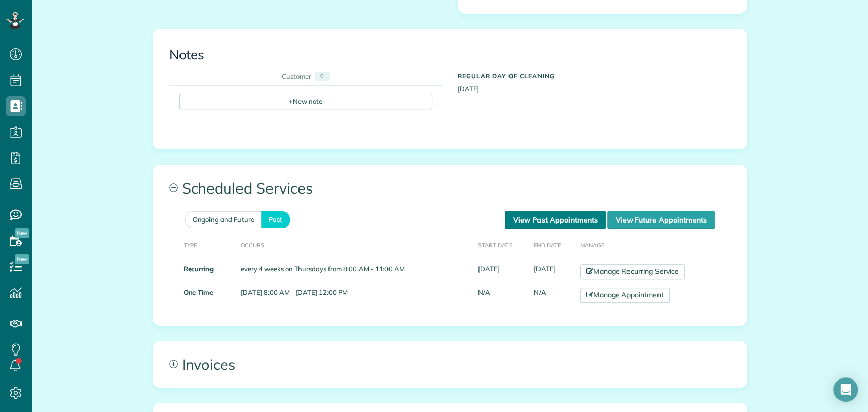
click at [556, 221] on link "View Past Appointments" at bounding box center [555, 220] width 101 height 18
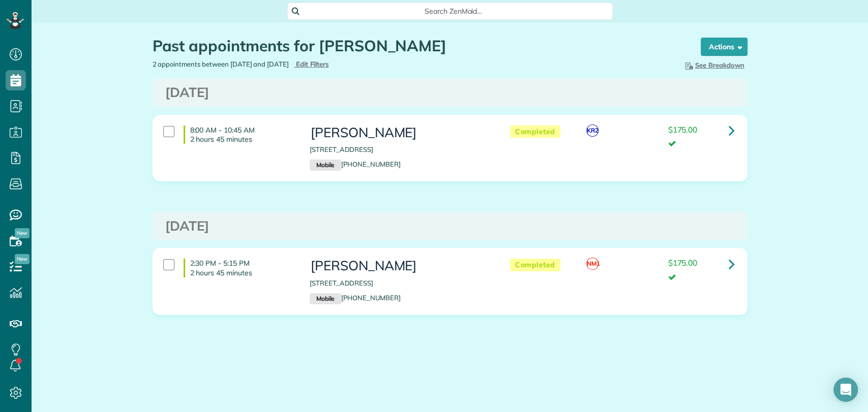
scroll to position [4, 4]
click at [706, 219] on h3 "[DATE]" at bounding box center [450, 226] width 570 height 15
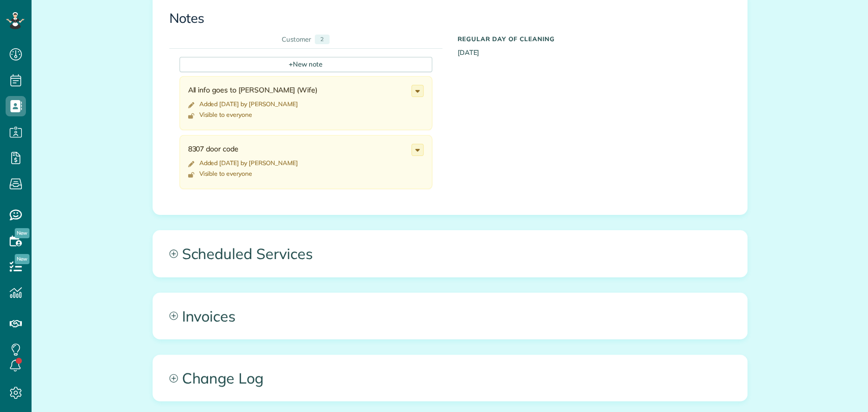
scroll to position [452, 0]
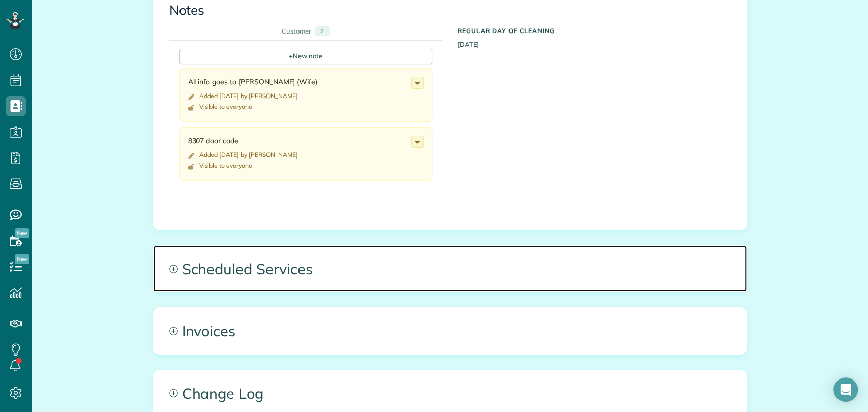
click at [258, 264] on span "Scheduled Services" at bounding box center [450, 269] width 594 height 46
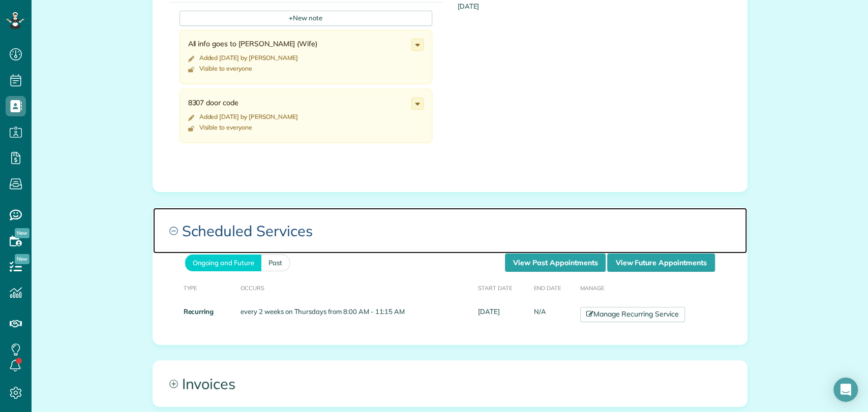
scroll to position [508, 0]
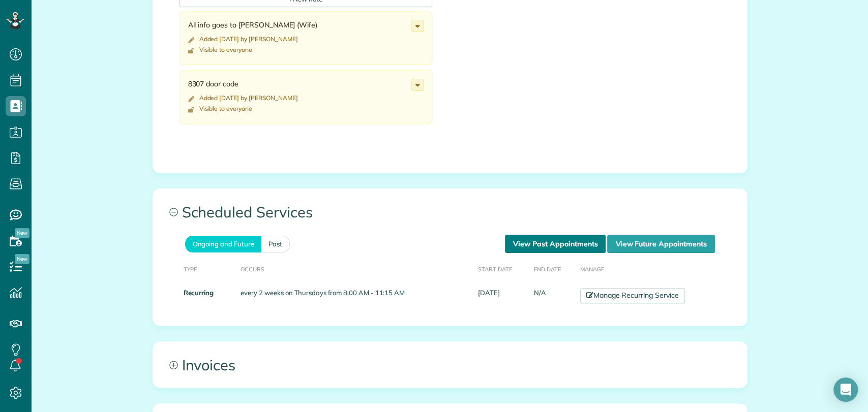
click at [505, 243] on link "View Past Appointments" at bounding box center [555, 244] width 101 height 18
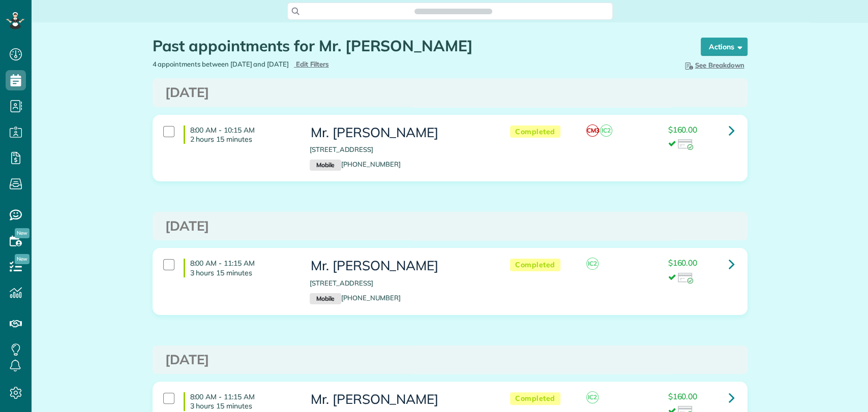
scroll to position [4, 4]
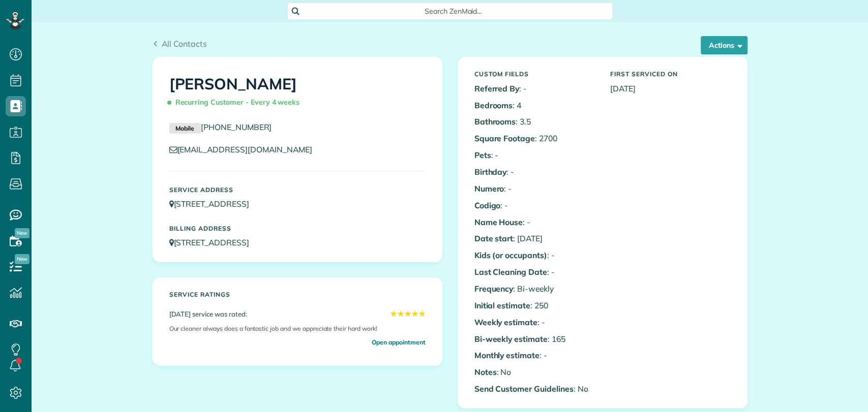
scroll to position [4, 4]
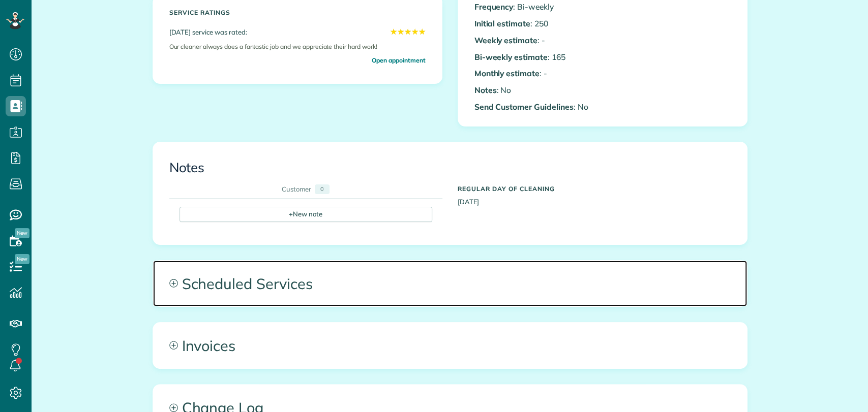
click at [269, 298] on span "Scheduled Services" at bounding box center [450, 284] width 594 height 46
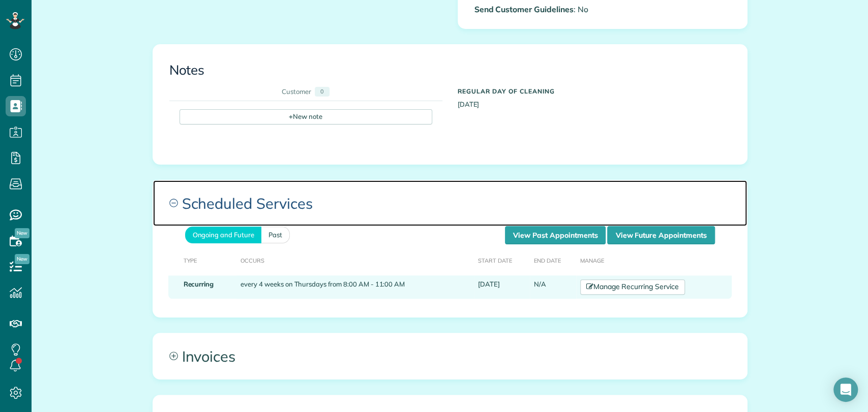
scroll to position [452, 0]
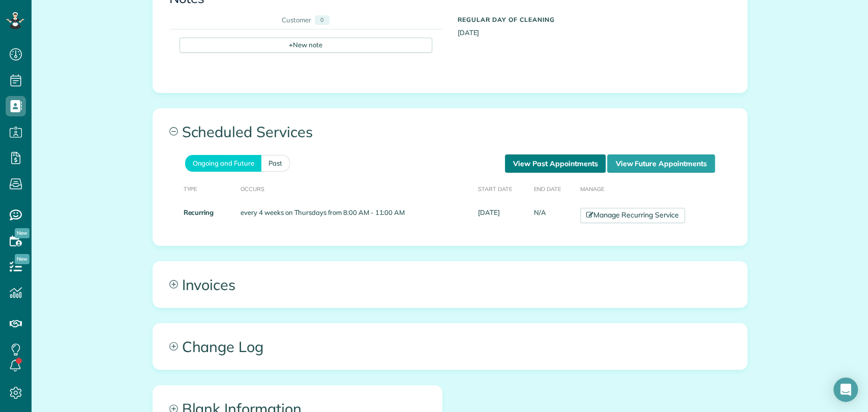
click at [520, 164] on link "View Past Appointments" at bounding box center [555, 164] width 101 height 18
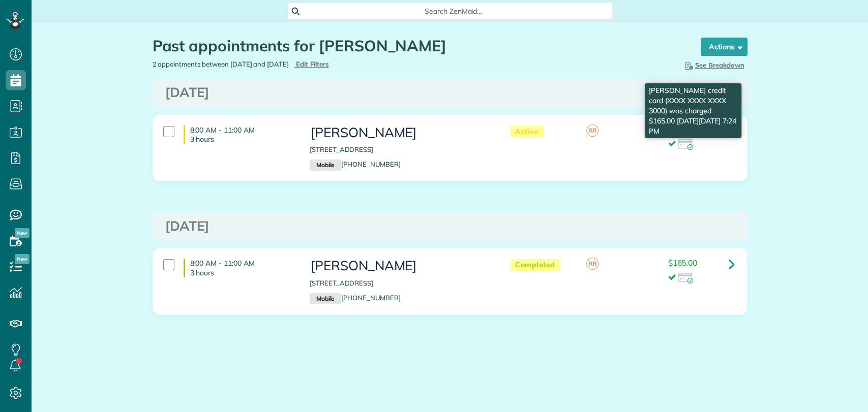
scroll to position [4, 4]
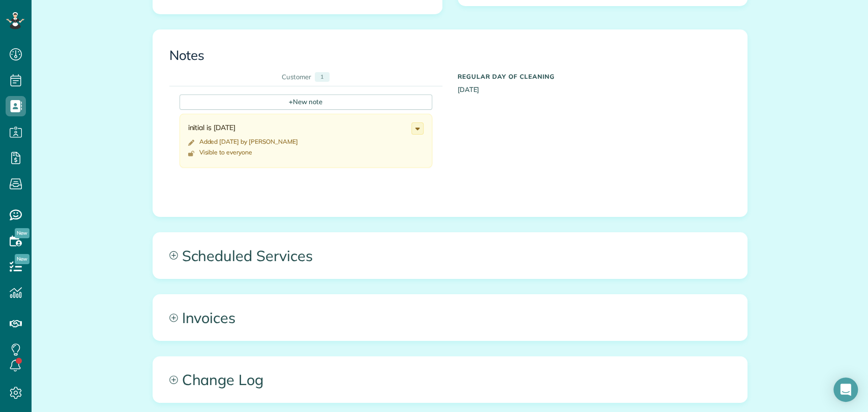
scroll to position [452, 0]
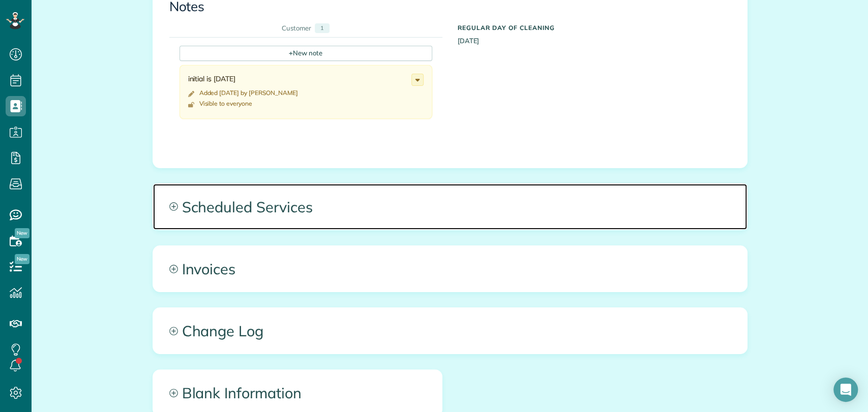
click at [341, 223] on span "Scheduled Services" at bounding box center [450, 207] width 594 height 46
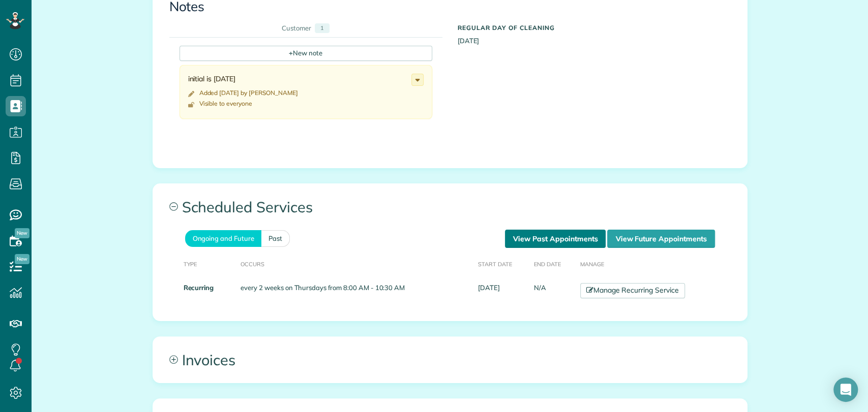
click at [527, 239] on link "View Past Appointments" at bounding box center [555, 239] width 101 height 18
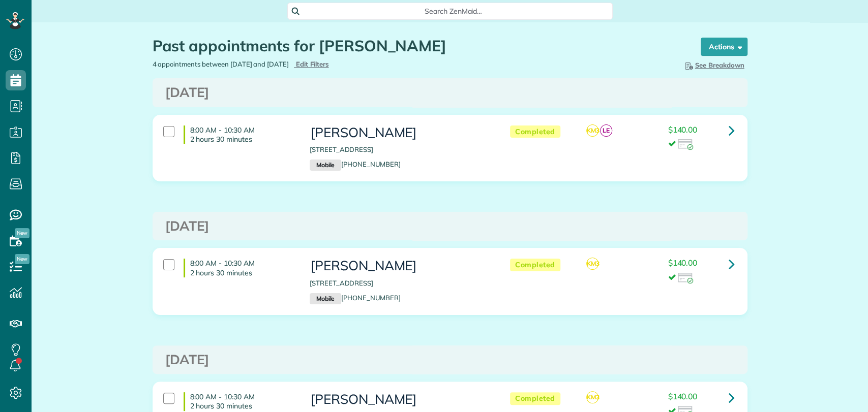
scroll to position [4, 4]
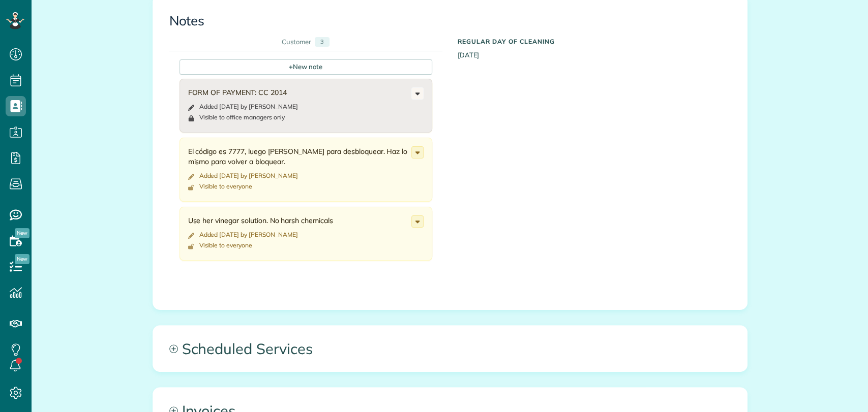
scroll to position [565, 0]
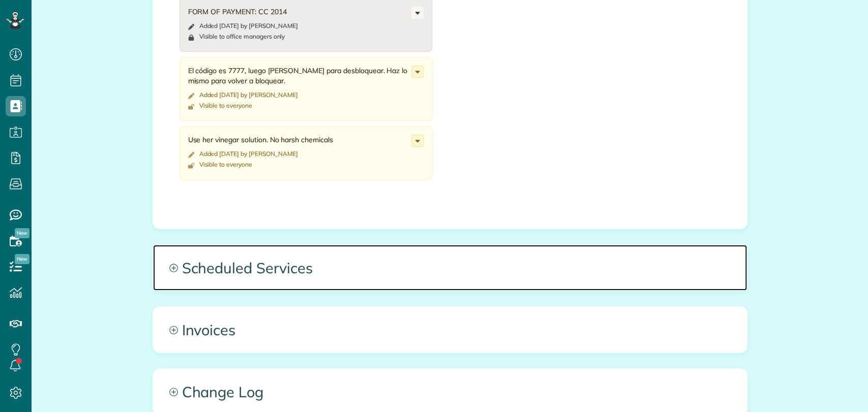
click at [305, 265] on span "Scheduled Services" at bounding box center [450, 268] width 594 height 46
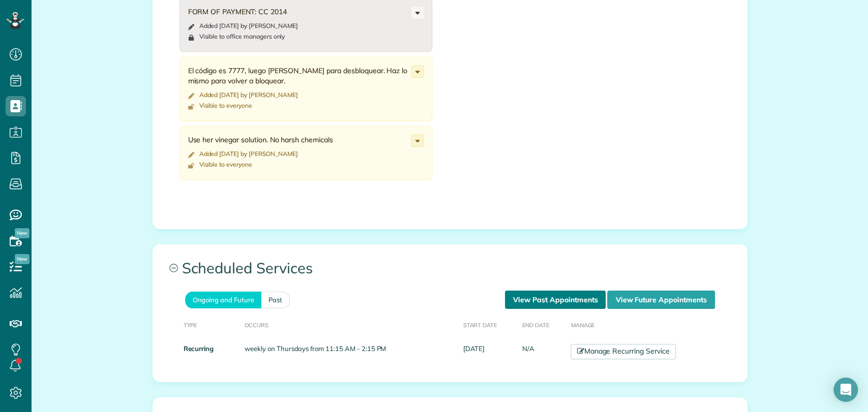
click at [546, 301] on link "View Past Appointments" at bounding box center [555, 300] width 101 height 18
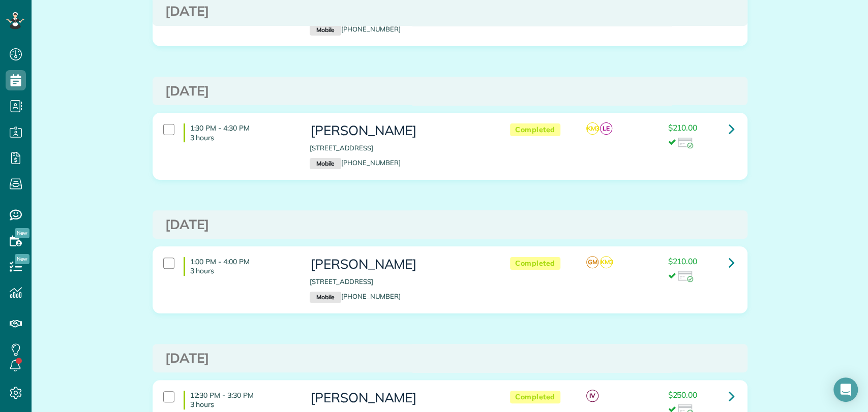
scroll to position [226, 0]
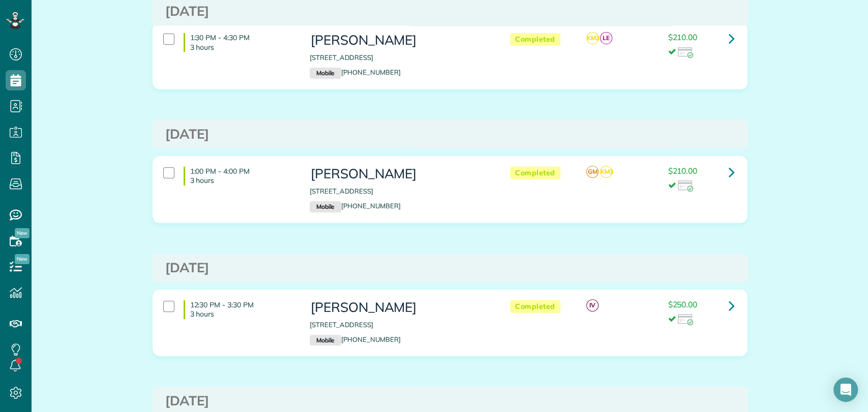
click at [740, 174] on div "1:00 PM - 4:00 PM 3 hours [PERSON_NAME] [STREET_ADDRESS] Mobile [PHONE_NUMBER] …" at bounding box center [450, 190] width 594 height 66
click at [722, 171] on link at bounding box center [732, 172] width 20 height 20
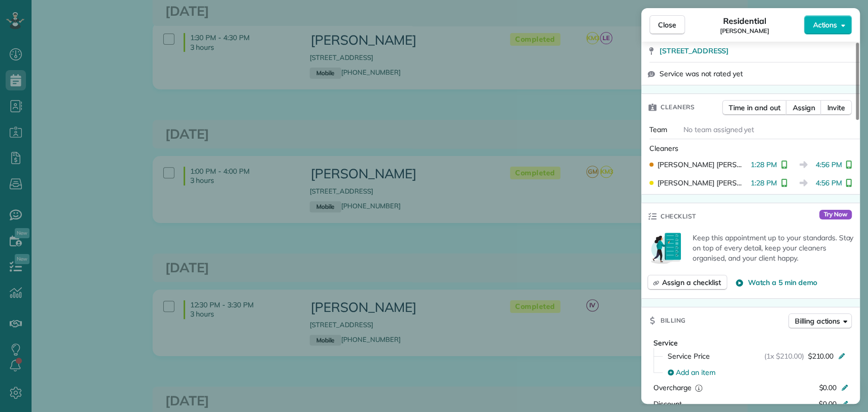
scroll to position [452, 0]
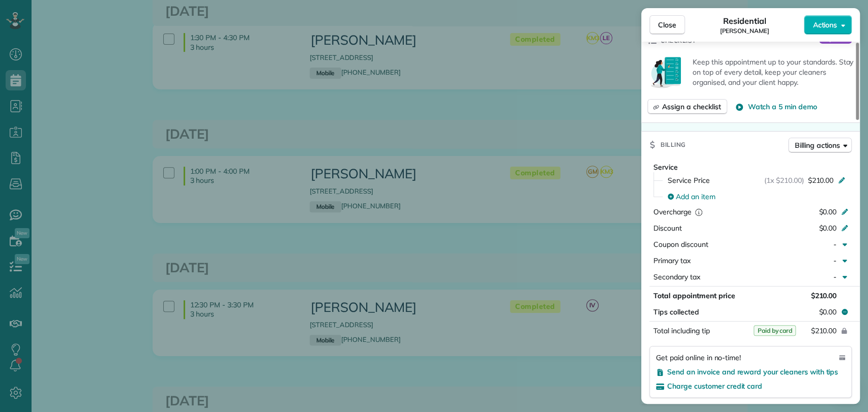
click at [566, 241] on div "Close Residential [PERSON_NAME] Actions This appointment is linked to Payroll I…" at bounding box center [434, 206] width 868 height 412
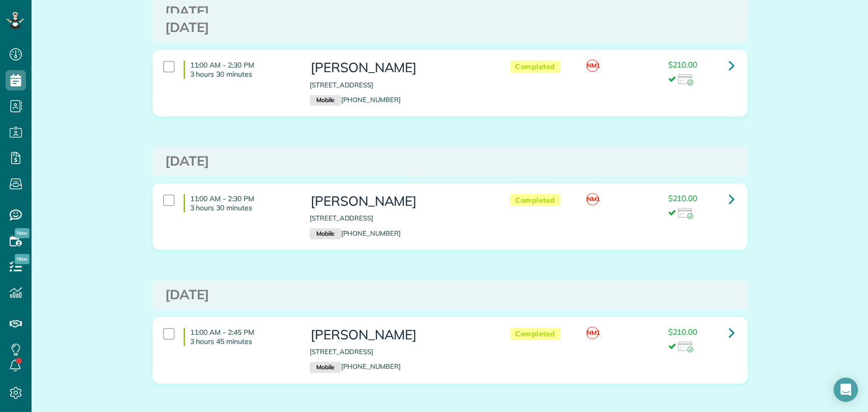
scroll to position [781, 0]
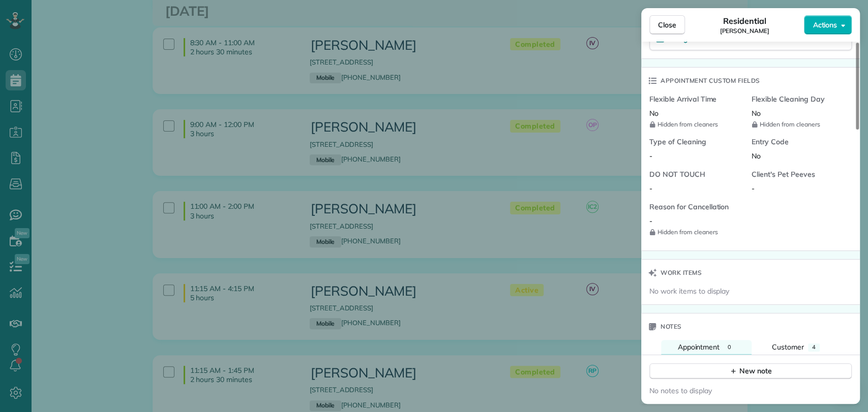
scroll to position [791, 0]
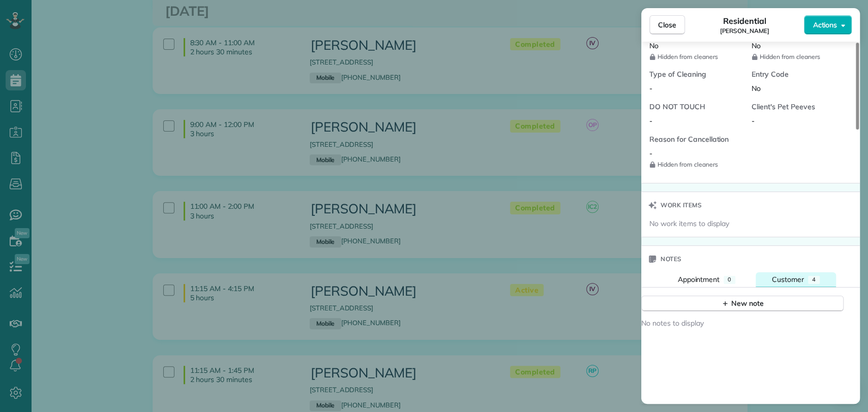
click at [803, 277] on span "Customer" at bounding box center [788, 279] width 32 height 9
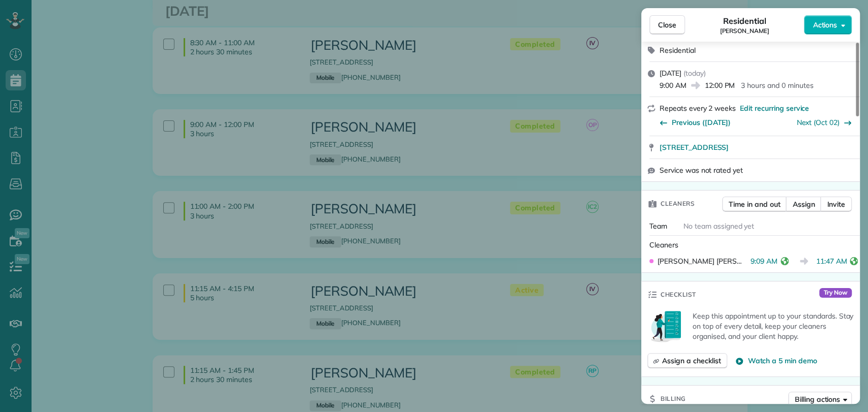
scroll to position [0, 0]
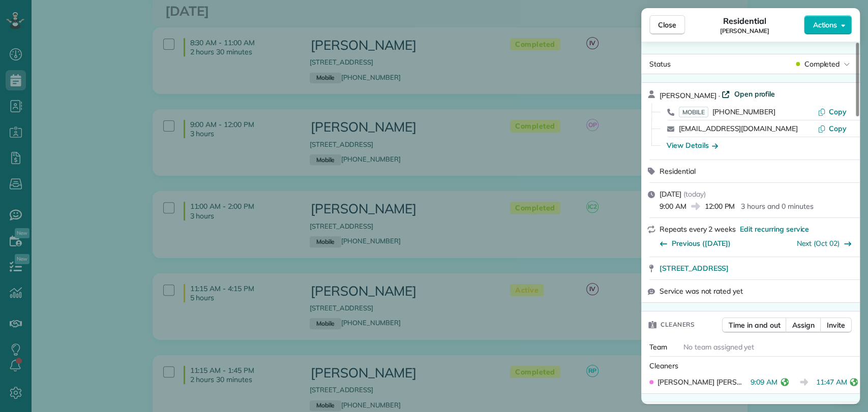
click at [734, 97] on span "Open profile" at bounding box center [754, 94] width 41 height 10
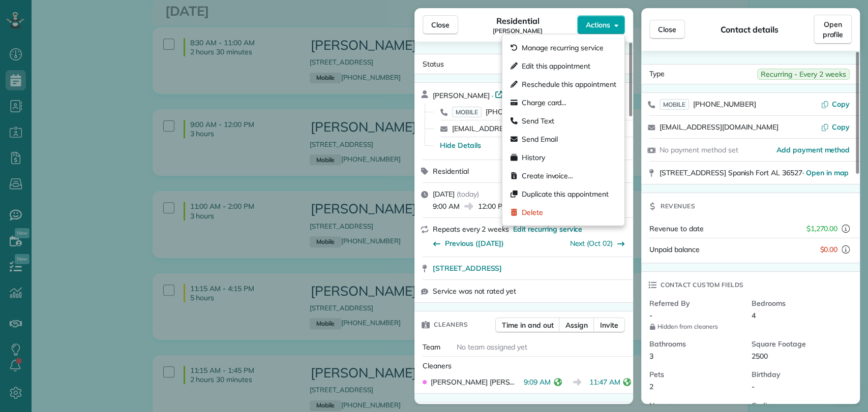
click at [592, 17] on button "Actions" at bounding box center [601, 24] width 48 height 19
click at [565, 105] on span "Charge card…" at bounding box center [544, 103] width 45 height 10
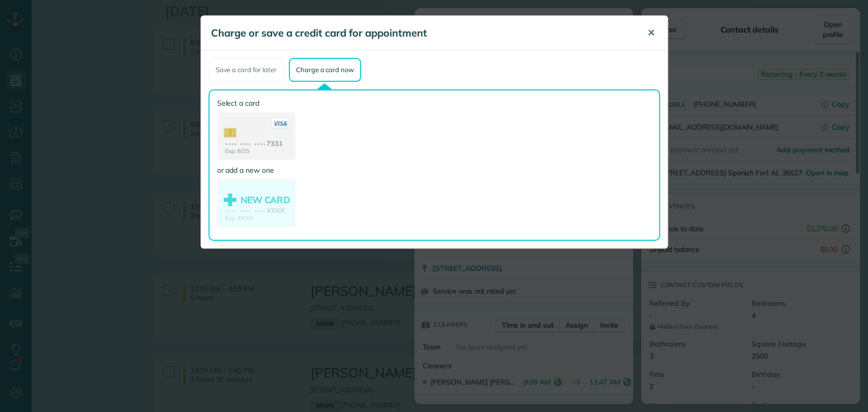
click at [653, 35] on span "✕" at bounding box center [651, 33] width 8 height 12
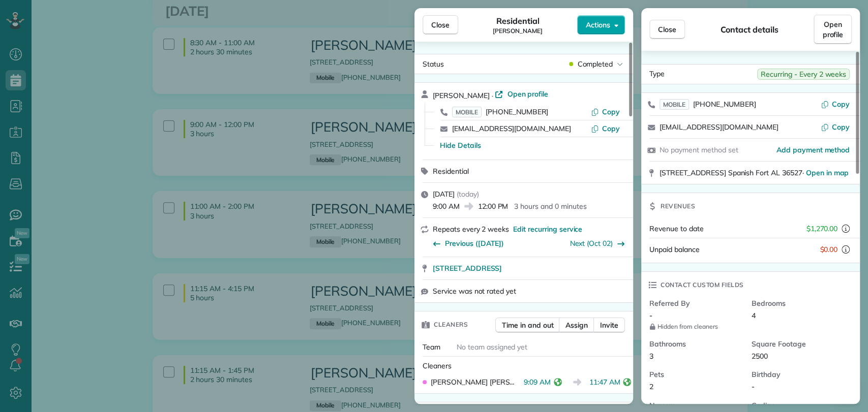
click at [603, 21] on span "Actions" at bounding box center [598, 25] width 24 height 10
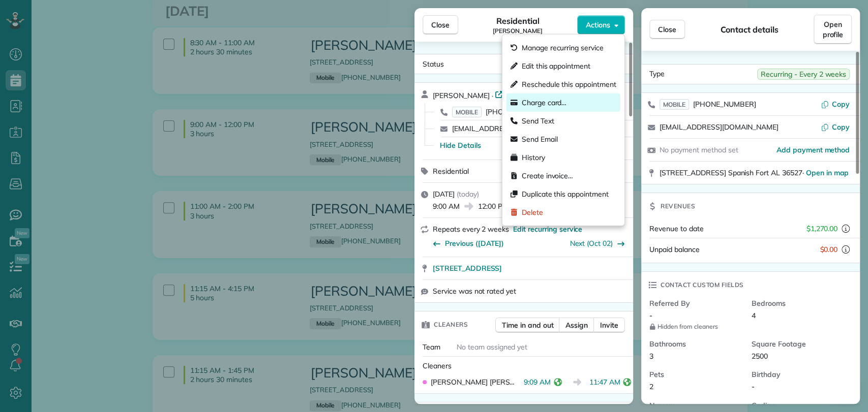
click at [563, 98] on span "Charge card…" at bounding box center [544, 103] width 45 height 10
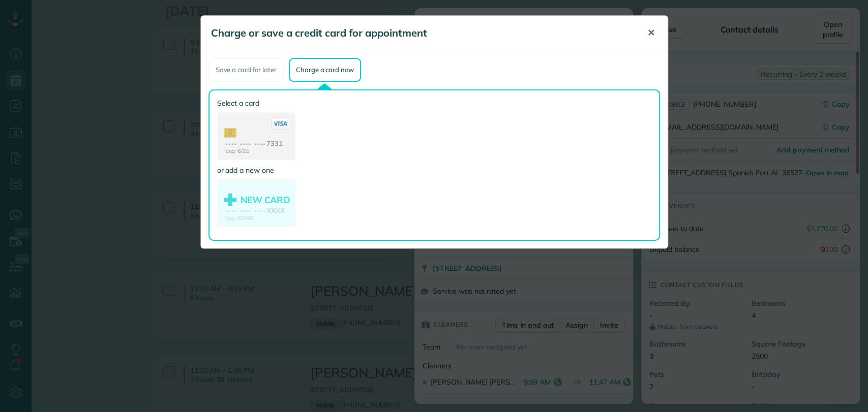
click at [655, 37] on button "✕" at bounding box center [651, 33] width 23 height 24
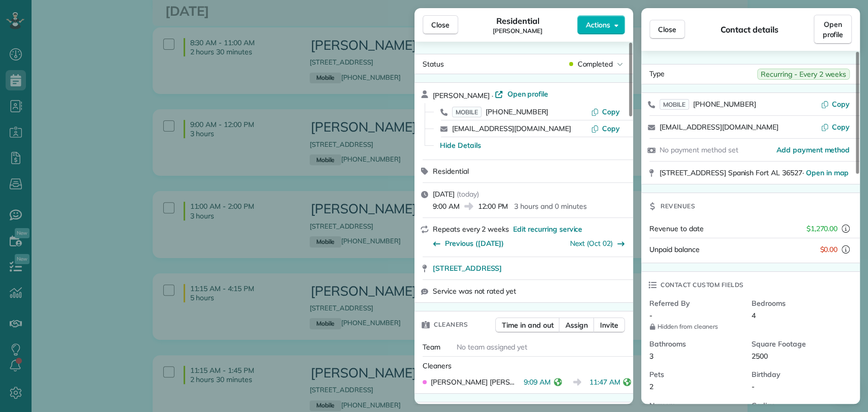
click at [433, 25] on span "Close" at bounding box center [440, 25] width 18 height 10
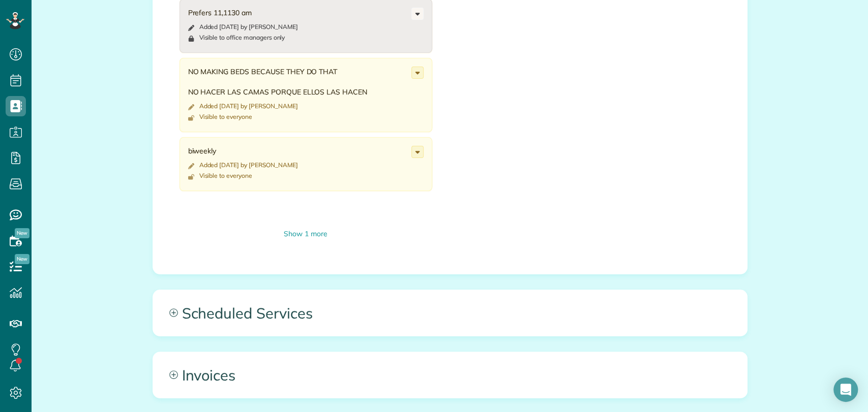
scroll to position [678, 0]
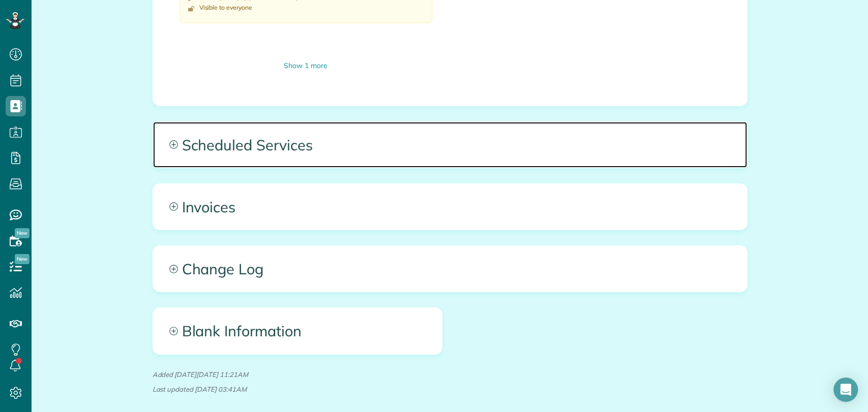
click at [281, 154] on span "Scheduled Services" at bounding box center [450, 145] width 594 height 46
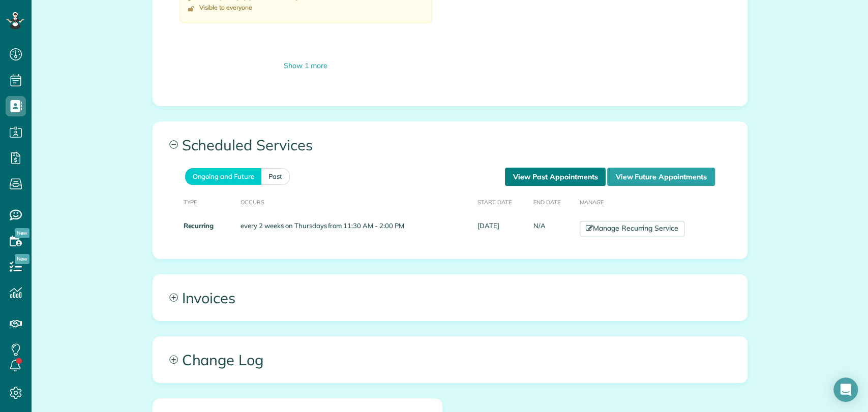
click at [527, 172] on link "View Past Appointments" at bounding box center [555, 177] width 101 height 18
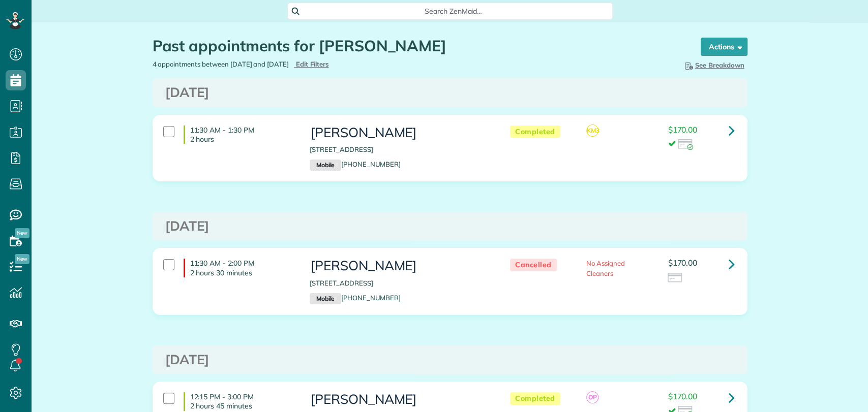
scroll to position [4, 4]
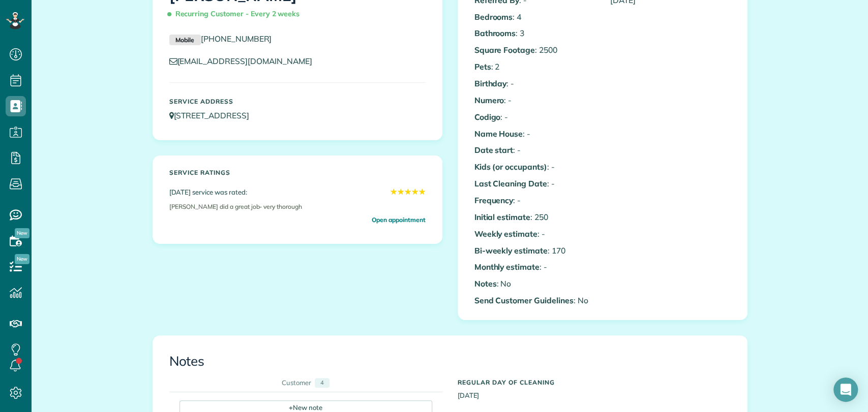
scroll to position [282, 0]
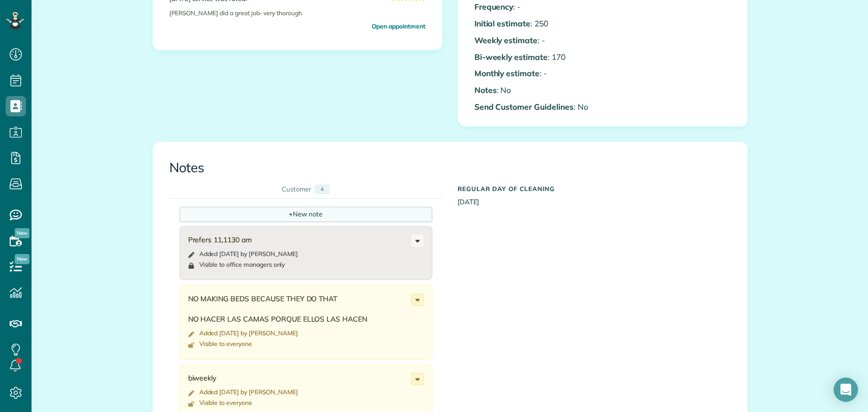
click at [218, 219] on div "+ New note" at bounding box center [305, 214] width 253 height 15
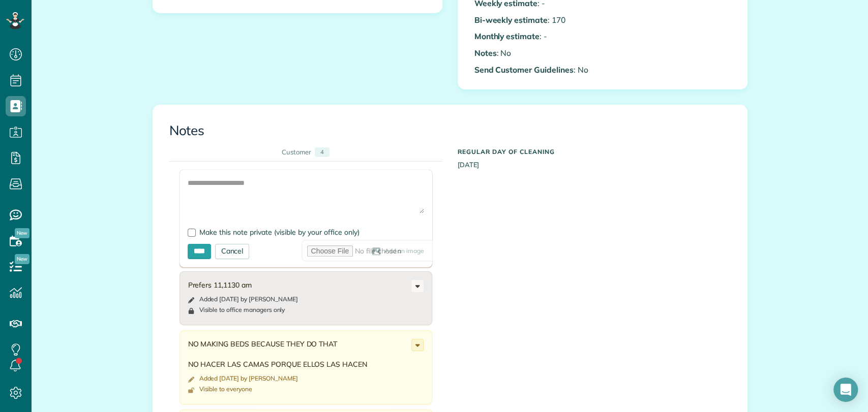
scroll to position [339, 0]
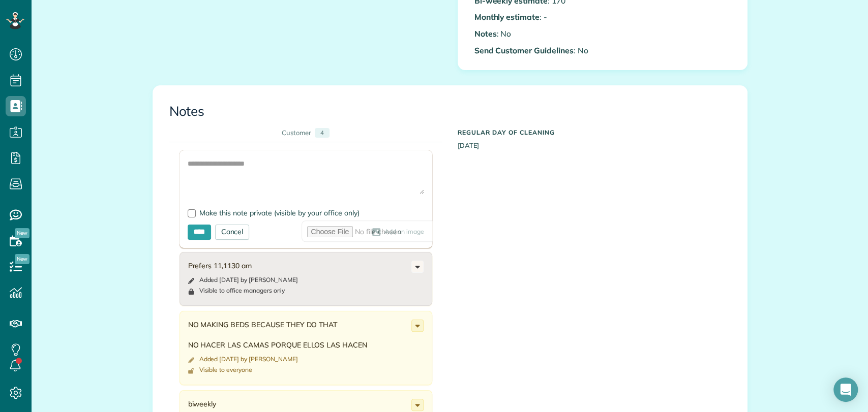
click at [480, 194] on div "Add Image Make this note private (visible by your office only) **** Cancel Add …" at bounding box center [442, 317] width 546 height 351
click at [229, 234] on div "Cancel" at bounding box center [232, 232] width 35 height 15
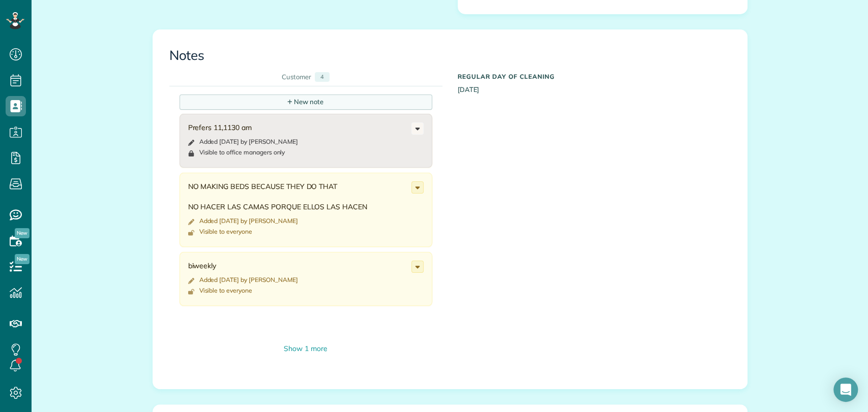
scroll to position [395, 0]
click at [232, 124] on div "Prefers 11,1130 am" at bounding box center [299, 127] width 223 height 10
click at [280, 102] on div "+ New note" at bounding box center [305, 101] width 253 height 15
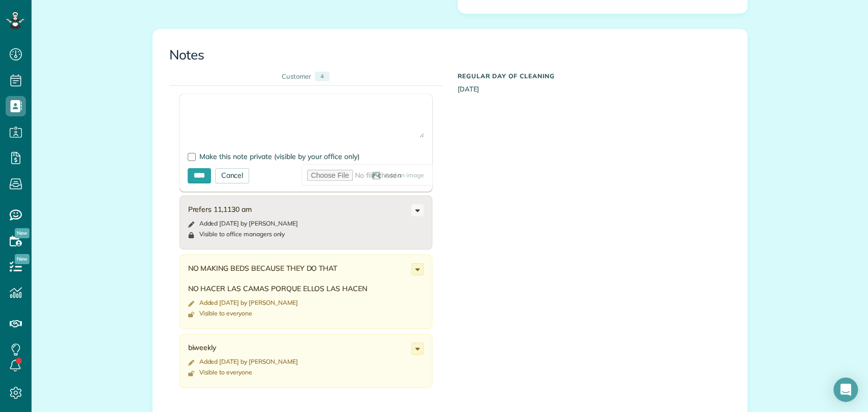
click at [226, 103] on textarea at bounding box center [306, 120] width 236 height 36
click at [236, 121] on textarea "**" at bounding box center [306, 120] width 236 height 36
type textarea "**********"
click at [211, 156] on span "Make this note private (visible by your office only)" at bounding box center [279, 156] width 160 height 9
click at [200, 165] on form "**********" at bounding box center [305, 143] width 253 height 98
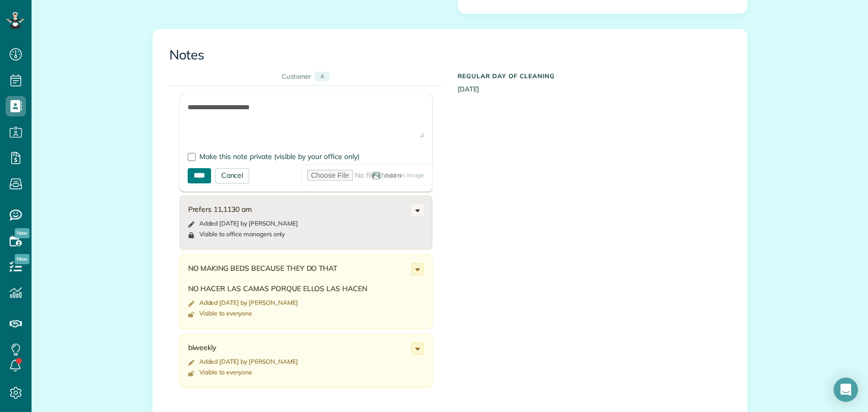
click at [200, 170] on input "****" at bounding box center [199, 175] width 23 height 15
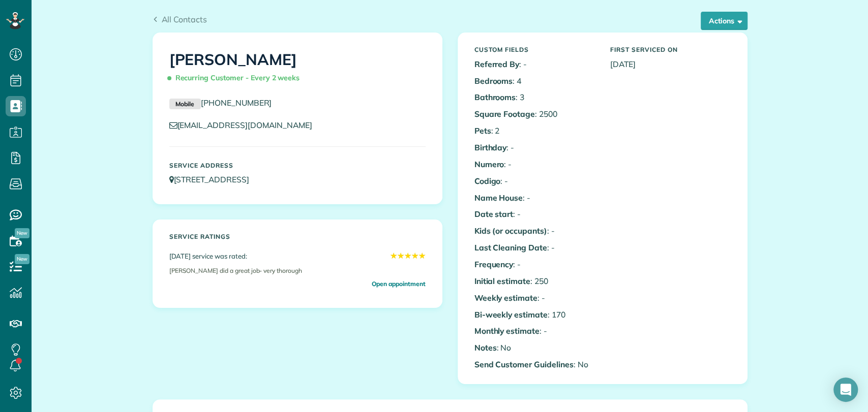
scroll to position [0, 0]
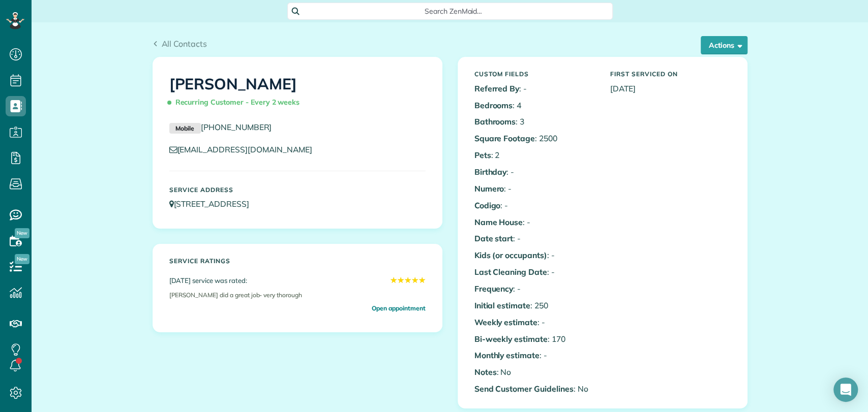
click at [394, 10] on span "Search ZenMaid…" at bounding box center [453, 11] width 309 height 10
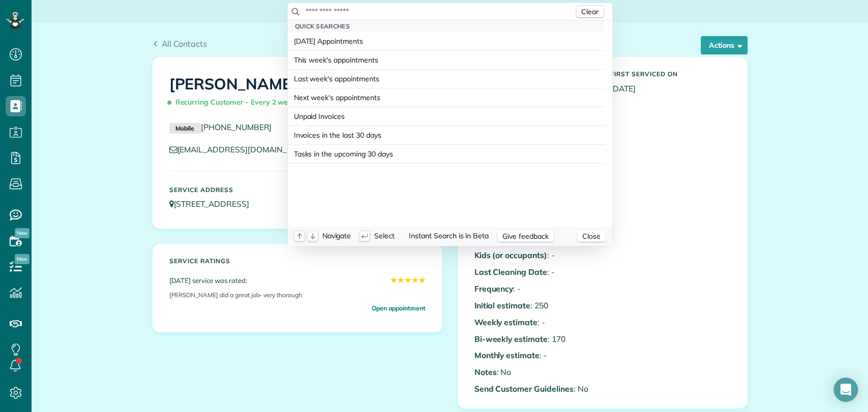
click at [392, 7] on input "text" at bounding box center [439, 11] width 268 height 10
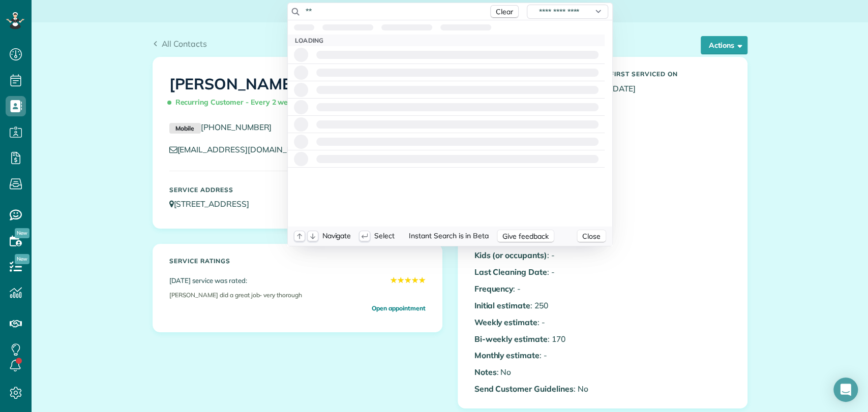
type input "*"
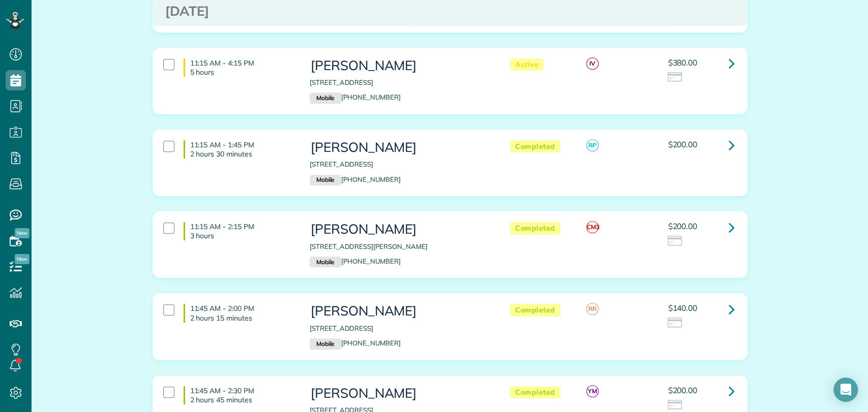
scroll to position [621, 0]
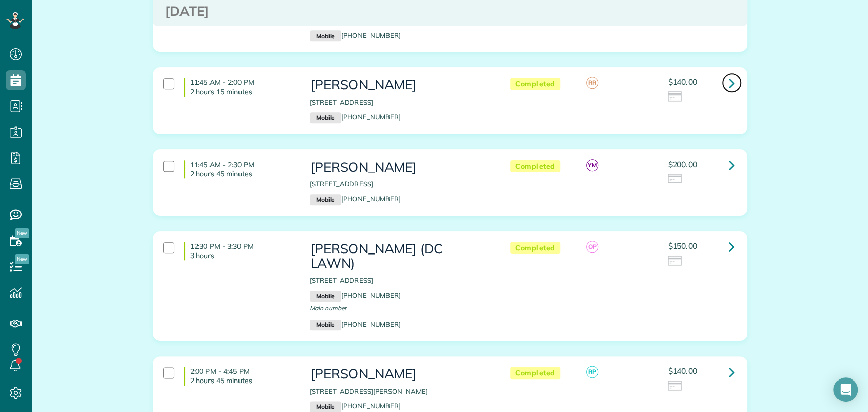
click at [730, 91] on icon at bounding box center [732, 83] width 6 height 18
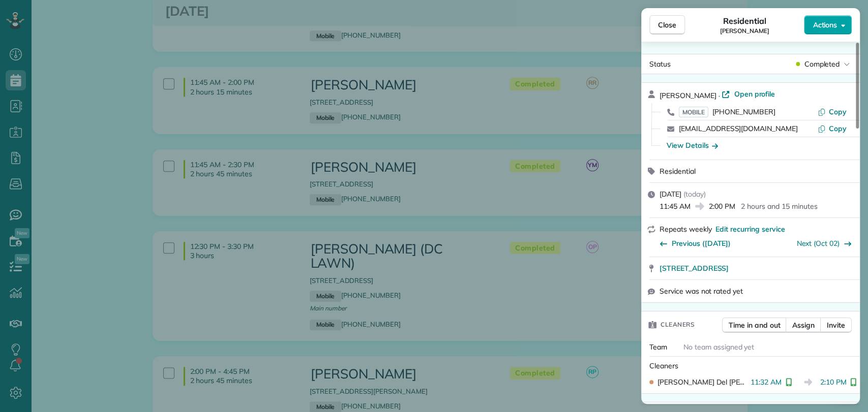
click at [832, 25] on span "Actions" at bounding box center [825, 25] width 24 height 10
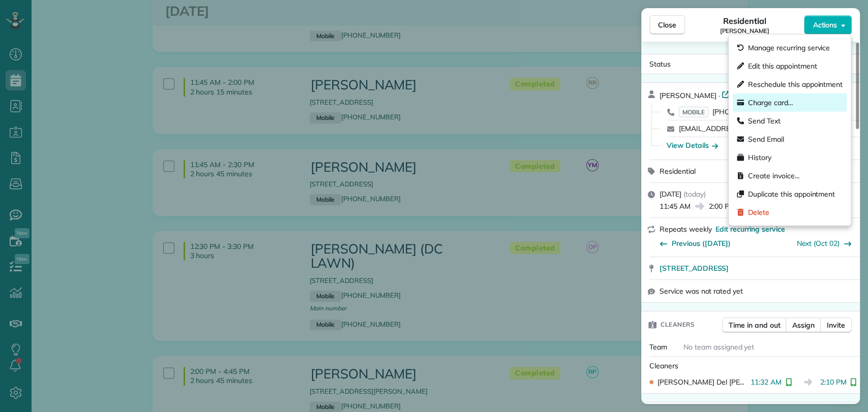
click at [769, 96] on div "Charge card…" at bounding box center [790, 103] width 114 height 18
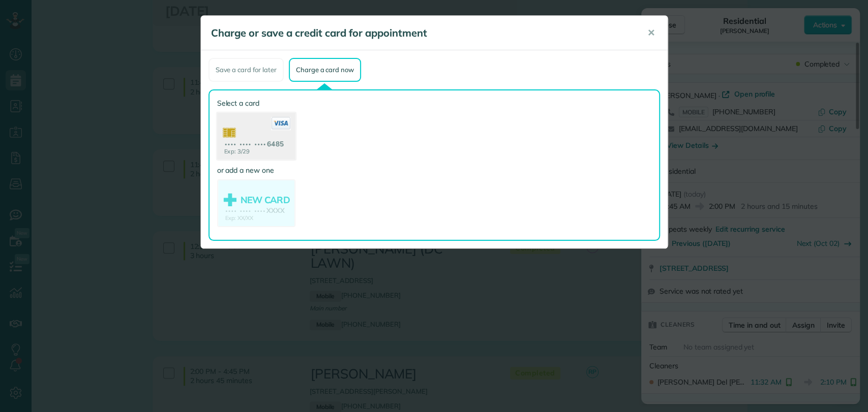
click at [230, 134] on use at bounding box center [256, 137] width 78 height 49
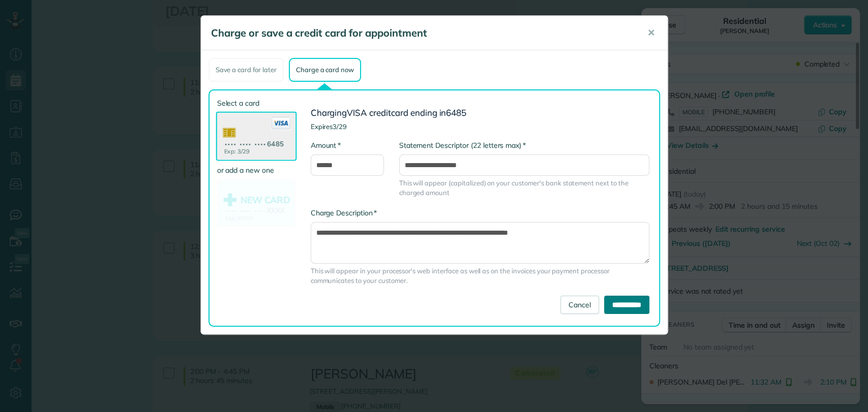
click at [608, 306] on input "**********" at bounding box center [626, 305] width 45 height 18
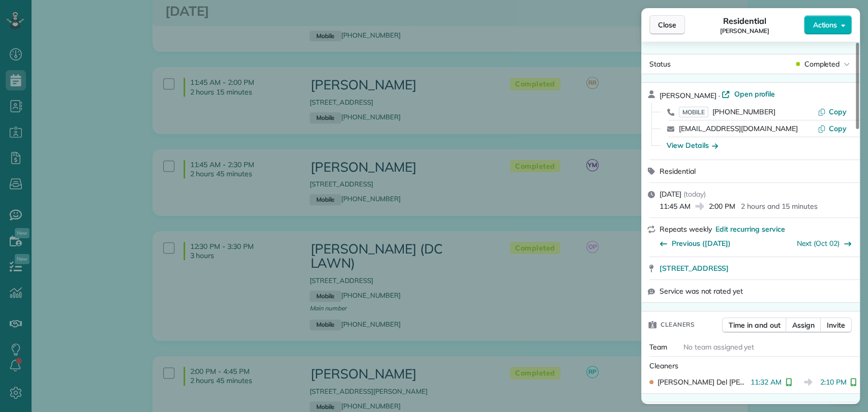
click at [665, 19] on button "Close" at bounding box center [667, 24] width 36 height 19
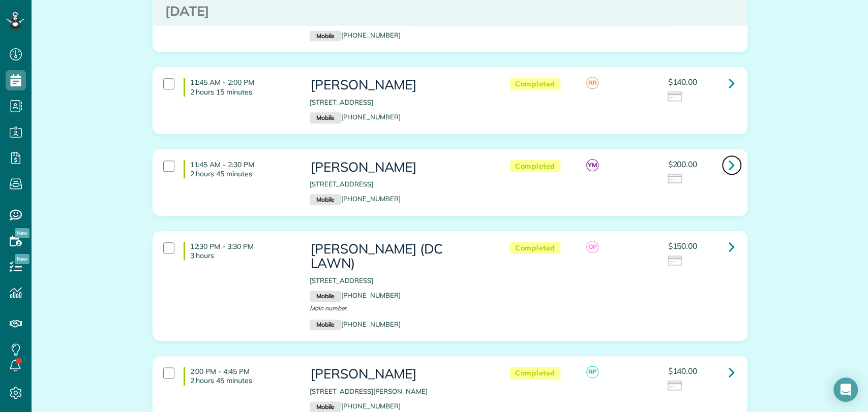
click at [729, 172] on icon at bounding box center [732, 165] width 6 height 18
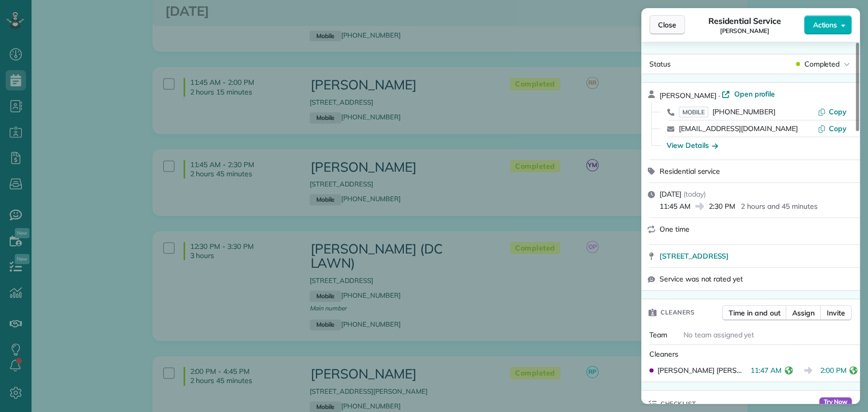
click at [665, 28] on span "Close" at bounding box center [667, 25] width 18 height 10
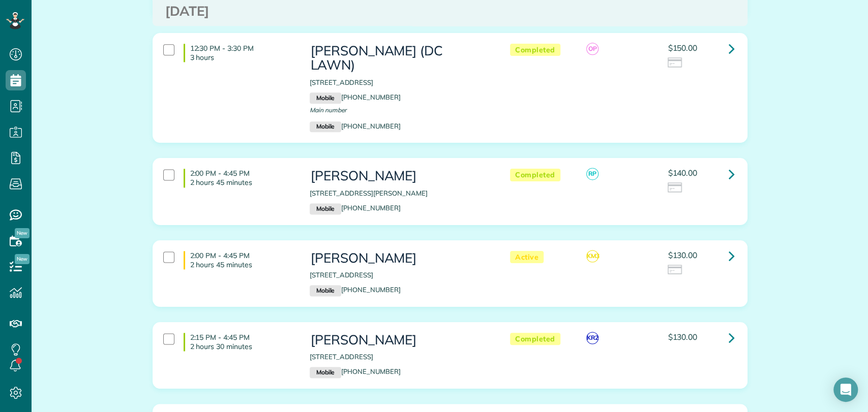
scroll to position [847, 0]
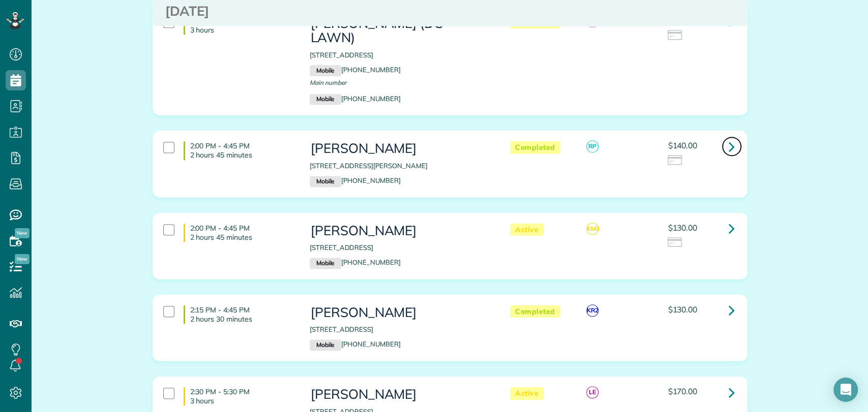
click at [729, 141] on icon at bounding box center [732, 147] width 6 height 18
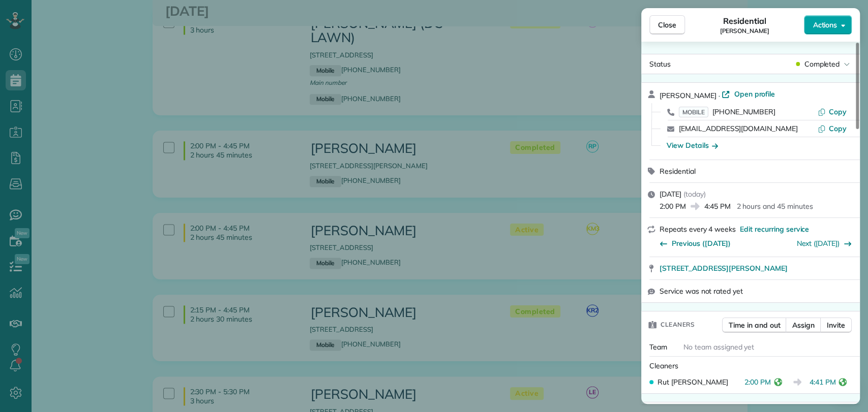
click at [827, 27] on span "Actions" at bounding box center [825, 25] width 24 height 10
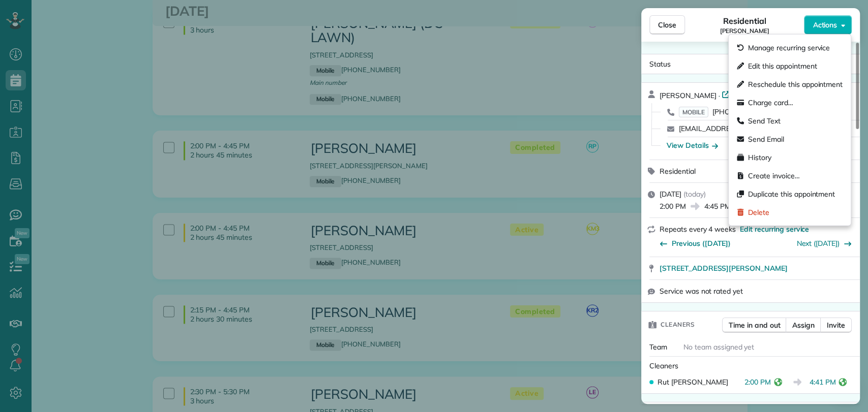
click at [697, 89] on div "[PERSON_NAME] · Open profile" at bounding box center [757, 95] width 194 height 12
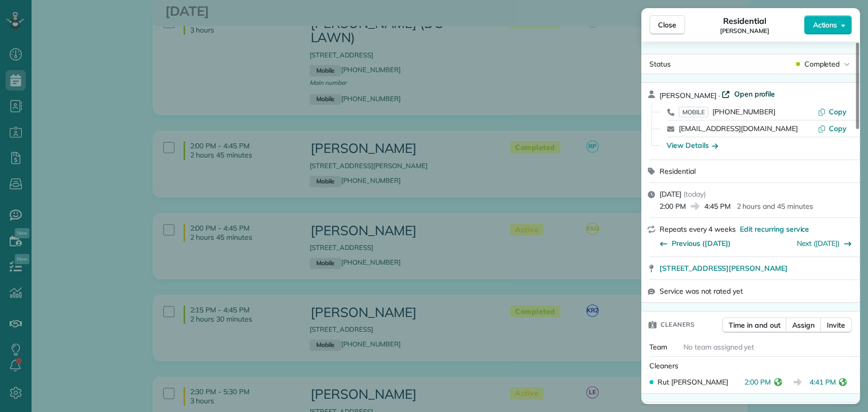
click at [739, 97] on span "Open profile" at bounding box center [754, 94] width 41 height 10
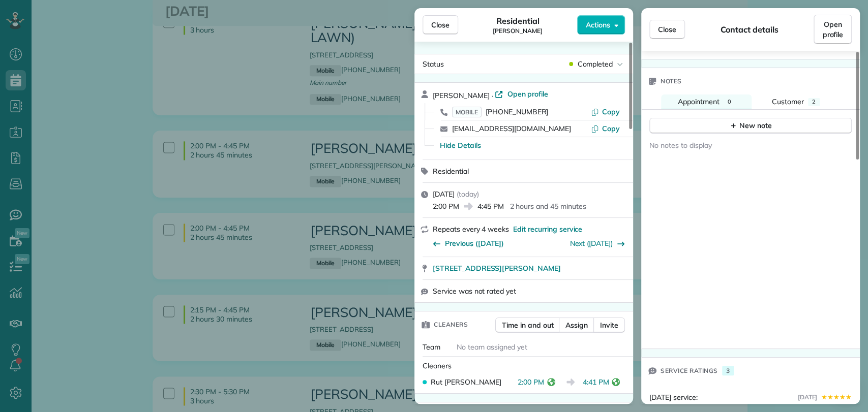
scroll to position [620, 0]
click at [793, 97] on button "Customer 2" at bounding box center [796, 104] width 80 height 15
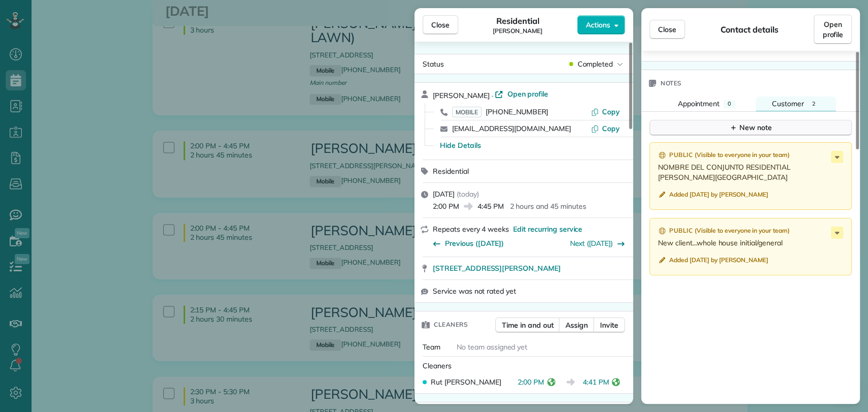
click at [740, 123] on div "New note" at bounding box center [750, 128] width 43 height 11
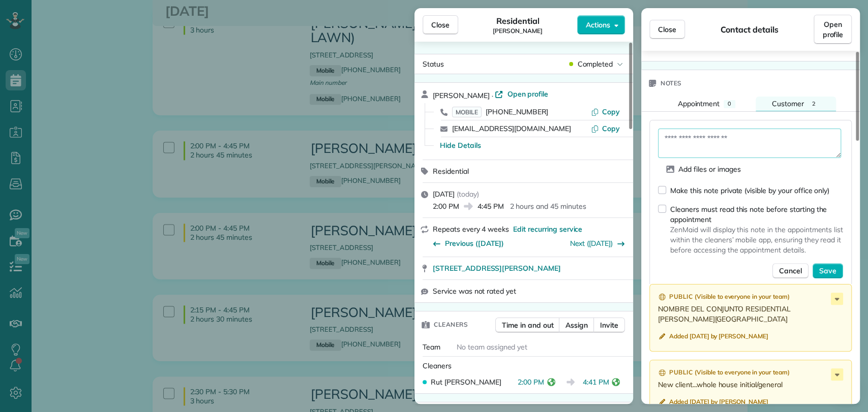
click at [720, 135] on textarea at bounding box center [749, 143] width 183 height 29
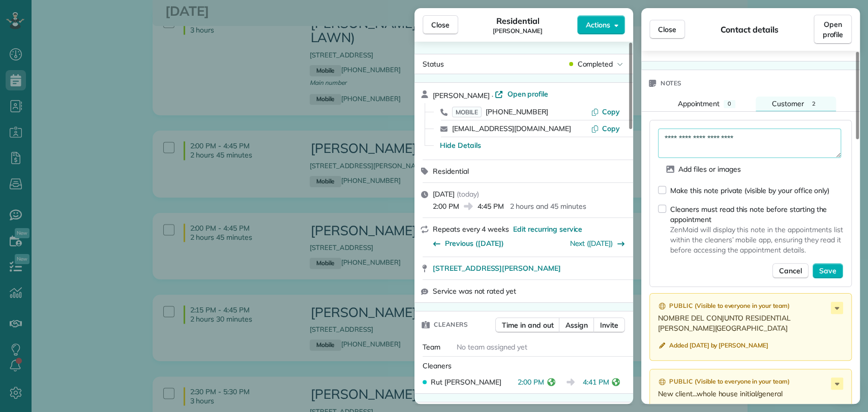
type textarea "**********"
click at [709, 186] on div "Make this note private (visible by your office only)" at bounding box center [749, 191] width 159 height 10
click at [826, 265] on button "Save" at bounding box center [828, 270] width 31 height 15
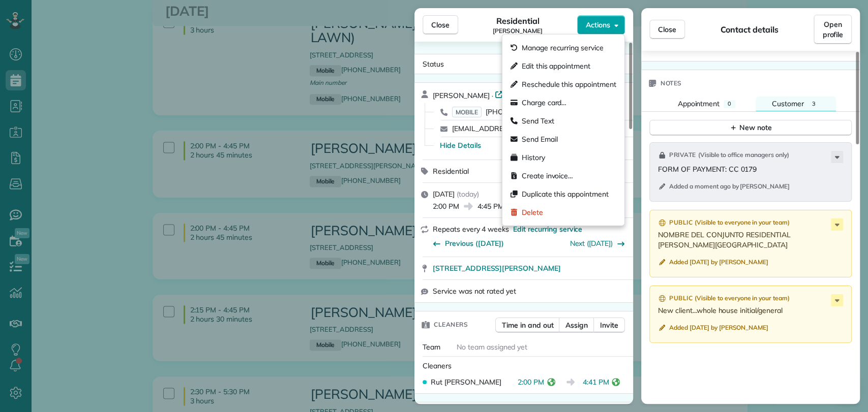
click at [586, 20] on span "Actions" at bounding box center [598, 25] width 24 height 10
click at [549, 105] on span "Charge card…" at bounding box center [544, 103] width 45 height 10
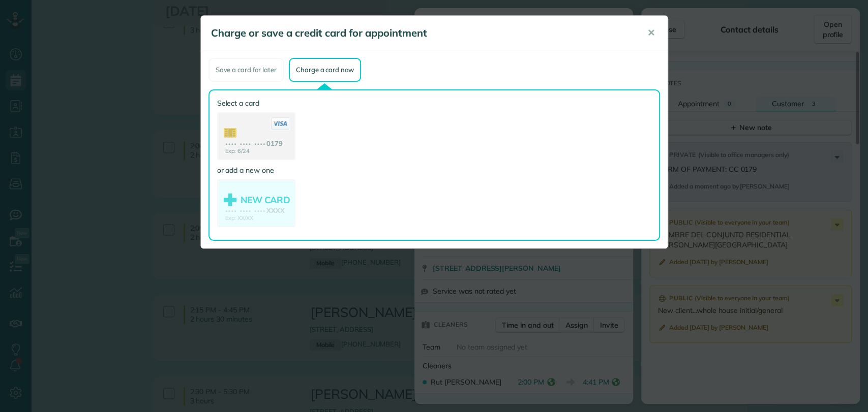
click at [240, 129] on use at bounding box center [256, 137] width 76 height 48
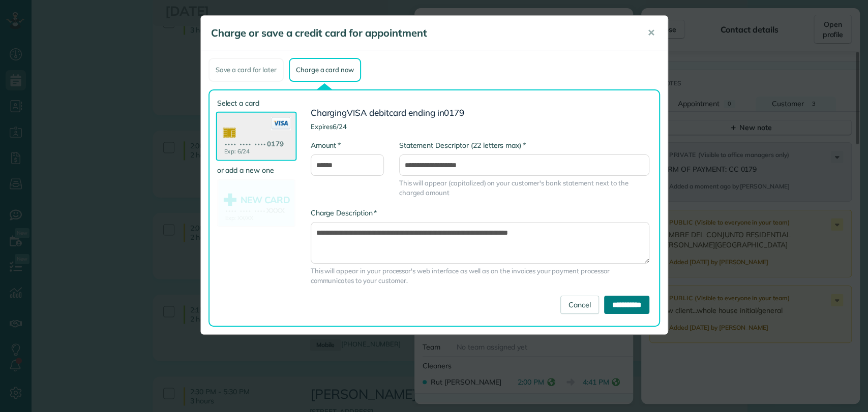
click at [617, 305] on input "**********" at bounding box center [626, 305] width 45 height 18
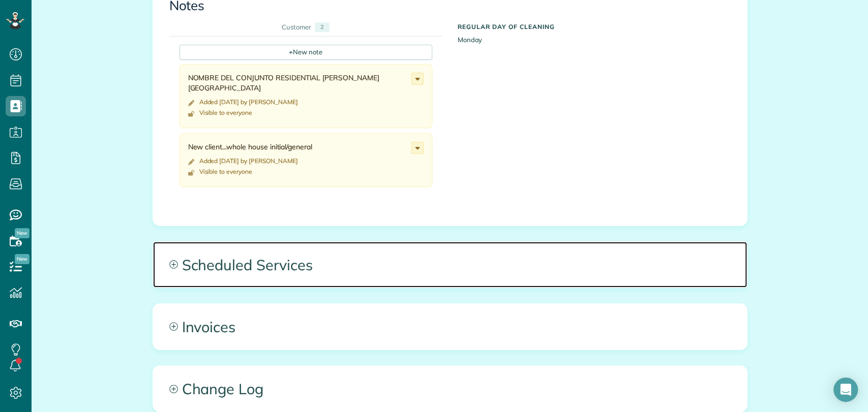
scroll to position [565, 0]
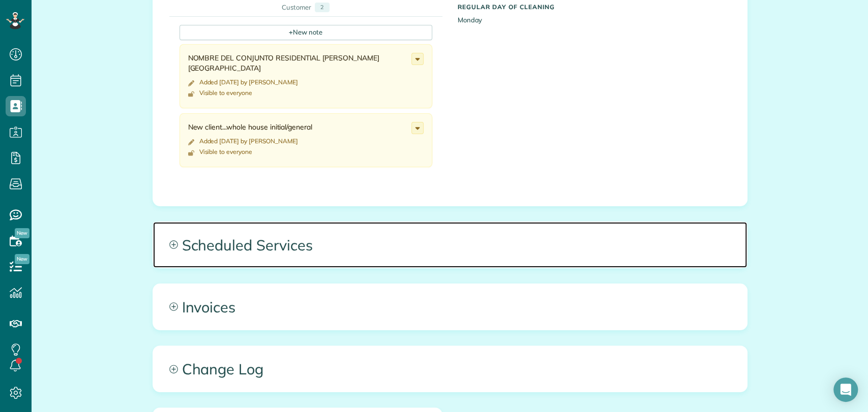
click at [258, 223] on span "Scheduled Services" at bounding box center [450, 245] width 594 height 46
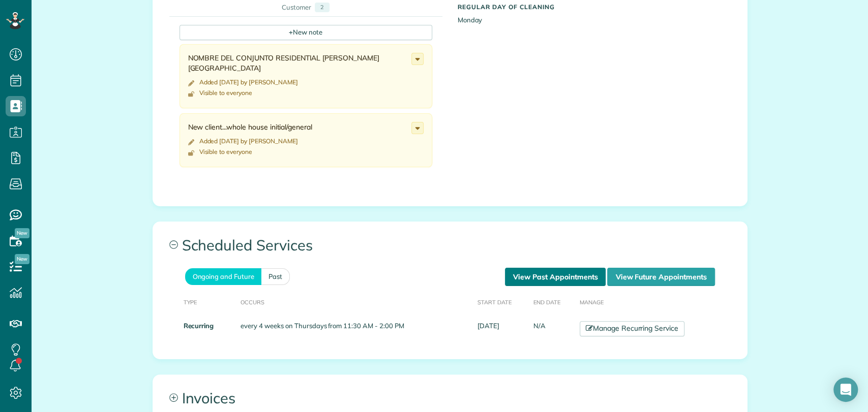
click at [544, 274] on link "View Past Appointments" at bounding box center [555, 277] width 101 height 18
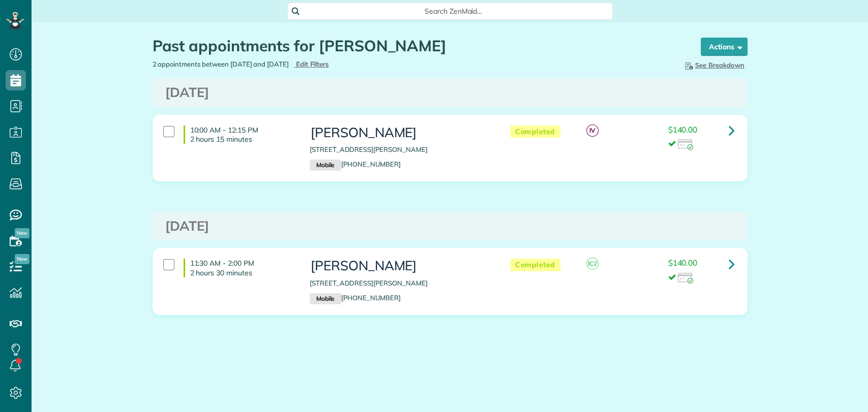
scroll to position [4, 4]
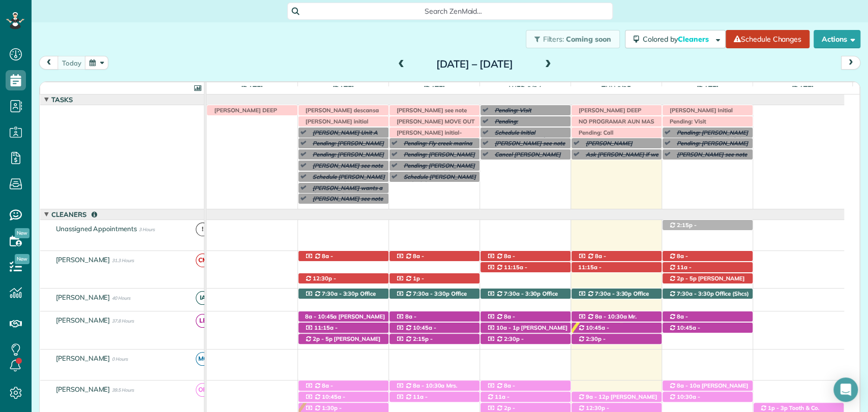
scroll to position [16, 0]
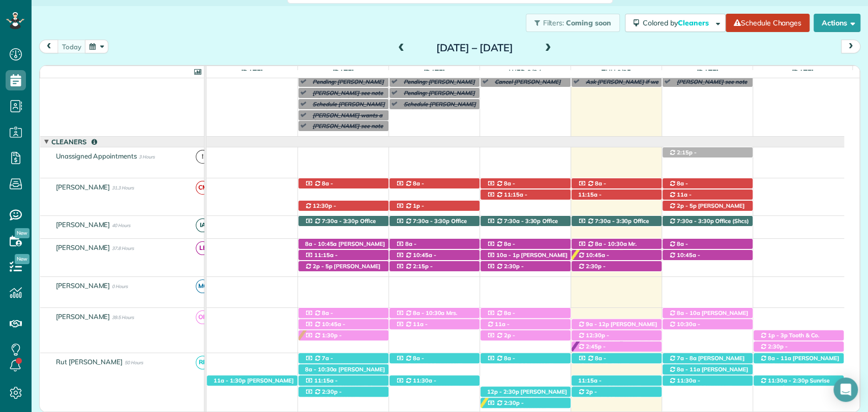
click at [554, 54] on span at bounding box center [548, 48] width 11 height 15
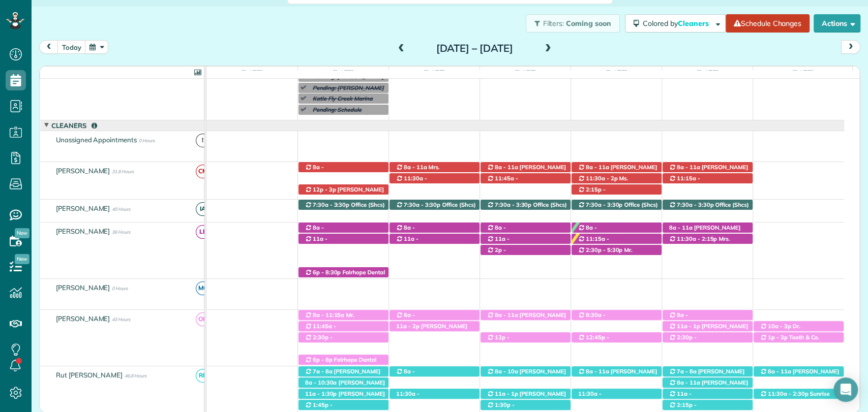
scroll to position [0, 0]
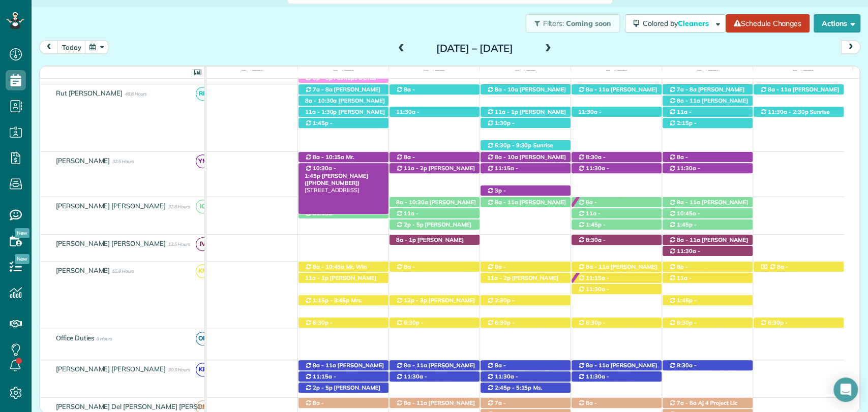
click at [323, 171] on span "10:30a - 1:45p" at bounding box center [321, 172] width 32 height 14
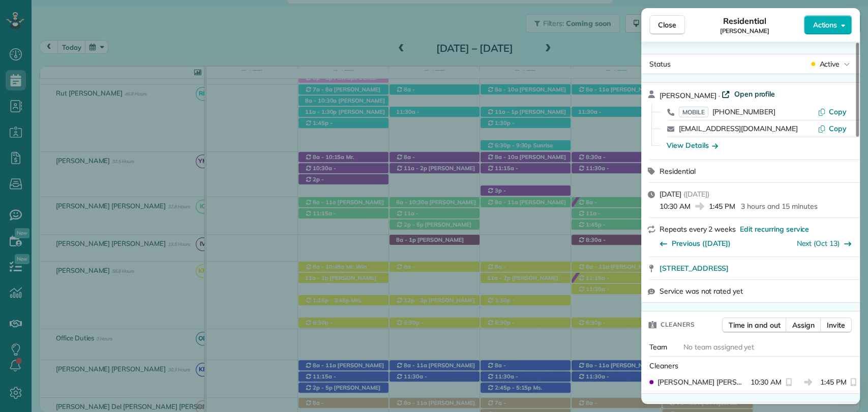
click at [736, 90] on span "Open profile" at bounding box center [754, 94] width 41 height 10
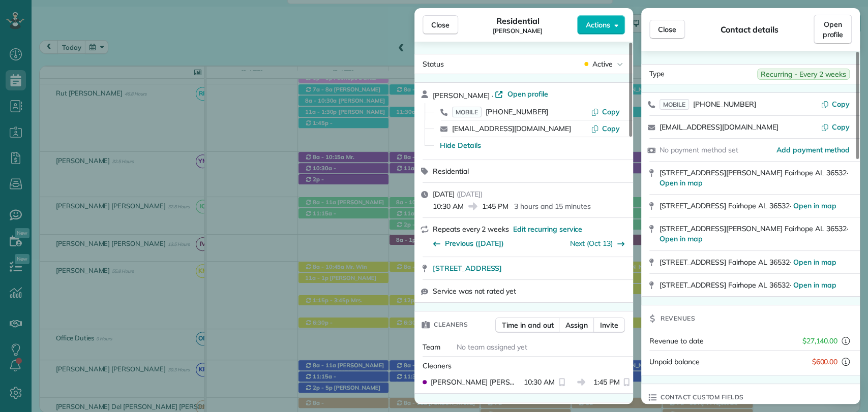
drag, startPoint x: 445, startPoint y: 26, endPoint x: 421, endPoint y: 42, distance: 29.3
click at [445, 24] on span "Close" at bounding box center [440, 25] width 18 height 10
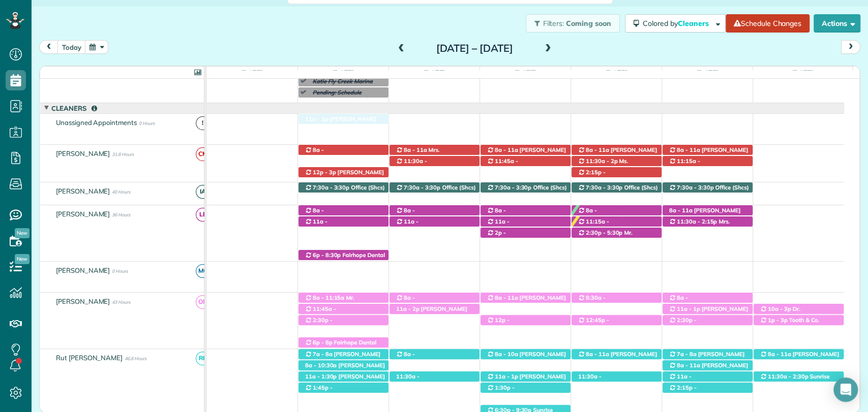
drag, startPoint x: 348, startPoint y: 276, endPoint x: 348, endPoint y: 108, distance: 168.3
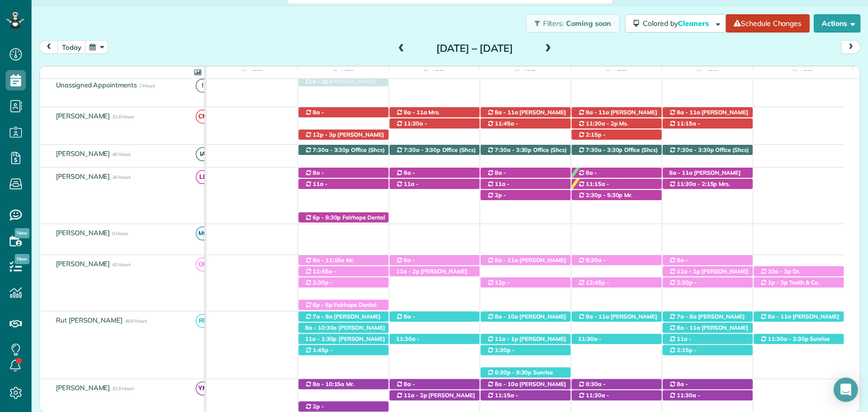
scroll to position [124, 0]
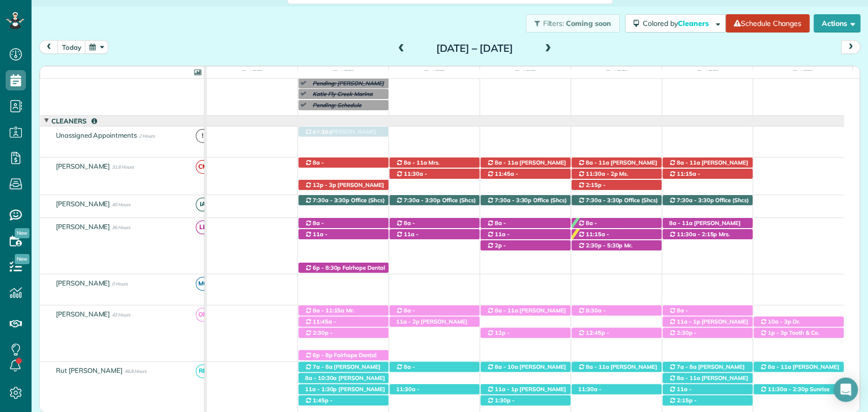
drag, startPoint x: 361, startPoint y: 375, endPoint x: 342, endPoint y: 140, distance: 235.7
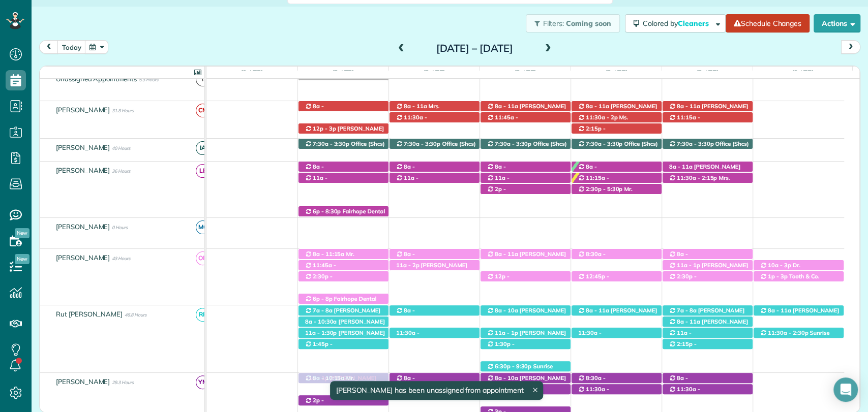
drag, startPoint x: 400, startPoint y: 134, endPoint x: 402, endPoint y: 320, distance: 186.6
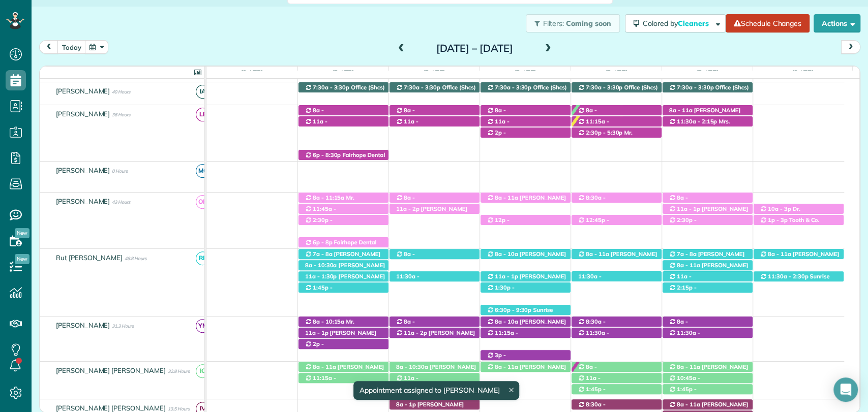
click at [320, 333] on span "11a - 1p" at bounding box center [317, 332] width 24 height 7
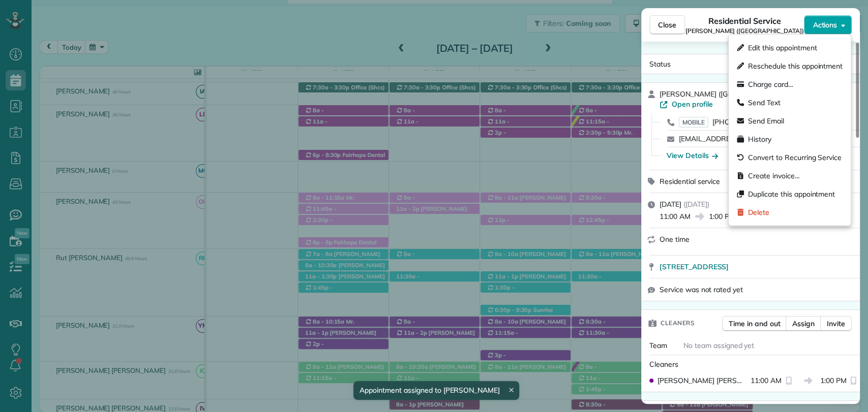
click at [830, 32] on button "Actions" at bounding box center [828, 24] width 48 height 19
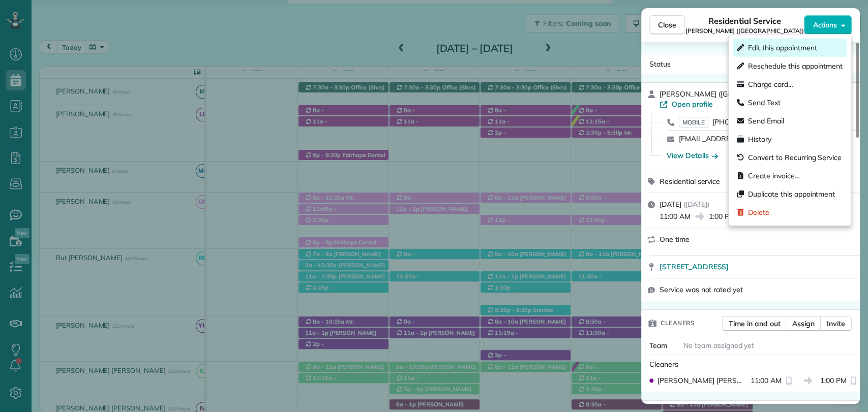
click at [767, 49] on span "Edit this appointment" at bounding box center [782, 48] width 69 height 10
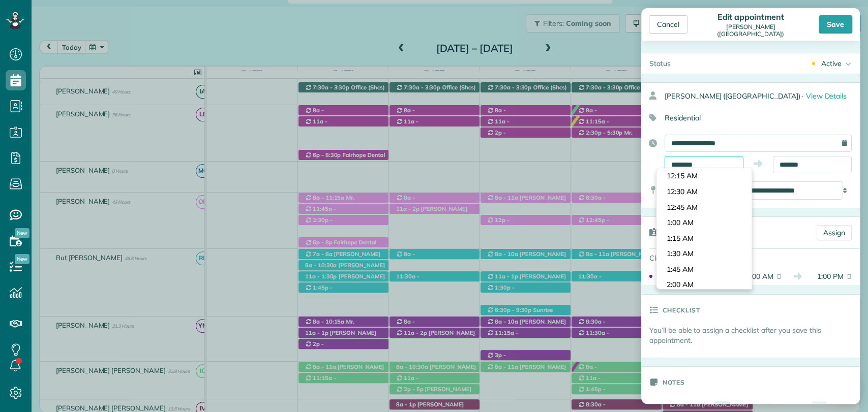
click at [701, 157] on input "********" at bounding box center [704, 164] width 79 height 17
type input "********"
click at [691, 175] on body "Dashboard Scheduling Calendar View List View Dispatch View - Weekly scheduling …" at bounding box center [434, 206] width 868 height 412
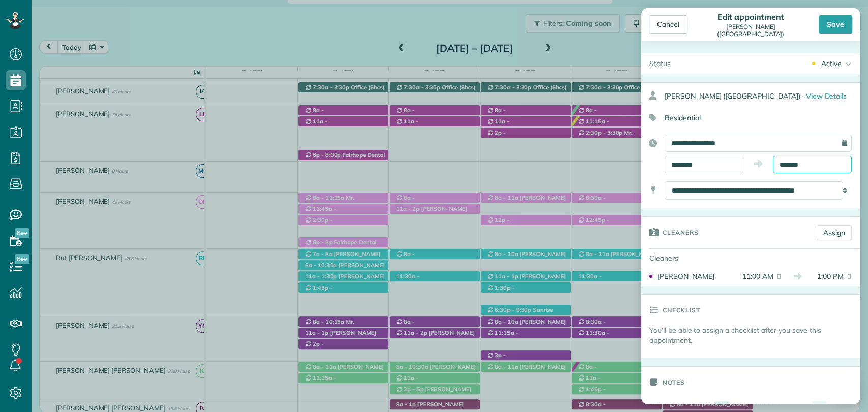
click at [788, 165] on input "*******" at bounding box center [812, 164] width 79 height 17
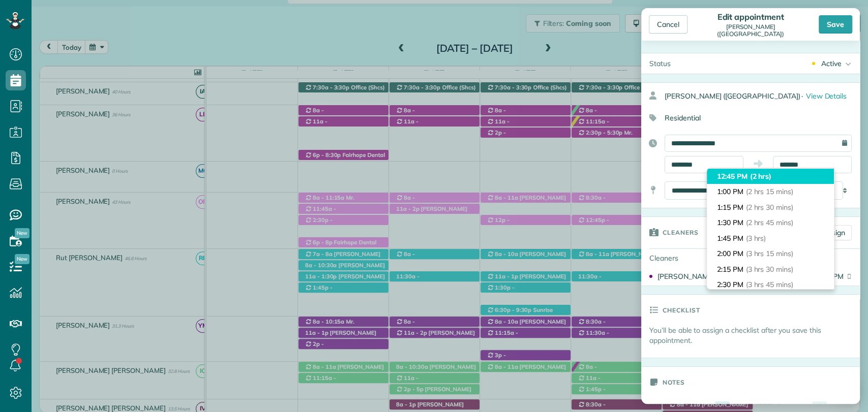
type input "********"
click at [757, 175] on span "(2 hrs)" at bounding box center [761, 176] width 22 height 9
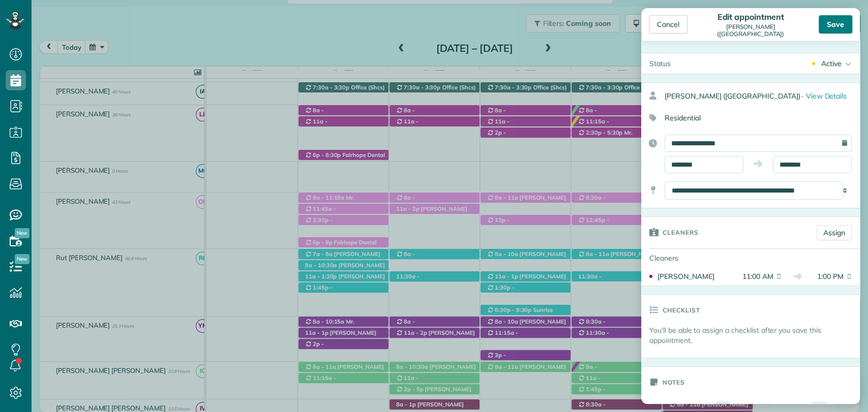
click at [834, 28] on div "Save" at bounding box center [836, 24] width 34 height 18
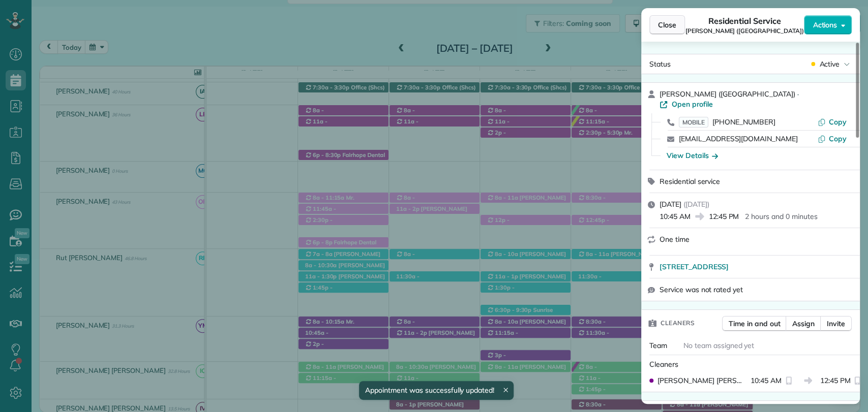
click at [664, 25] on span "Close" at bounding box center [667, 25] width 18 height 10
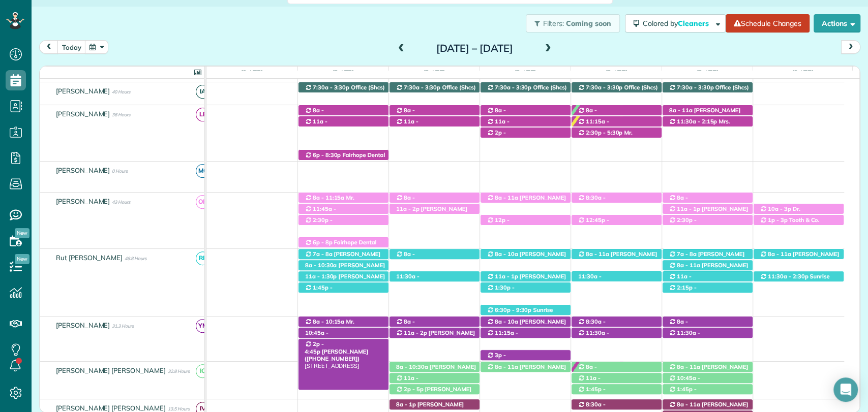
click at [367, 344] on div "2p - 4:45p Mrs. Terri Kennedy (+12514555571) 550 Falling Water Boulevard - Fair…" at bounding box center [343, 344] width 90 height 11
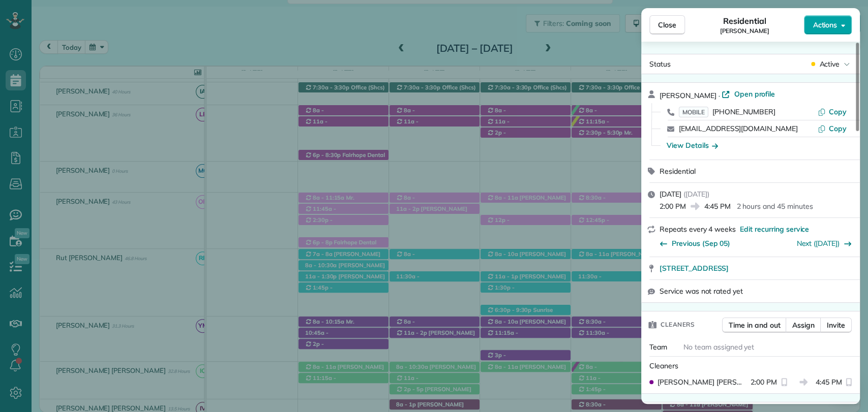
click at [843, 21] on icon "button" at bounding box center [843, 25] width 4 height 8
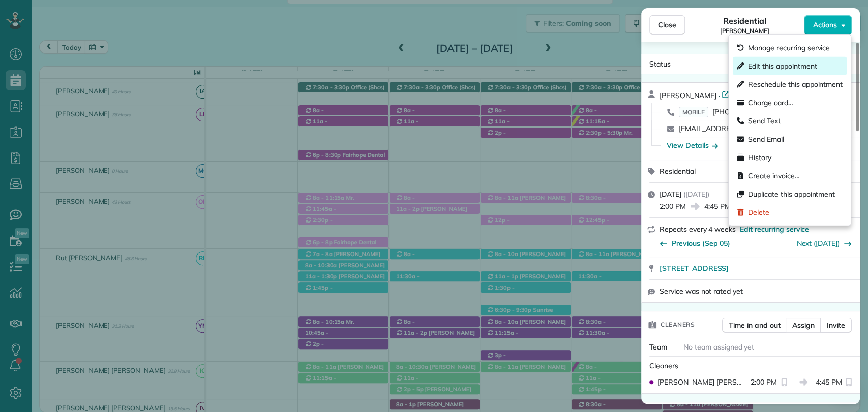
click at [765, 69] on span "Edit this appointment" at bounding box center [782, 66] width 69 height 10
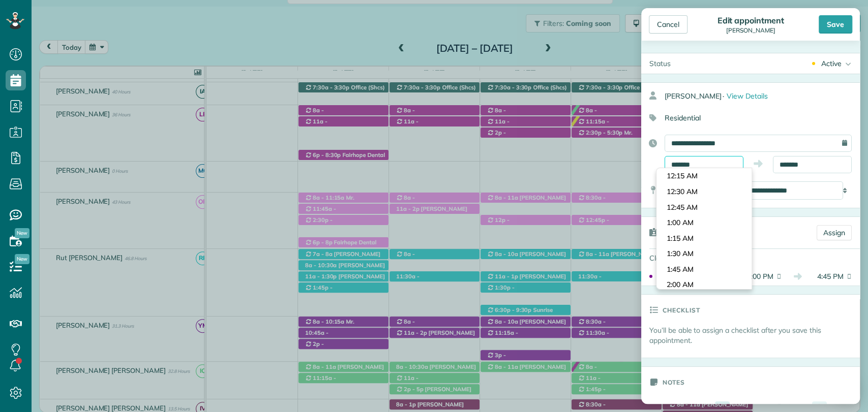
click at [692, 166] on input "*******" at bounding box center [704, 164] width 79 height 17
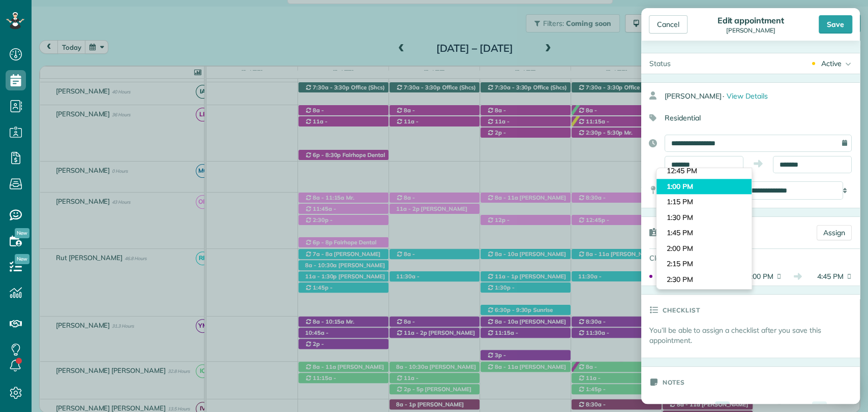
click at [677, 188] on body "Dashboard Scheduling Calendar View List View Dispatch View - Weekly scheduling …" at bounding box center [434, 206] width 868 height 412
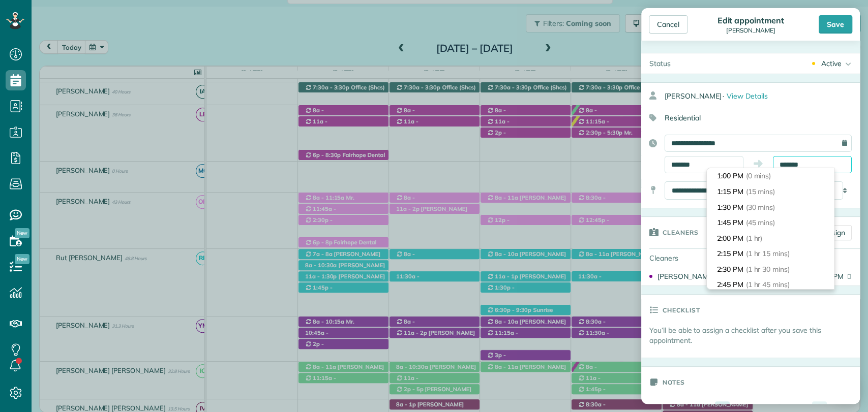
click at [790, 164] on input "*******" at bounding box center [812, 164] width 79 height 17
click at [697, 162] on input "*******" at bounding box center [704, 164] width 79 height 17
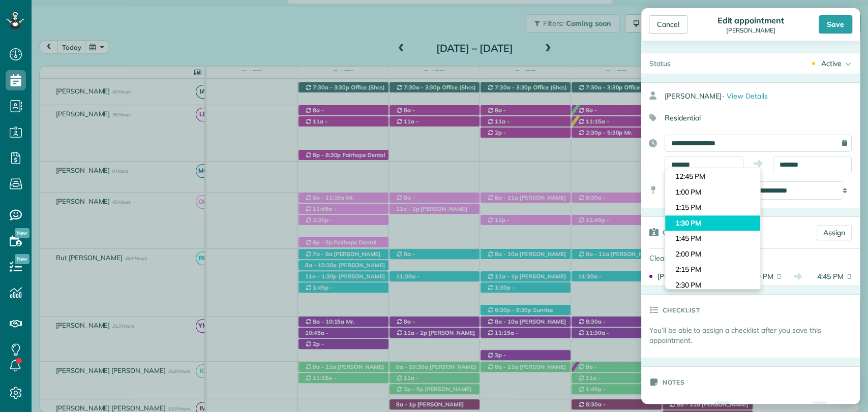
type input "*******"
click at [701, 219] on body "Dashboard Scheduling Calendar View List View Dispatch View - Weekly scheduling …" at bounding box center [434, 206] width 868 height 412
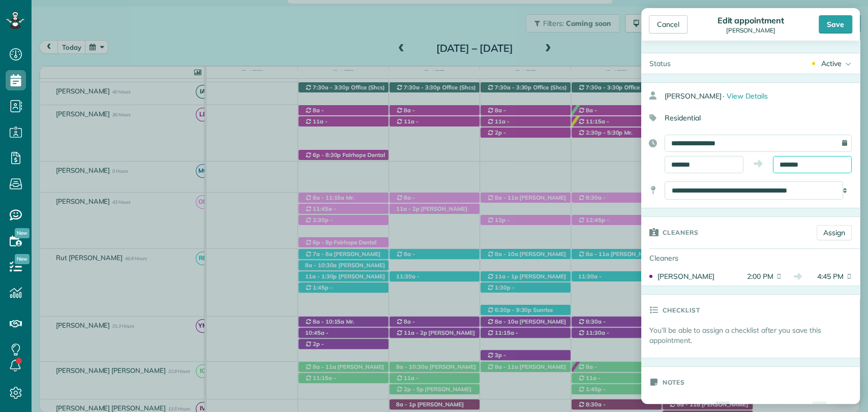
click at [794, 170] on body "Dashboard Scheduling Calendar View List View Dispatch View - Weekly scheduling …" at bounding box center [434, 206] width 868 height 412
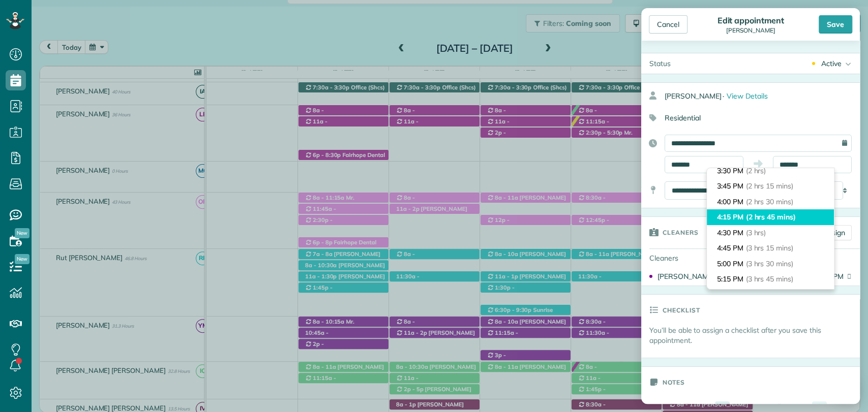
type input "*******"
drag, startPoint x: 763, startPoint y: 215, endPoint x: 772, endPoint y: 182, distance: 34.3
click at [763, 215] on span "(2 hrs 45 mins)" at bounding box center [769, 217] width 47 height 9
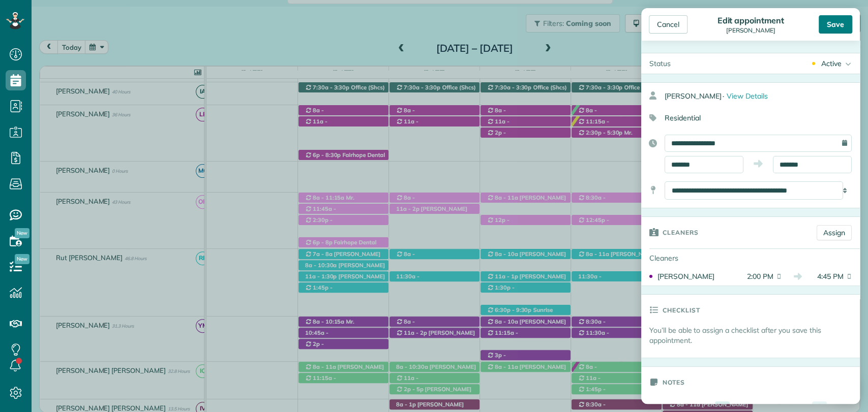
click at [835, 25] on div "Save" at bounding box center [836, 24] width 34 height 18
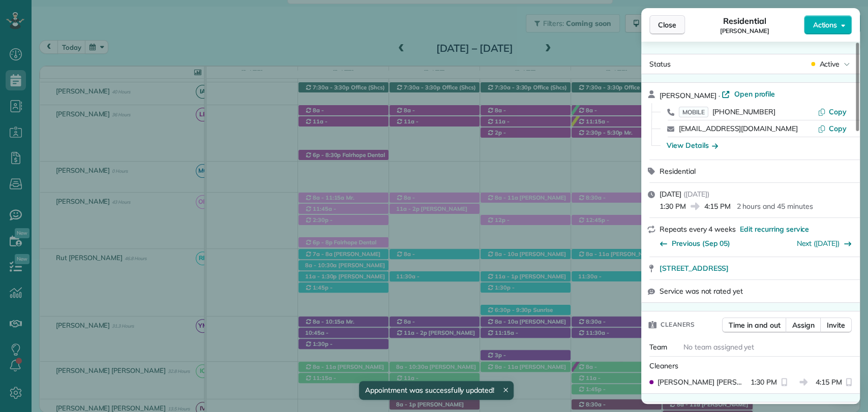
click at [673, 28] on span "Close" at bounding box center [667, 25] width 18 height 10
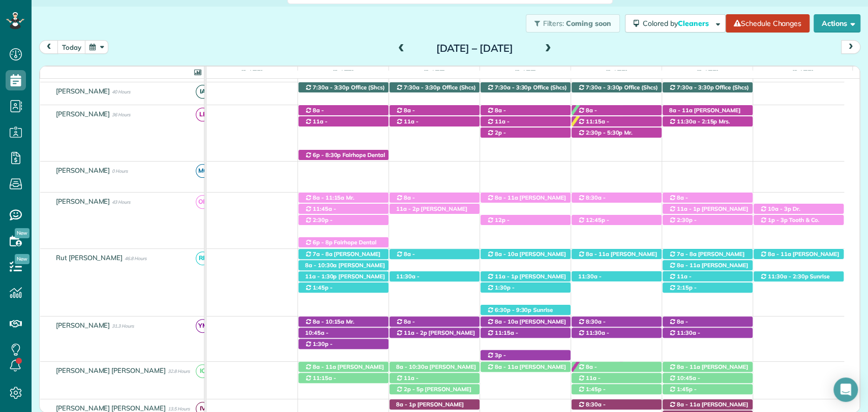
click at [590, 58] on div "today Sunday Sep 28 – Saturday Oct 4, 2025 Sun 9/28 No Appointments Mon 9/29 78…" at bounding box center [449, 210] width 821 height 340
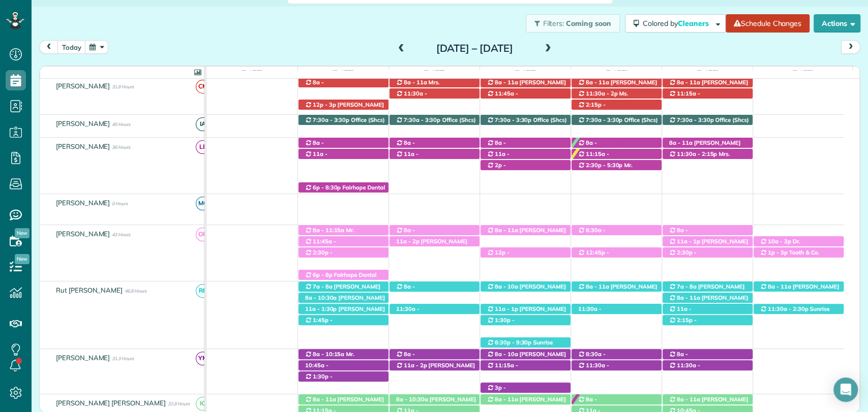
scroll to position [2, 0]
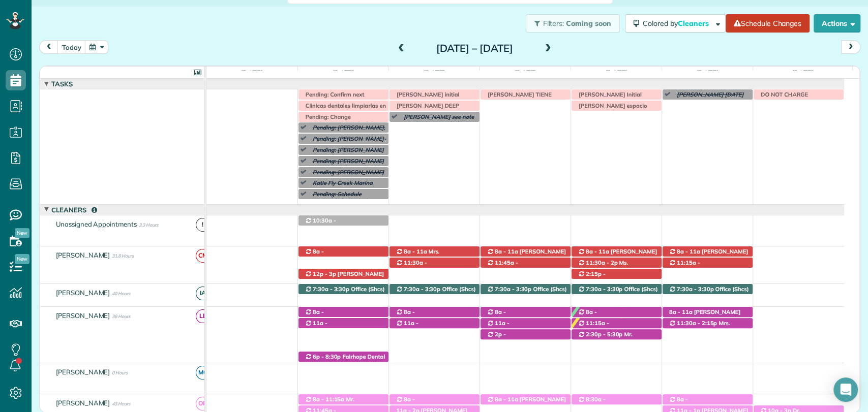
click at [609, 50] on div "today Sunday Sep 28 – Saturday Oct 4, 2025" at bounding box center [449, 49] width 821 height 19
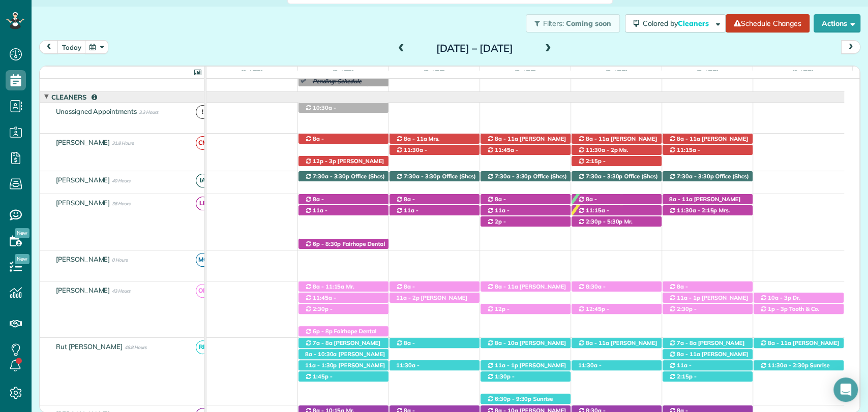
click at [594, 53] on div "today Sunday Sep 28 – Saturday Oct 4, 2025" at bounding box center [449, 49] width 821 height 19
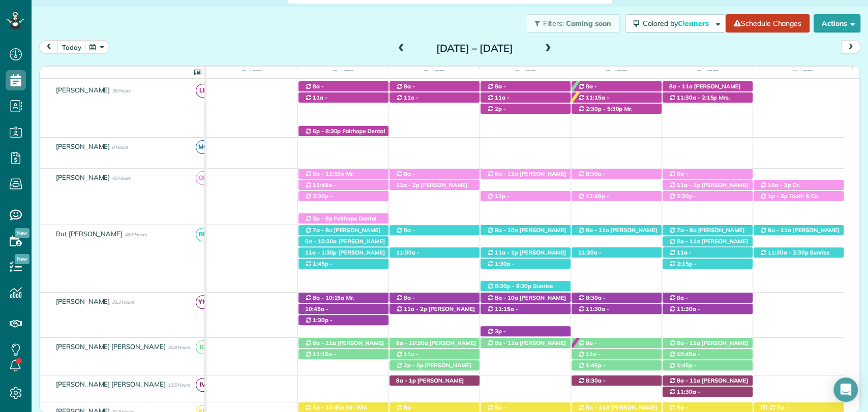
scroll to position [282, 0]
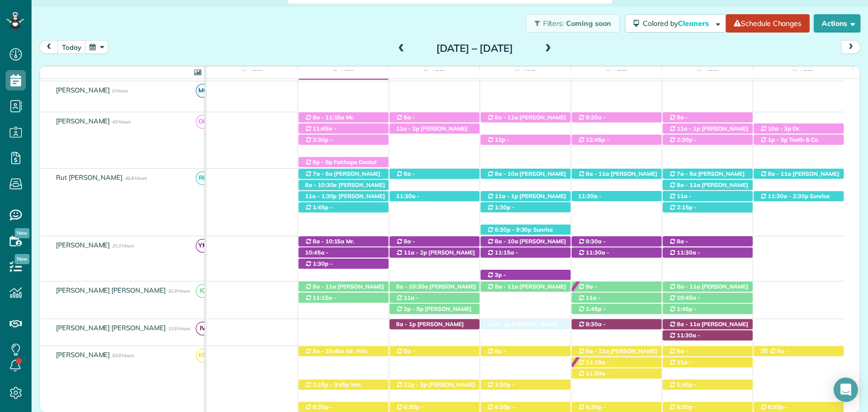
drag, startPoint x: 533, startPoint y: 363, endPoint x: 540, endPoint y: 328, distance: 35.8
click at [603, 51] on div "today Sunday Sep 28 – Saturday Oct 4, 2025" at bounding box center [449, 49] width 821 height 19
click at [608, 55] on div "today Sunday Sep 28 – Saturday Oct 4, 2025" at bounding box center [449, 49] width 821 height 19
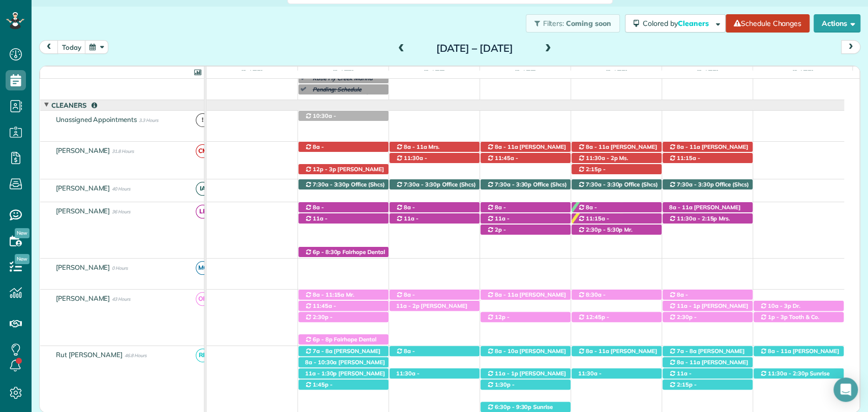
scroll to position [56, 0]
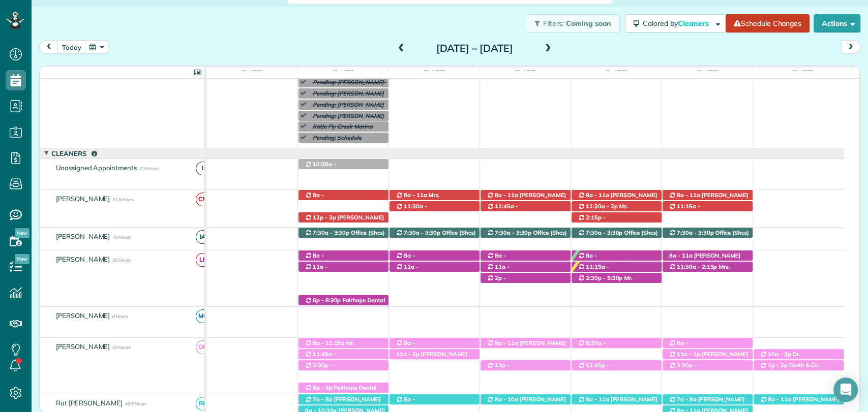
click at [396, 47] on span at bounding box center [401, 48] width 11 height 9
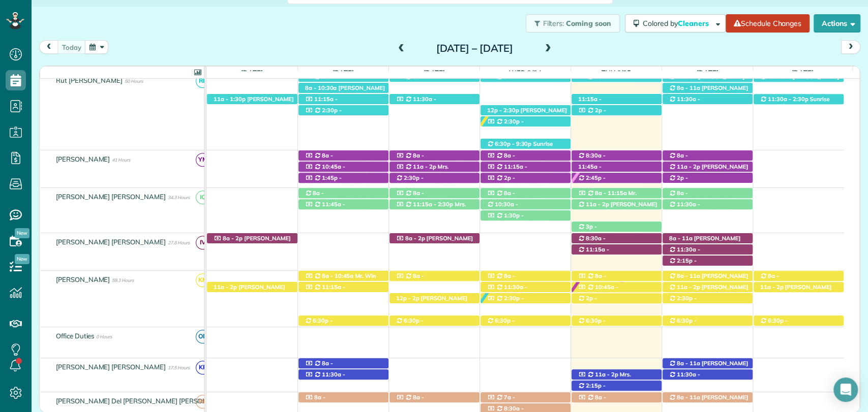
scroll to position [167, 0]
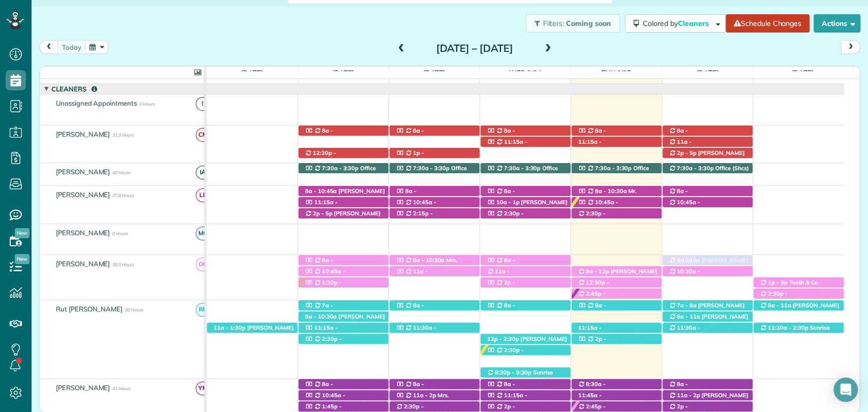
drag, startPoint x: 721, startPoint y: 99, endPoint x: 705, endPoint y: 264, distance: 166.6
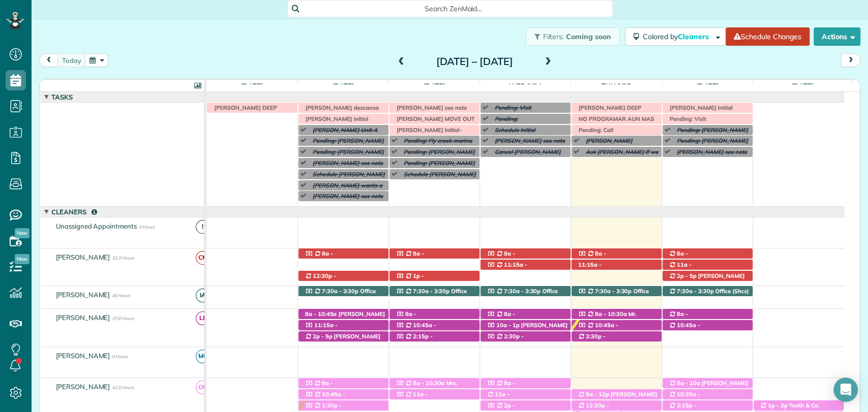
scroll to position [0, 0]
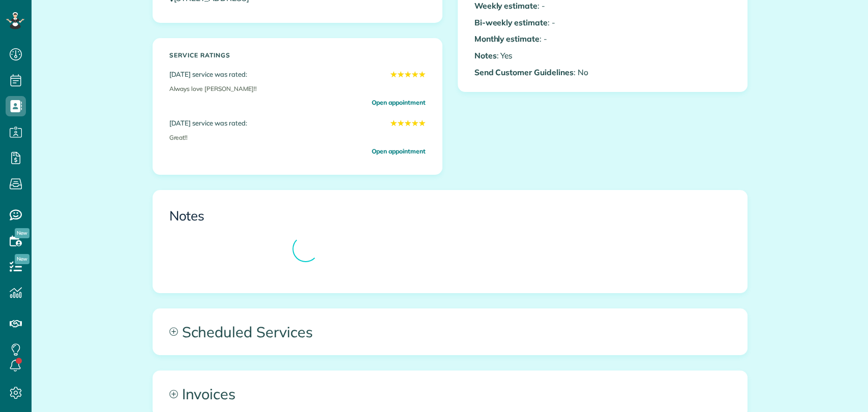
scroll to position [452, 0]
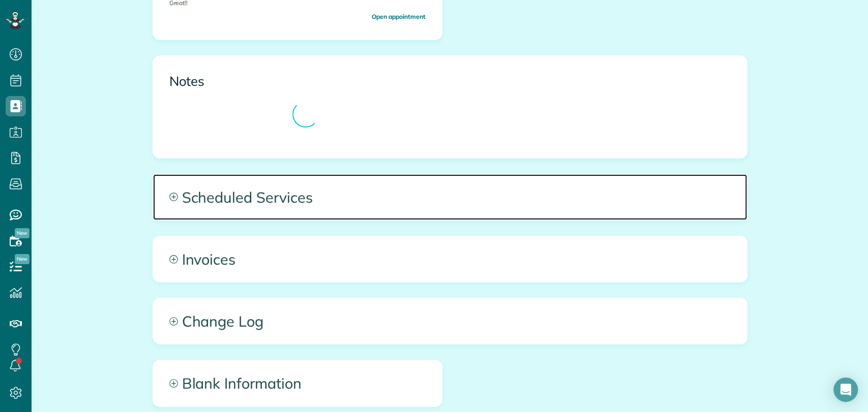
click at [260, 203] on span "Scheduled Services" at bounding box center [450, 197] width 594 height 46
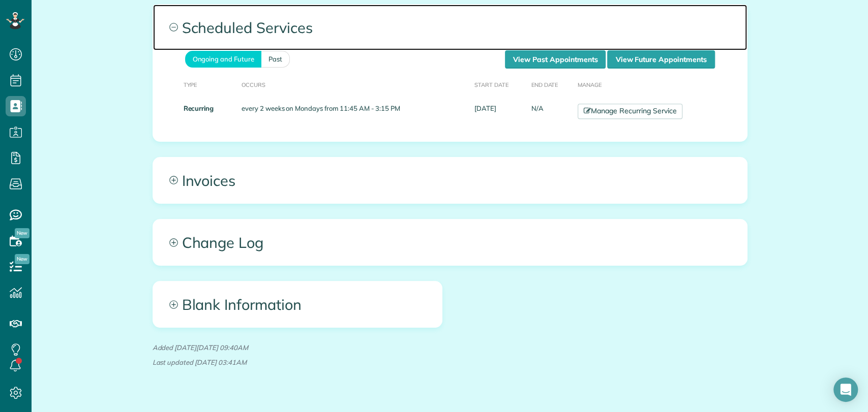
click at [526, 48] on span "Scheduled Services" at bounding box center [450, 28] width 594 height 46
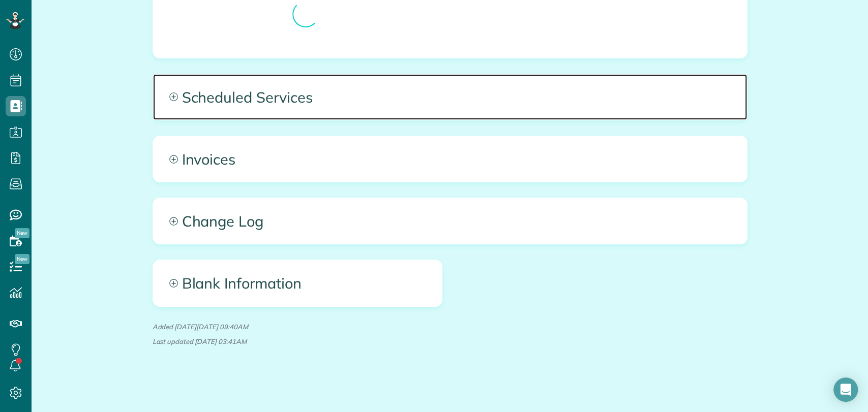
click at [519, 87] on span "Scheduled Services" at bounding box center [450, 97] width 594 height 46
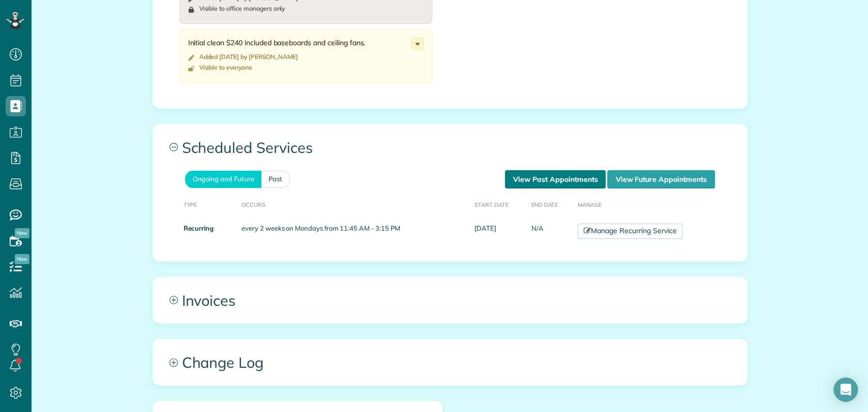
scroll to position [741, 0]
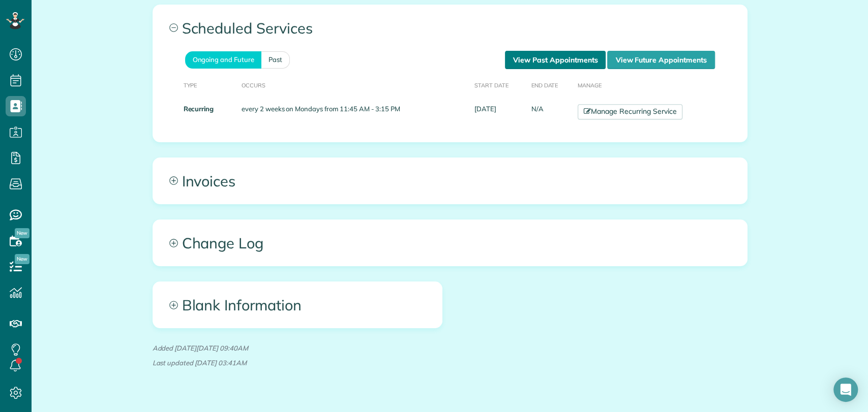
click at [538, 66] on link "View Past Appointments" at bounding box center [555, 60] width 101 height 18
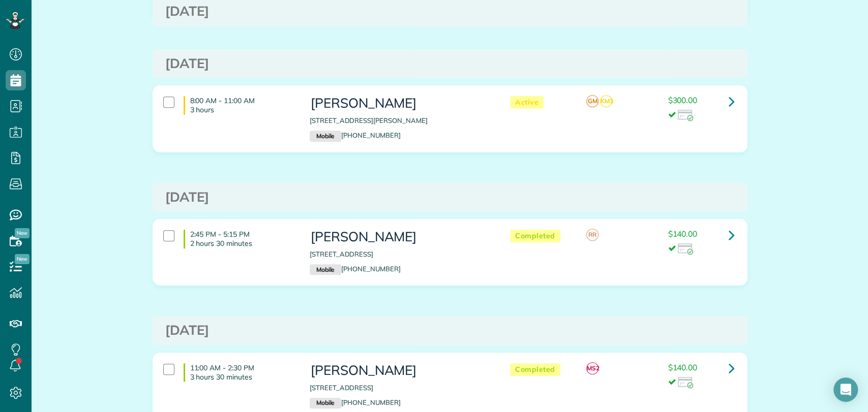
scroll to position [380, 0]
